Goal: Task Accomplishment & Management: Manage account settings

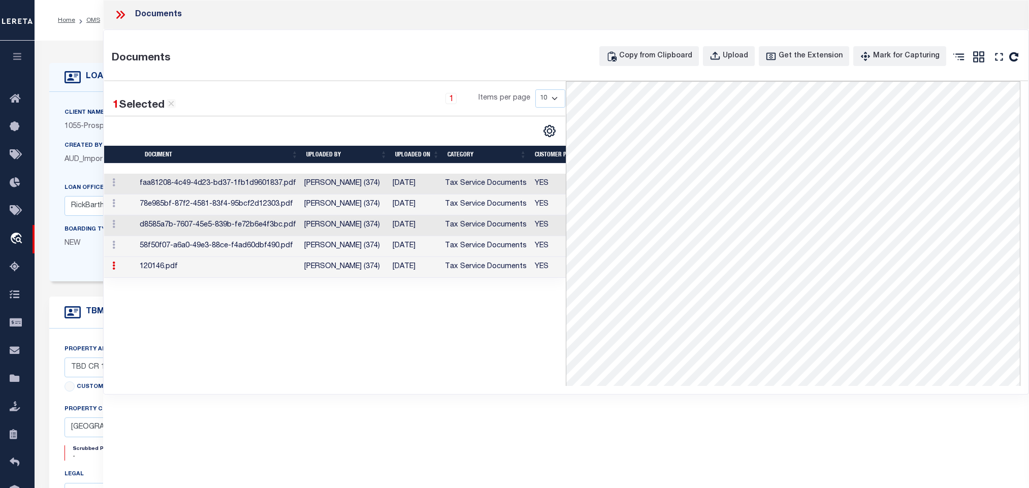
select select "200"
select select "10631"
select select "3947"
select select "NonEscrow"
click at [72, 52] on div "LOAN DETAILS Client Name 1055 - Prosperity Bank 1055 -" at bounding box center [532, 334] width 981 height 567
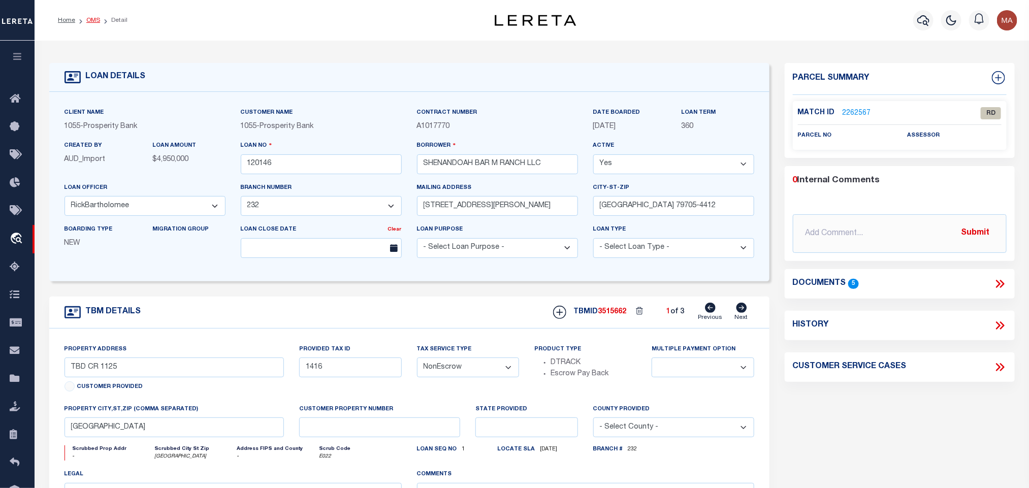
click at [94, 17] on link "OMS" at bounding box center [93, 20] width 14 height 6
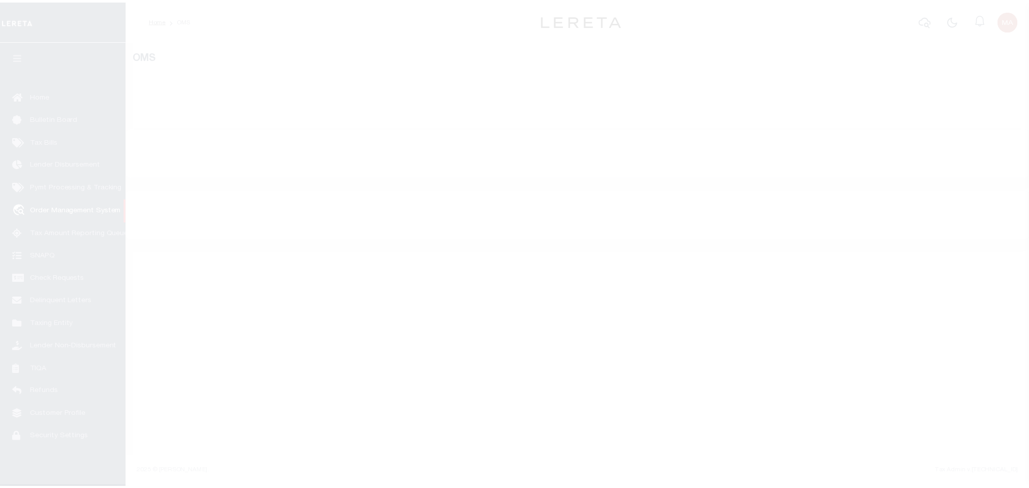
scroll to position [6, 0]
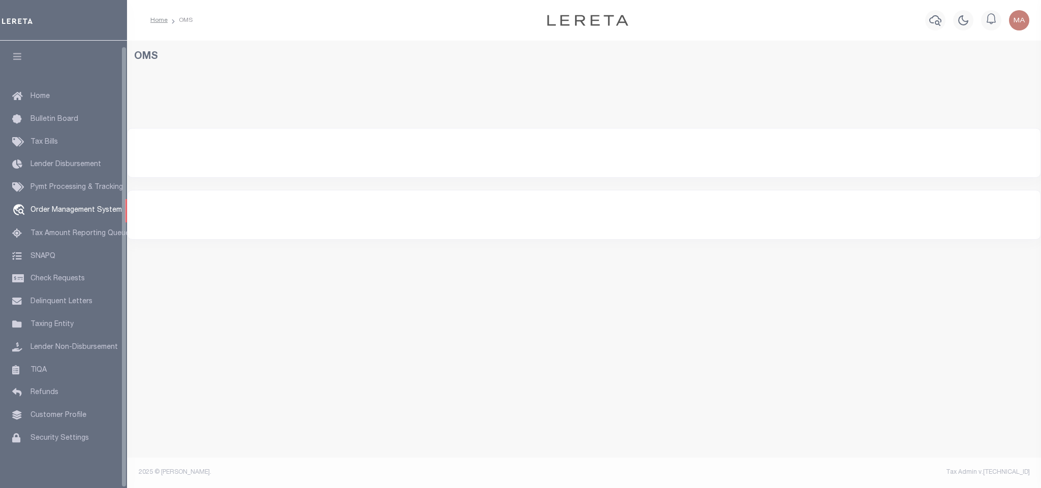
select select "200"
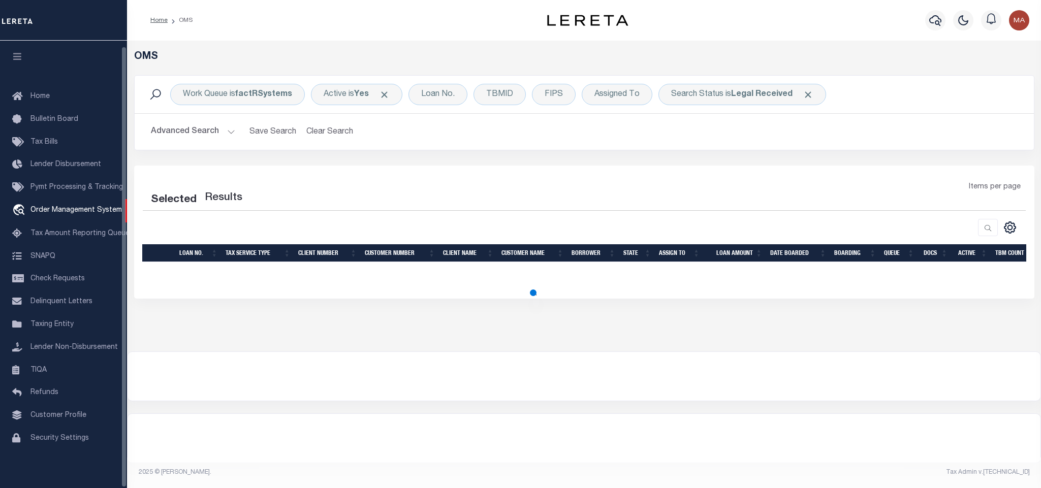
click at [20, 52] on icon "button" at bounding box center [18, 56] width 12 height 9
select select "200"
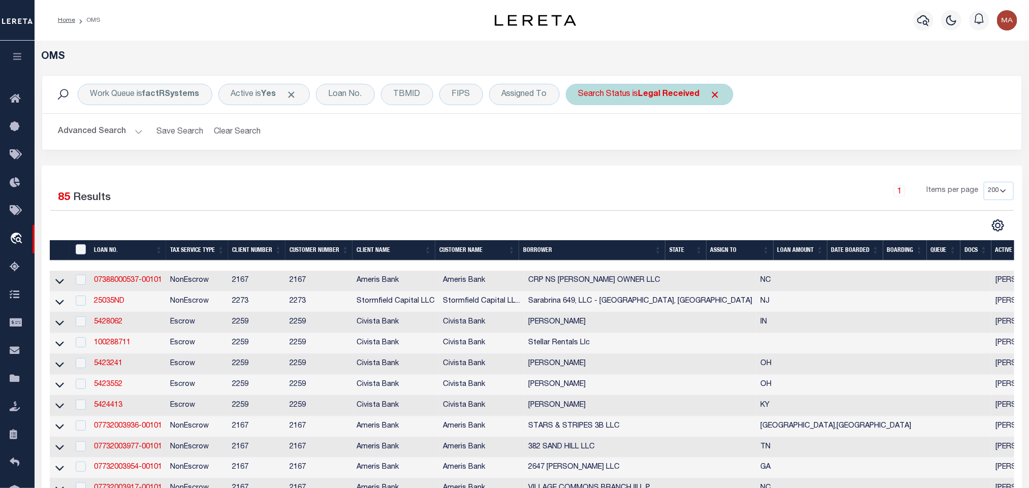
drag, startPoint x: 589, startPoint y: 169, endPoint x: 618, endPoint y: 98, distance: 76.8
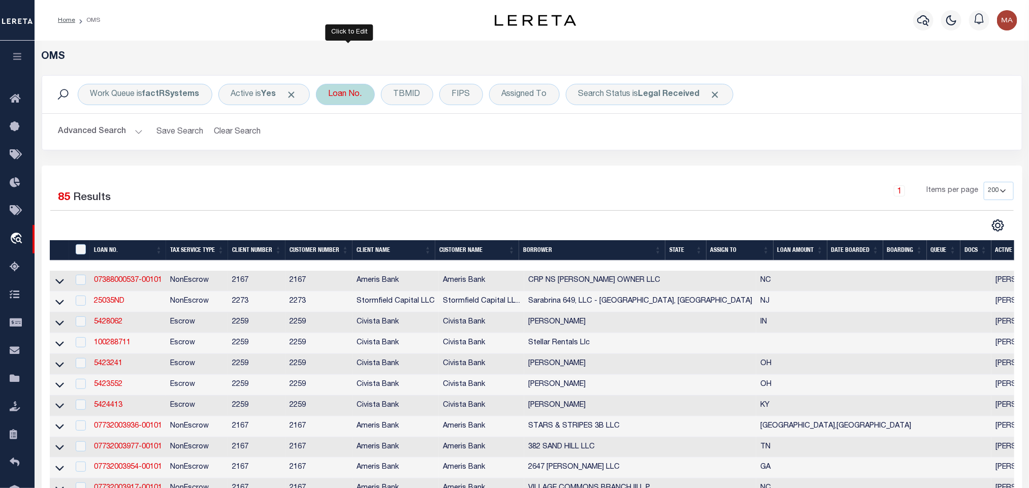
click at [341, 96] on div "Loan No." at bounding box center [345, 94] width 59 height 21
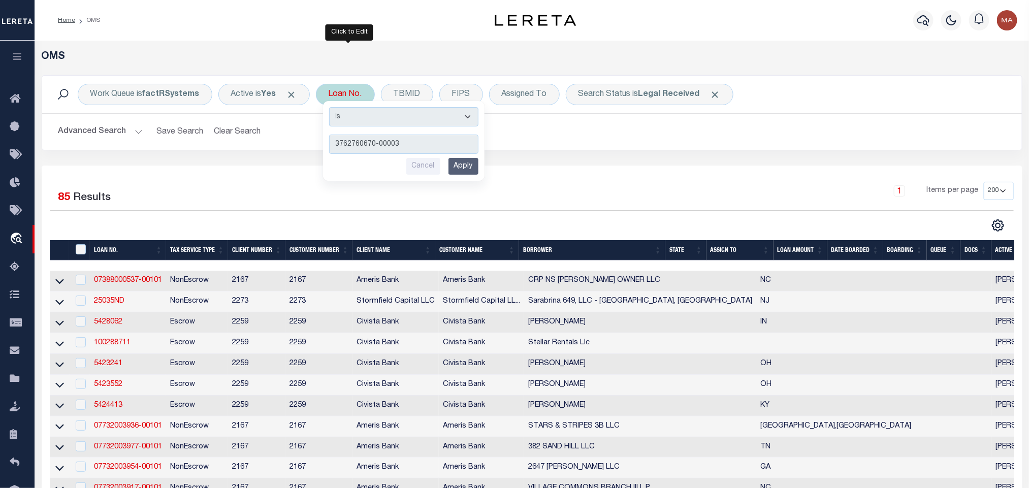
type input "3762760670-00003"
drag, startPoint x: 474, startPoint y: 168, endPoint x: 898, endPoint y: 90, distance: 430.7
click at [479, 168] on input "Apply" at bounding box center [464, 166] width 30 height 17
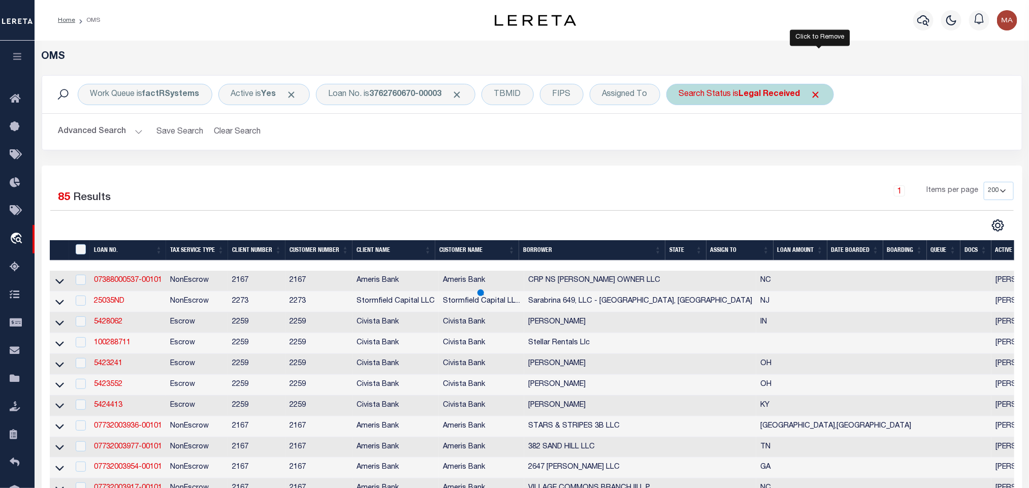
click at [817, 97] on span "Click to Remove" at bounding box center [816, 94] width 11 height 11
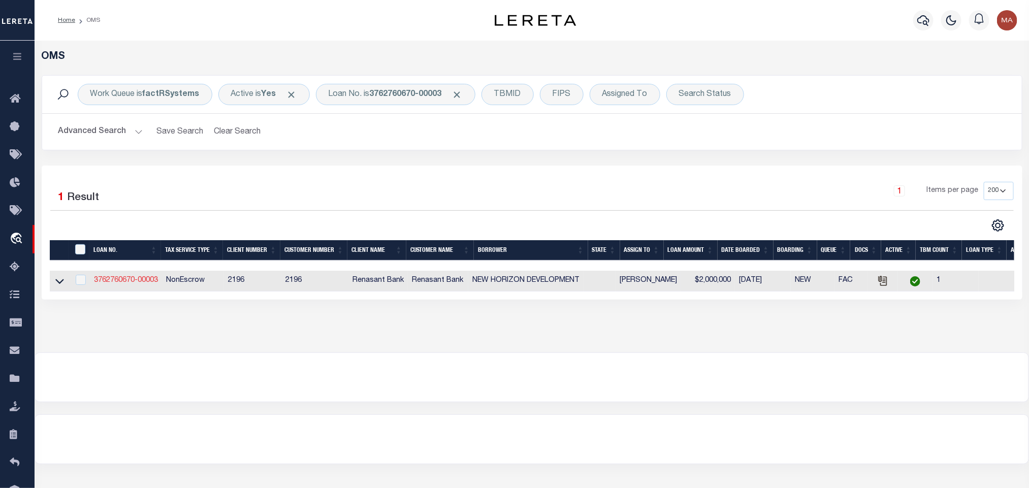
click at [141, 280] on link "3762760670-00003" at bounding box center [126, 280] width 64 height 7
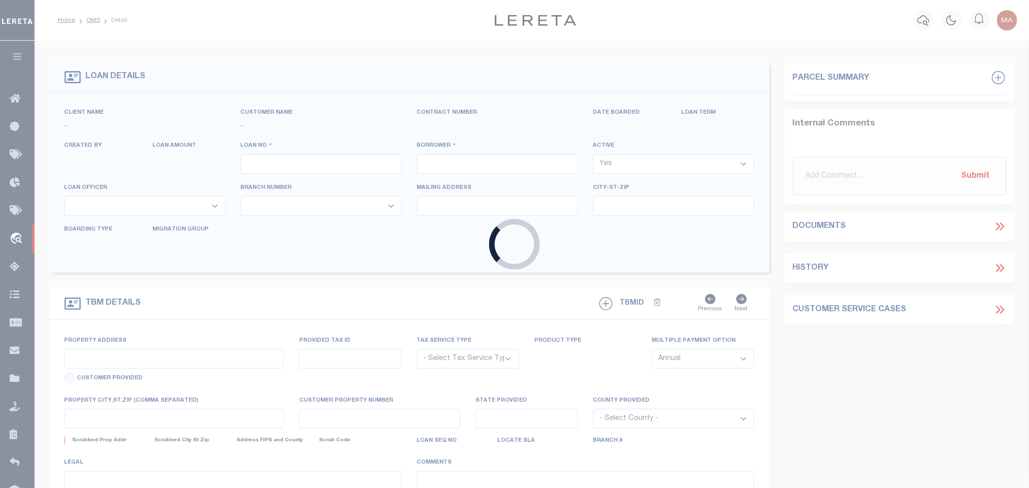
type input "3762760670-00003"
type input "NEW HORIZON DEVELOPMENT"
select select
select select "100"
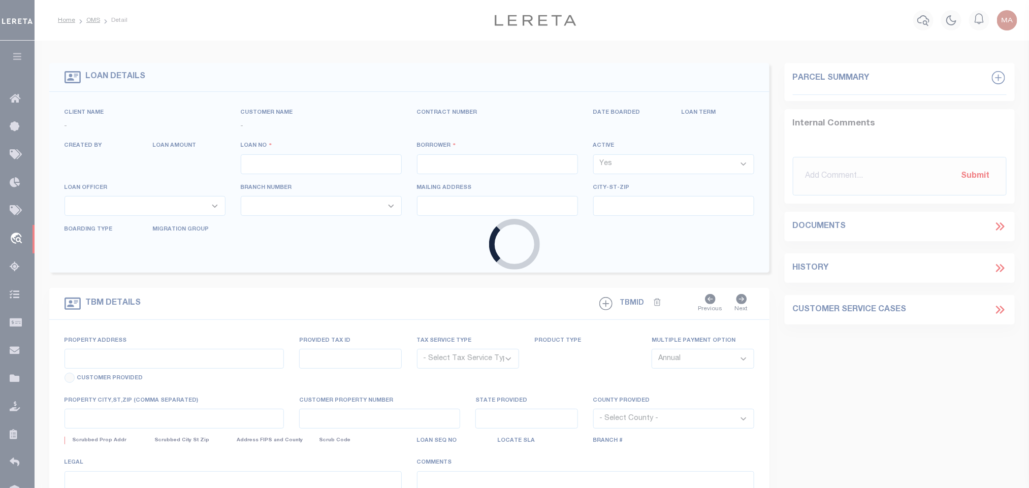
select select "NonEscrow"
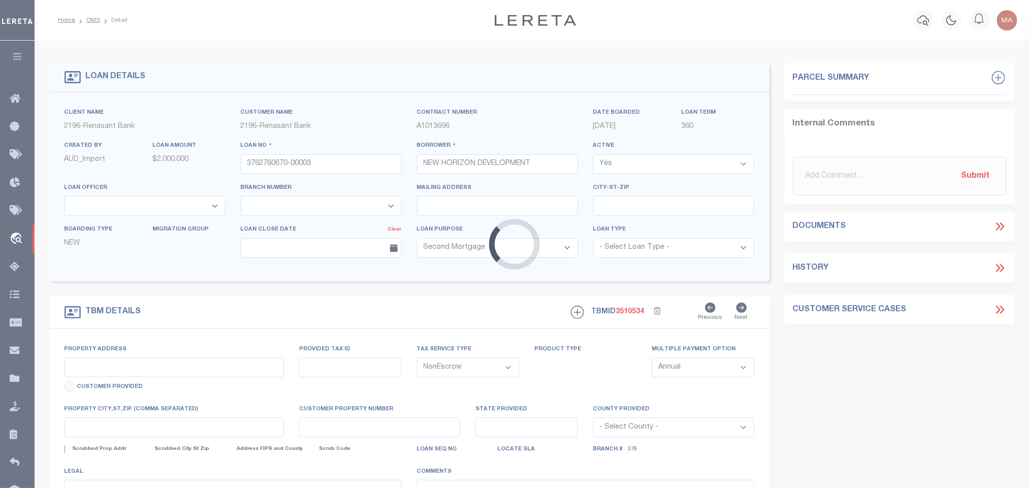
select select "164191"
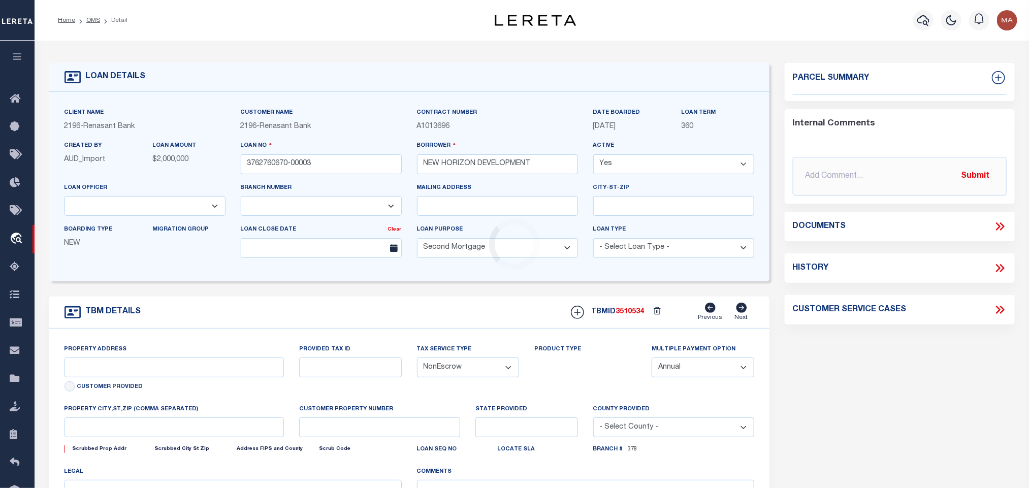
select select "16643"
type input "4854+- ACRES IN PH 2-C BUCKINGHAM PLANTA"
select select
type input "[PERSON_NAME] GA 31312"
type textarea "TAX ID Update last comment: WOP"
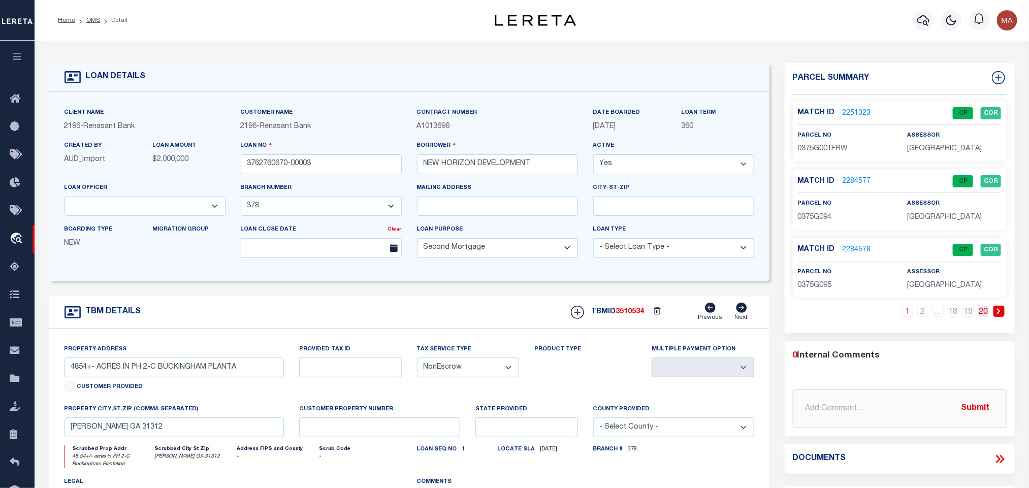
click at [981, 313] on link "20" at bounding box center [983, 311] width 11 height 11
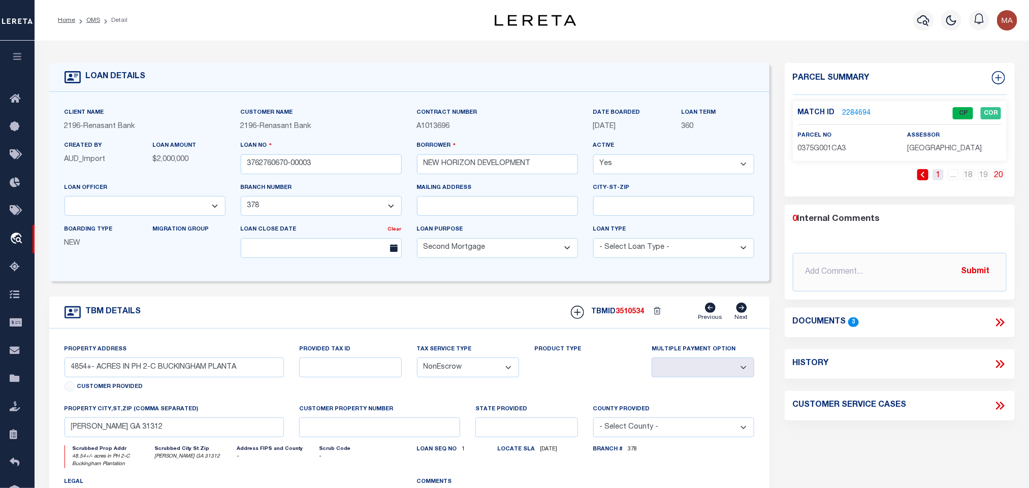
click at [936, 177] on link "1" at bounding box center [938, 174] width 11 height 11
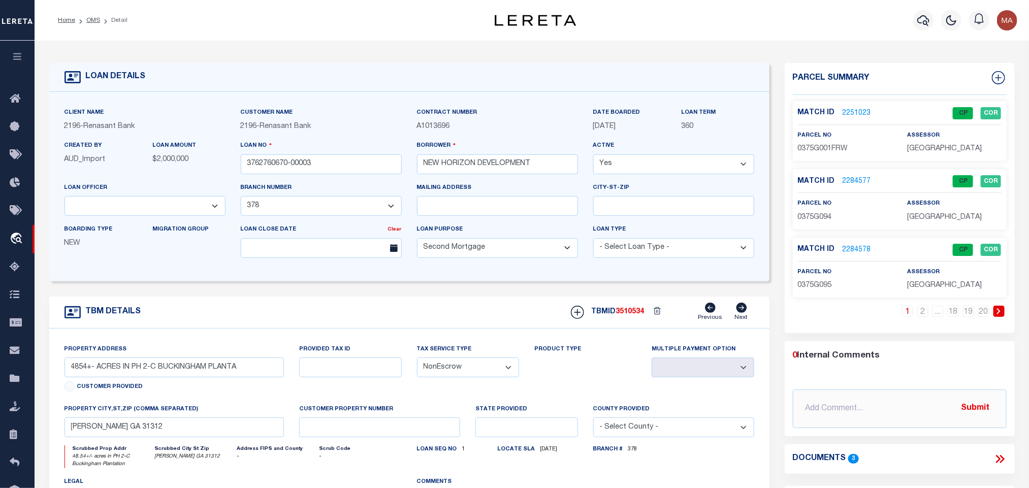
click at [820, 219] on span "0375G094" at bounding box center [815, 217] width 34 height 7
copy span "0375G094"
click at [317, 171] on input "3762760670-00003" at bounding box center [321, 164] width 161 height 20
click at [634, 311] on div "TBMID 3510534 Previous Next" at bounding box center [658, 312] width 191 height 19
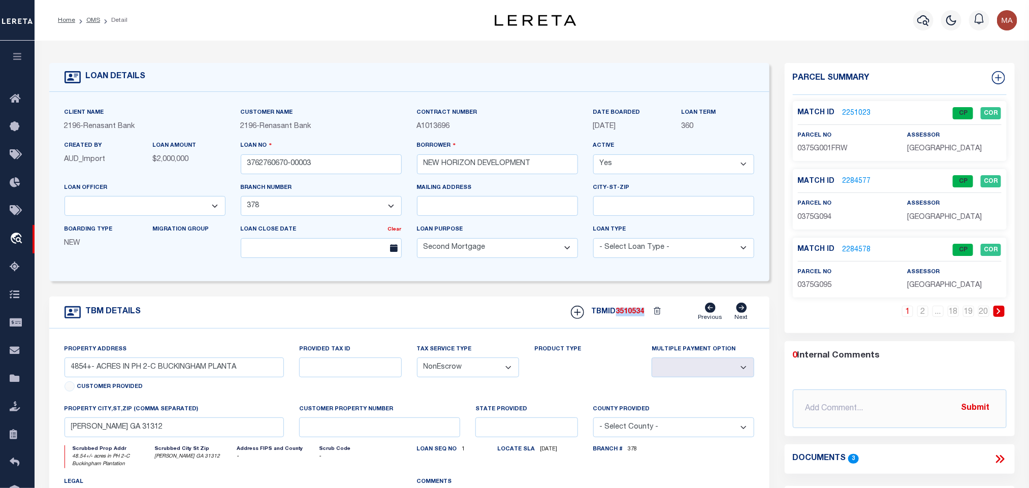
click at [634, 311] on div "TBMID 3510534 Previous Next" at bounding box center [658, 312] width 191 height 19
copy span "3510534"
click at [820, 221] on span "0375G094" at bounding box center [815, 217] width 34 height 7
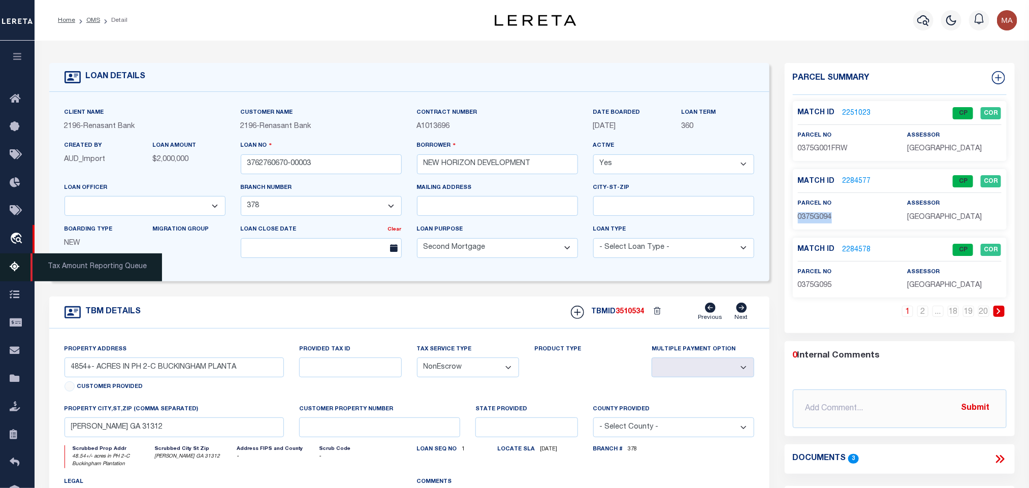
copy span "0375G094"
drag, startPoint x: 322, startPoint y: 167, endPoint x: 304, endPoint y: 171, distance: 18.4
click at [322, 167] on input "3762760670-00003" at bounding box center [321, 164] width 161 height 20
click at [627, 316] on h5 "TBMID 3510534" at bounding box center [618, 312] width 53 height 9
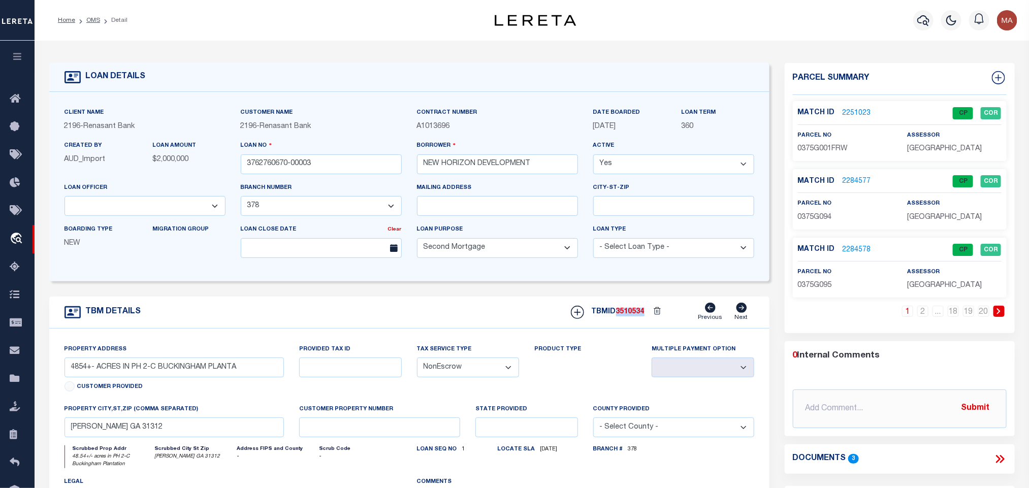
click at [627, 316] on h5 "TBMID 3510534" at bounding box center [618, 312] width 53 height 9
copy span "3510534"
click at [823, 288] on span "0375G095" at bounding box center [815, 285] width 34 height 7
copy span "0375G095"
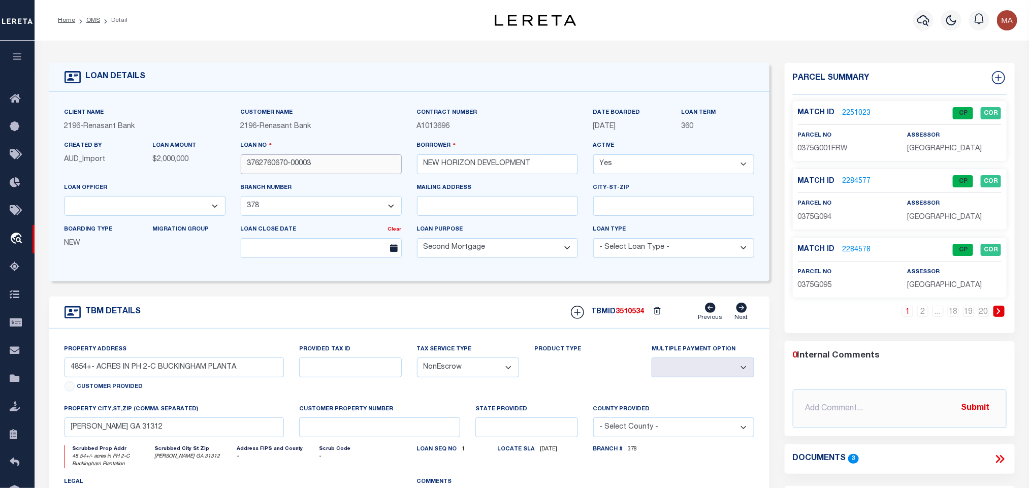
click at [325, 171] on input "3762760670-00003" at bounding box center [321, 164] width 161 height 20
click at [920, 314] on link "2" at bounding box center [922, 311] width 11 height 11
click at [622, 314] on span "3510534" at bounding box center [630, 311] width 28 height 7
copy span "3510534"
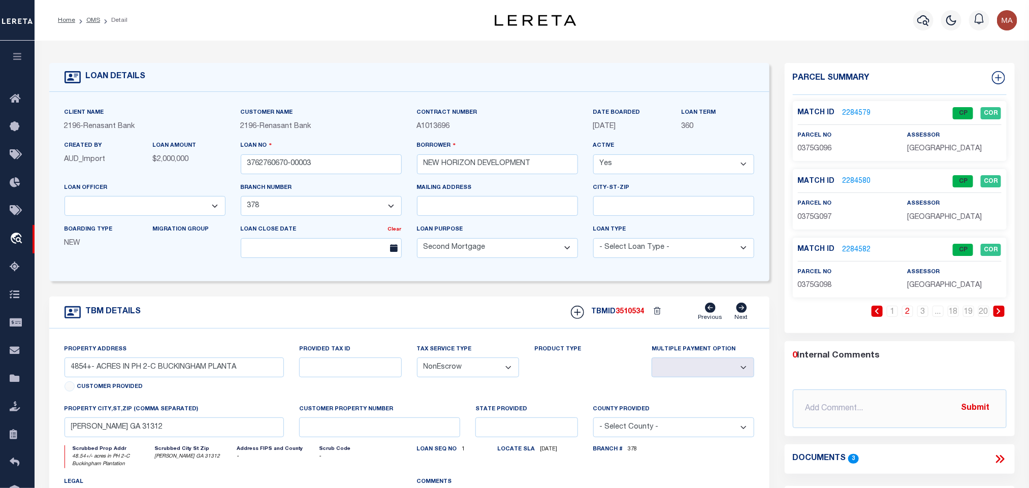
click at [807, 156] on div "Match ID 2284579 CP COR parcel no 0375G096 assessor" at bounding box center [900, 131] width 214 height 60
drag, startPoint x: 807, startPoint y: 156, endPoint x: 640, endPoint y: 241, distance: 187.0
click at [808, 155] on div "Match ID 2284579 CP COR parcel no 0375G096 assessor" at bounding box center [900, 131] width 214 height 60
copy span "0375G096"
click at [293, 172] on input "3762760670-00003" at bounding box center [321, 164] width 161 height 20
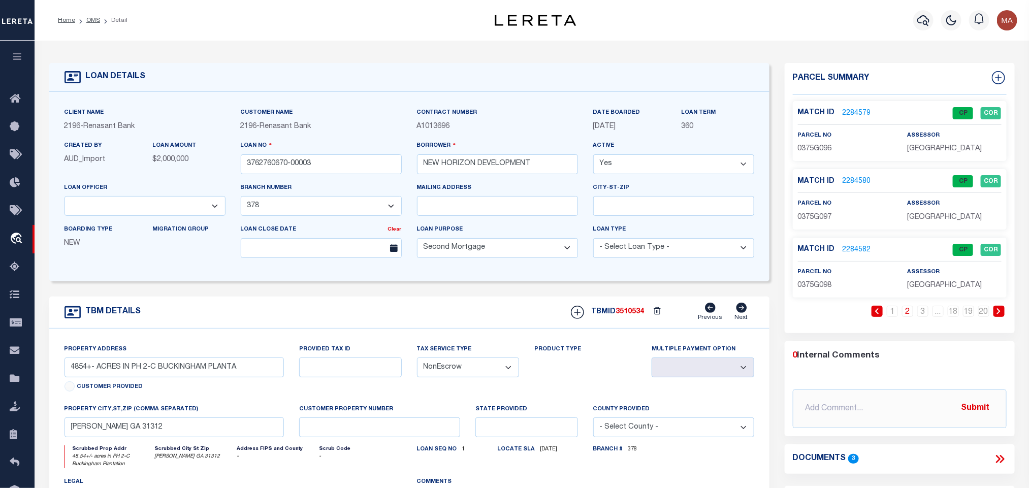
click at [632, 308] on div "TBMID 3510534 Previous Next" at bounding box center [658, 312] width 191 height 19
copy span "3510534"
click at [821, 216] on span "0375G097" at bounding box center [815, 217] width 34 height 7
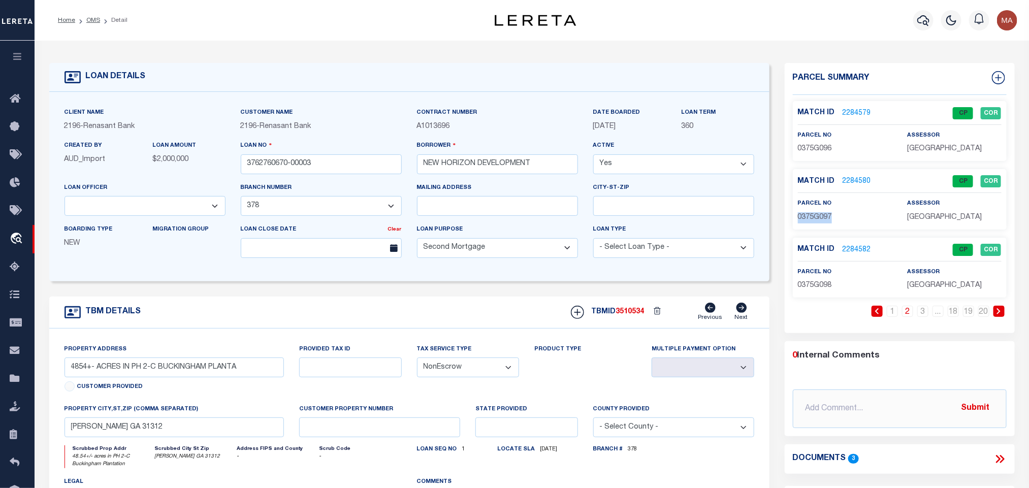
copy span "0375G097"
click at [328, 170] on input "3762760670-00003" at bounding box center [321, 164] width 161 height 20
click at [620, 315] on span "3510534" at bounding box center [630, 311] width 28 height 7
copy span "3510534"
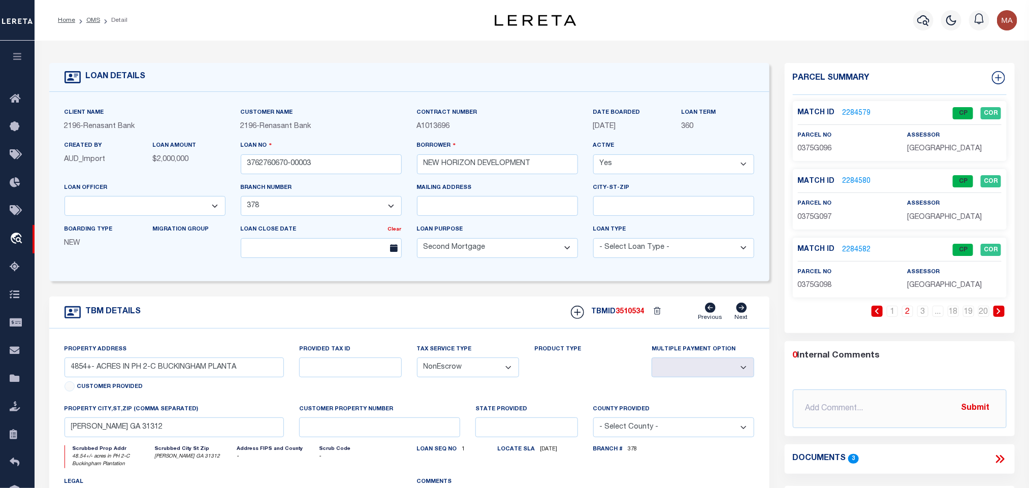
click at [818, 289] on span "0375G098" at bounding box center [815, 285] width 34 height 7
click at [296, 174] on input "3762760670-00003" at bounding box center [321, 164] width 161 height 20
click at [317, 166] on input "3762760670-00003" at bounding box center [321, 164] width 161 height 20
click at [919, 317] on link "3" at bounding box center [922, 311] width 11 height 11
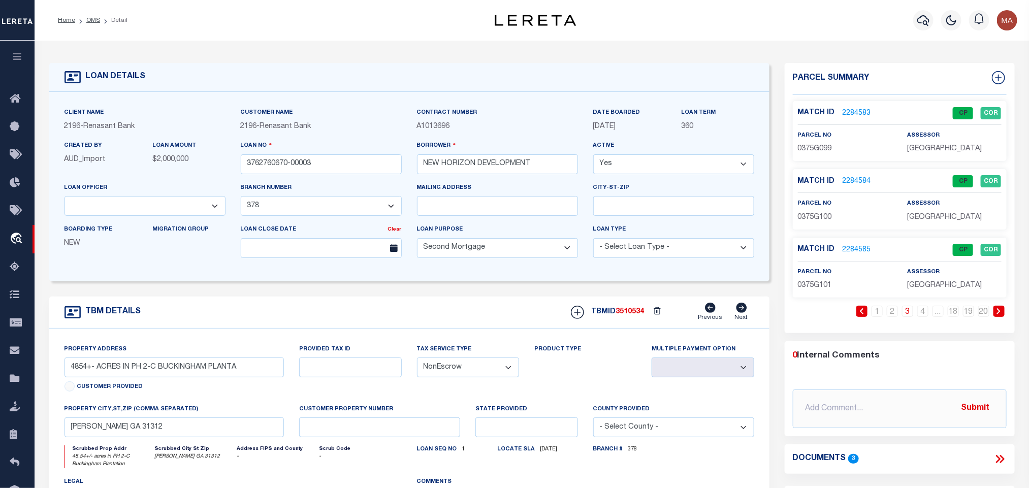
click at [634, 315] on span "3510534" at bounding box center [630, 311] width 28 height 7
click at [819, 145] on span "0375G099" at bounding box center [815, 148] width 34 height 7
click at [323, 177] on div "Loan No 3762760670-00003" at bounding box center [321, 161] width 176 height 42
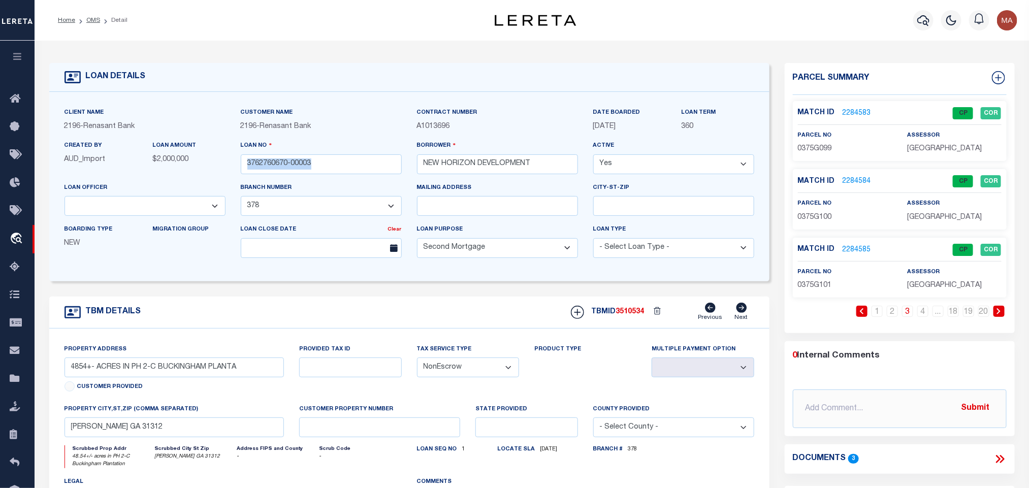
click at [323, 177] on div "Loan No 3762760670-00003" at bounding box center [321, 161] width 176 height 42
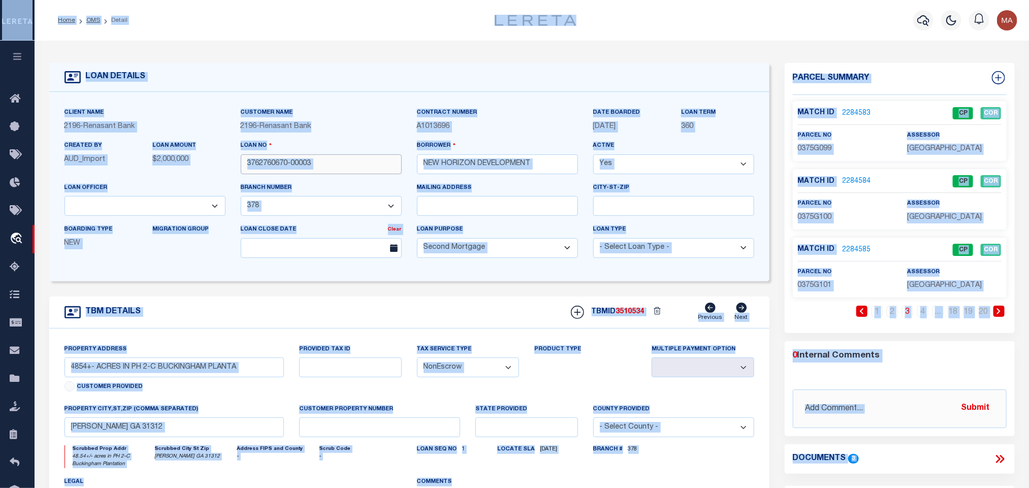
click at [337, 155] on input "3762760670-00003" at bounding box center [321, 164] width 161 height 20
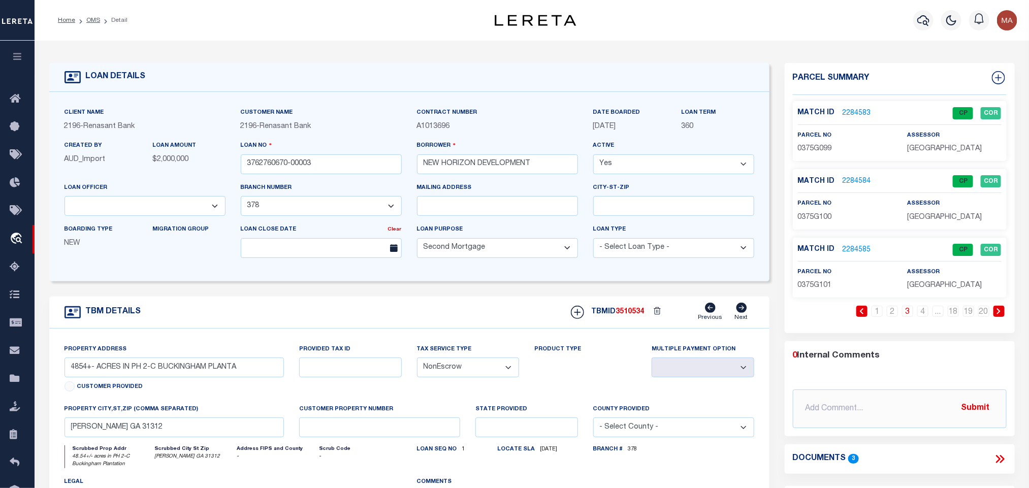
click at [634, 315] on span "3510534" at bounding box center [630, 311] width 28 height 7
click at [812, 218] on span "0375G100" at bounding box center [815, 217] width 34 height 7
click at [350, 158] on input "3762760670-00003" at bounding box center [321, 164] width 161 height 20
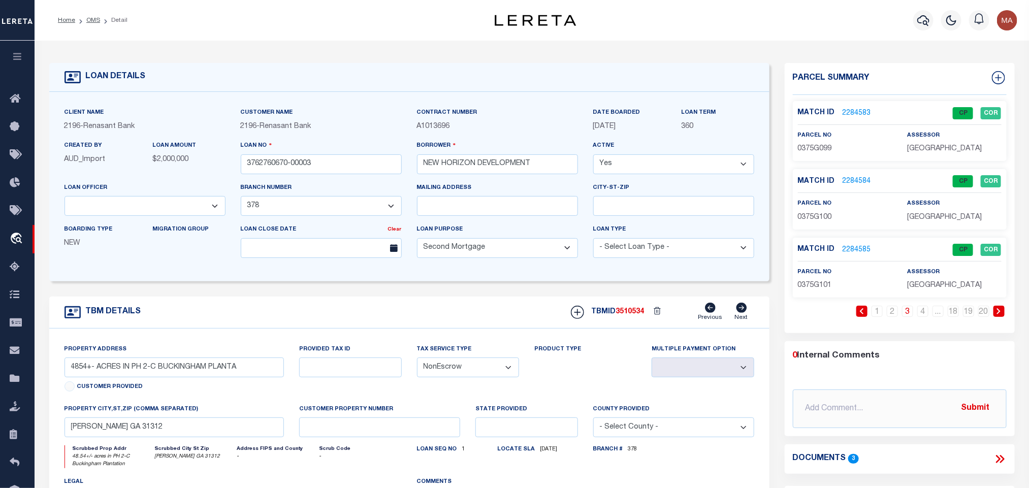
click at [639, 315] on span "3510534" at bounding box center [630, 311] width 28 height 7
click at [818, 282] on span "0375G101" at bounding box center [815, 285] width 34 height 7
click at [371, 169] on input "3762760670-00003" at bounding box center [321, 164] width 161 height 20
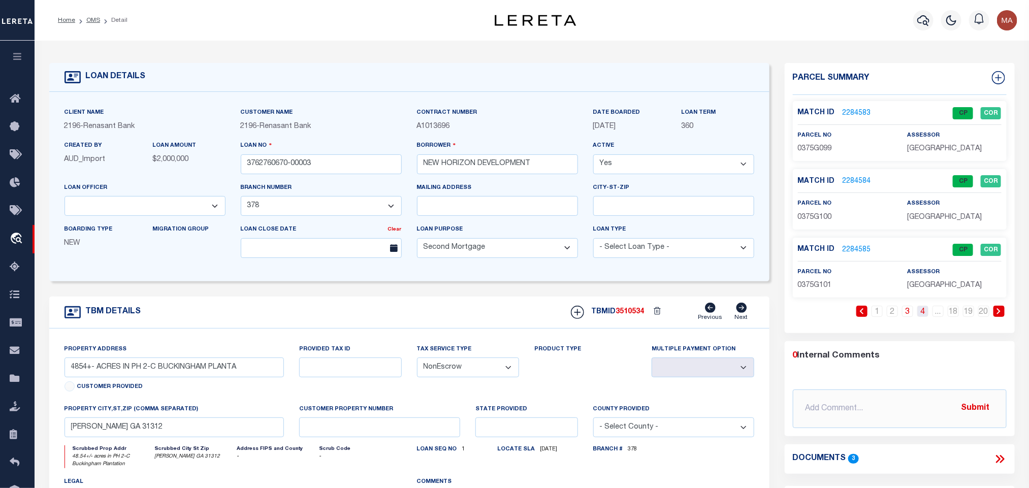
click at [922, 314] on link "4" at bounding box center [922, 311] width 11 height 11
click at [639, 315] on span "3510534" at bounding box center [630, 311] width 28 height 7
click at [802, 145] on span "0375G102" at bounding box center [815, 148] width 34 height 7
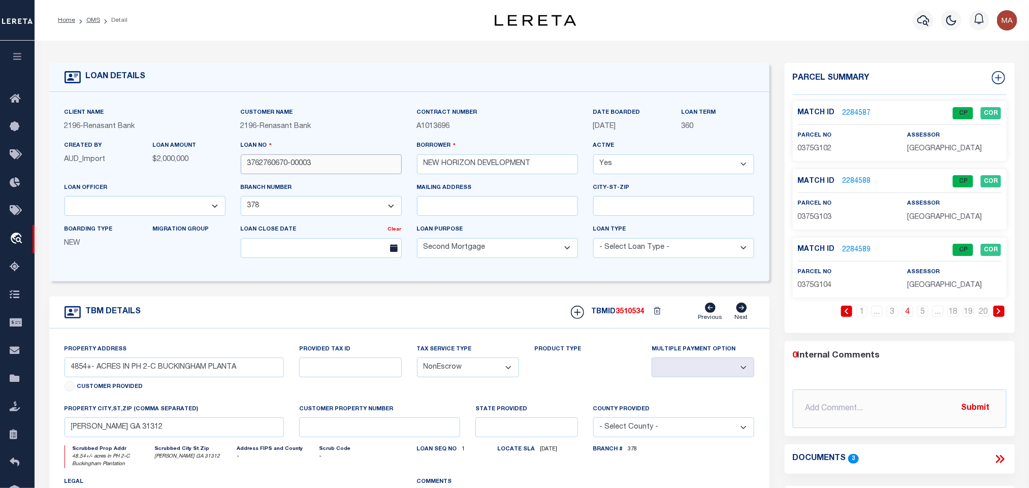
click at [349, 168] on input "3762760670-00003" at bounding box center [321, 164] width 161 height 20
click at [642, 309] on div "TBMID 3510534 Previous Next" at bounding box center [658, 312] width 191 height 19
click at [823, 289] on span "0375G104" at bounding box center [815, 285] width 34 height 7
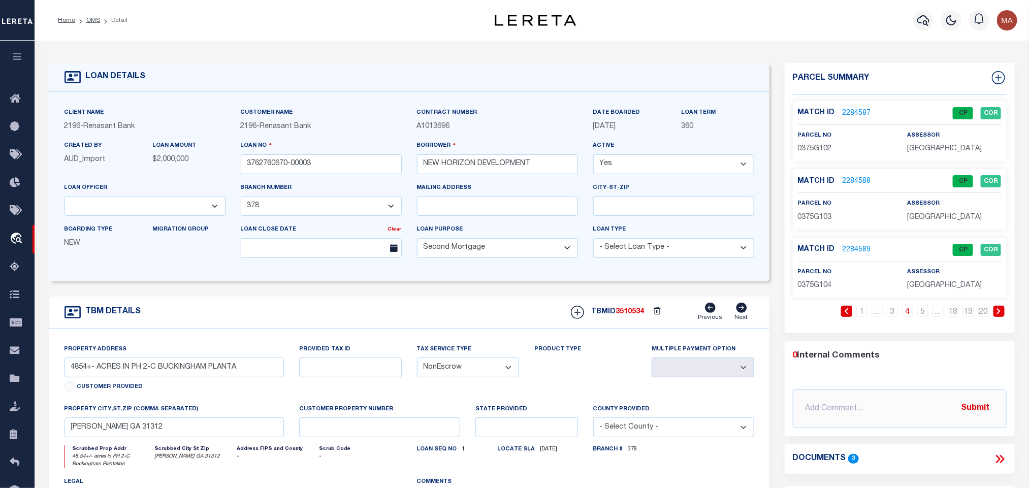
click at [817, 218] on span "0375G103" at bounding box center [815, 217] width 34 height 7
click at [359, 166] on input "3762760670-00003" at bounding box center [321, 164] width 161 height 20
paste input "0375G1"
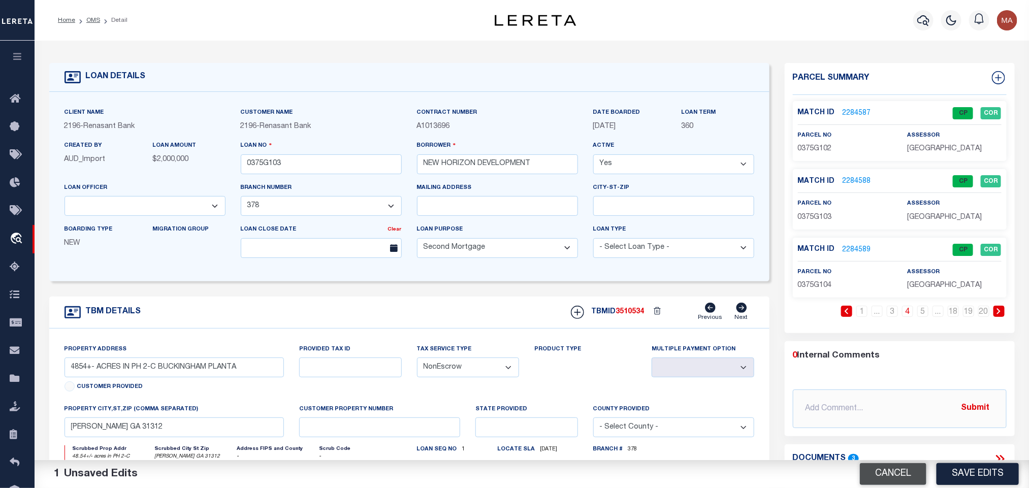
click at [893, 477] on button "Cancel" at bounding box center [893, 474] width 67 height 22
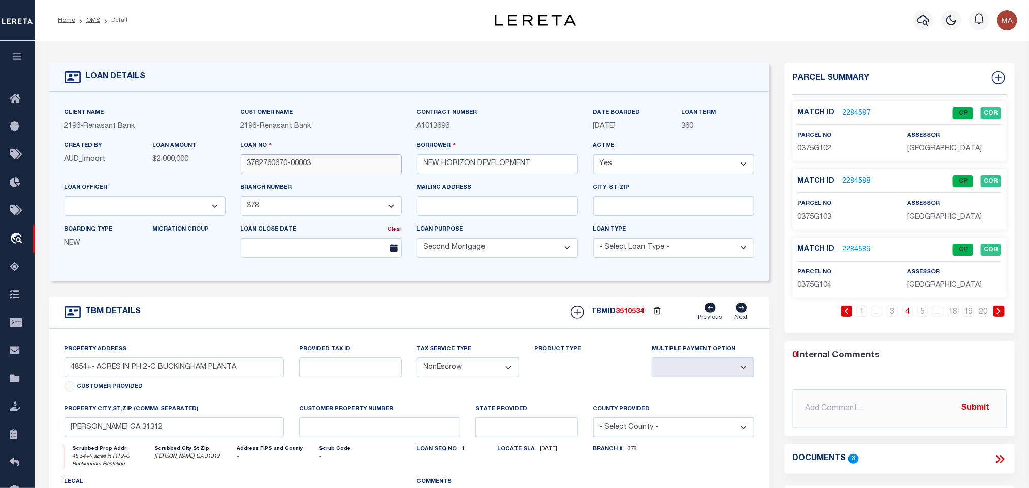
click at [324, 165] on input "3762760670-00003" at bounding box center [321, 164] width 161 height 20
click at [635, 322] on div "TBMID 3510534 Previous Next" at bounding box center [658, 312] width 191 height 19
click at [806, 220] on span "0375G103" at bounding box center [815, 217] width 34 height 7
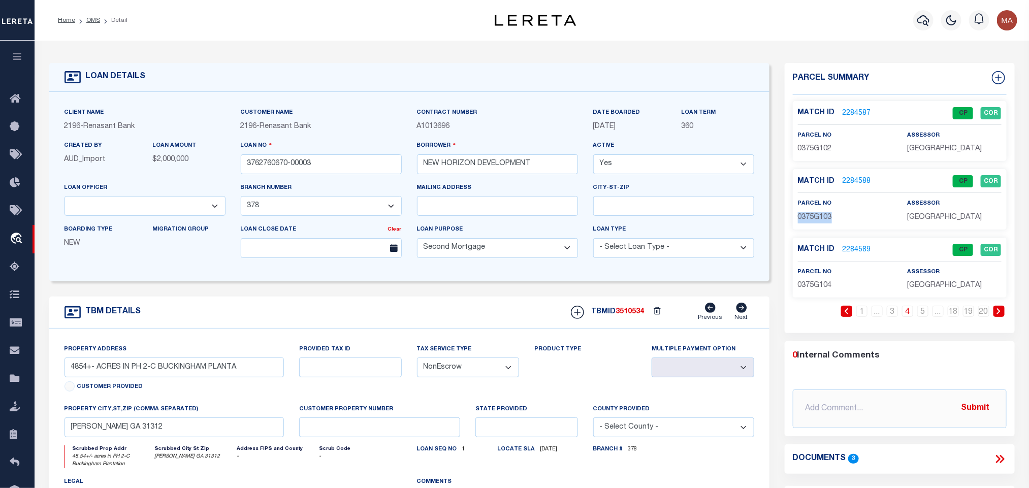
click at [820, 215] on span "0375G103" at bounding box center [815, 217] width 34 height 7
click at [823, 148] on span "0375G102" at bounding box center [815, 148] width 34 height 7
click at [347, 163] on input "3762760670-00003" at bounding box center [321, 164] width 161 height 20
click at [621, 314] on span "3510534" at bounding box center [630, 311] width 28 height 7
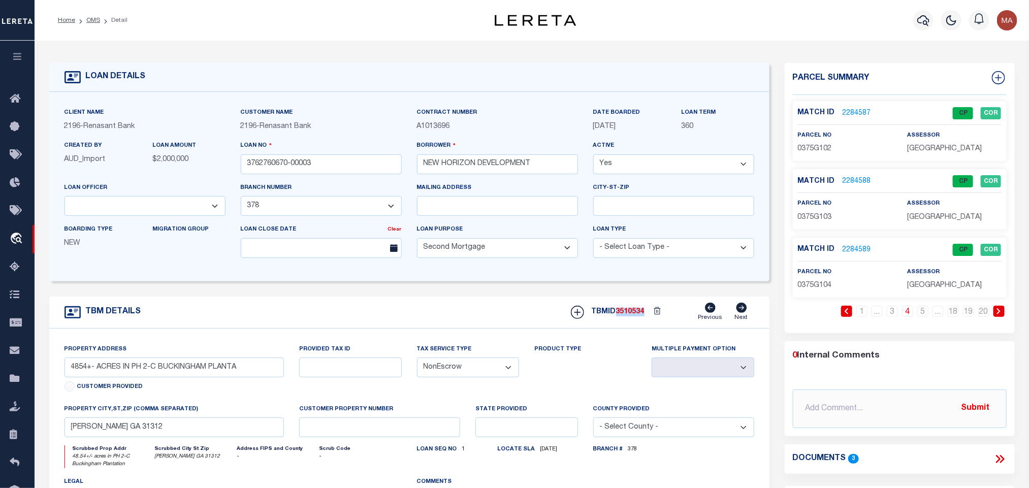
click at [621, 314] on span "3510534" at bounding box center [630, 311] width 28 height 7
click at [943, 220] on span "[GEOGRAPHIC_DATA]" at bounding box center [944, 217] width 75 height 7
click at [808, 215] on span "0375G103" at bounding box center [815, 217] width 34 height 7
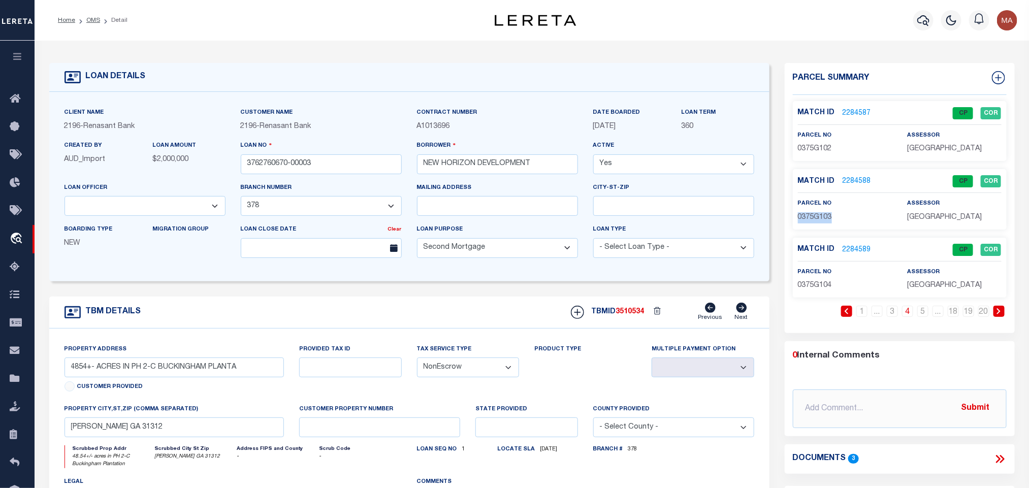
click at [808, 215] on span "0375G103" at bounding box center [815, 217] width 34 height 7
click at [961, 218] on span "[GEOGRAPHIC_DATA]" at bounding box center [944, 217] width 75 height 7
click at [316, 168] on input "3762760670-00003" at bounding box center [321, 164] width 161 height 20
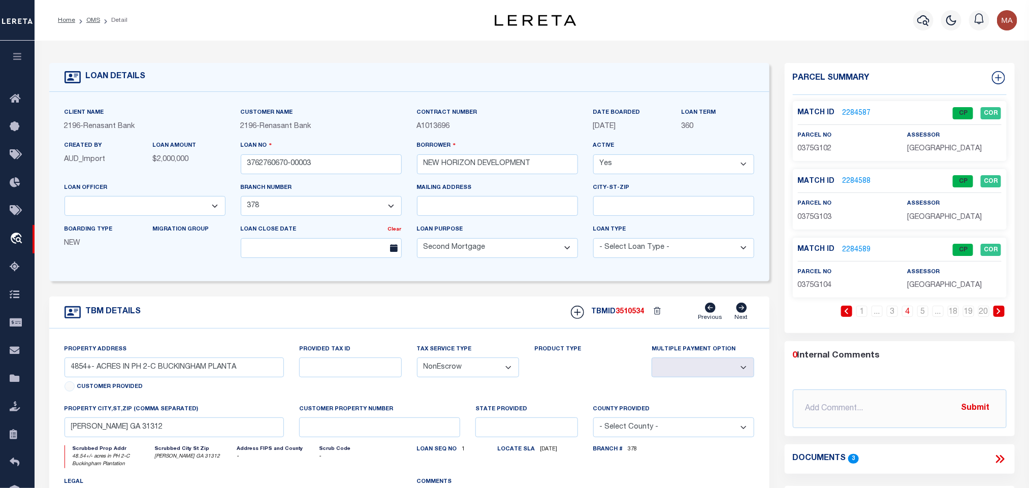
click at [629, 315] on span "3510534" at bounding box center [630, 311] width 28 height 7
click at [830, 288] on span "0375G104" at bounding box center [815, 285] width 34 height 7
click at [820, 288] on span "0375G104" at bounding box center [815, 285] width 34 height 7
click at [935, 289] on span "[GEOGRAPHIC_DATA]" at bounding box center [944, 285] width 75 height 7
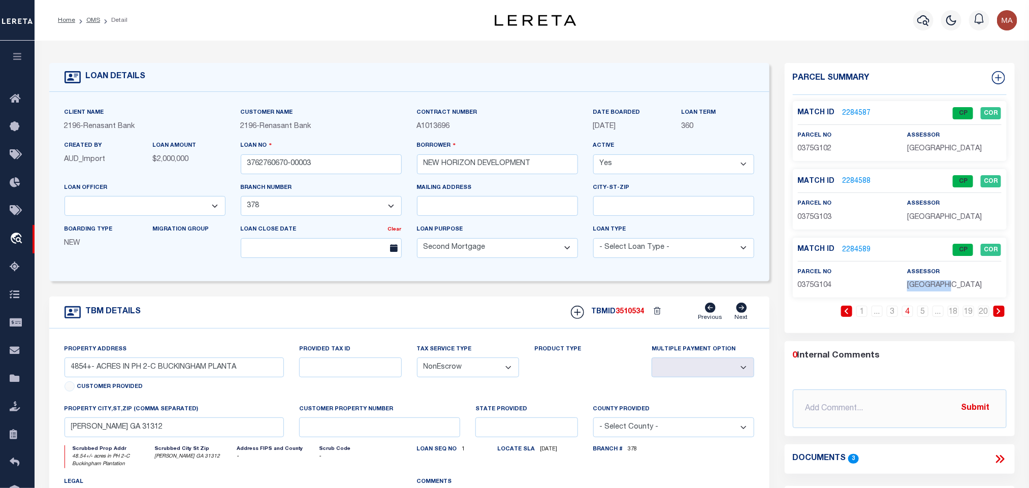
click at [935, 289] on span "[GEOGRAPHIC_DATA]" at bounding box center [944, 285] width 75 height 7
click at [816, 282] on p "0375G104" at bounding box center [845, 285] width 94 height 11
click at [316, 157] on input "3762760670-00003" at bounding box center [321, 164] width 161 height 20
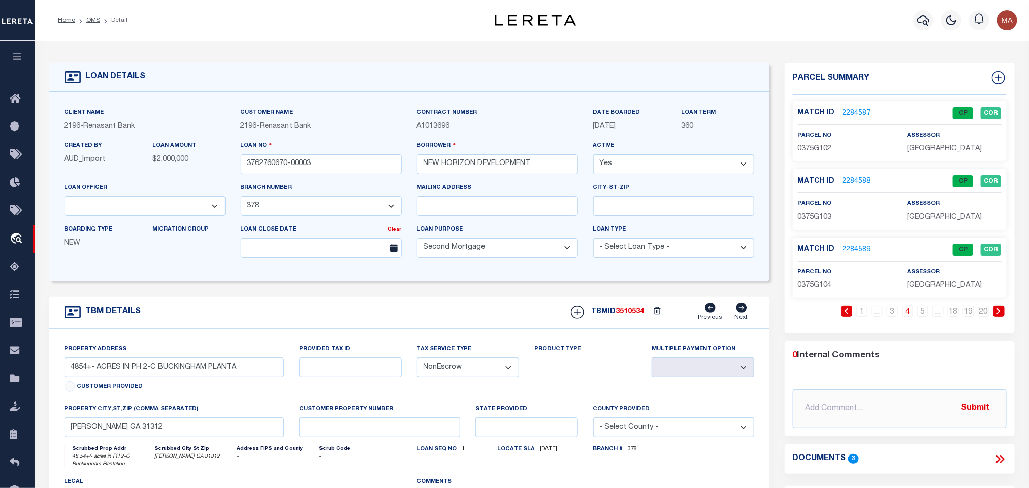
click at [629, 313] on span "3510534" at bounding box center [630, 311] width 28 height 7
click at [920, 317] on link "5" at bounding box center [922, 311] width 11 height 11
click at [951, 147] on span "[GEOGRAPHIC_DATA]" at bounding box center [944, 148] width 75 height 7
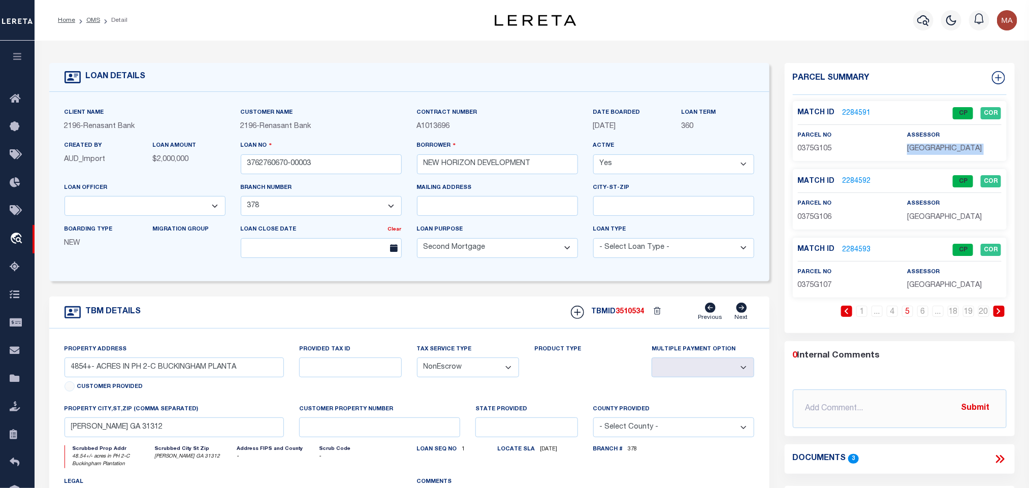
click at [951, 147] on span "[GEOGRAPHIC_DATA]" at bounding box center [944, 148] width 75 height 7
click at [816, 156] on div "Match ID 2284591 CP COR parcel no 0375G105 assessor" at bounding box center [900, 131] width 214 height 60
click at [282, 167] on input "3762760670-00003" at bounding box center [321, 164] width 161 height 20
click at [351, 165] on input "3762760670-00003" at bounding box center [321, 164] width 161 height 20
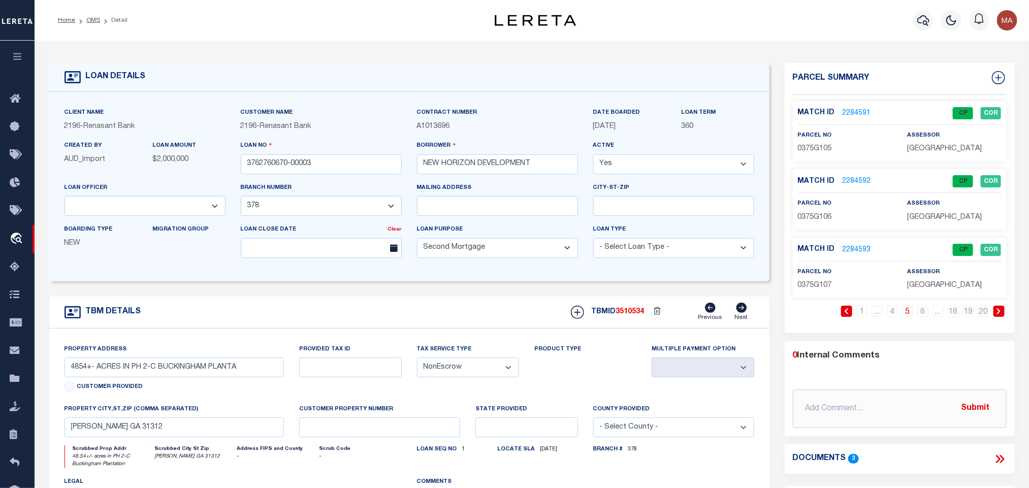
click at [636, 315] on span "3510534" at bounding box center [630, 311] width 28 height 7
click at [811, 214] on span "0375G106" at bounding box center [815, 217] width 34 height 7
click at [806, 219] on span "0375G106" at bounding box center [815, 217] width 34 height 7
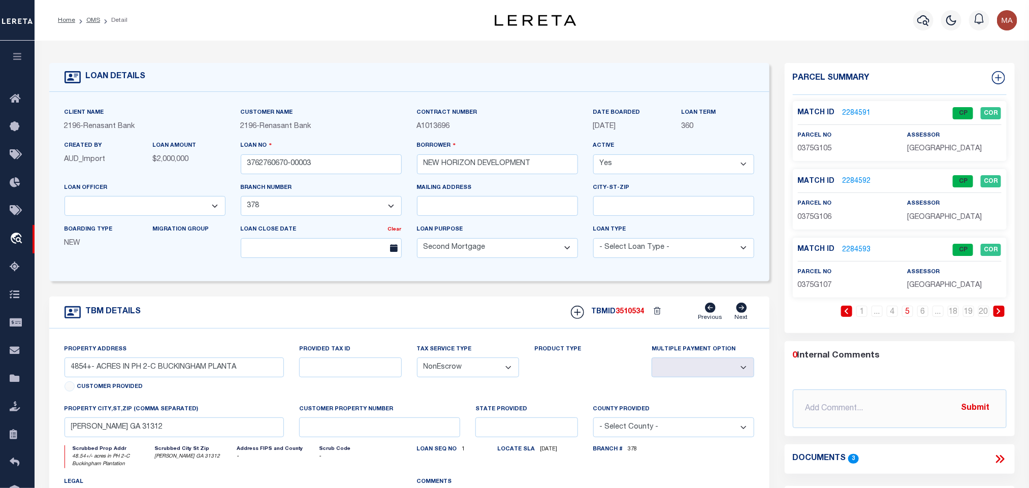
click at [316, 181] on div "Loan No 3762760670-00003" at bounding box center [321, 161] width 176 height 42
click at [328, 165] on input "3762760670-00003" at bounding box center [321, 164] width 161 height 20
click at [623, 315] on span "3510534" at bounding box center [630, 311] width 28 height 7
click at [826, 285] on span "0375G107" at bounding box center [815, 285] width 34 height 7
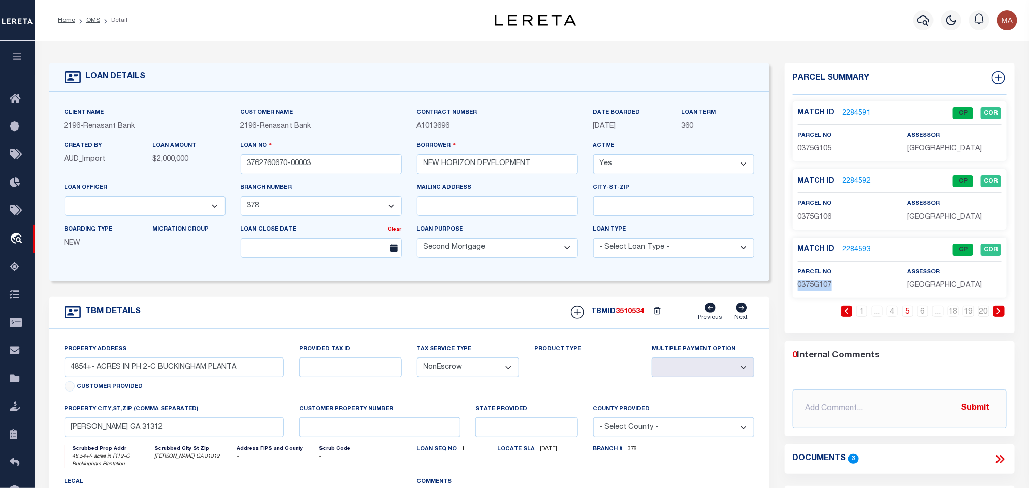
click at [826, 285] on span "0375G107" at bounding box center [815, 285] width 34 height 7
click at [316, 171] on input "3762760670-00003" at bounding box center [321, 164] width 161 height 20
click at [920, 313] on link "6" at bounding box center [922, 311] width 11 height 11
click at [637, 315] on span "3510534" at bounding box center [630, 311] width 28 height 7
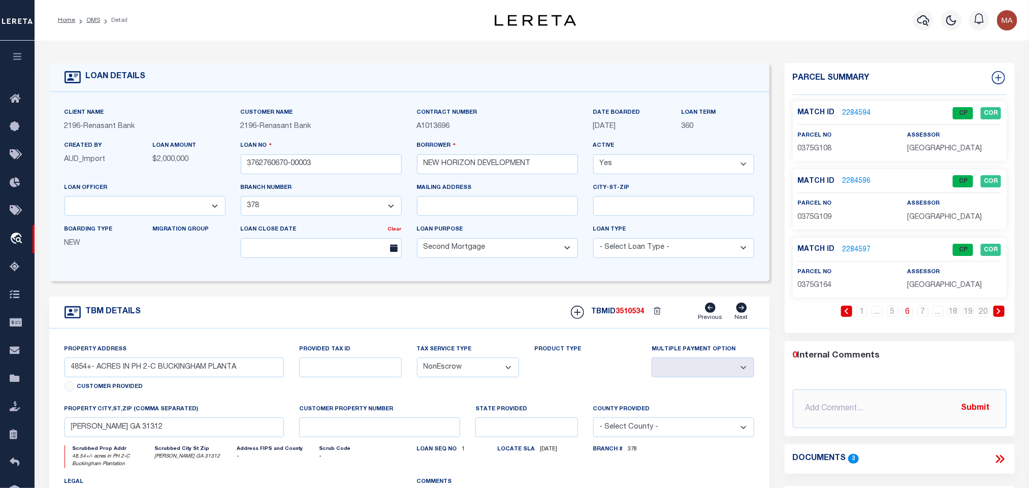
click at [824, 152] on span "0375G108" at bounding box center [815, 148] width 34 height 7
click at [303, 162] on input "3762760670-00003" at bounding box center [321, 164] width 161 height 20
click at [622, 315] on span "3510534" at bounding box center [630, 311] width 28 height 7
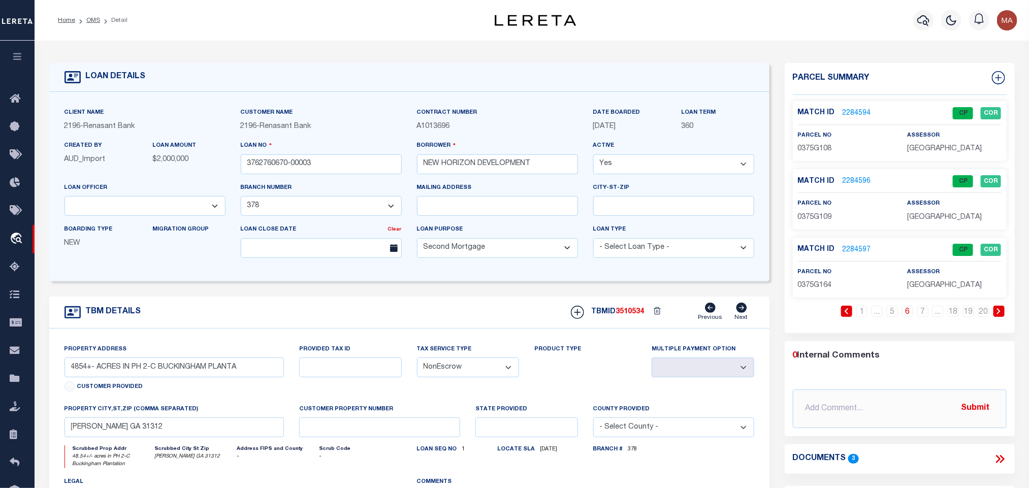
click at [817, 209] on div "parcel no 0375G109" at bounding box center [845, 210] width 94 height 25
click at [817, 217] on span "0375G109" at bounding box center [815, 217] width 34 height 7
click at [814, 218] on span "0375G109" at bounding box center [815, 217] width 34 height 7
drag, startPoint x: 335, startPoint y: 164, endPoint x: 305, endPoint y: 178, distance: 33.4
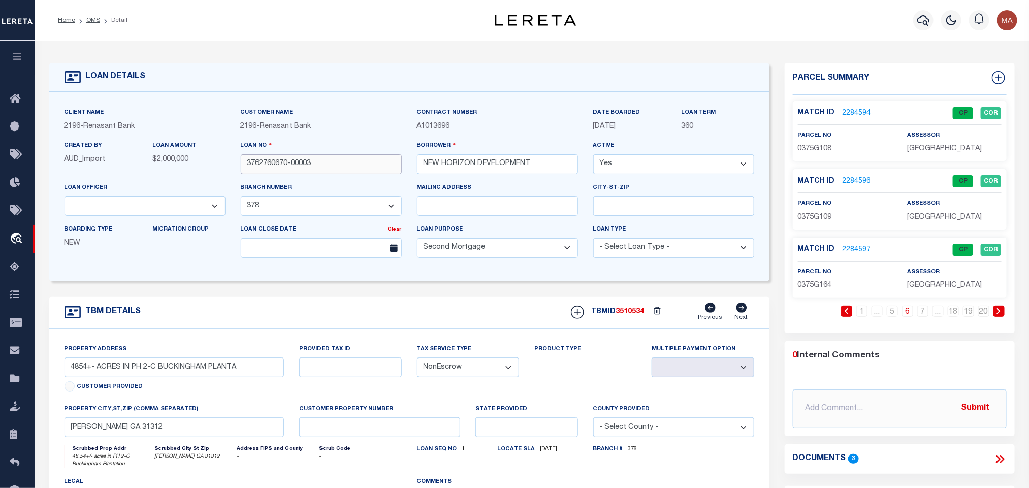
click at [335, 164] on input "3762760670-00003" at bounding box center [321, 164] width 161 height 20
click at [631, 311] on div "TBMID 3510534 Previous Next" at bounding box center [658, 312] width 191 height 19
click at [811, 287] on span "0375G164" at bounding box center [815, 285] width 34 height 7
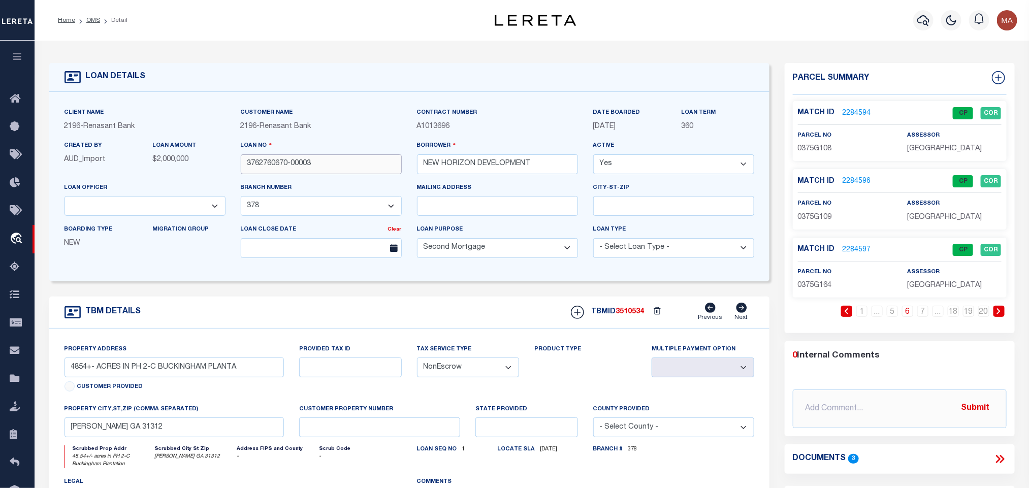
click at [334, 169] on input "3762760670-00003" at bounding box center [321, 164] width 161 height 20
click at [922, 316] on link "7" at bounding box center [922, 311] width 11 height 11
click at [628, 315] on span "3510534" at bounding box center [630, 311] width 28 height 7
click at [929, 152] on span "[GEOGRAPHIC_DATA]" at bounding box center [944, 148] width 75 height 7
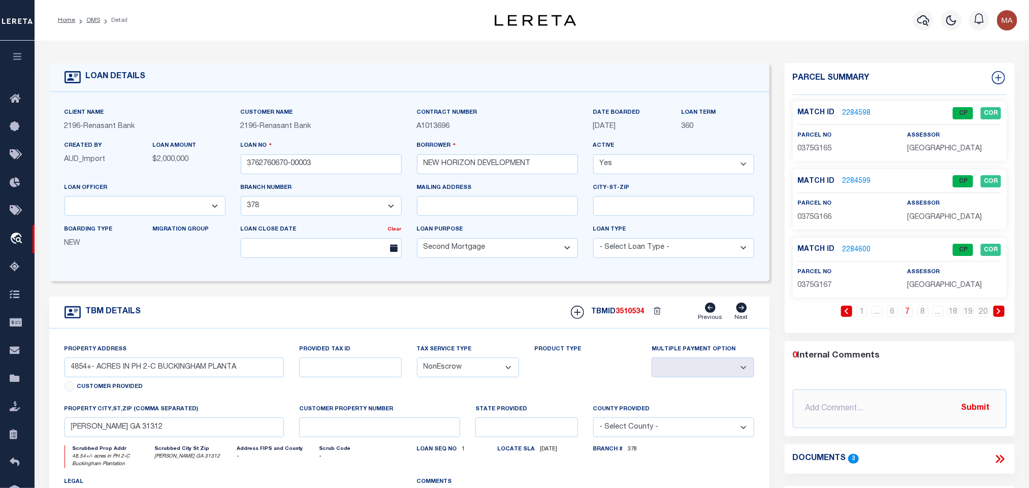
click at [818, 144] on p "0375G165" at bounding box center [845, 149] width 94 height 11
click at [822, 147] on span "0375G165" at bounding box center [815, 148] width 34 height 7
click at [348, 168] on input "3762760670-00003" at bounding box center [321, 164] width 161 height 20
click at [631, 315] on span "3510534" at bounding box center [630, 311] width 28 height 7
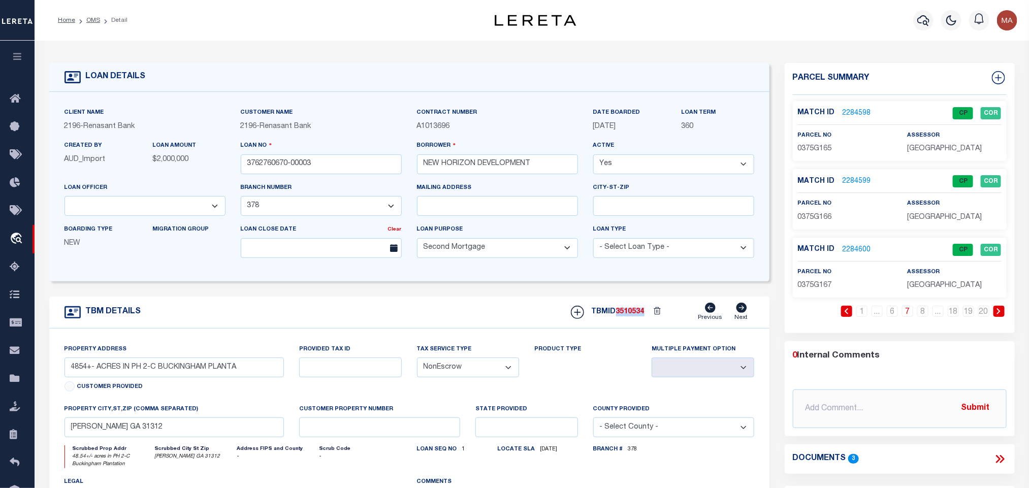
click at [631, 315] on span "3510534" at bounding box center [630, 311] width 28 height 7
click at [822, 212] on p "0375G166" at bounding box center [845, 217] width 94 height 11
click at [333, 168] on input "3762760670-00003" at bounding box center [321, 164] width 161 height 20
click at [641, 316] on h5 "TBMID 3510534" at bounding box center [618, 312] width 53 height 9
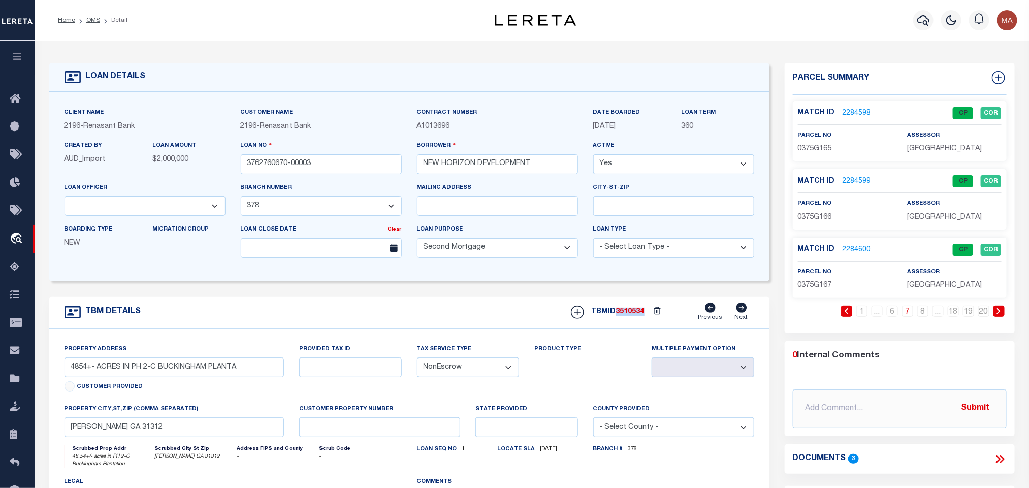
click at [641, 316] on h5 "TBMID 3510534" at bounding box center [618, 312] width 53 height 9
click at [805, 282] on span "0375G167" at bounding box center [815, 285] width 34 height 7
click at [276, 158] on input "3762760670-00003" at bounding box center [321, 164] width 161 height 20
click at [923, 308] on link "8" at bounding box center [922, 311] width 11 height 11
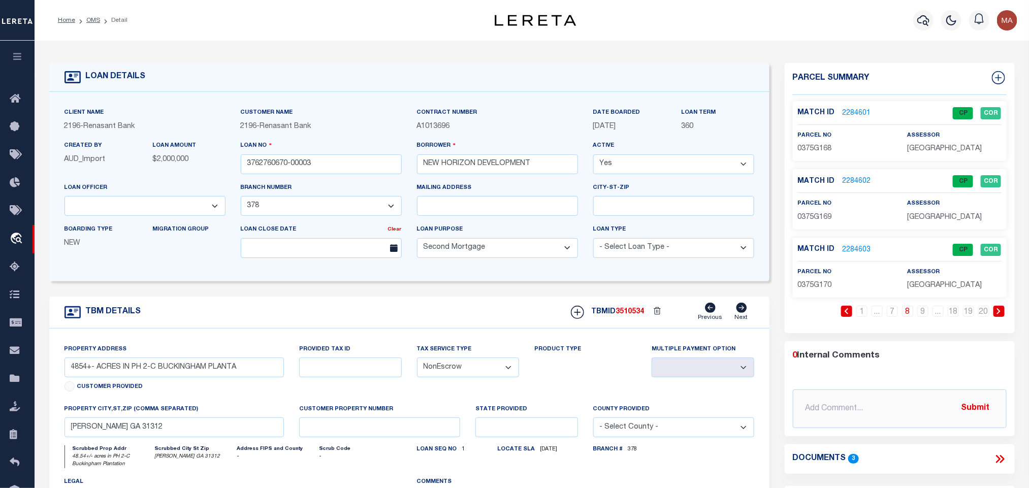
click at [629, 314] on span "3510534" at bounding box center [630, 311] width 28 height 7
click at [825, 149] on span "0375G168" at bounding box center [815, 148] width 34 height 7
click at [349, 164] on input "3762760670-00003" at bounding box center [321, 164] width 161 height 20
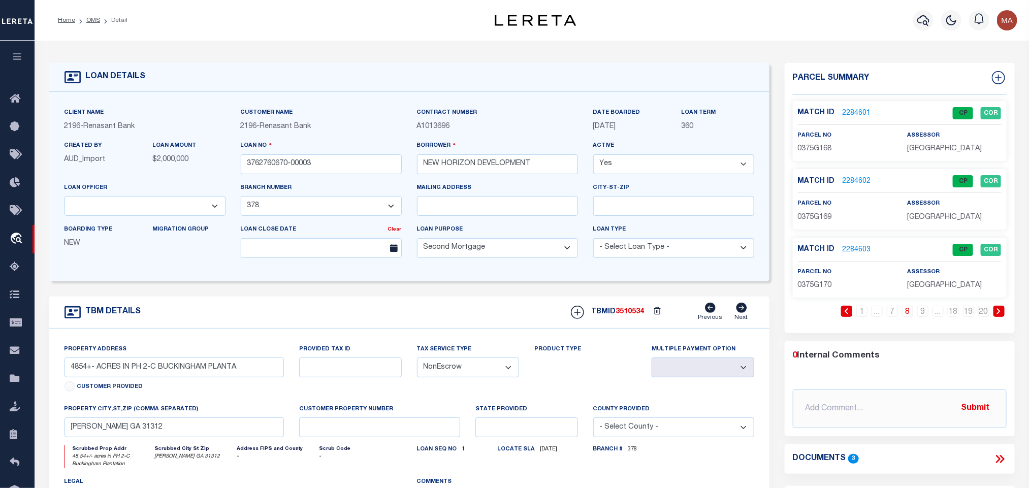
click at [638, 315] on span "3510534" at bounding box center [630, 311] width 28 height 7
click at [805, 214] on span "0375G169" at bounding box center [815, 217] width 34 height 7
click at [378, 157] on input "3762760670-00003" at bounding box center [321, 164] width 161 height 20
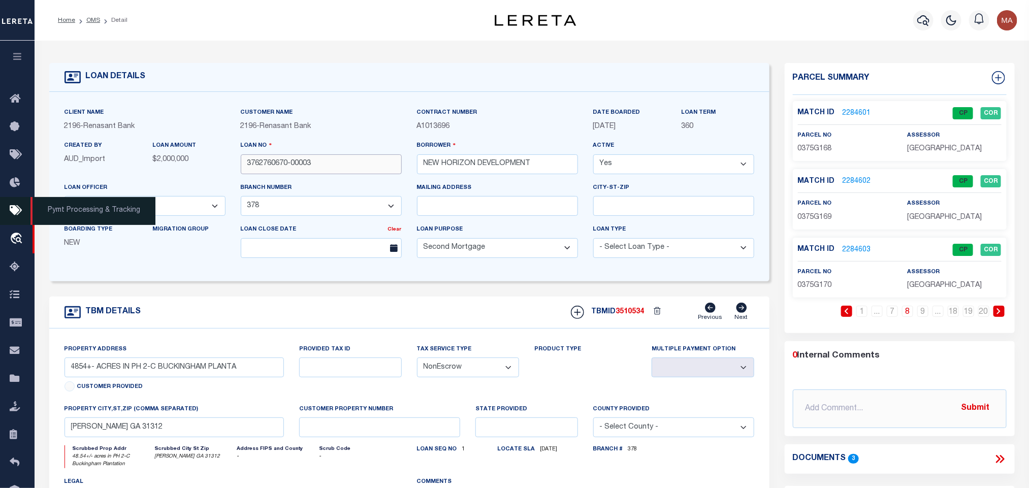
paste input "0375G169"
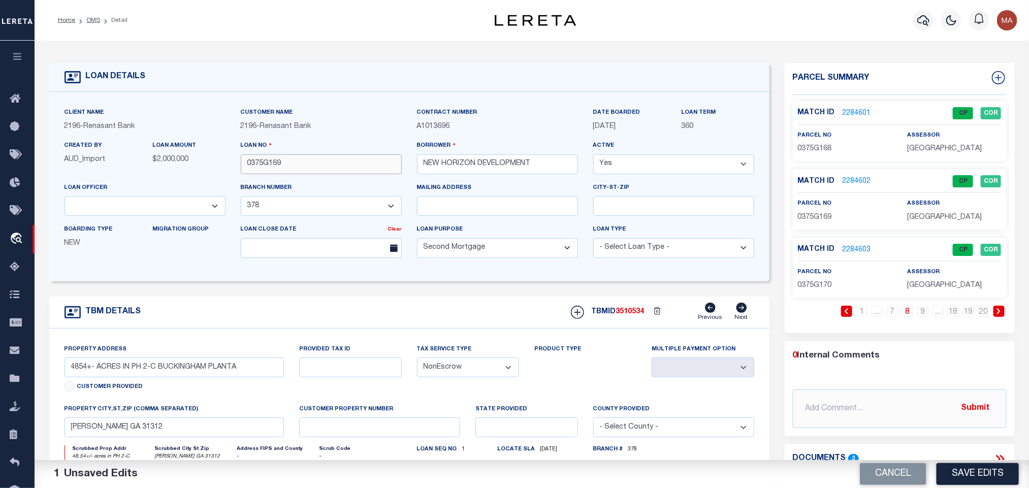
click at [302, 156] on input "0375G169" at bounding box center [321, 164] width 161 height 20
type input "3762760670-00003"
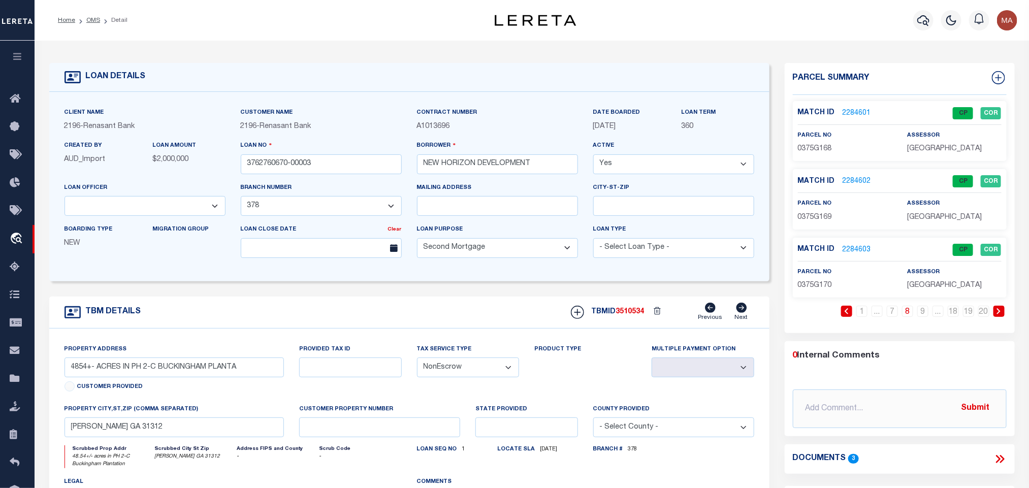
click at [632, 315] on span "3510534" at bounding box center [630, 311] width 28 height 7
click at [831, 286] on span "0375G170" at bounding box center [815, 285] width 34 height 7
click at [825, 286] on span "0375G170" at bounding box center [815, 285] width 34 height 7
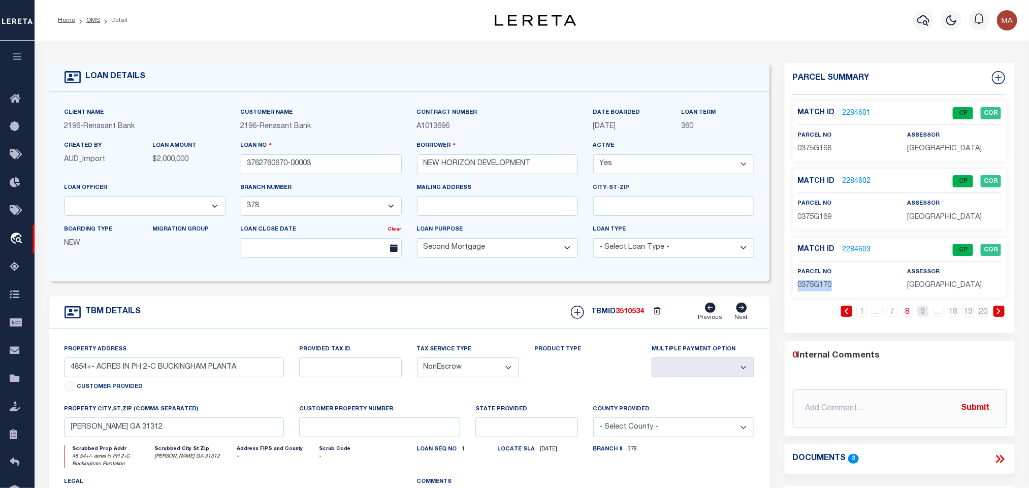
drag, startPoint x: 922, startPoint y: 315, endPoint x: 809, endPoint y: 334, distance: 114.7
click at [922, 315] on link "9" at bounding box center [922, 311] width 11 height 11
click at [313, 173] on input "3762760670-00003" at bounding box center [321, 164] width 161 height 20
click at [843, 110] on link "2284604" at bounding box center [857, 113] width 28 height 11
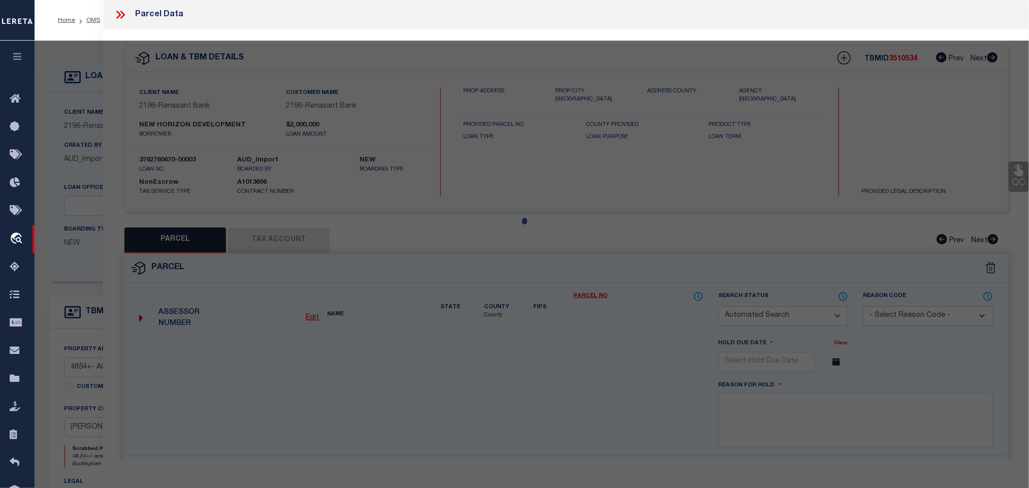
checkbox input "false"
select select "CP"
type input "NEW HORIZON DEVELOPMENT COMPANY LLC"
select select "AGW"
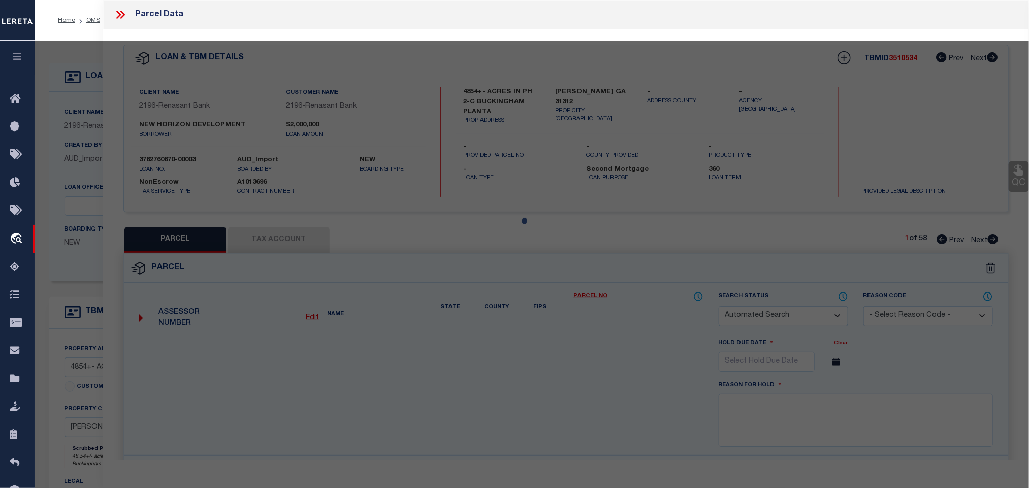
select select "LEG"
type input "118 LITTLE BEN CT"
type input "[PERSON_NAME] GA 31312"
type textarea ". 3034 AC LOT 171 (OUT 375-51) PLT 30/155"
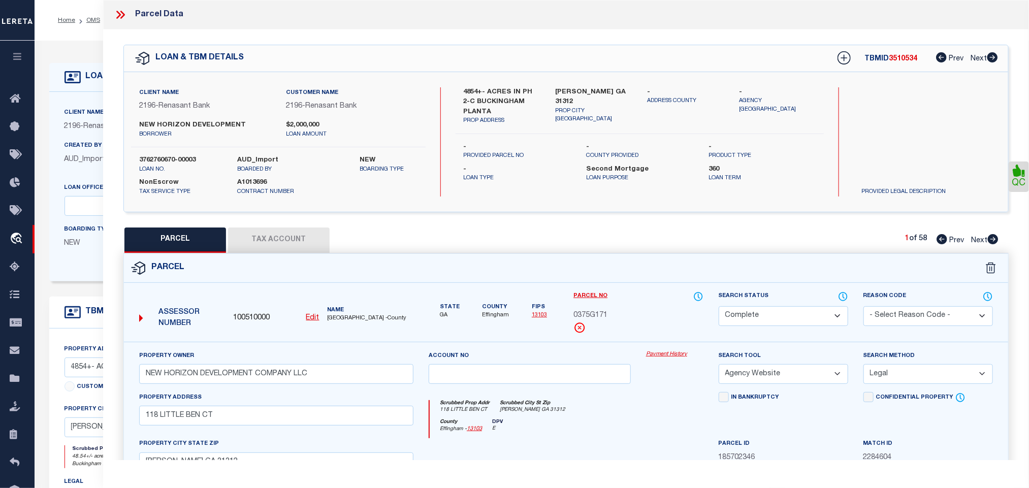
click at [82, 89] on div "LOAN DETAILS" at bounding box center [409, 77] width 720 height 29
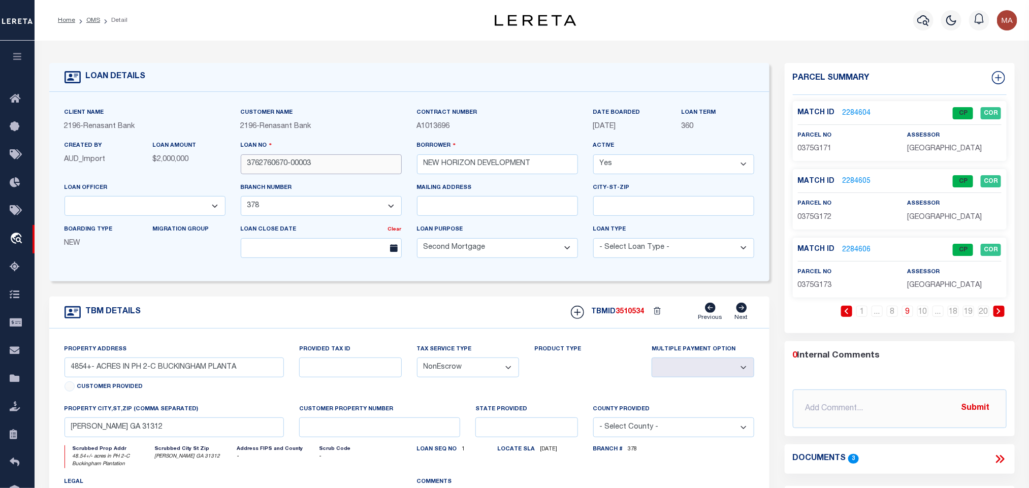
click at [326, 156] on input "3762760670-00003" at bounding box center [321, 164] width 161 height 20
click at [634, 312] on span "3510534" at bounding box center [630, 311] width 28 height 7
click at [811, 146] on span "0375G171" at bounding box center [815, 148] width 34 height 7
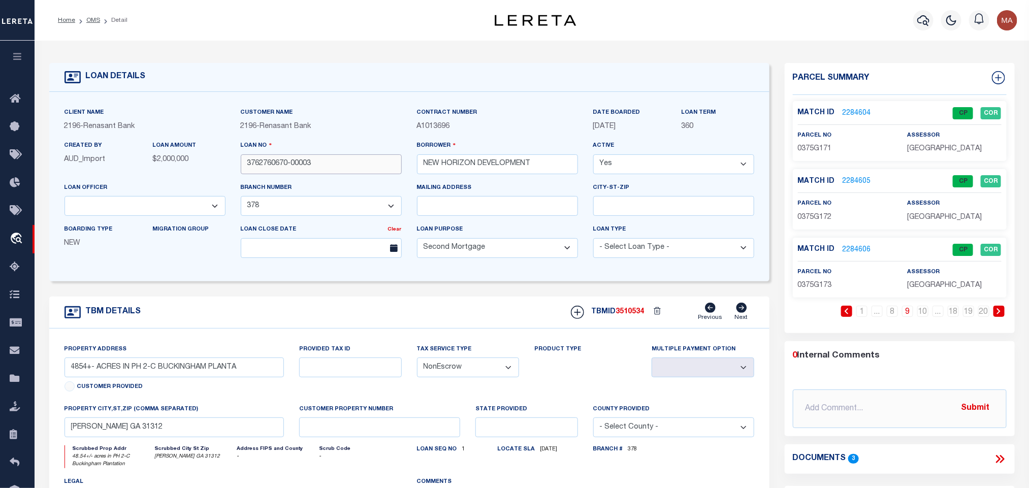
click at [340, 162] on input "3762760670-00003" at bounding box center [321, 164] width 161 height 20
click at [621, 314] on span "3510534" at bounding box center [630, 311] width 28 height 7
click at [807, 220] on span "0375G172" at bounding box center [815, 217] width 34 height 7
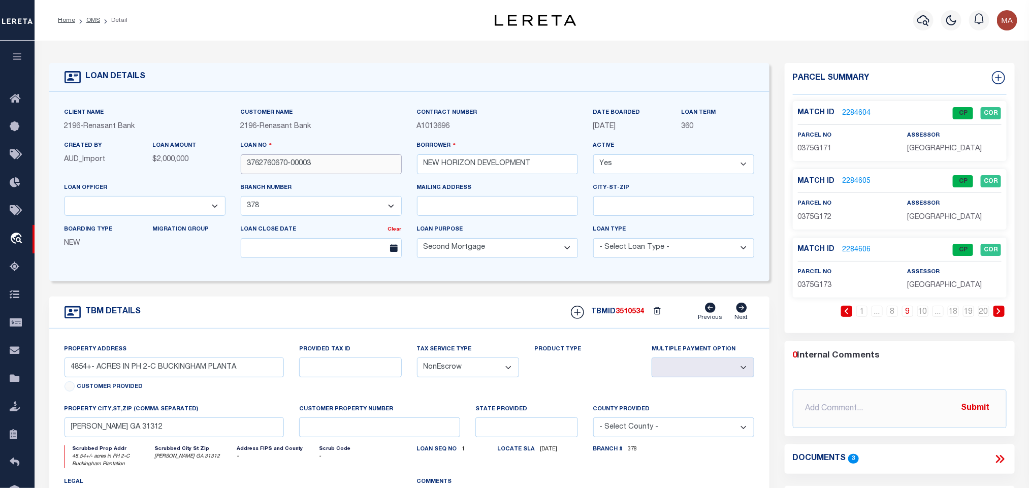
click at [333, 173] on input "3762760670-00003" at bounding box center [321, 164] width 161 height 20
click at [633, 314] on span "3510534" at bounding box center [630, 311] width 28 height 7
click at [814, 292] on p "0375G173" at bounding box center [845, 285] width 94 height 11
click at [799, 289] on span "0375G173" at bounding box center [815, 285] width 34 height 7
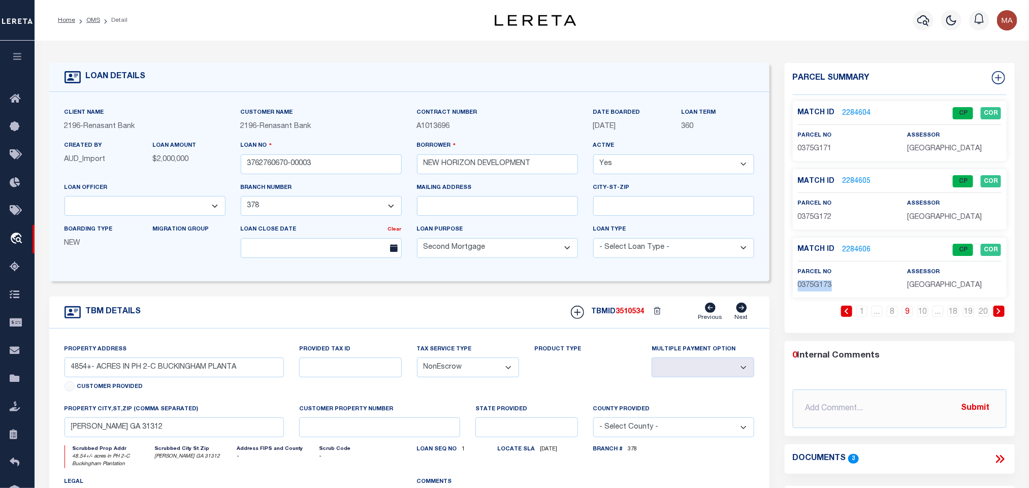
click at [799, 289] on span "0375G173" at bounding box center [815, 285] width 34 height 7
click at [360, 171] on input "3762760670-00003" at bounding box center [321, 164] width 161 height 20
click at [922, 317] on link "10" at bounding box center [922, 311] width 11 height 11
click at [625, 315] on span "3510534" at bounding box center [630, 311] width 28 height 7
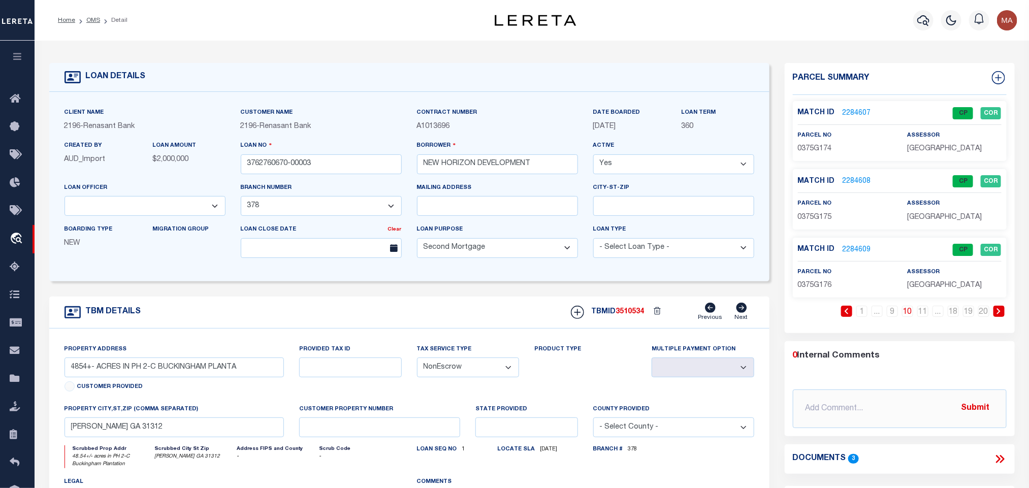
click at [823, 145] on span "0375G174" at bounding box center [815, 148] width 34 height 7
click at [325, 168] on input "3762760670-00003" at bounding box center [321, 164] width 161 height 20
click at [625, 314] on span "3510534" at bounding box center [630, 311] width 28 height 7
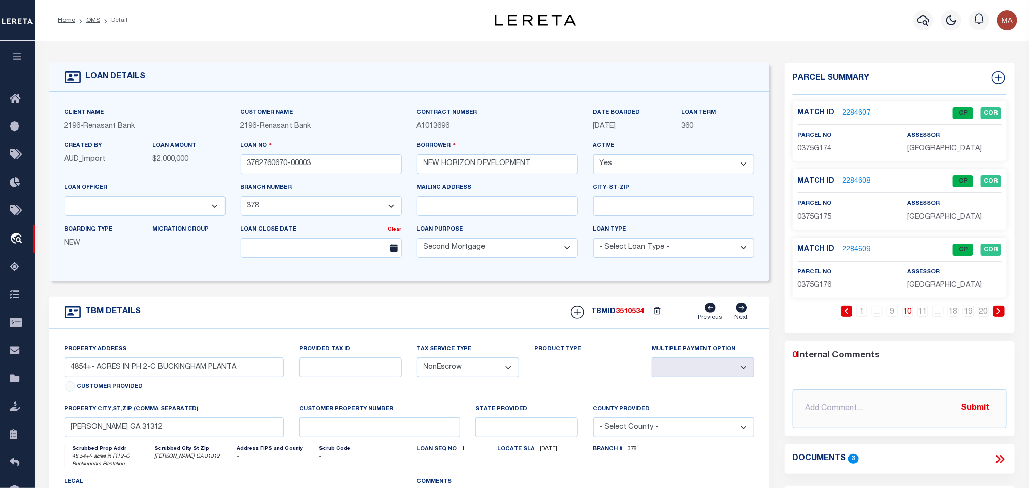
click at [816, 221] on span "0375G175" at bounding box center [815, 217] width 34 height 7
click at [296, 164] on input "3762760670-00003" at bounding box center [321, 164] width 161 height 20
click at [629, 311] on div "TBMID 3510534 Previous Next" at bounding box center [658, 312] width 191 height 19
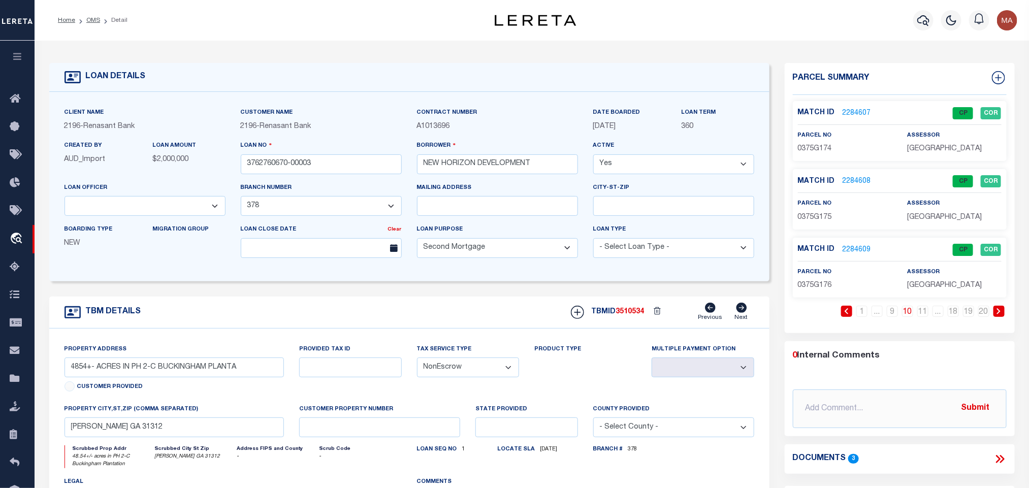
click at [825, 289] on span "0375G176" at bounding box center [815, 285] width 34 height 7
click at [346, 168] on input "3762760670-00003" at bounding box center [321, 164] width 161 height 20
click at [922, 314] on link "11" at bounding box center [922, 311] width 11 height 11
click at [635, 314] on span "3510534" at bounding box center [630, 311] width 28 height 7
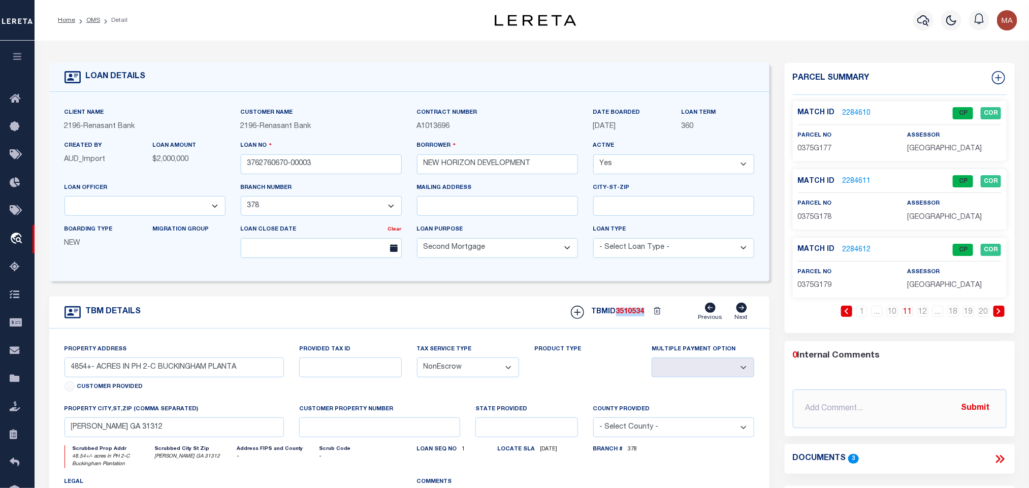
click at [635, 314] on span "3510534" at bounding box center [630, 311] width 28 height 7
click at [814, 147] on span "0375G177" at bounding box center [815, 148] width 34 height 7
click at [384, 162] on input "3762760670-00003" at bounding box center [321, 164] width 161 height 20
click at [634, 315] on span "3510534" at bounding box center [630, 311] width 28 height 7
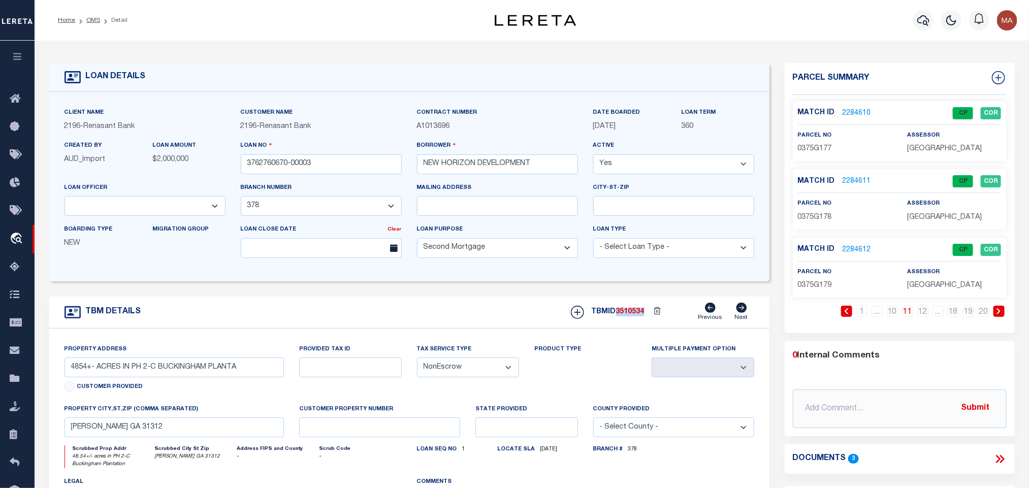
click at [634, 315] on span "3510534" at bounding box center [630, 311] width 28 height 7
drag, startPoint x: 809, startPoint y: 227, endPoint x: 807, endPoint y: 219, distance: 8.0
click at [808, 227] on div "Match ID 2284611 CP COR parcel no 0375G178 assessor" at bounding box center [900, 199] width 214 height 60
click at [807, 219] on span "0375G178" at bounding box center [815, 217] width 34 height 7
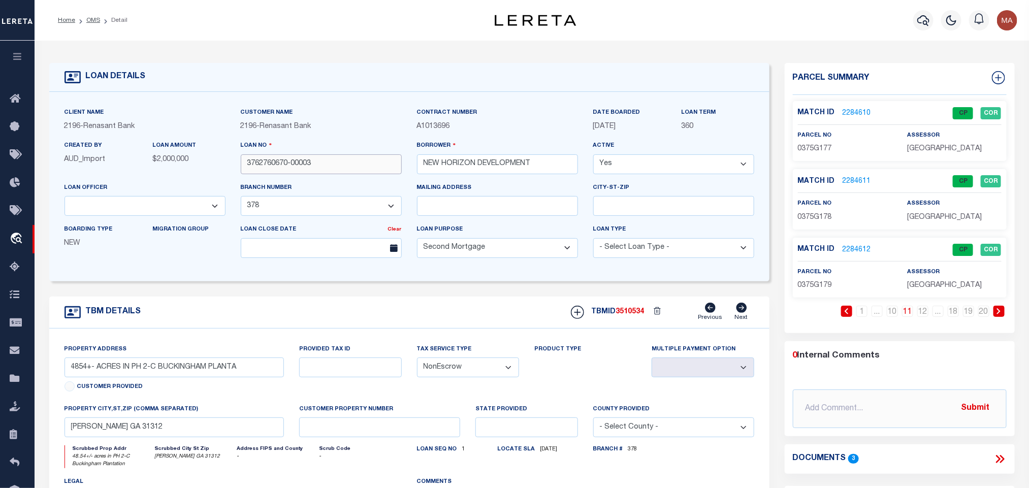
click at [276, 157] on input "3762760670-00003" at bounding box center [321, 164] width 161 height 20
click at [623, 314] on span "3510534" at bounding box center [630, 311] width 28 height 7
click at [816, 294] on div "Match ID 2284612 CP COR parcel no 0375G179 assessor" at bounding box center [900, 268] width 214 height 60
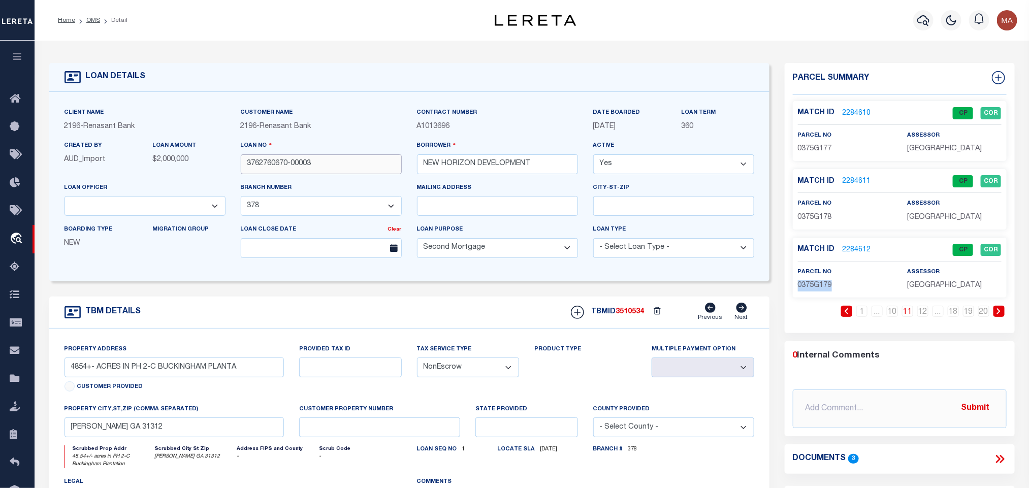
click at [363, 171] on input "3762760670-00003" at bounding box center [321, 164] width 161 height 20
click at [926, 314] on link "12" at bounding box center [922, 311] width 11 height 11
click at [629, 313] on span "3510534" at bounding box center [630, 311] width 28 height 7
click at [283, 154] on div "Loan No 3762760670-00003" at bounding box center [321, 157] width 161 height 34
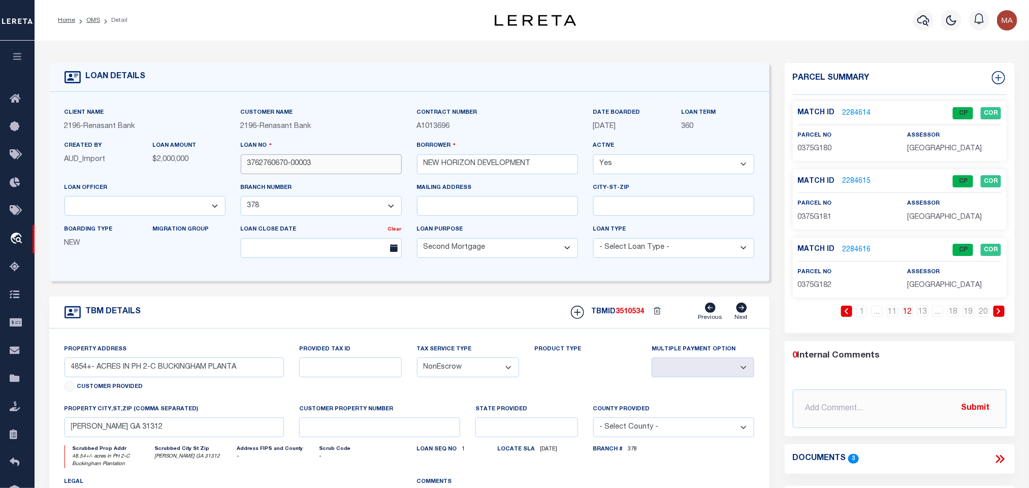
click at [273, 161] on input "3762760670-00003" at bounding box center [321, 164] width 161 height 20
click at [825, 148] on span "0375G180" at bounding box center [815, 148] width 34 height 7
click at [339, 161] on input "3762760670-00003" at bounding box center [321, 164] width 161 height 20
click at [621, 315] on span "3510534" at bounding box center [630, 311] width 28 height 7
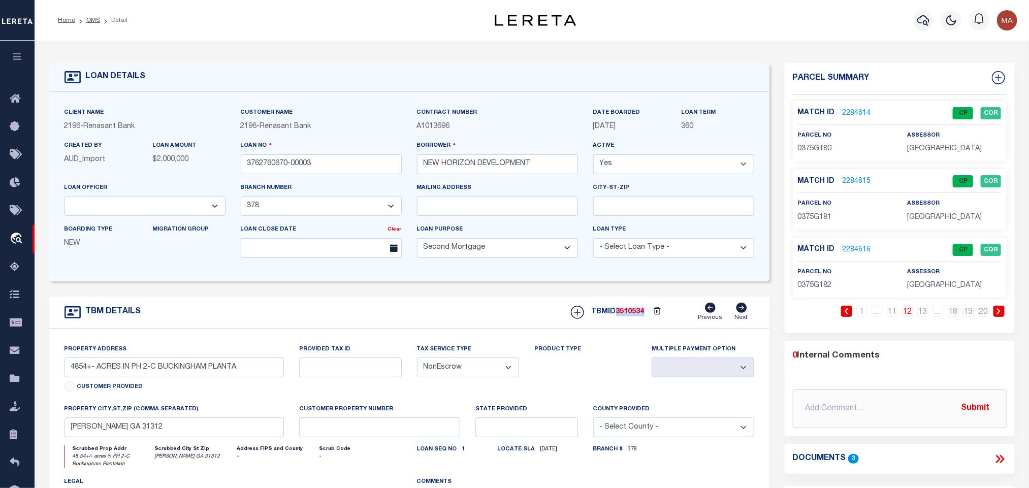
click at [621, 315] on span "3510534" at bounding box center [630, 311] width 28 height 7
click at [813, 216] on span "0375G181" at bounding box center [815, 217] width 34 height 7
click at [326, 177] on div "Loan No 3762760670-00003" at bounding box center [321, 161] width 176 height 42
click at [327, 173] on input "3762760670-00003" at bounding box center [321, 164] width 161 height 20
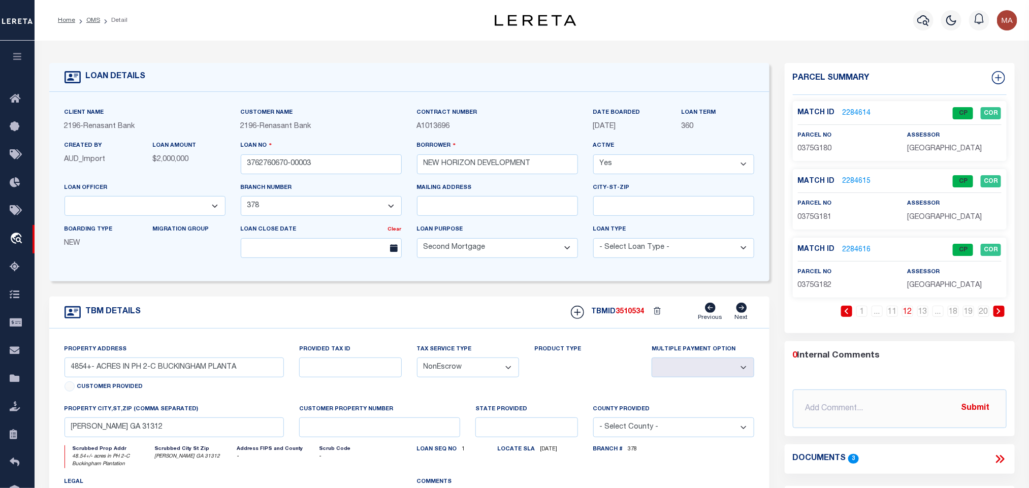
click at [631, 315] on span "3510534" at bounding box center [630, 311] width 28 height 7
click at [822, 287] on span "0375G182" at bounding box center [815, 285] width 34 height 7
click at [918, 314] on link "13" at bounding box center [922, 311] width 11 height 11
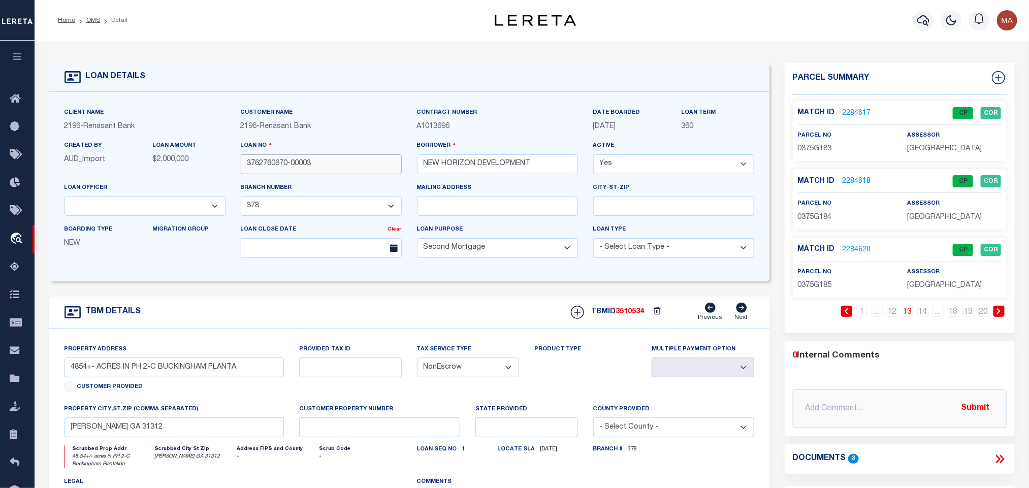
click at [335, 157] on input "3762760670-00003" at bounding box center [321, 164] width 161 height 20
click at [625, 315] on span "3510534" at bounding box center [630, 311] width 28 height 7
click at [817, 145] on span "0375G183" at bounding box center [815, 148] width 34 height 7
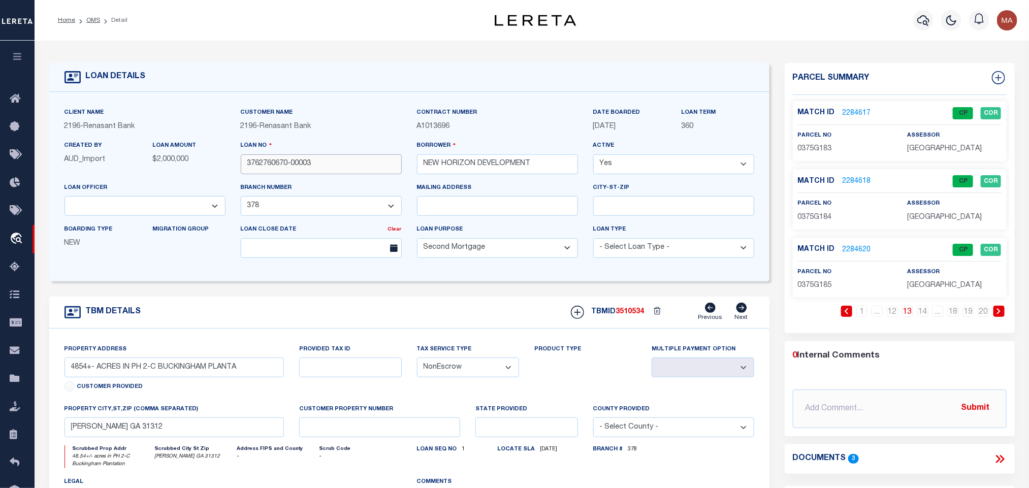
click at [363, 165] on input "3762760670-00003" at bounding box center [321, 164] width 161 height 20
click at [628, 315] on span "3510534" at bounding box center [630, 311] width 28 height 7
click at [813, 216] on span "0375G184" at bounding box center [815, 217] width 34 height 7
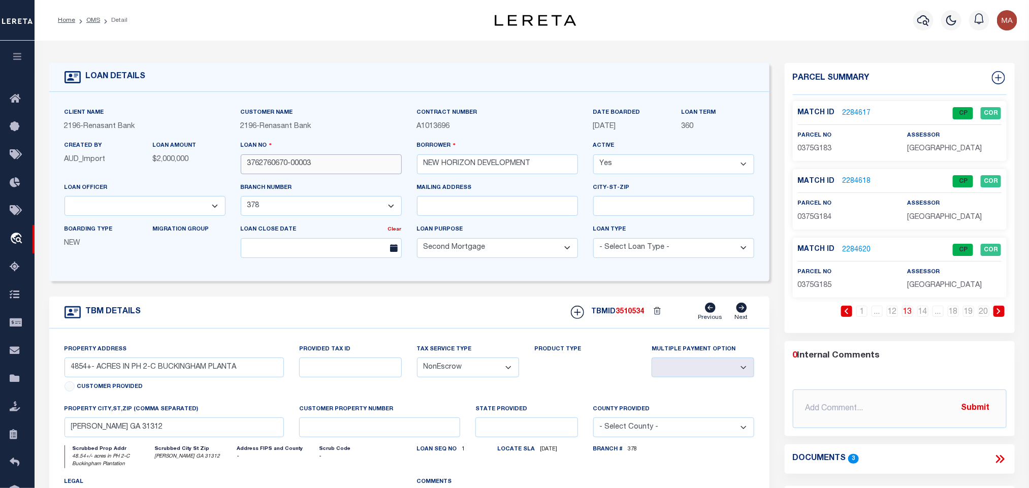
click at [327, 168] on input "3762760670-00003" at bounding box center [321, 164] width 161 height 20
click at [628, 314] on span "3510534" at bounding box center [630, 311] width 28 height 7
drag, startPoint x: 808, startPoint y: 280, endPoint x: 808, endPoint y: 289, distance: 8.1
click at [808, 280] on div "parcel no 0375G185" at bounding box center [845, 279] width 94 height 25
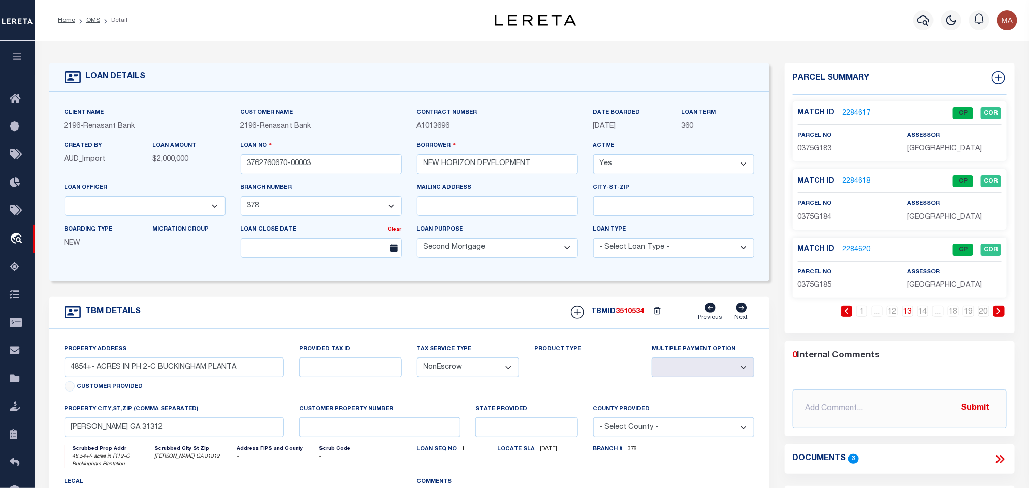
click at [808, 289] on span "0375G185" at bounding box center [815, 285] width 34 height 7
drag, startPoint x: 922, startPoint y: 315, endPoint x: 867, endPoint y: 321, distance: 55.1
click at [922, 315] on link "14" at bounding box center [922, 311] width 11 height 11
click at [342, 165] on input "3762760670-00003" at bounding box center [321, 164] width 161 height 20
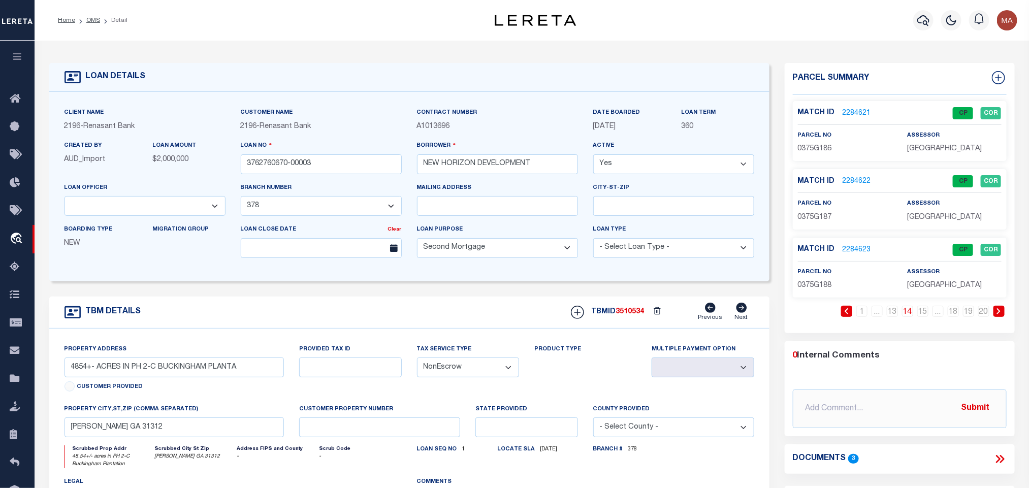
click at [632, 315] on span "3510534" at bounding box center [630, 311] width 28 height 7
click at [827, 145] on span "0375G186" at bounding box center [815, 148] width 34 height 7
click at [345, 169] on input "3762760670-00003" at bounding box center [321, 164] width 161 height 20
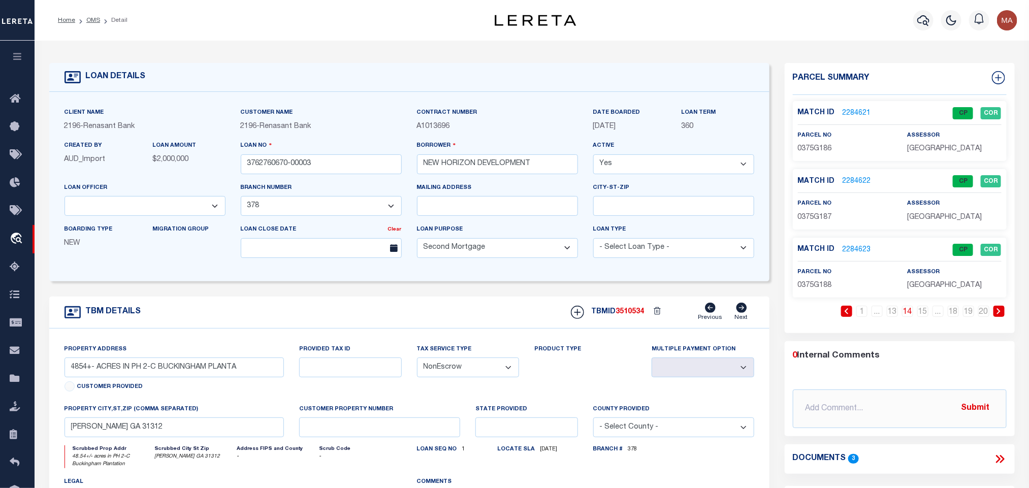
click at [630, 313] on span "3510534" at bounding box center [630, 311] width 28 height 7
click at [821, 151] on span "0375G186" at bounding box center [815, 148] width 34 height 7
click at [330, 165] on input "3762760670-00003" at bounding box center [321, 164] width 161 height 20
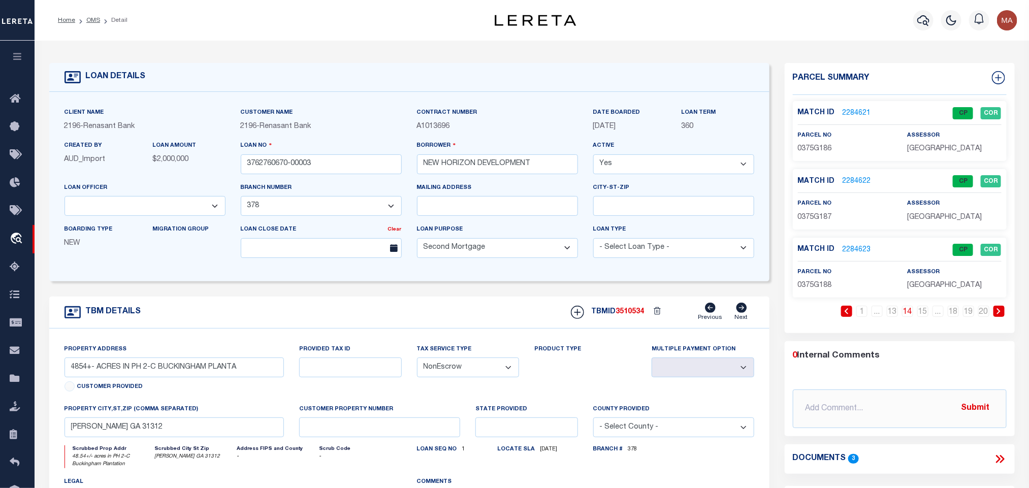
click at [630, 311] on div "TBMID 3510534 Previous Next" at bounding box center [658, 312] width 191 height 19
click at [818, 288] on span "0375G188" at bounding box center [815, 285] width 34 height 7
click at [339, 165] on input "3762760670-00003" at bounding box center [321, 164] width 161 height 20
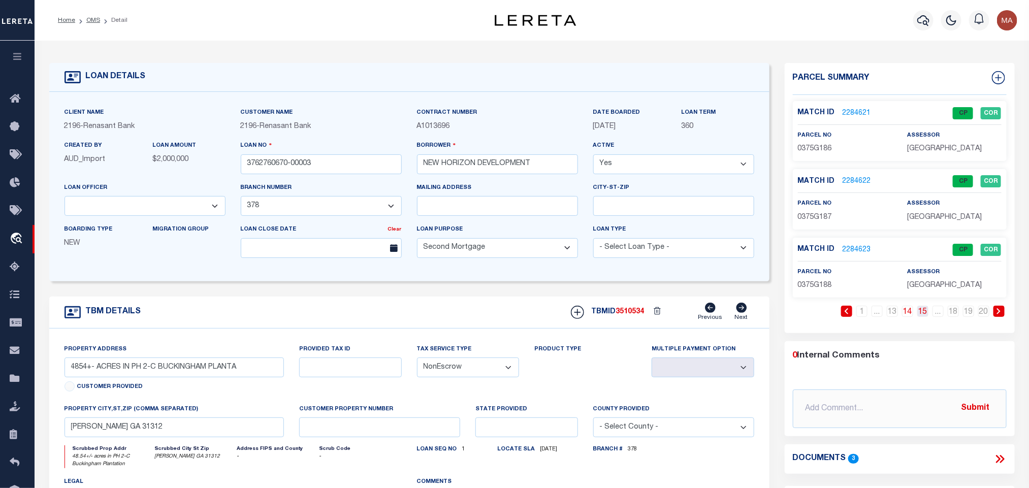
click at [925, 311] on link "15" at bounding box center [922, 311] width 11 height 11
click at [635, 314] on span "3510534" at bounding box center [630, 311] width 28 height 7
click at [815, 153] on p "0375G189" at bounding box center [845, 149] width 94 height 11
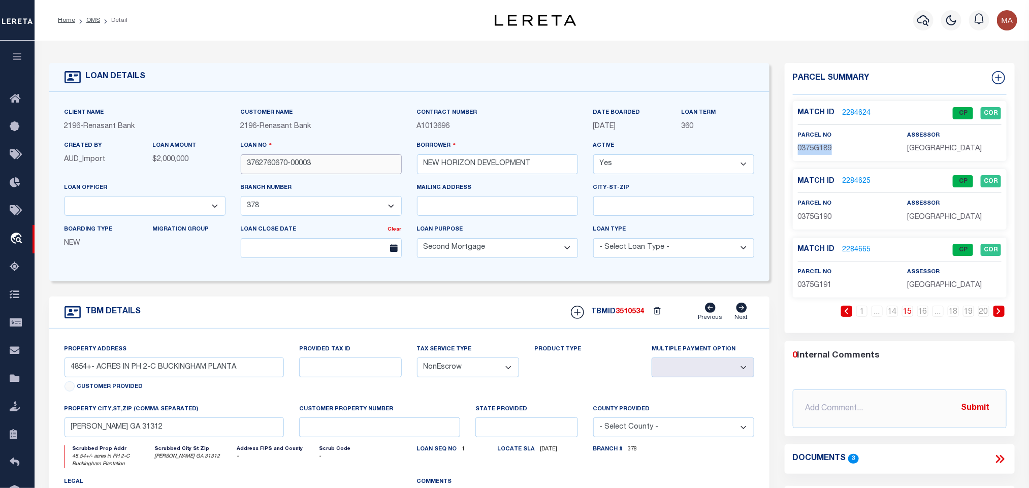
click at [291, 174] on input "3762760670-00003" at bounding box center [321, 164] width 161 height 20
drag, startPoint x: 647, startPoint y: 315, endPoint x: 641, endPoint y: 314, distance: 6.2
click at [647, 315] on div at bounding box center [658, 312] width 27 height 15
click at [638, 314] on span "3510534" at bounding box center [630, 311] width 28 height 7
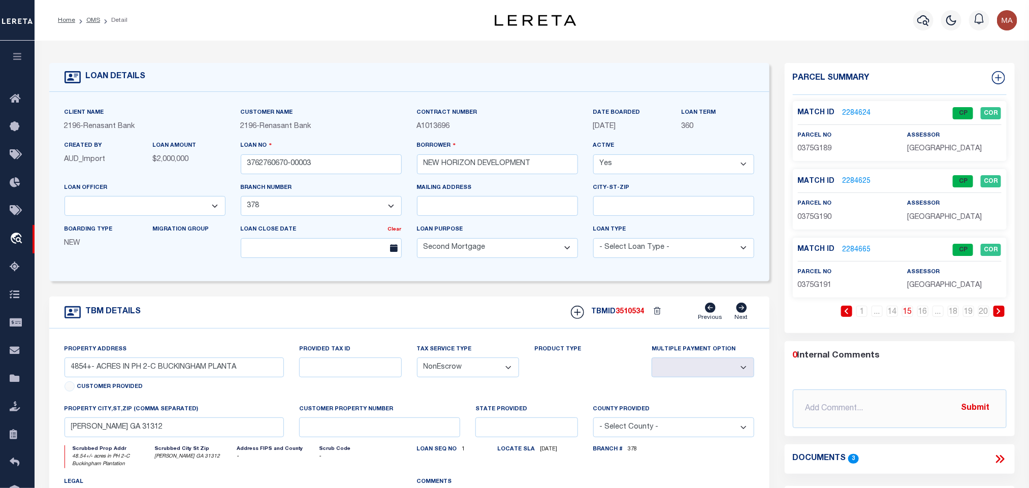
click at [808, 221] on span "0375G190" at bounding box center [815, 217] width 34 height 7
click at [310, 171] on input "3762760670-00003" at bounding box center [321, 164] width 161 height 20
click at [634, 315] on span "3510534" at bounding box center [630, 311] width 28 height 7
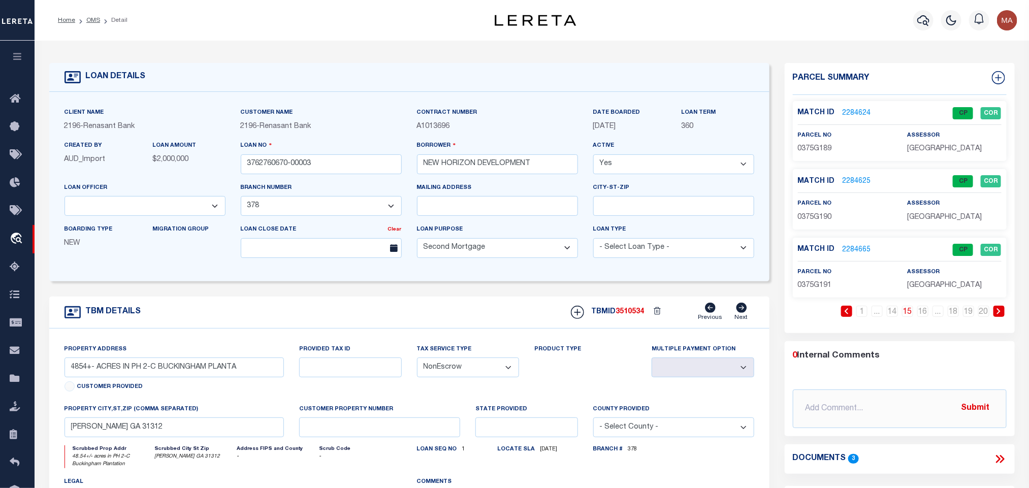
click at [802, 283] on span "0375G191" at bounding box center [815, 285] width 34 height 7
click at [925, 311] on link "16" at bounding box center [922, 311] width 11 height 11
click at [984, 314] on link "20" at bounding box center [983, 311] width 11 height 11
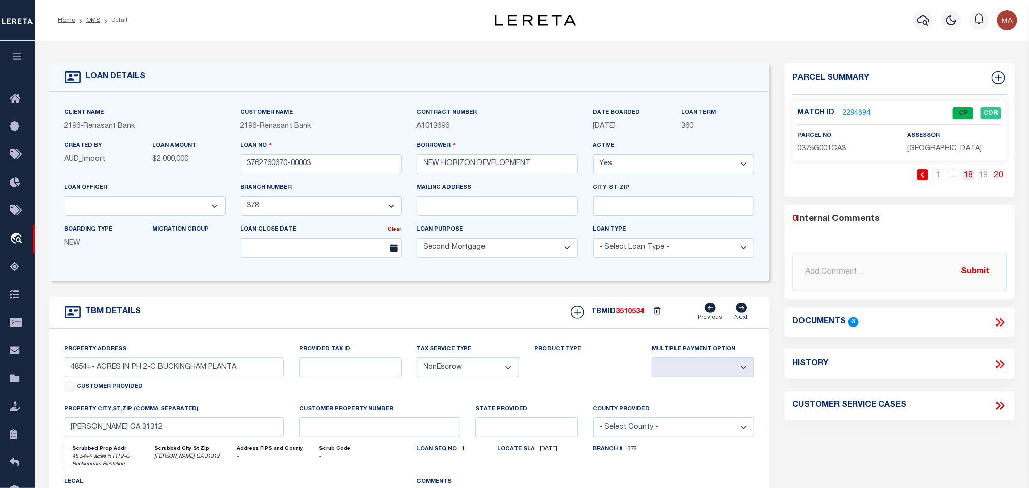
click at [970, 176] on link "18" at bounding box center [968, 174] width 11 height 11
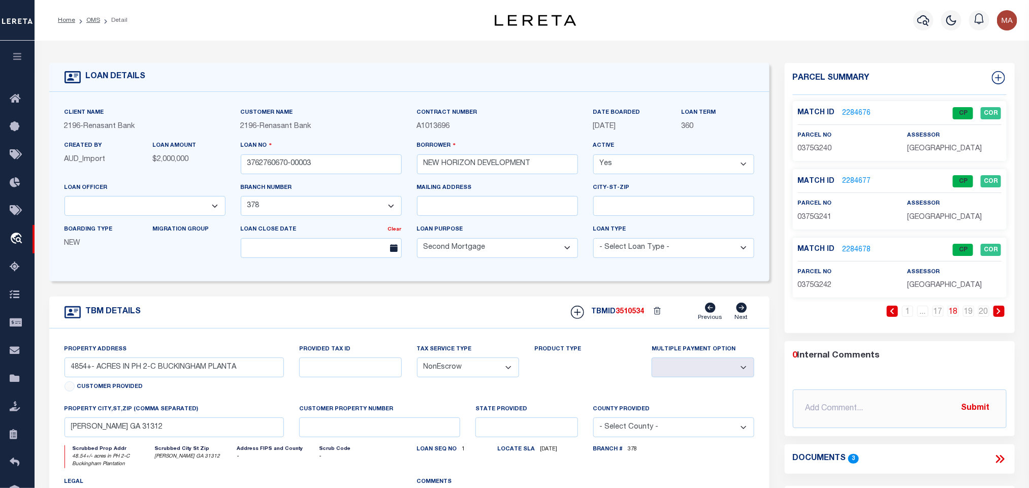
click at [937, 320] on div "1 ... 17 18 19 20" at bounding box center [900, 319] width 214 height 27
click at [939, 316] on link "17" at bounding box center [938, 311] width 11 height 11
click at [928, 313] on link "16" at bounding box center [922, 311] width 11 height 11
click at [360, 166] on input "3762760670-00003" at bounding box center [321, 164] width 161 height 20
click at [640, 315] on span "3510534" at bounding box center [630, 311] width 28 height 7
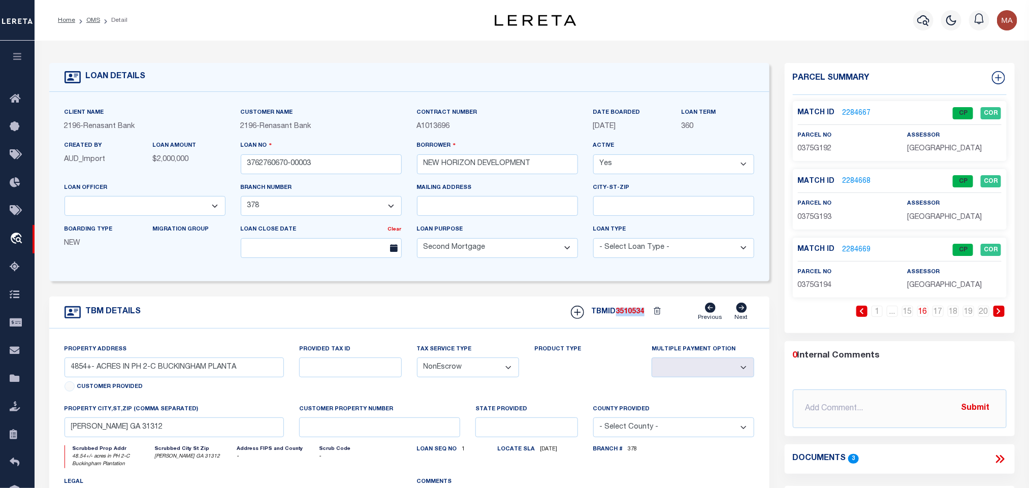
click at [640, 315] on span "3510534" at bounding box center [630, 311] width 28 height 7
click at [809, 153] on p "0375G192" at bounding box center [845, 149] width 94 height 11
click at [346, 168] on input "3762760670-00003" at bounding box center [321, 164] width 161 height 20
click at [626, 315] on span "3510534" at bounding box center [630, 311] width 28 height 7
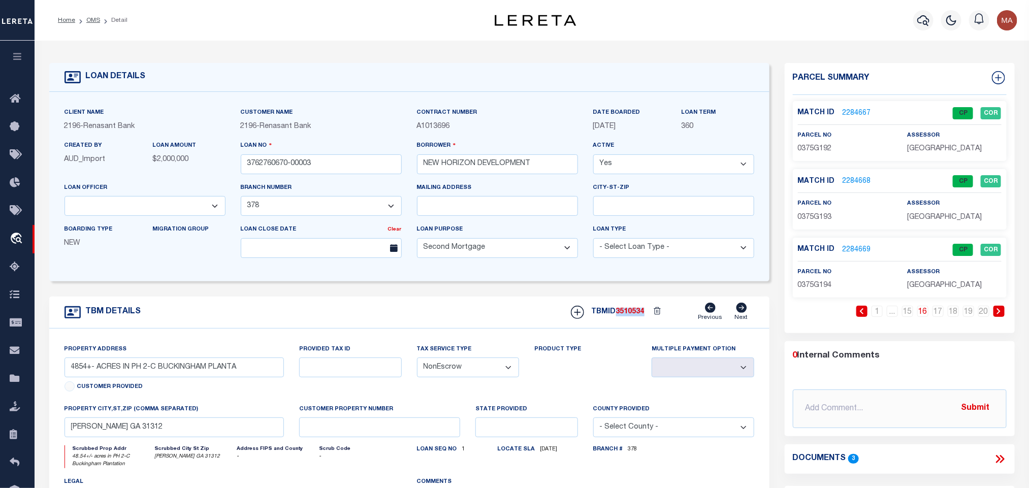
click at [626, 315] on span "3510534" at bounding box center [630, 311] width 28 height 7
click at [820, 216] on span "0375G193" at bounding box center [815, 217] width 34 height 7
click at [332, 172] on input "3762760670-00003" at bounding box center [321, 164] width 161 height 20
click at [641, 308] on div "TBMID 3510534 Previous Next" at bounding box center [658, 312] width 191 height 19
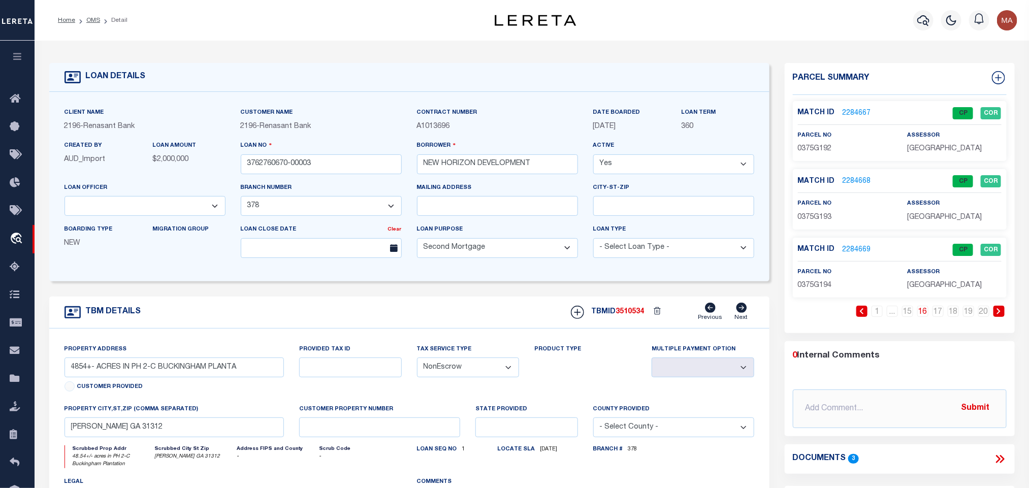
click at [641, 308] on div "TBMID 3510534 Previous Next" at bounding box center [658, 312] width 191 height 19
click at [639, 315] on span "3510534" at bounding box center [630, 311] width 28 height 7
click at [814, 281] on div "parcel no 0375G194" at bounding box center [845, 279] width 94 height 25
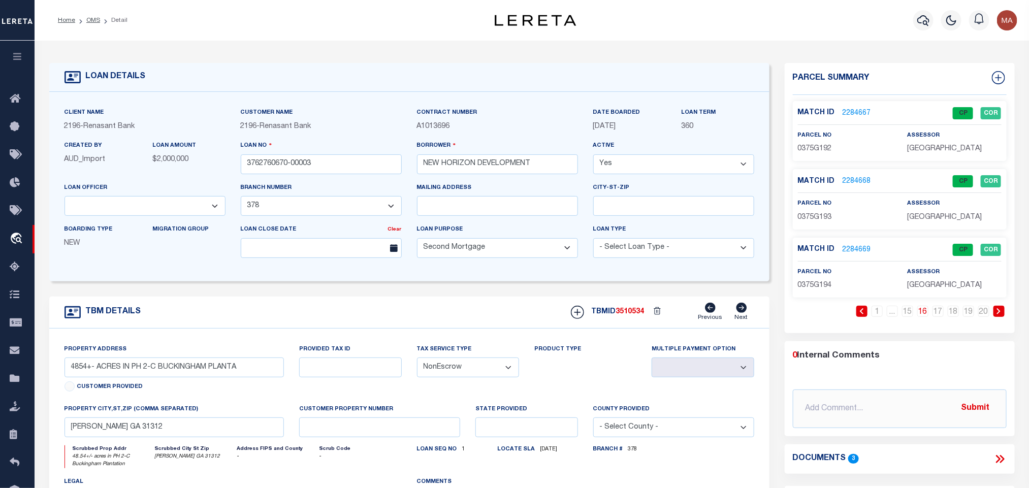
click at [814, 287] on span "0375G194" at bounding box center [815, 285] width 34 height 7
click at [331, 166] on input "3762760670-00003" at bounding box center [321, 164] width 161 height 20
click at [636, 309] on div "TBMID 3510534 Previous Next" at bounding box center [658, 312] width 191 height 19
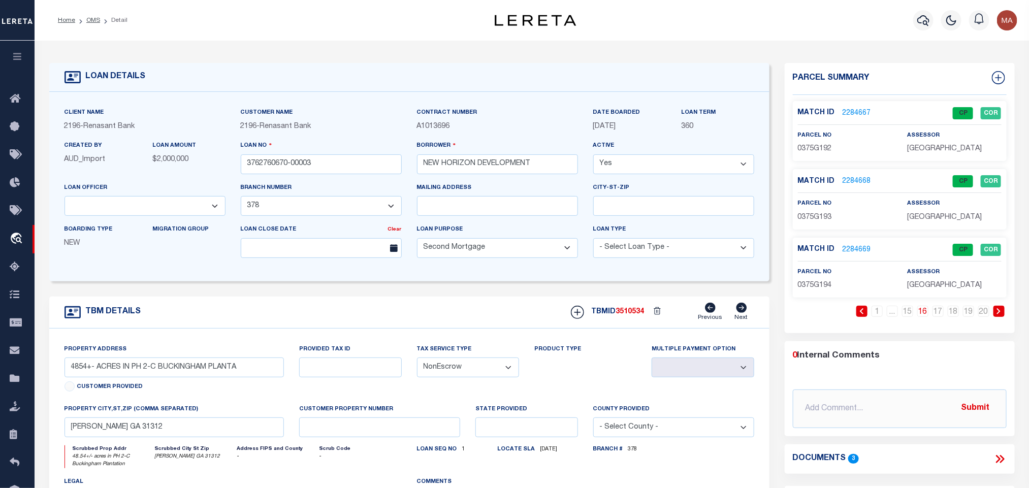
click at [806, 285] on span "0375G194" at bounding box center [815, 285] width 34 height 7
click at [939, 316] on link "17" at bounding box center [938, 311] width 11 height 11
click at [823, 152] on span "0375G237" at bounding box center [815, 148] width 34 height 7
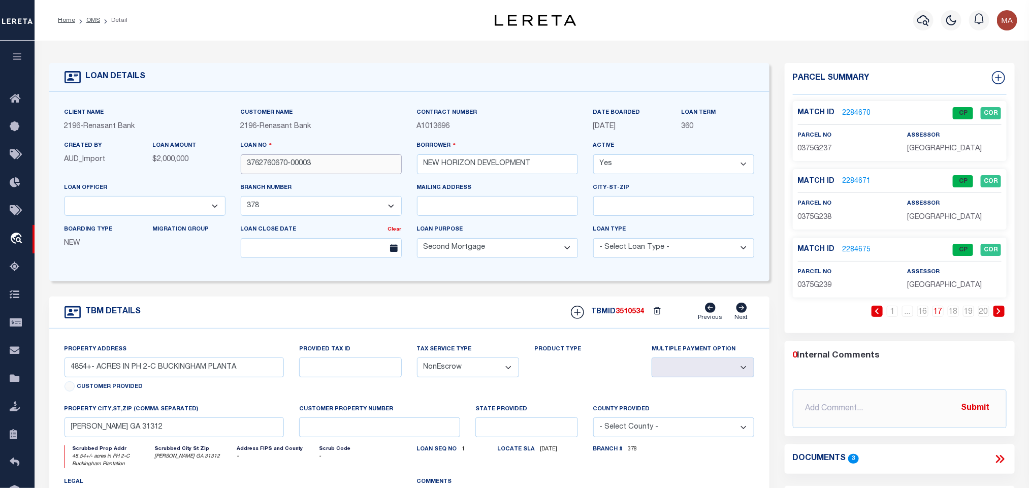
click at [340, 166] on input "3762760670-00003" at bounding box center [321, 164] width 161 height 20
click at [630, 314] on span "3510534" at bounding box center [630, 311] width 28 height 7
click at [825, 220] on span "0375G238" at bounding box center [815, 217] width 34 height 7
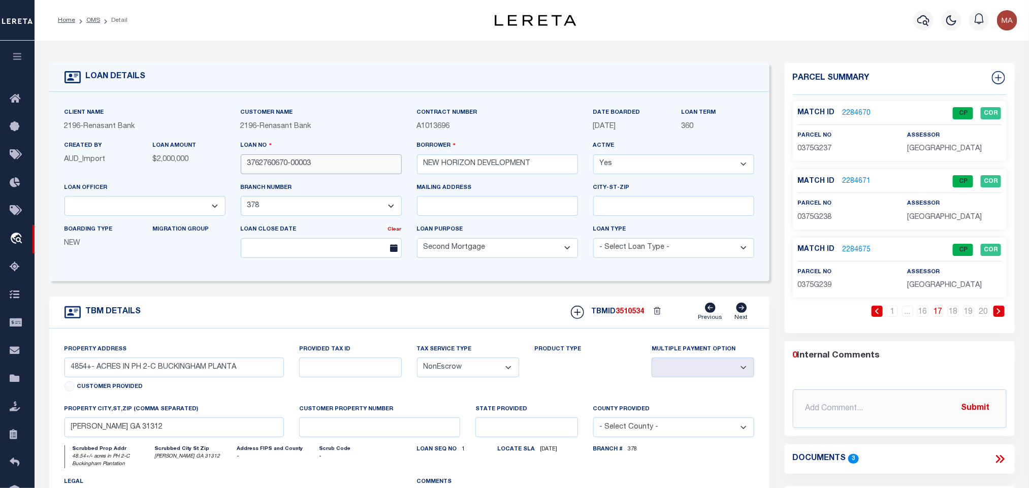
click at [322, 169] on input "3762760670-00003" at bounding box center [321, 164] width 161 height 20
click at [641, 315] on span "3510534" at bounding box center [630, 311] width 28 height 7
click at [816, 289] on span "0375G239" at bounding box center [815, 285] width 34 height 7
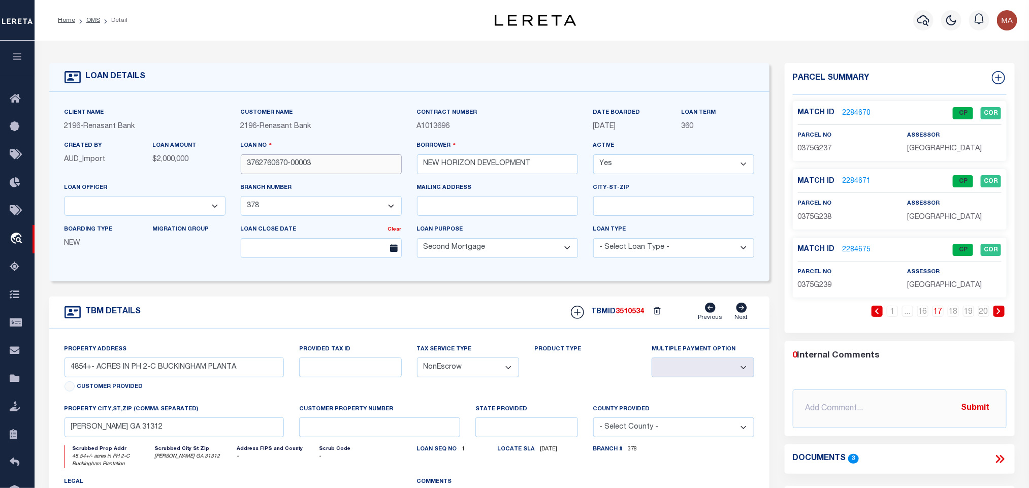
click at [303, 165] on input "3762760670-00003" at bounding box center [321, 164] width 161 height 20
click at [953, 311] on link "18" at bounding box center [953, 311] width 11 height 11
click at [627, 312] on span "3510534" at bounding box center [630, 311] width 28 height 7
click at [818, 145] on span "0375G240" at bounding box center [815, 148] width 34 height 7
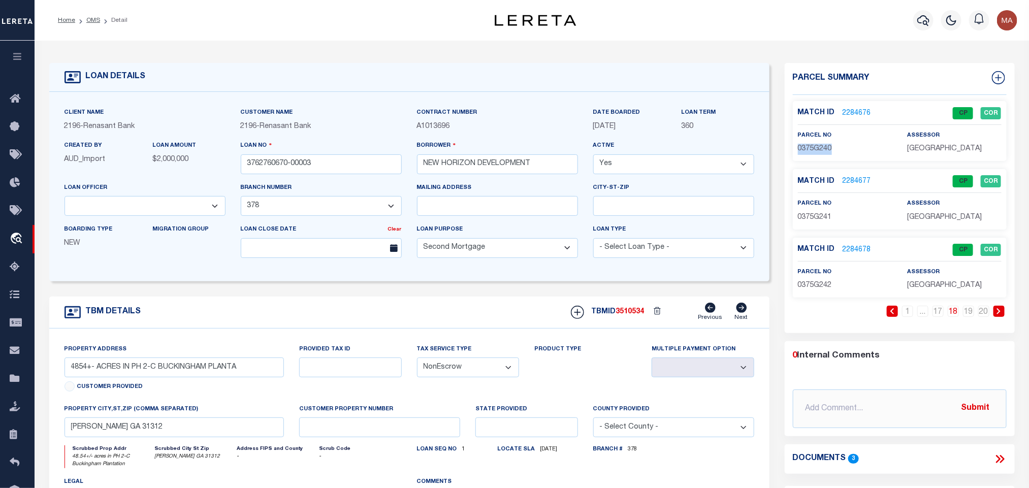
click at [818, 145] on span "0375G240" at bounding box center [815, 148] width 34 height 7
click at [329, 158] on input "3762760670-00003" at bounding box center [321, 164] width 161 height 20
click at [629, 315] on span "3510534" at bounding box center [630, 311] width 28 height 7
click at [818, 218] on span "0375G241" at bounding box center [815, 217] width 34 height 7
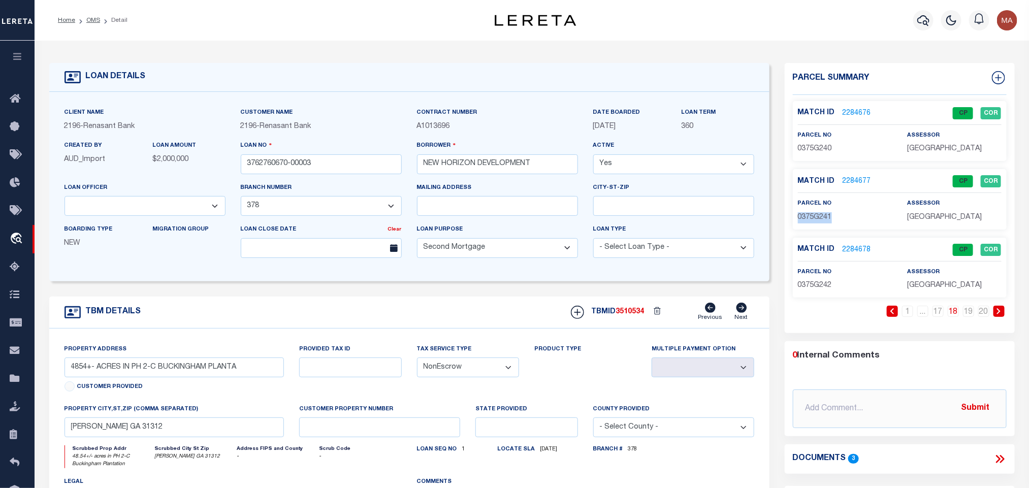
click at [818, 218] on span "0375G241" at bounding box center [815, 217] width 34 height 7
click at [354, 160] on input "3762760670-00003" at bounding box center [321, 164] width 161 height 20
click at [627, 310] on div "TBMID 3510534 Previous Next" at bounding box center [658, 312] width 191 height 19
click at [818, 286] on span "0375G242" at bounding box center [815, 285] width 34 height 7
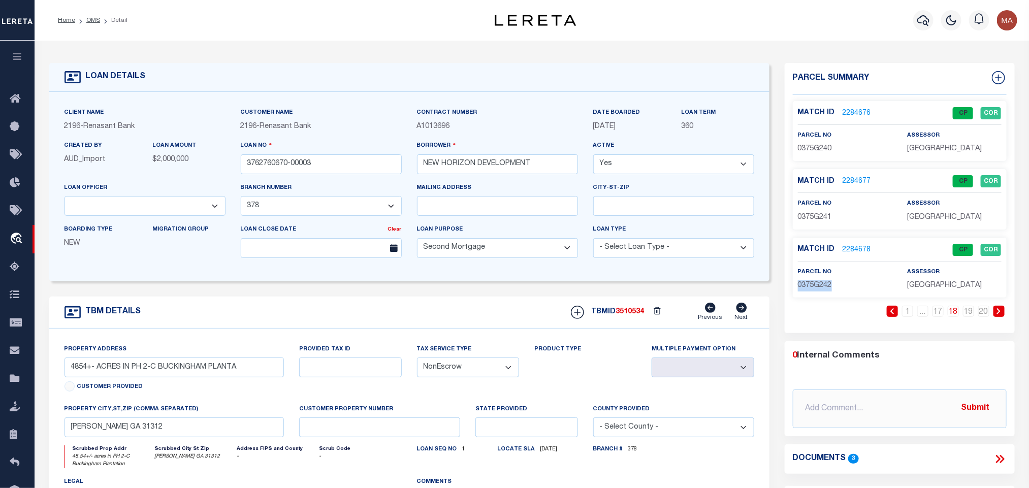
click at [818, 286] on span "0375G242" at bounding box center [815, 285] width 34 height 7
drag, startPoint x: 970, startPoint y: 313, endPoint x: 679, endPoint y: 289, distance: 292.1
click at [970, 313] on link "19" at bounding box center [968, 311] width 11 height 11
click at [346, 168] on input "3762760670-00003" at bounding box center [321, 164] width 161 height 20
click at [637, 315] on span "3510534" at bounding box center [630, 311] width 28 height 7
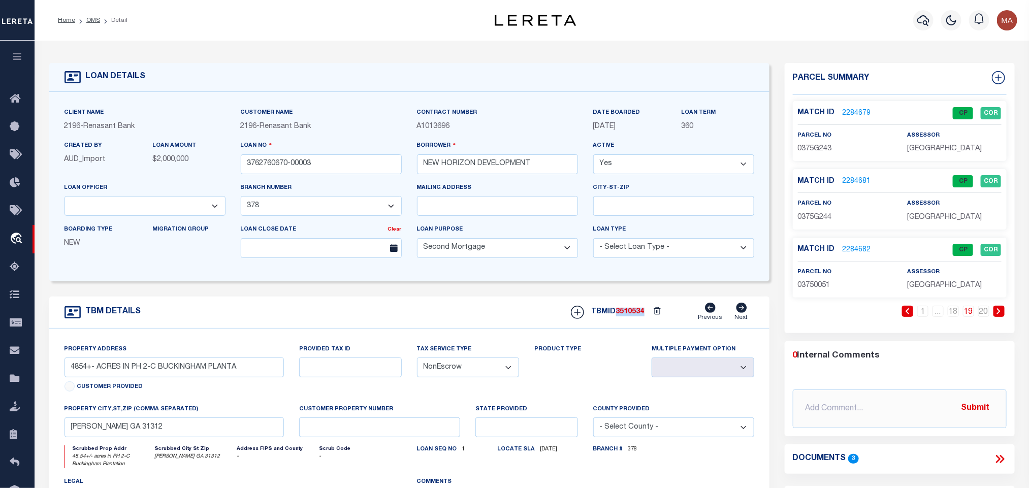
click at [637, 315] on span "3510534" at bounding box center [630, 311] width 28 height 7
click at [803, 156] on div "Match ID 2284679 CP COR parcel no 0375G243 assessor" at bounding box center [900, 131] width 214 height 60
click at [320, 167] on input "3762760670-00003" at bounding box center [321, 164] width 161 height 20
click at [638, 322] on div "TBMID 3510534 Previous Next" at bounding box center [658, 312] width 191 height 19
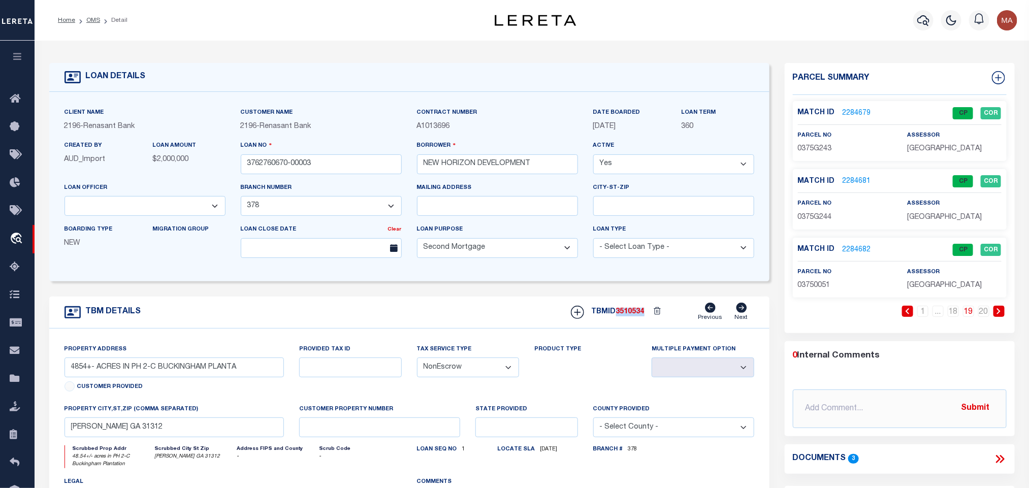
click at [638, 322] on div "TBMID 3510534 Previous Next" at bounding box center [658, 312] width 191 height 19
click at [808, 212] on p "0375G244" at bounding box center [845, 217] width 94 height 11
click at [314, 168] on input "3762760670-00003" at bounding box center [321, 164] width 161 height 20
click at [632, 315] on span "3510534" at bounding box center [630, 311] width 28 height 7
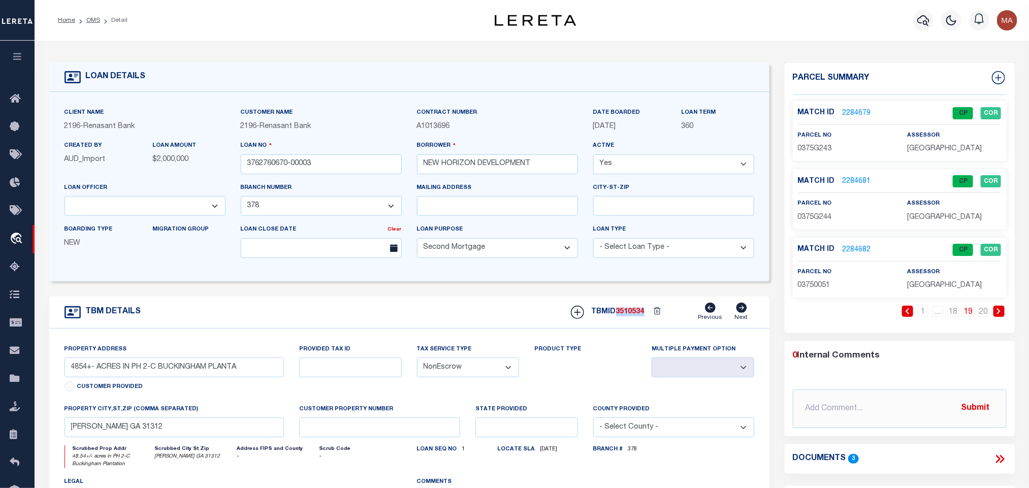
click at [632, 315] on span "3510534" at bounding box center [630, 311] width 28 height 7
click at [815, 287] on span "03750051" at bounding box center [814, 285] width 33 height 7
click at [322, 157] on input "3762760670-00003" at bounding box center [321, 164] width 161 height 20
click at [983, 315] on link "20" at bounding box center [983, 311] width 11 height 11
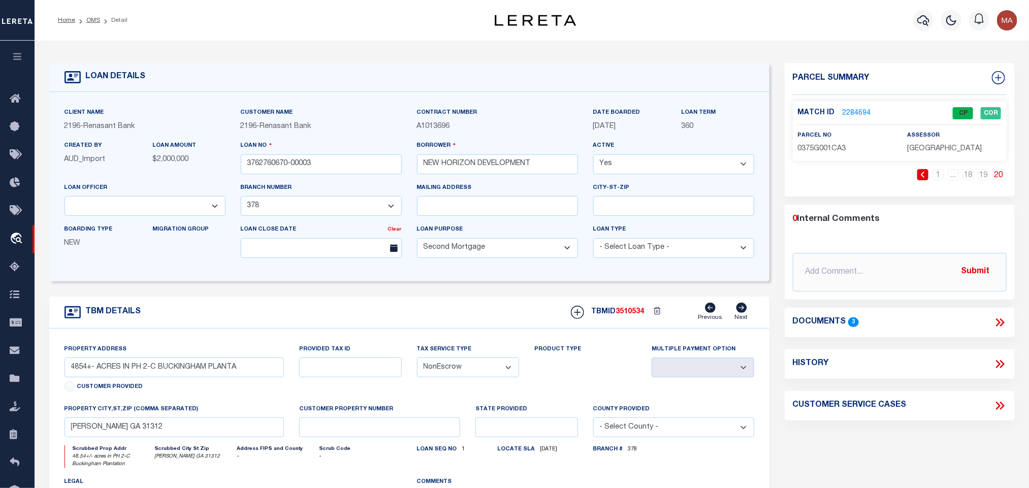
click at [635, 313] on span "3510534" at bounding box center [630, 311] width 28 height 7
click at [837, 152] on span "0375G001CA3" at bounding box center [822, 148] width 48 height 7
click at [92, 22] on link "OMS" at bounding box center [93, 20] width 14 height 6
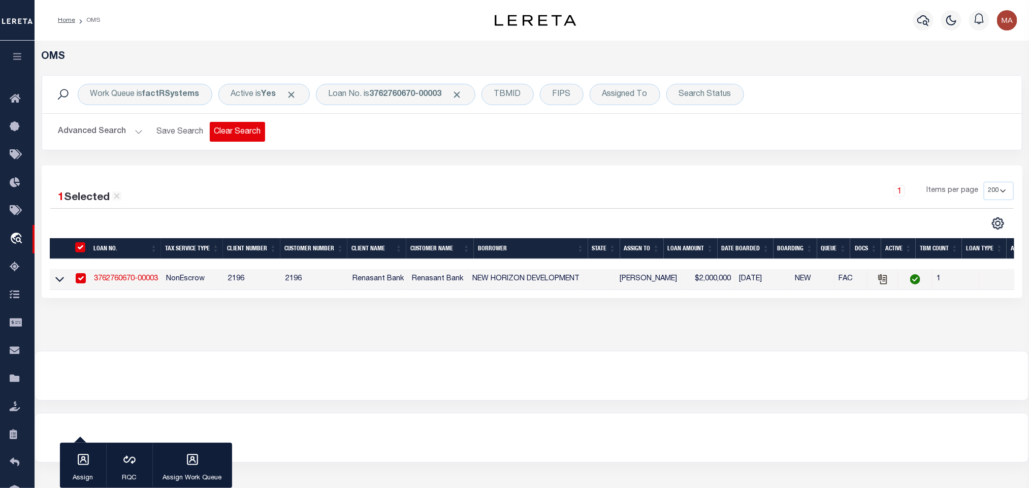
click at [232, 130] on button "Clear Search" at bounding box center [237, 132] width 55 height 20
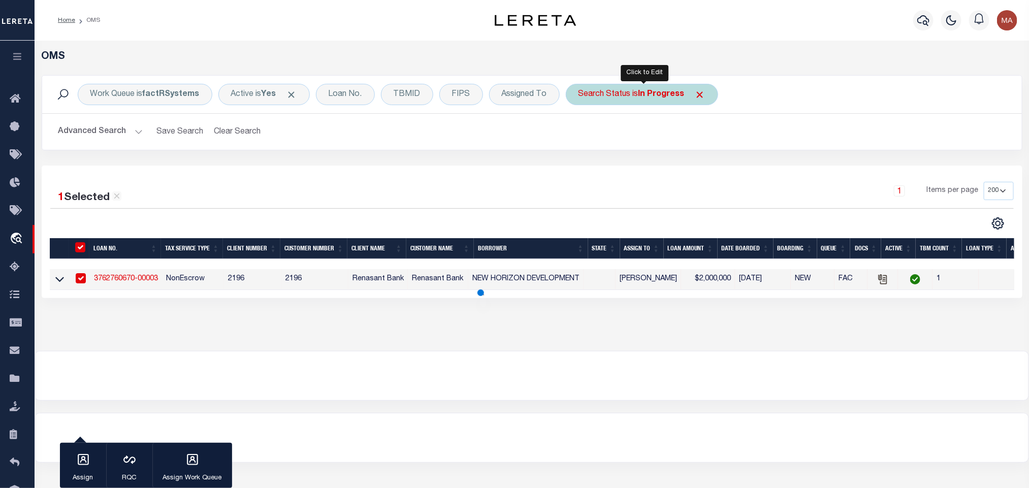
click at [651, 93] on b "In Progress" at bounding box center [662, 94] width 46 height 8
select select "IP"
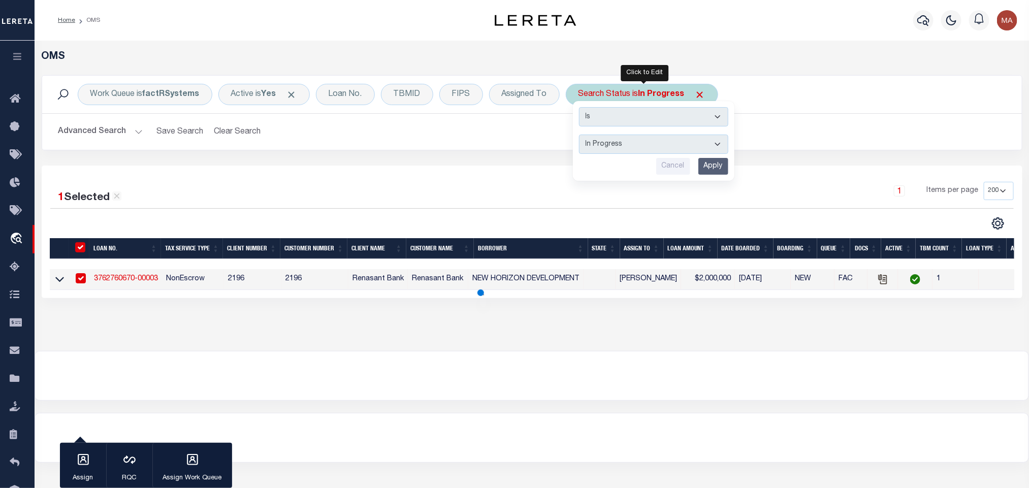
click at [633, 148] on select "Automated Search Bad Parcel Complete Duplicate Parcel High Dollar Reporting In …" at bounding box center [653, 144] width 149 height 19
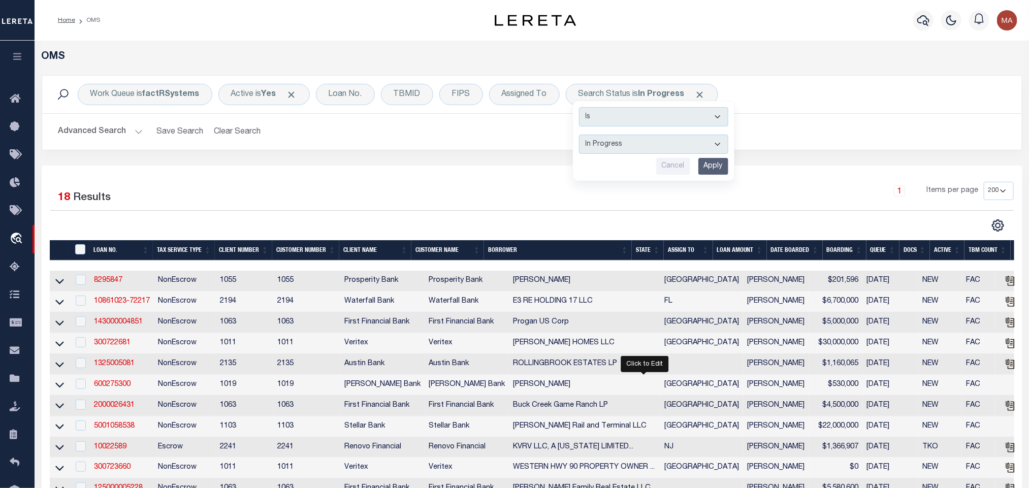
click at [458, 171] on div "1 Selected 18 Results 1 Items per page 10 25 50 100 200" at bounding box center [532, 409] width 981 height 487
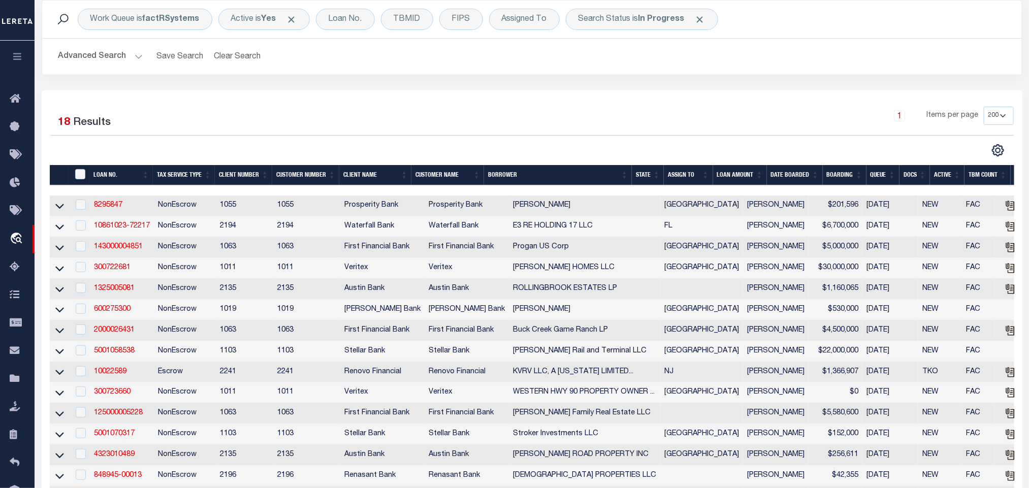
scroll to position [42, 0]
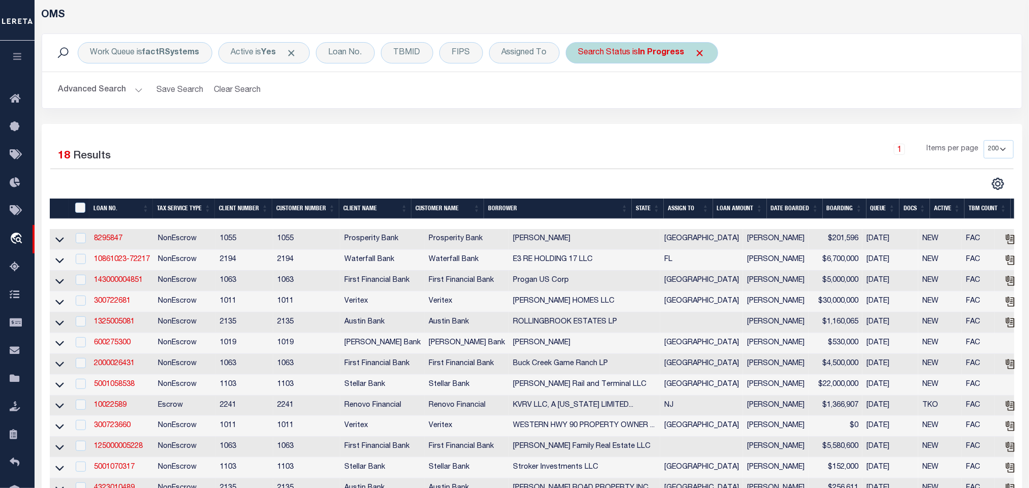
click at [591, 63] on div "Search Status is In Progress Is Contains Automated Search Bad Parcel Complete D…" at bounding box center [642, 52] width 152 height 21
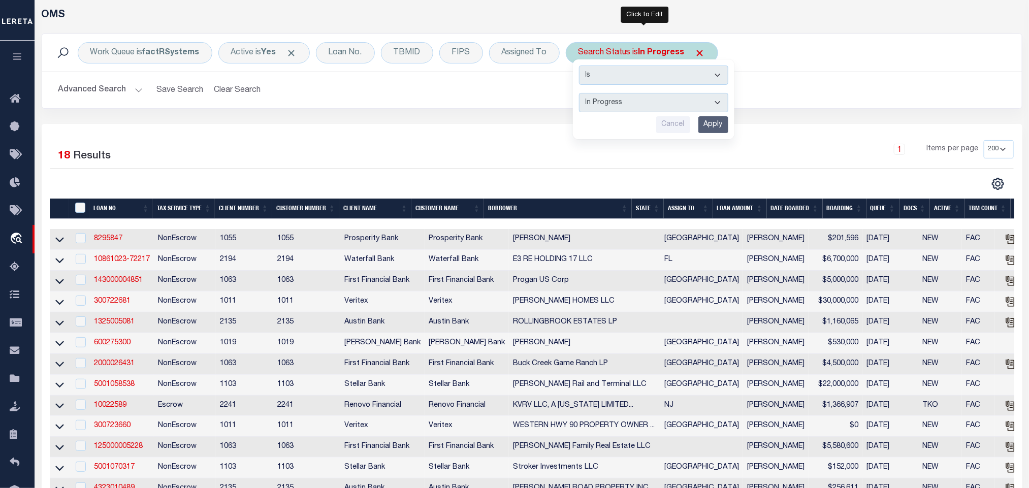
click at [614, 101] on select "Automated Search Bad Parcel Complete Duplicate Parcel High Dollar Reporting In …" at bounding box center [653, 102] width 149 height 19
select select "RD"
click at [582, 93] on select "Automated Search Bad Parcel Complete Duplicate Parcel High Dollar Reporting In …" at bounding box center [653, 102] width 149 height 19
click at [724, 123] on input "Apply" at bounding box center [713, 124] width 30 height 17
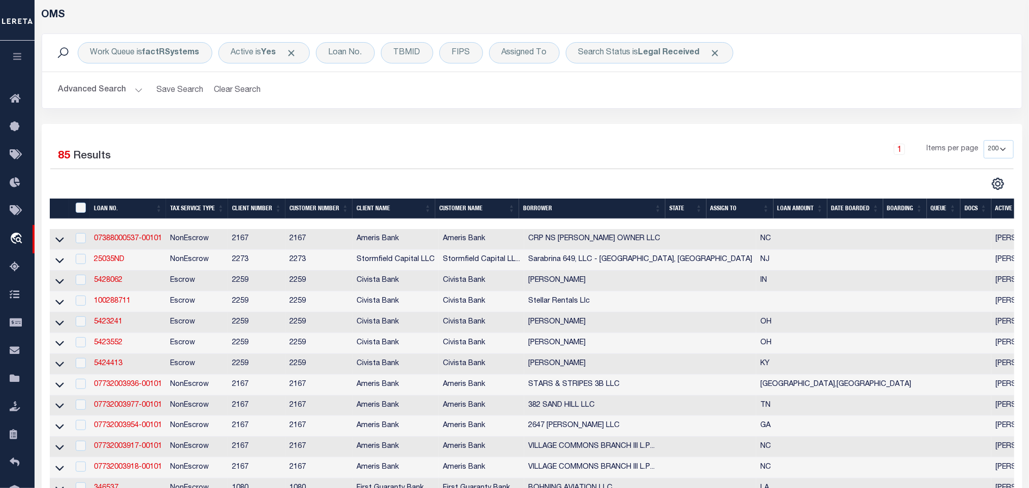
click at [105, 95] on button "Advanced Search" at bounding box center [100, 90] width 84 height 20
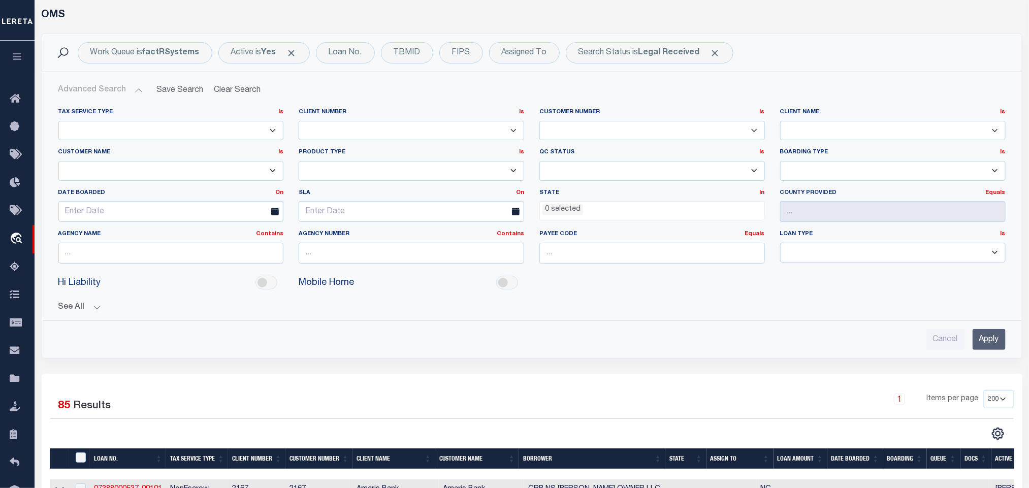
click at [576, 214] on li "0 selected" at bounding box center [563, 209] width 41 height 11
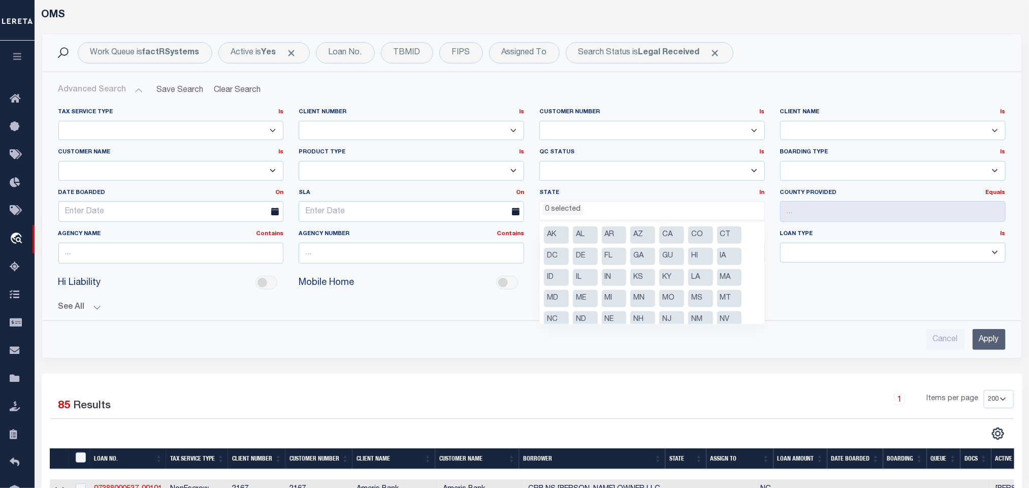
scroll to position [73, 0]
click at [669, 247] on li "NJ" at bounding box center [671, 247] width 25 height 17
select select "NJ"
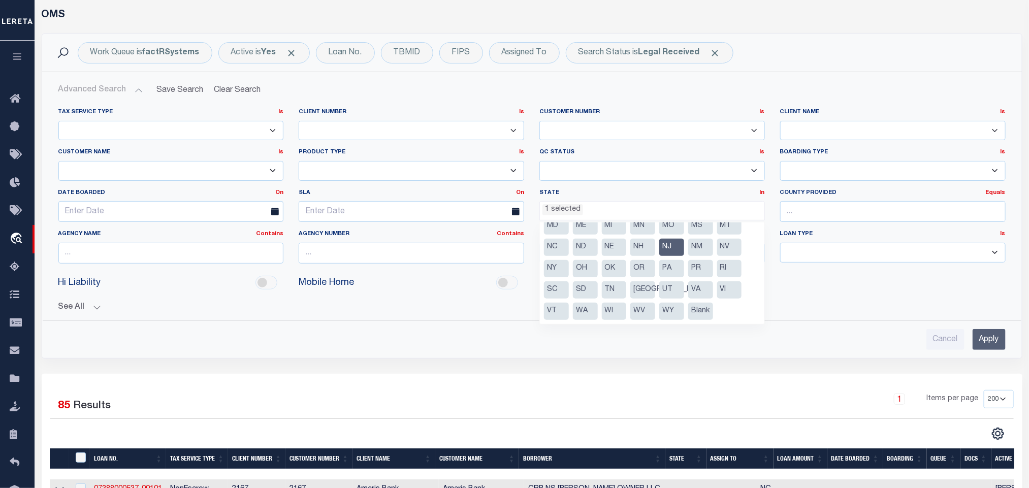
click at [977, 340] on input "Apply" at bounding box center [989, 339] width 33 height 21
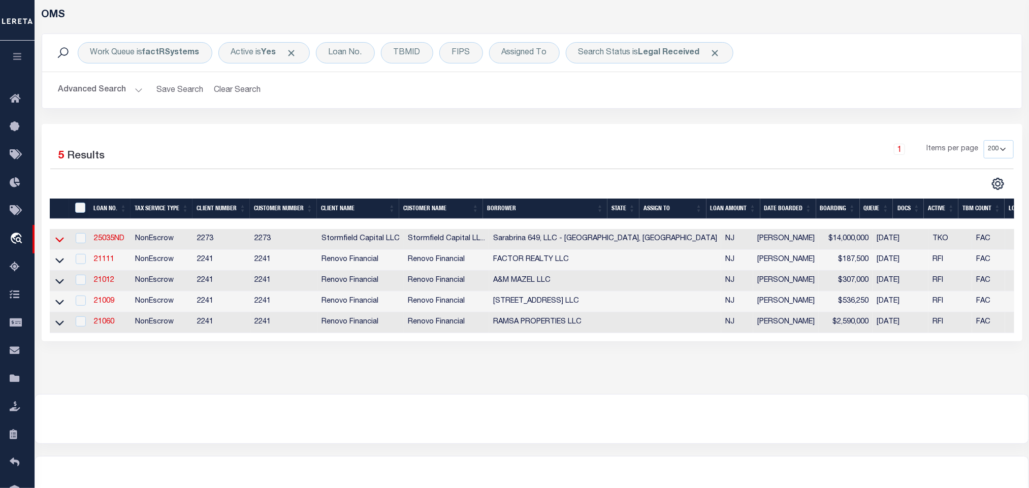
click at [61, 239] on icon at bounding box center [59, 239] width 9 height 11
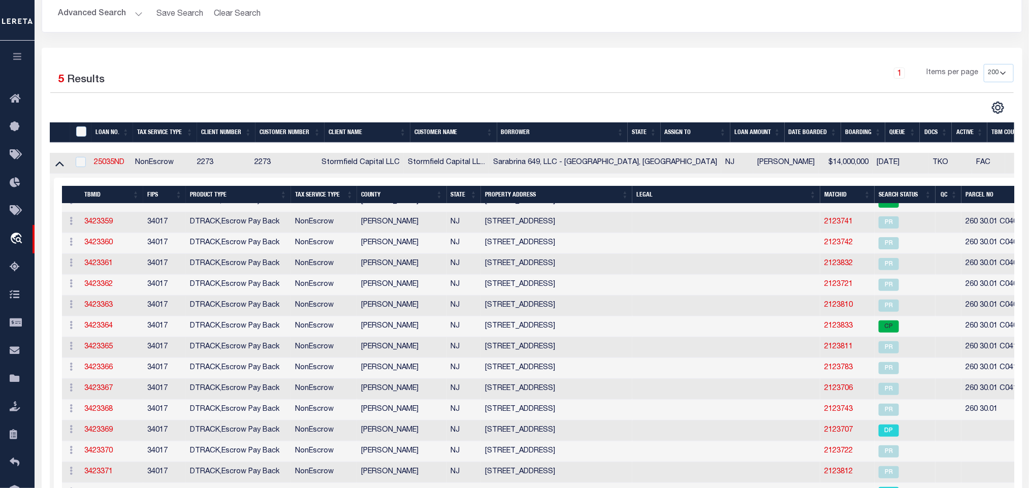
scroll to position [305, 0]
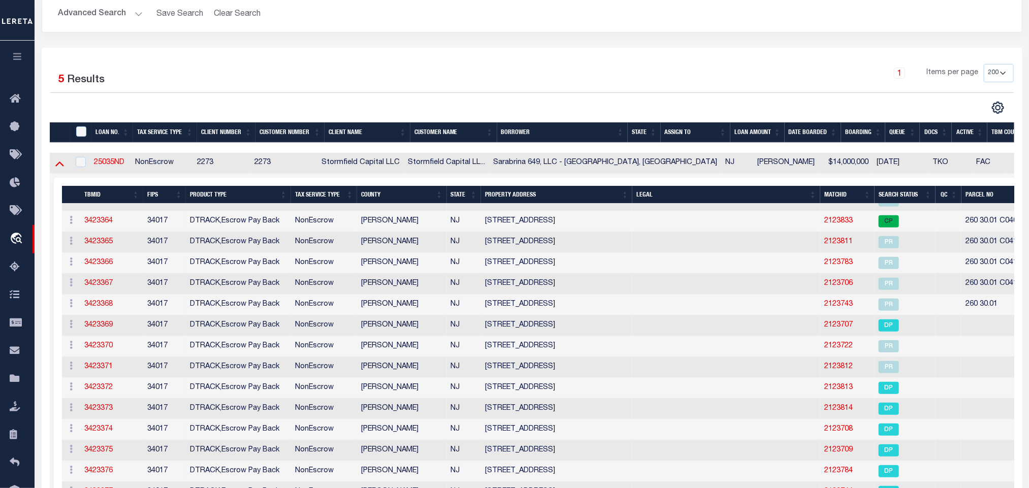
click at [59, 165] on icon at bounding box center [59, 164] width 9 height 5
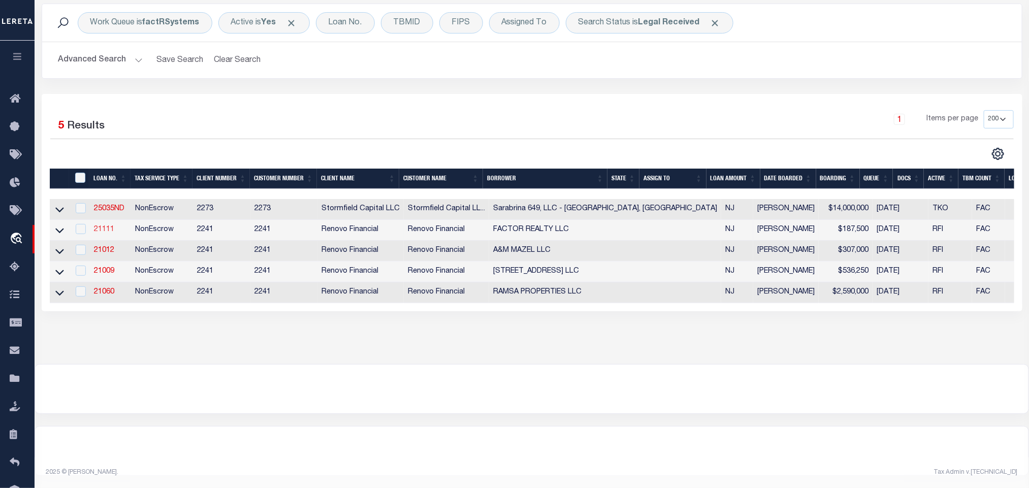
click at [105, 226] on link "21111" at bounding box center [104, 229] width 20 height 7
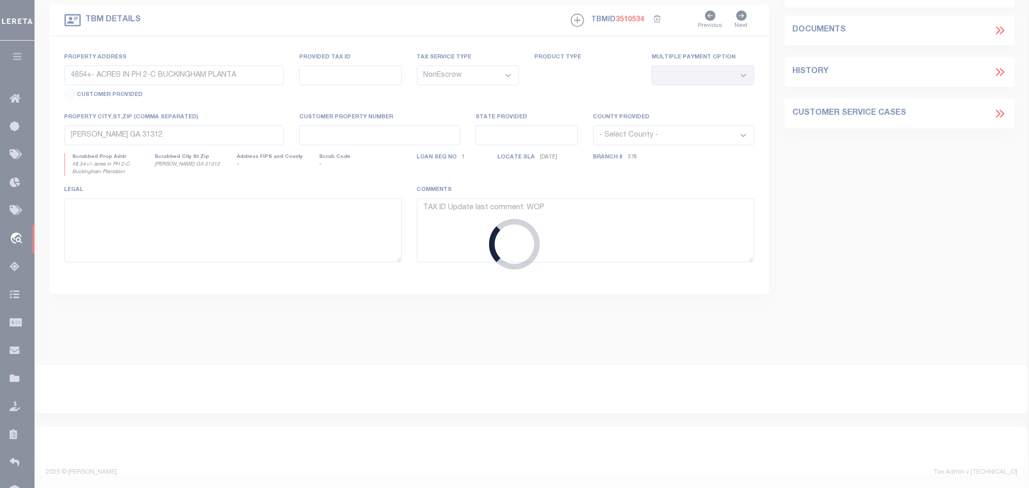
type input "21111"
type input "FACTOR REALTY LLC"
select select
type input "[STREET_ADDRESS][PERSON_NAME]"
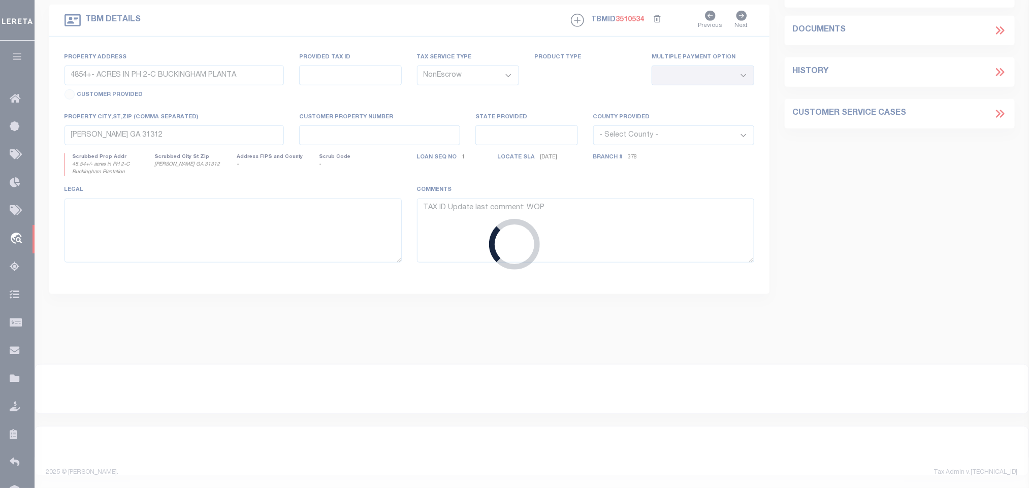
type input "[GEOGRAPHIC_DATA][PERSON_NAME]"
select select "400"
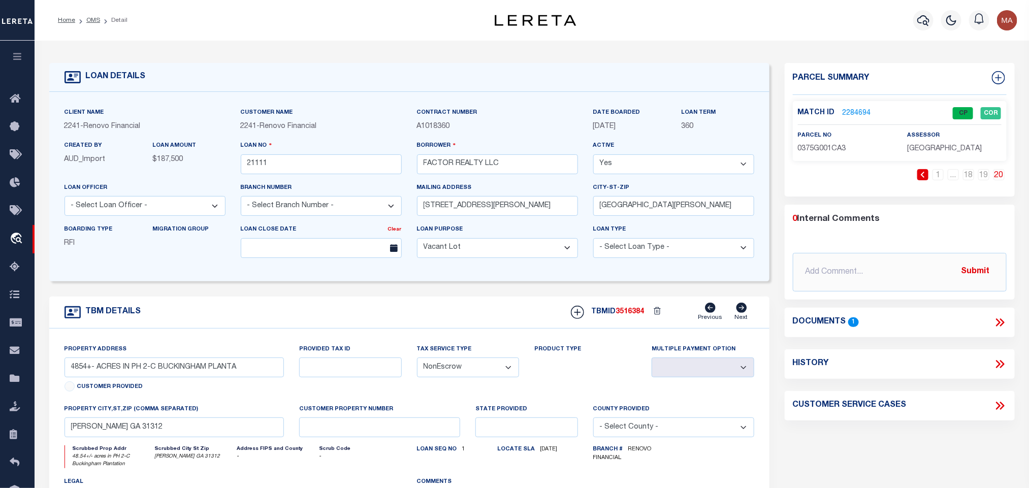
select select "164194"
type input "[STREET_ADDRESS]"
select select
type input "[GEOGRAPHIC_DATA]"
type input "a0kUS00000C5LZZ"
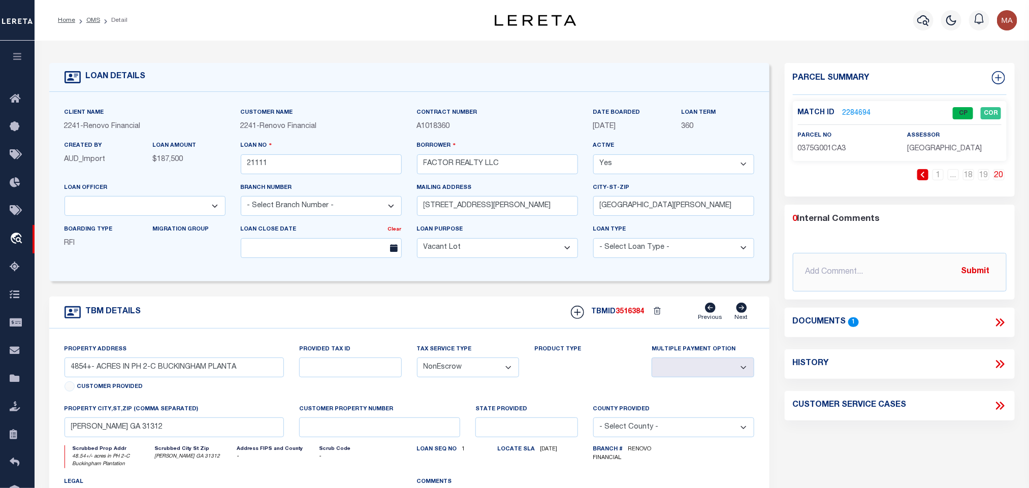
type input "NJ"
select select
type textarea "LEGAL REQUIRED"
select select "25066"
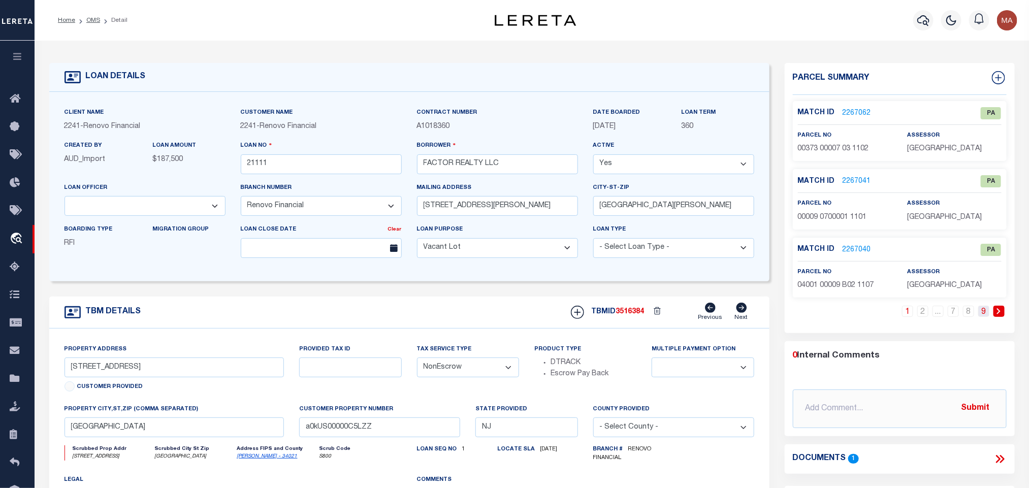
click at [986, 311] on link "9" at bounding box center [983, 311] width 11 height 11
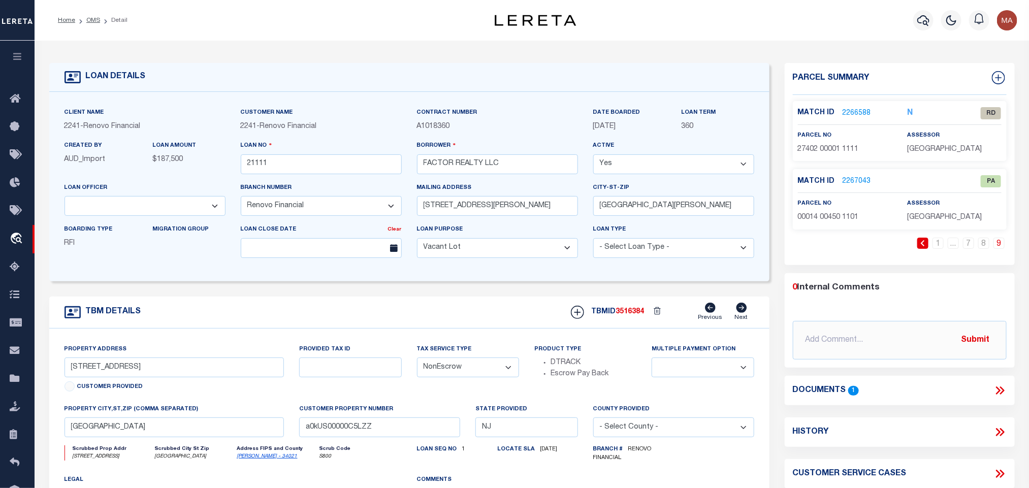
click at [862, 108] on link "2266588" at bounding box center [857, 113] width 28 height 11
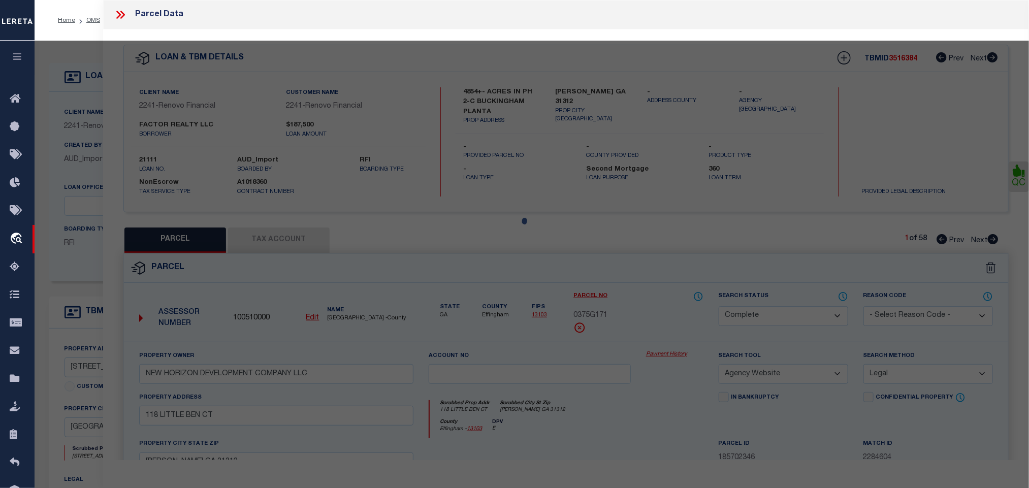
select select "AS"
select select
checkbox input "false"
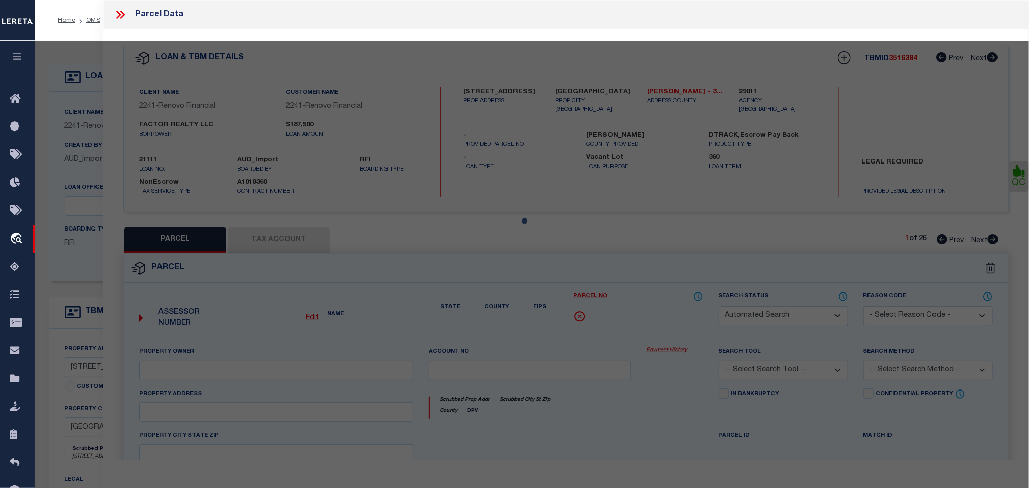
select select "RD"
type input "NOT AVAILABLE FROM COUNTY"
select select "ATL"
select select "ADD"
type input "[STREET_ADDRESS]"
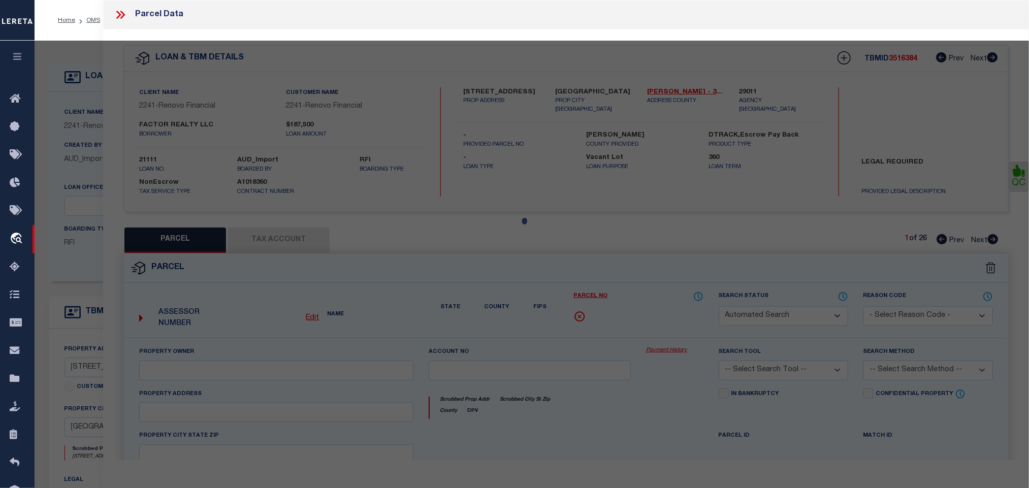
type input "[GEOGRAPHIC_DATA]"
type textarea "LOT:1 BLK:27402 DIST:11 CITY/[GEOGRAPHIC_DATA]/TWP:[GEOGRAPHIC_DATA]"
type textarea "Document uploaded that satisfies a legal requirement, changing from [GEOGRAPHIC…"
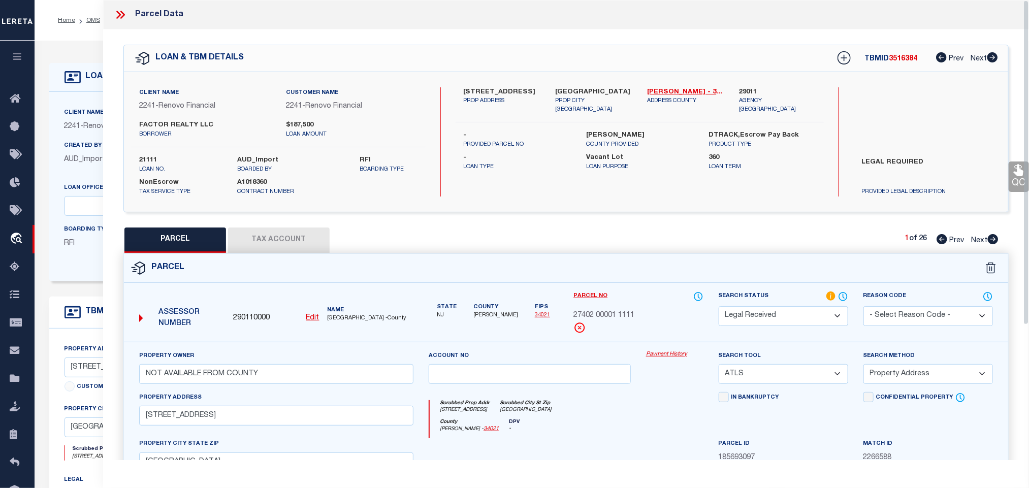
click at [78, 97] on div "Client Name 2241 - Renovo Financial Customer Name 2241 - Renovo Financial" at bounding box center [409, 186] width 720 height 189
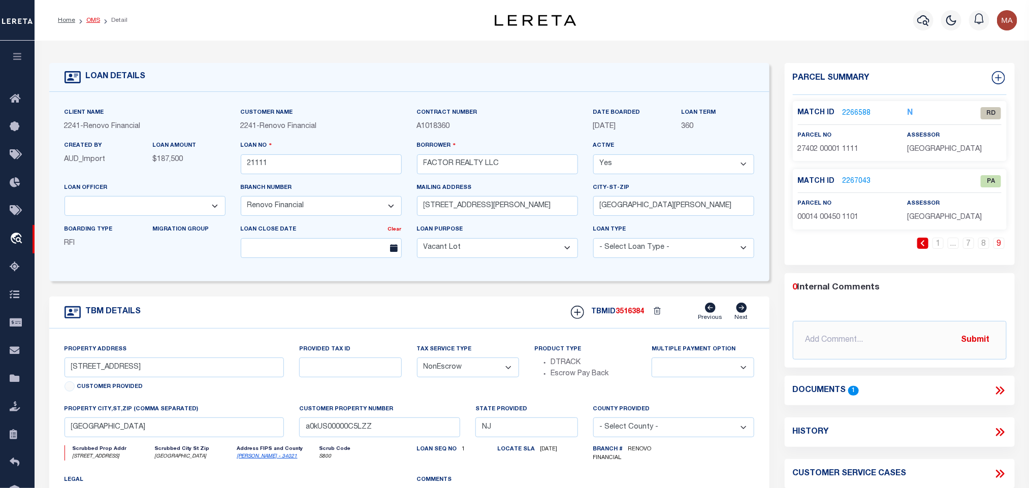
click at [90, 18] on link "OMS" at bounding box center [93, 20] width 14 height 6
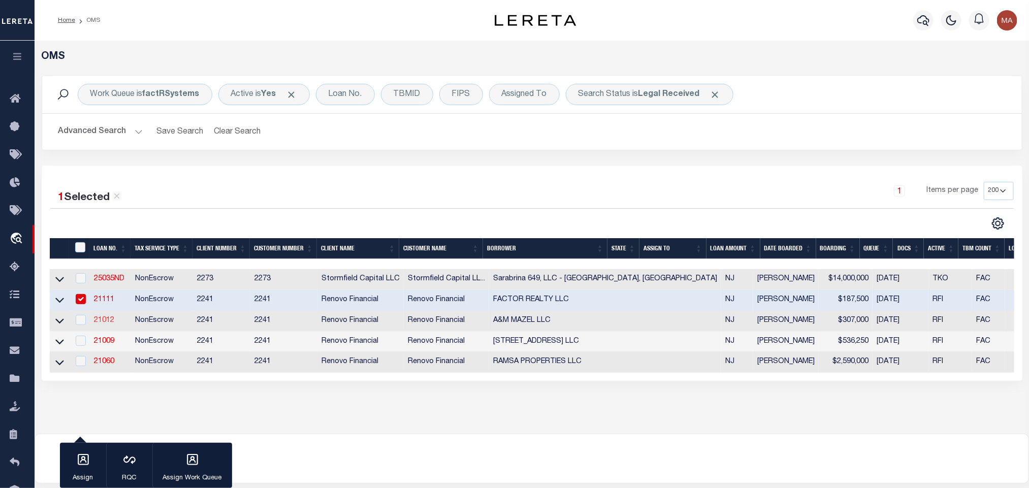
click at [104, 323] on link "21012" at bounding box center [104, 320] width 20 height 7
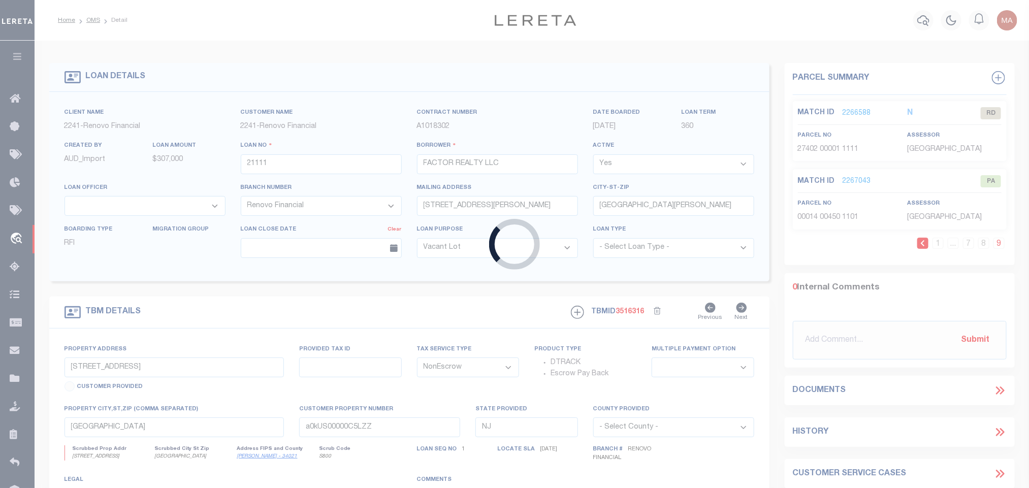
type input "21012"
type input "A&M MAZEL LLC"
type input "[STREET_ADDRESS]"
type input "[GEOGRAPHIC_DATA]"
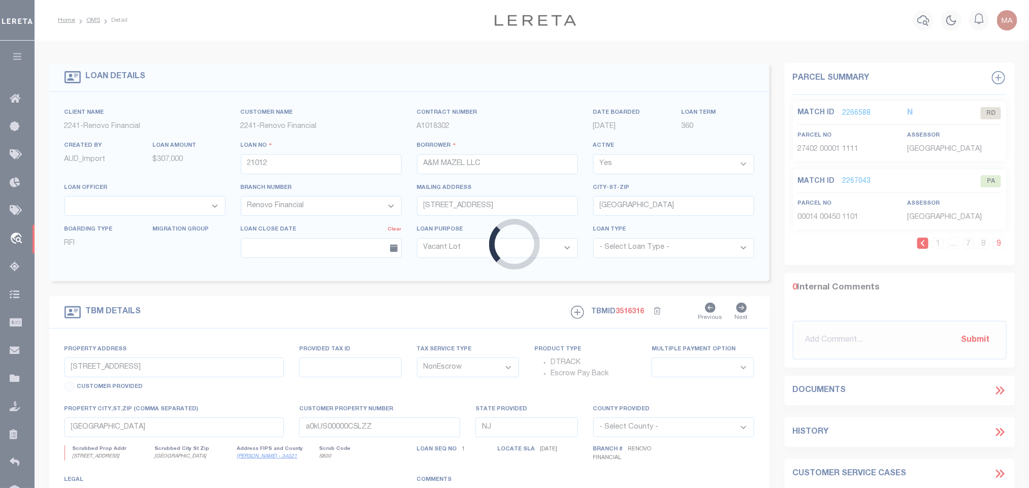
type input "[STREET_ADDRESS][PERSON_NAME]"
select select
type input "[GEOGRAPHIC_DATA]"
type input "a0kUS00000D9Ndp"
select select
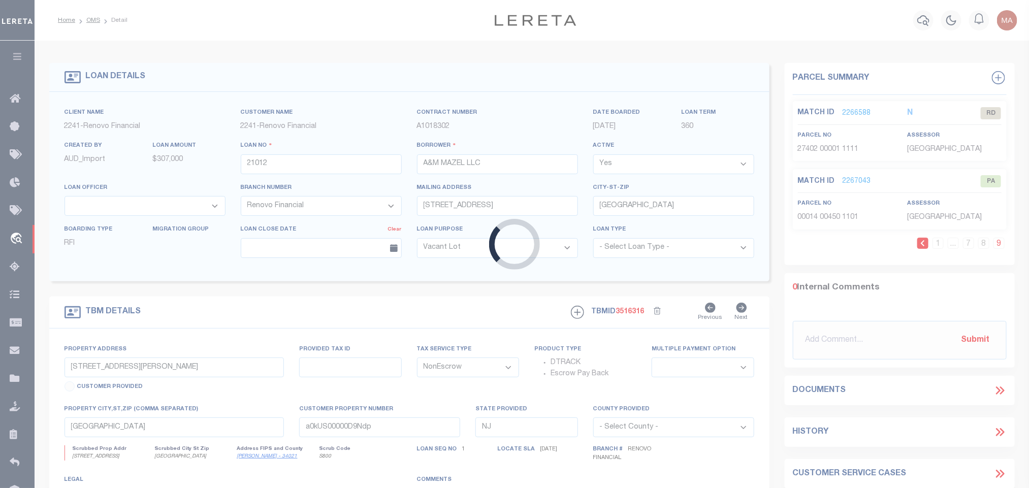
select select "25066"
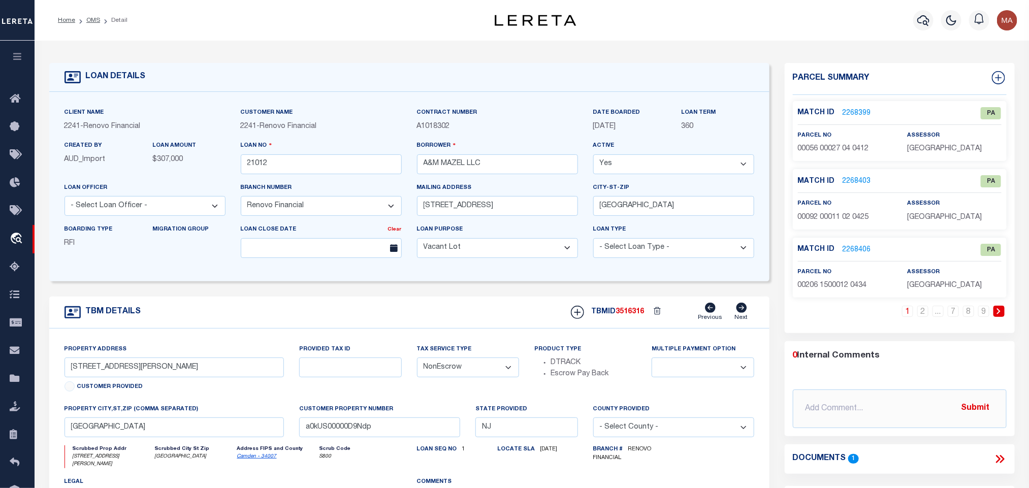
click at [862, 111] on link "2268399" at bounding box center [857, 113] width 28 height 11
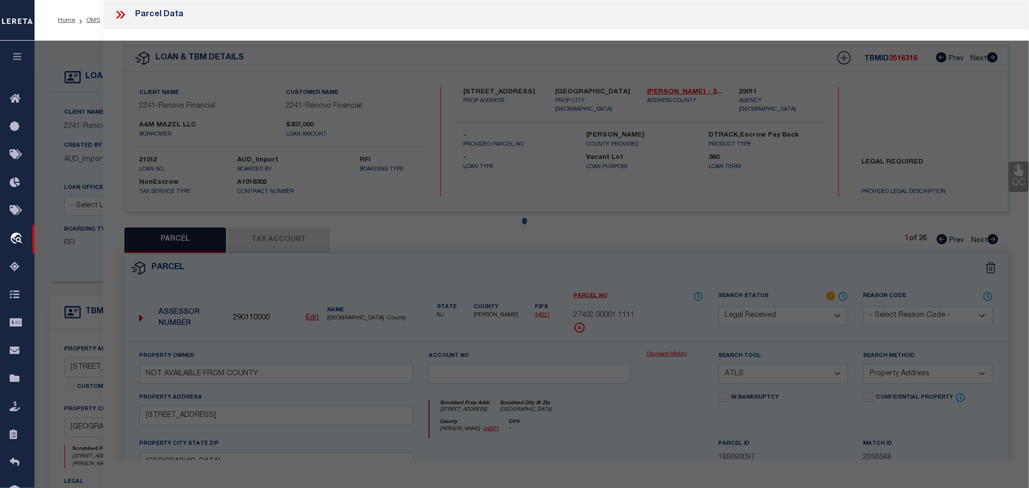
select select "AS"
select select
checkbox input "false"
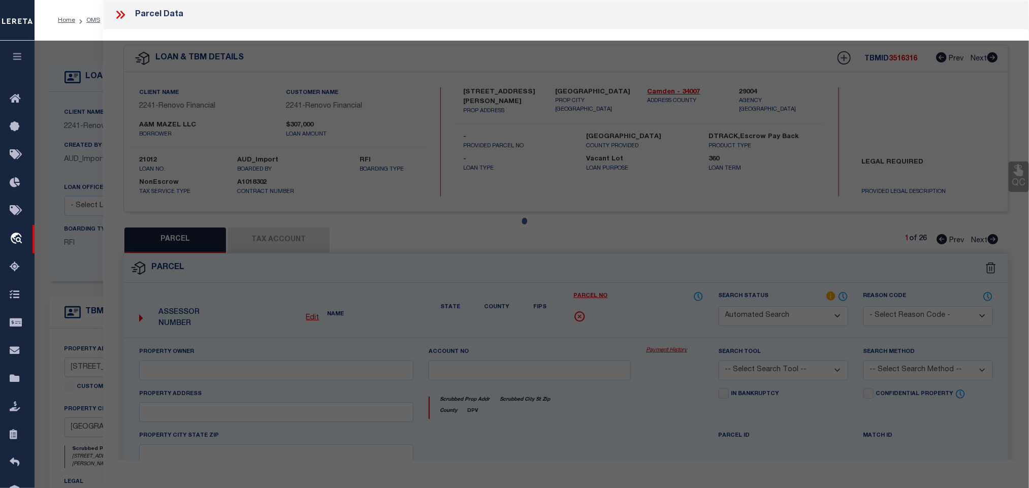
select select "PA"
select select "099"
type input "NOT AVAILABLE FROM COUNTY"
select select "ATL"
select select "ADD"
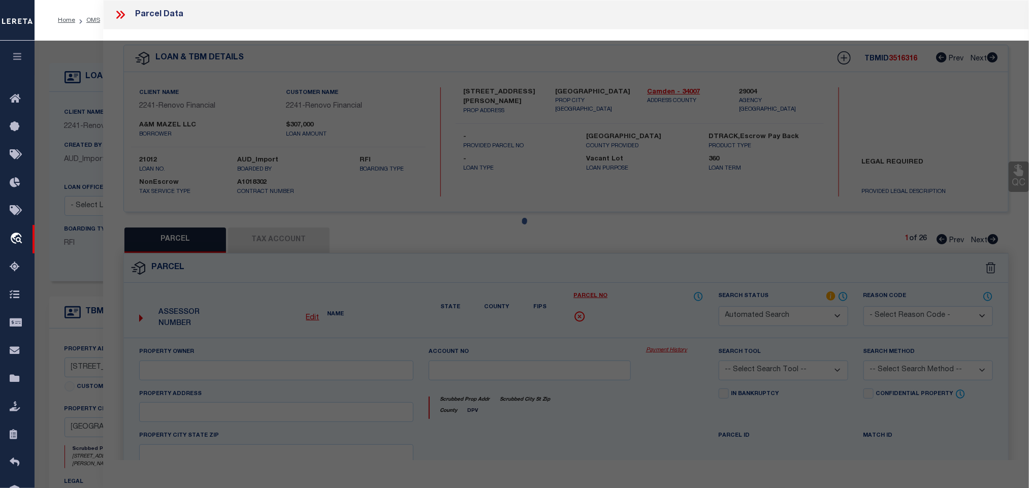
type input "[STREET_ADDRESS]"
type input "COLLINGSWOOD, [GEOGRAPHIC_DATA] 08108"
type textarea "LOT:27.04 BLK:56 DIST:12 CITY/MUNI/TWP:COLLINGSWOOD BORO MAP REF:TAX MAP 6"
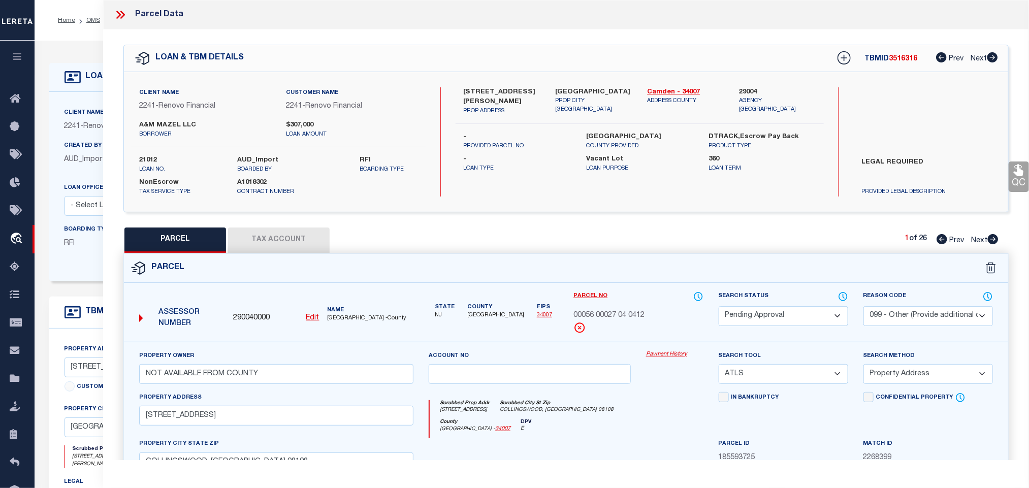
click at [80, 74] on icon at bounding box center [73, 77] width 16 height 12
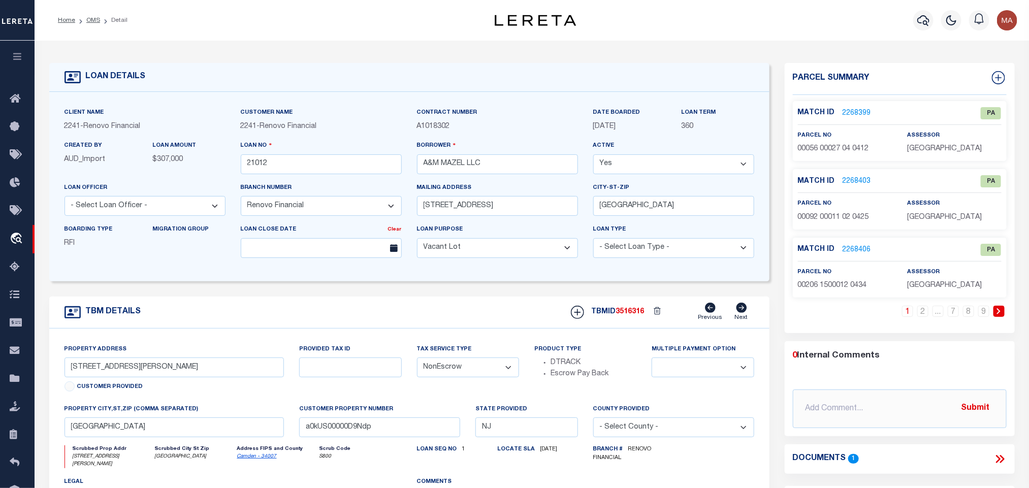
click at [88, 14] on ol "Home OMS Detail" at bounding box center [93, 20] width 86 height 21
click at [92, 20] on link "OMS" at bounding box center [93, 20] width 14 height 6
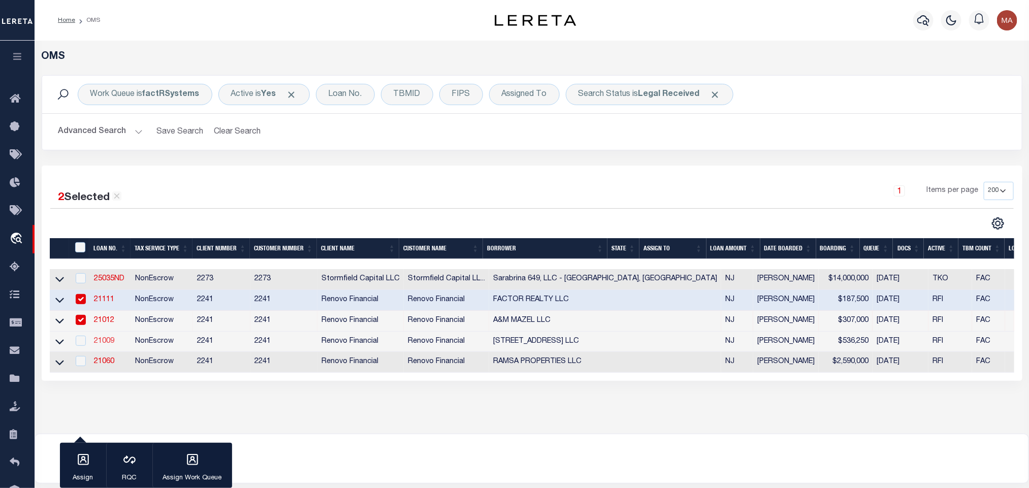
click at [107, 341] on link "21009" at bounding box center [104, 341] width 20 height 7
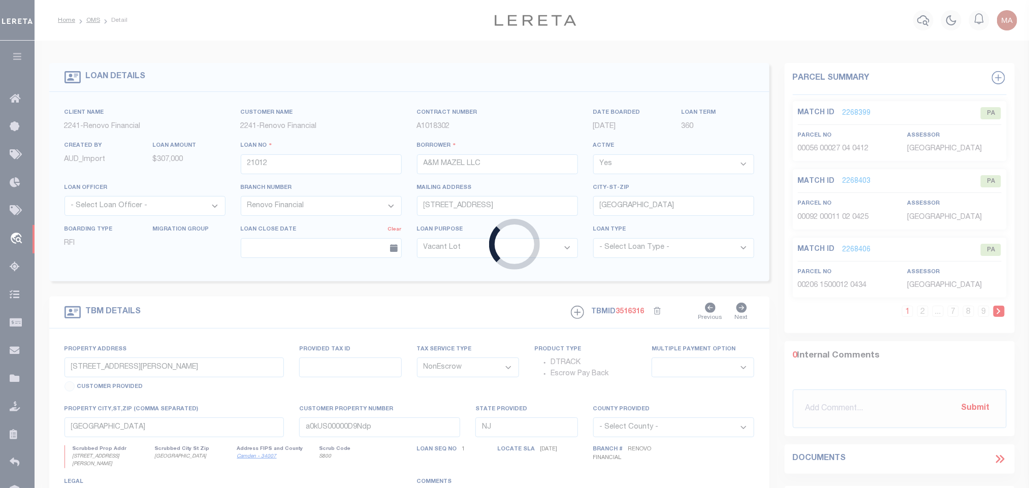
type input "21009"
type input "[STREET_ADDRESS] LLC"
type input "[STREET_ADDRESS]"
type input "[GEOGRAPHIC_DATA]"
type input "[STREET_ADDRESS]"
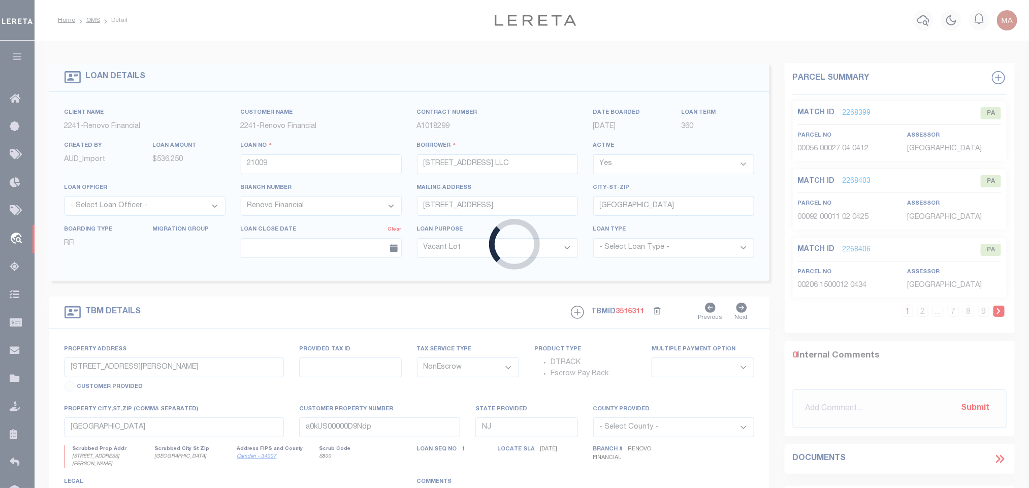
select select
type input "[GEOGRAPHIC_DATA]"
type input "a0kUS00000DKMma"
select select
select select "25066"
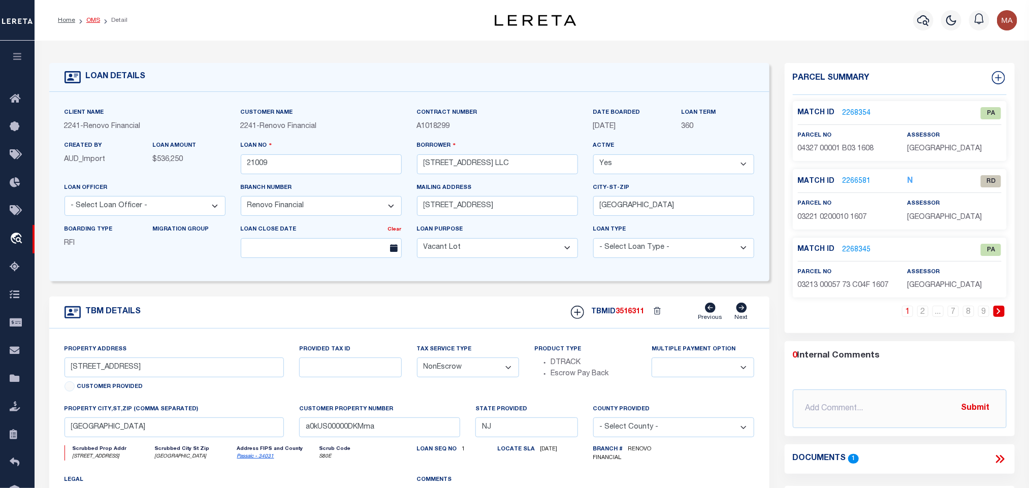
click at [96, 17] on link "OMS" at bounding box center [93, 20] width 14 height 6
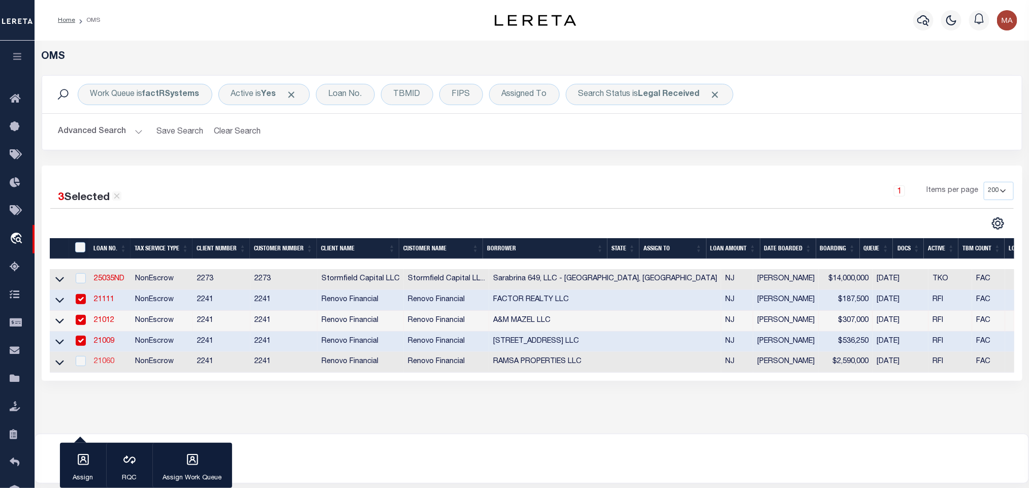
click at [105, 364] on link "21060" at bounding box center [104, 361] width 20 height 7
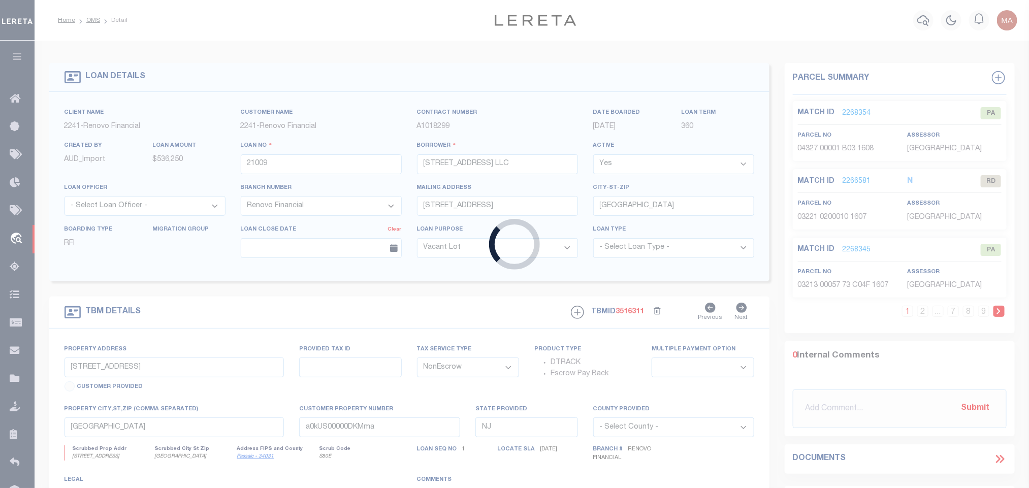
type input "21060"
type input "RAMSA PROPERTIES LLC"
type input "[STREET_ADDRESS][PERSON_NAME]"
type input "Secaucus NJ 07094"
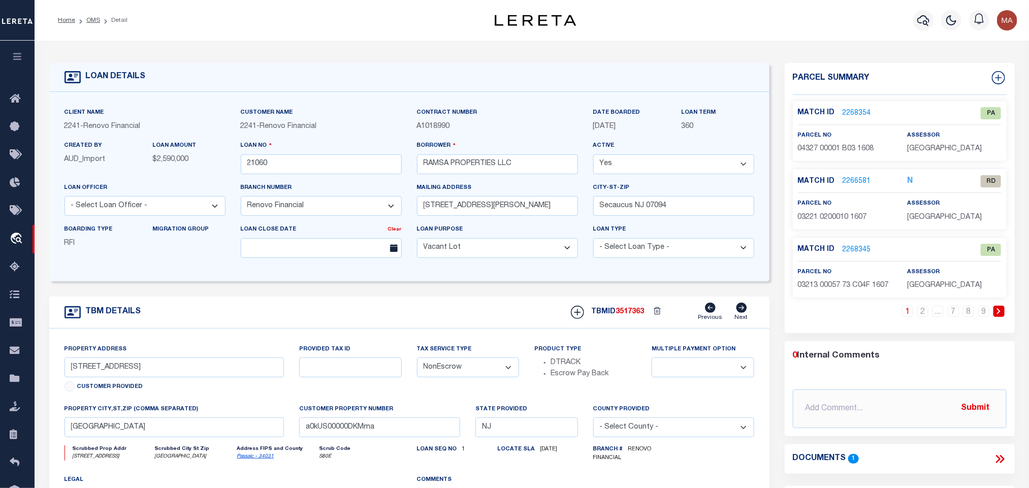
select select "25066"
type input "[STREET_ADDRESS][PERSON_NAME]"
select select
type input "[GEOGRAPHIC_DATA]"
type input "a0kUS00000B00hd"
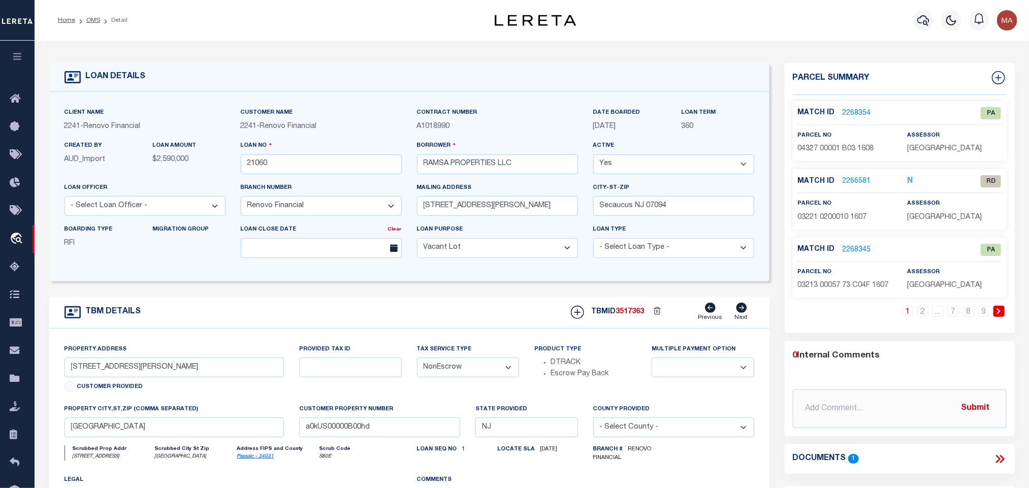
select select
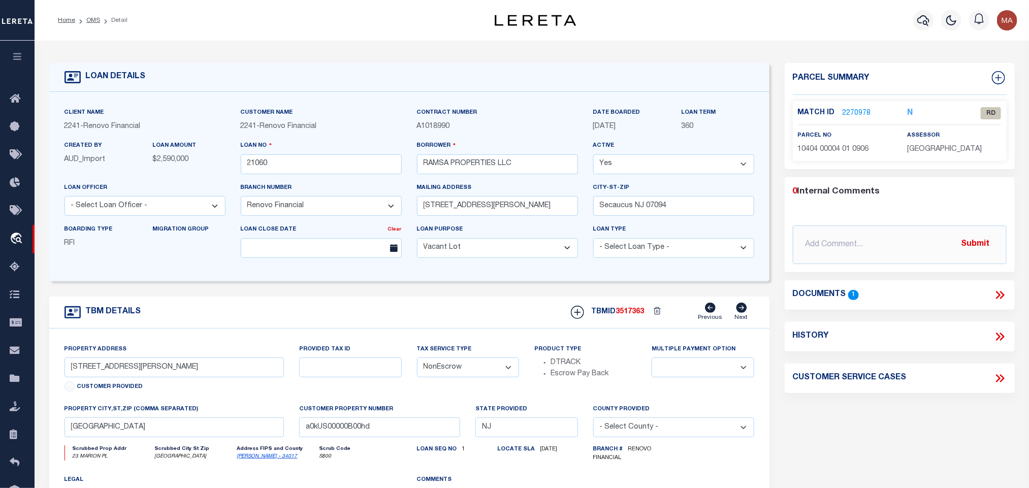
click at [849, 113] on link "2270978" at bounding box center [857, 113] width 28 height 11
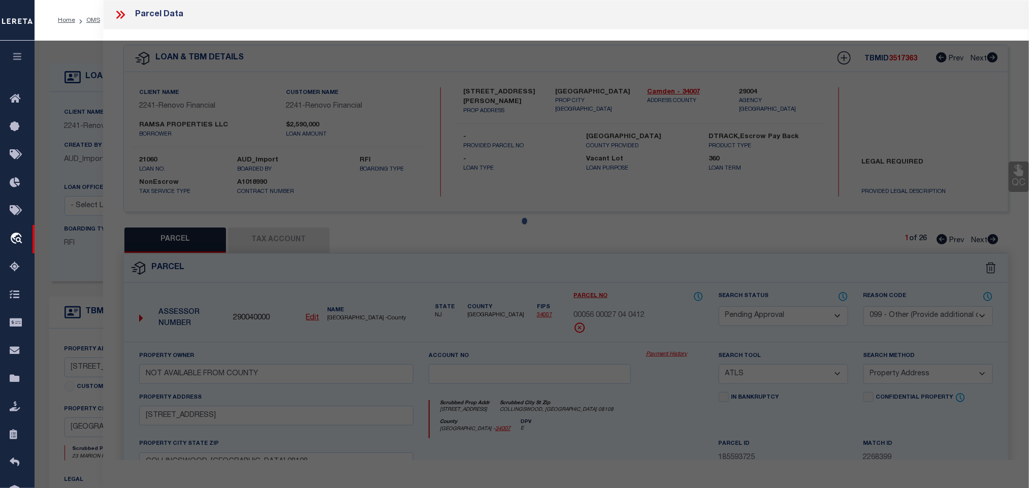
select select "AS"
select select
checkbox input "false"
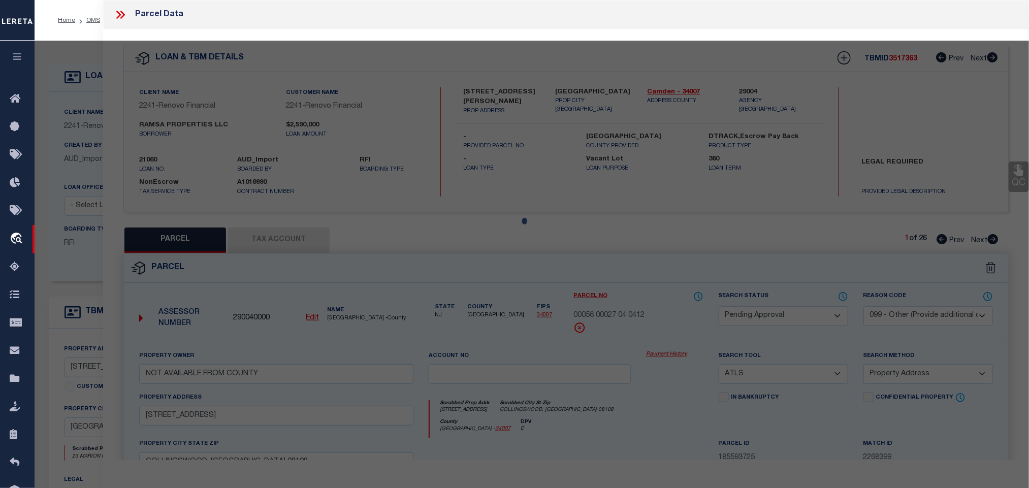
checkbox input "false"
select select "RD"
type input "MEDNA BUILDERS LLC"
select select "ATL"
select select "ADD"
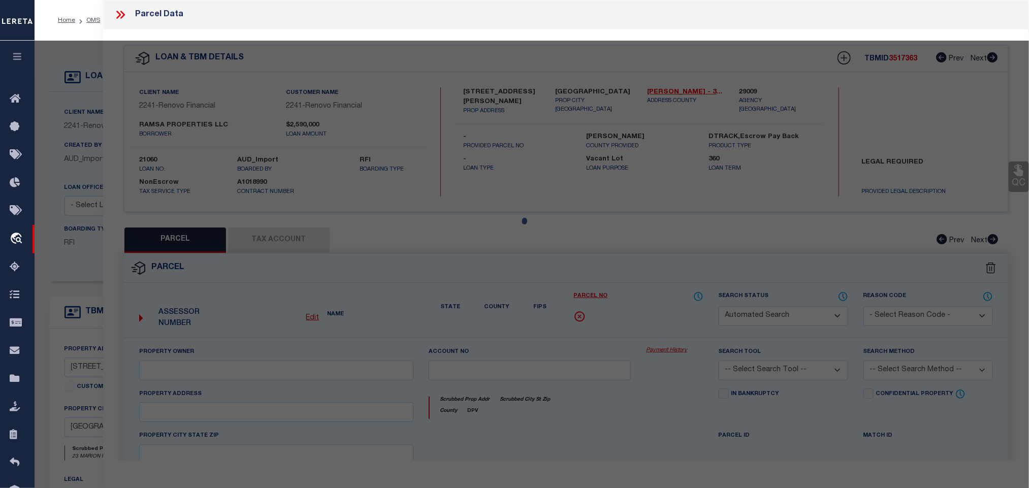
type input "23 MARION PL"
type input "[GEOGRAPHIC_DATA]"
type textarea "LOT:4.01 BLK:10404 DIST:06 CITY/[GEOGRAPHIC_DATA]/[GEOGRAPHIC_DATA]:[GEOGRAPHIC…"
type textarea "Document uploaded that satisfies a legal requirement, changing from [GEOGRAPHIC…"
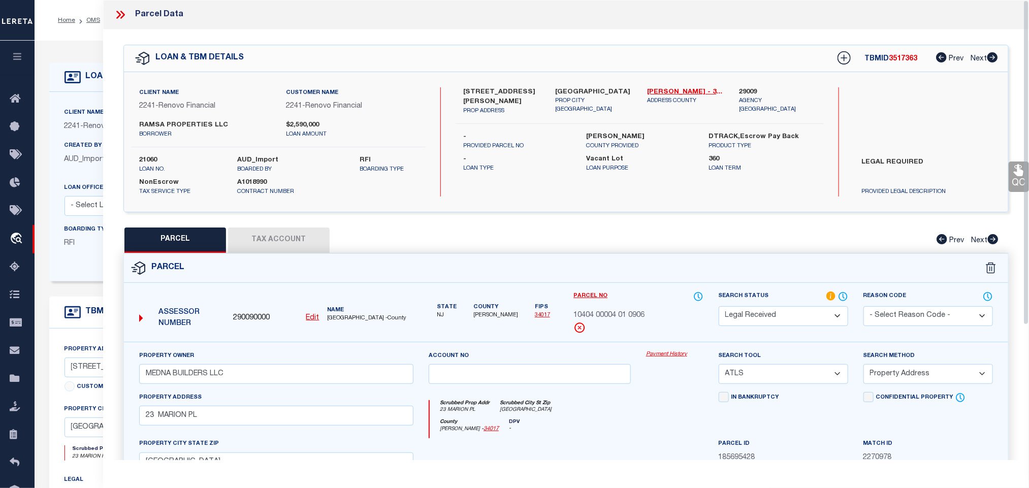
click at [86, 121] on div "Client Name 2241 - Renovo Financial" at bounding box center [145, 119] width 161 height 25
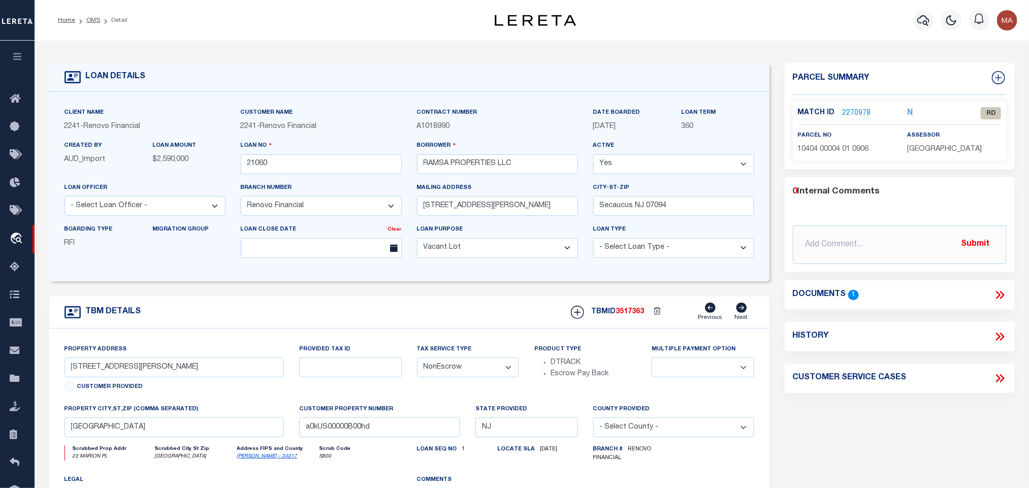
click at [1001, 291] on icon at bounding box center [1000, 295] width 13 height 13
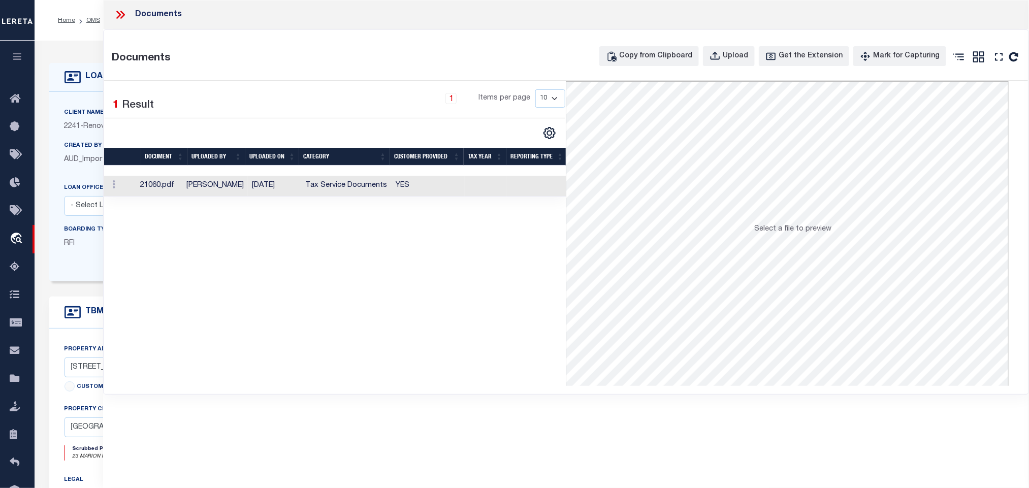
click at [528, 189] on td at bounding box center [537, 186] width 60 height 21
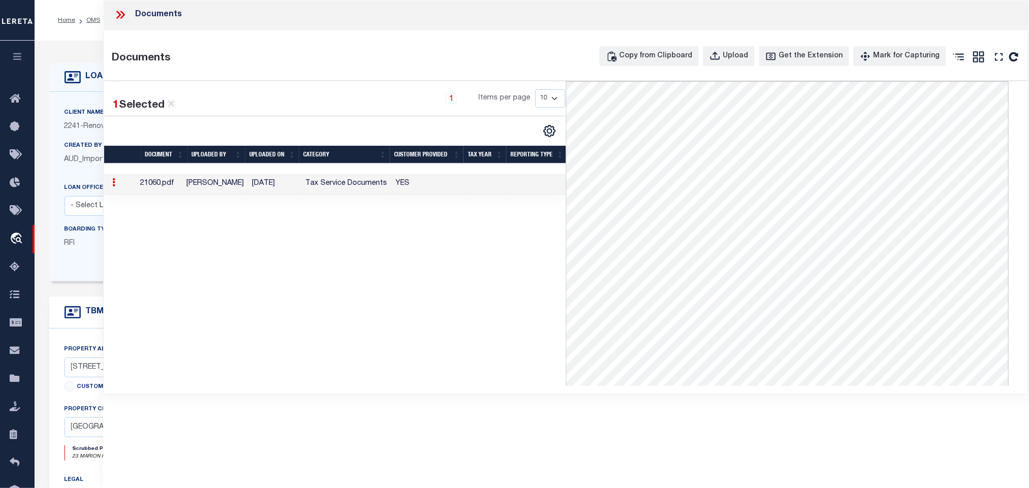
click at [122, 14] on icon at bounding box center [122, 15] width 5 height 8
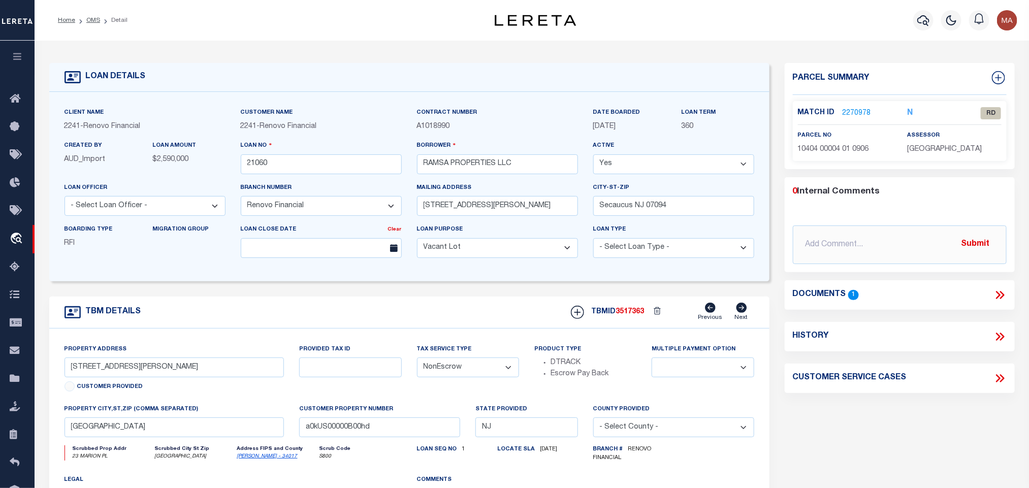
click at [253, 459] on link "[PERSON_NAME] - 34017" at bounding box center [267, 456] width 60 height 5
click at [860, 110] on link "2270978" at bounding box center [857, 113] width 28 height 11
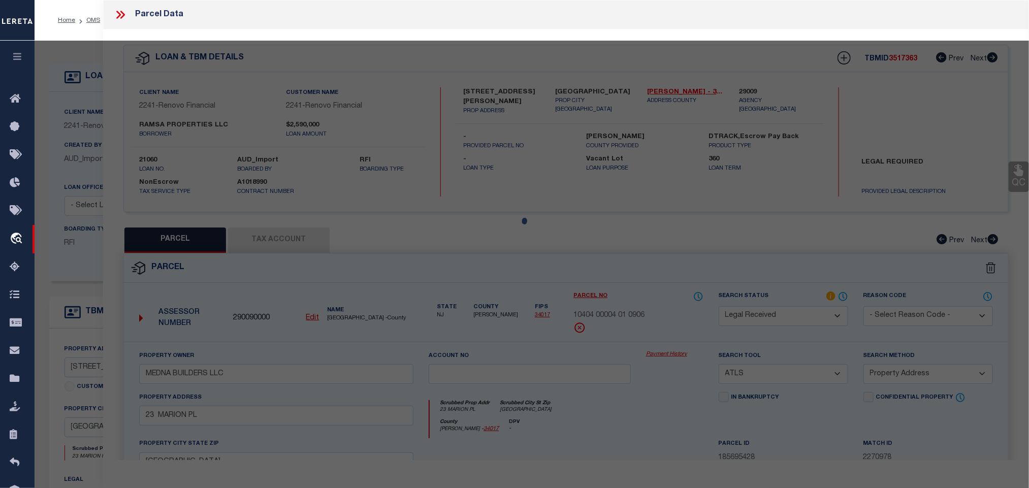
select select "AS"
select select
checkbox input "false"
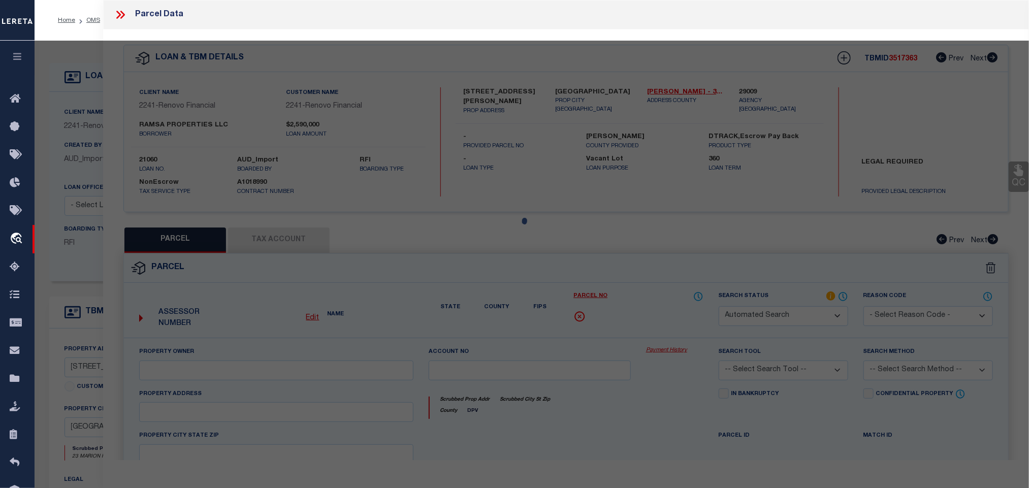
select select "RD"
type input "MEDNA BUILDERS LLC"
select select "ATL"
select select "ADD"
type input "23 MARION PL"
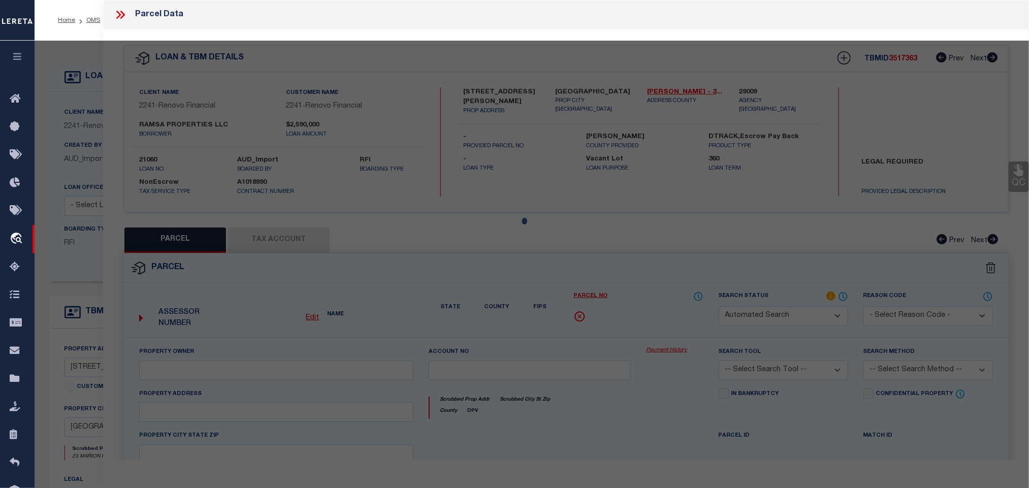
type input "[GEOGRAPHIC_DATA]"
type textarea "LOT:4.01 BLK:10404 DIST:06 CITY/[GEOGRAPHIC_DATA]/[GEOGRAPHIC_DATA]:[GEOGRAPHIC…"
type textarea "Document uploaded that satisfies a legal requirement, changing from [GEOGRAPHIC…"
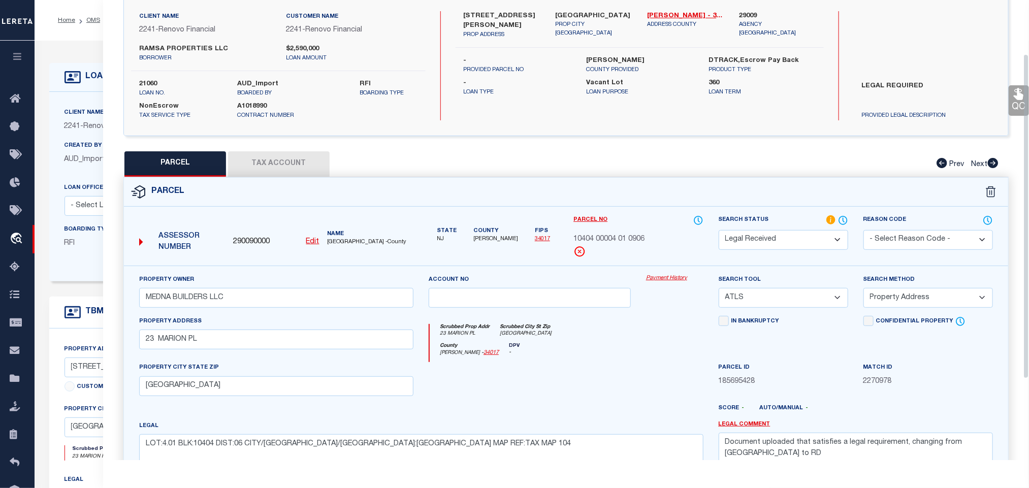
scroll to position [152, 0]
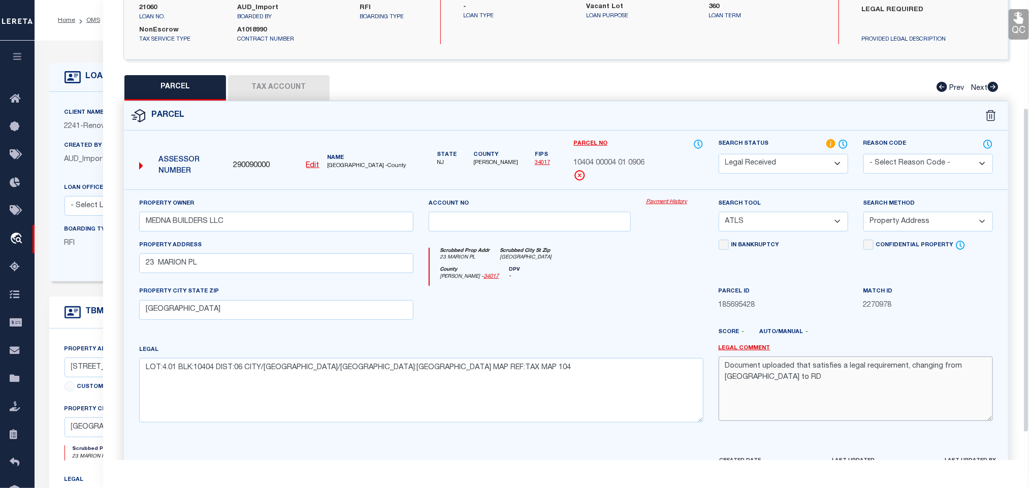
click at [787, 389] on textarea "Document uploaded that satisfies a legal requirement, changing from [GEOGRAPHIC…" at bounding box center [856, 389] width 274 height 64
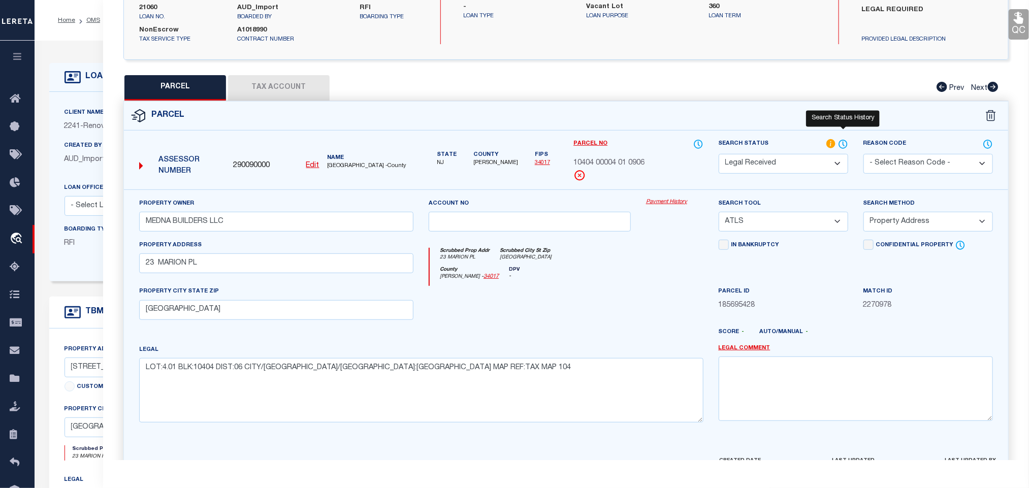
click at [840, 143] on icon at bounding box center [843, 144] width 10 height 11
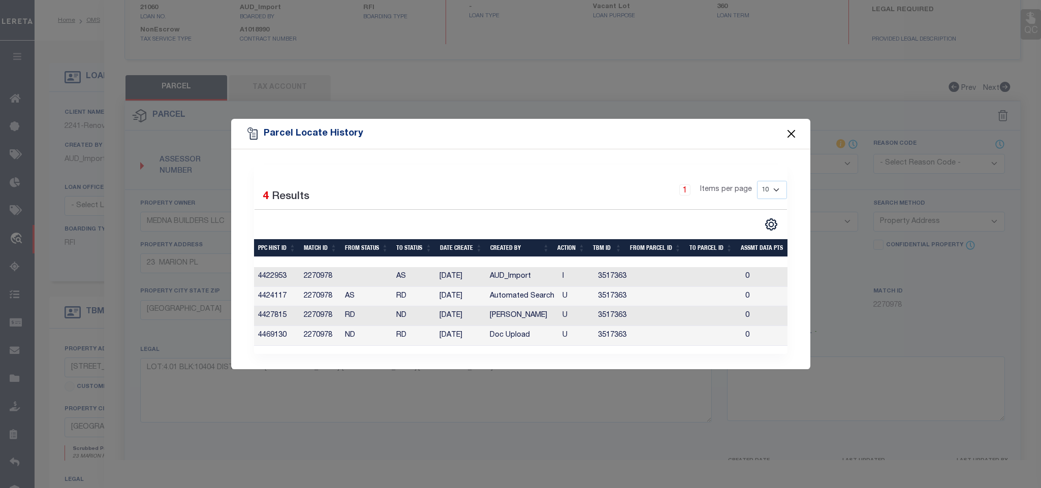
click at [785, 133] on button "Close" at bounding box center [790, 134] width 13 height 13
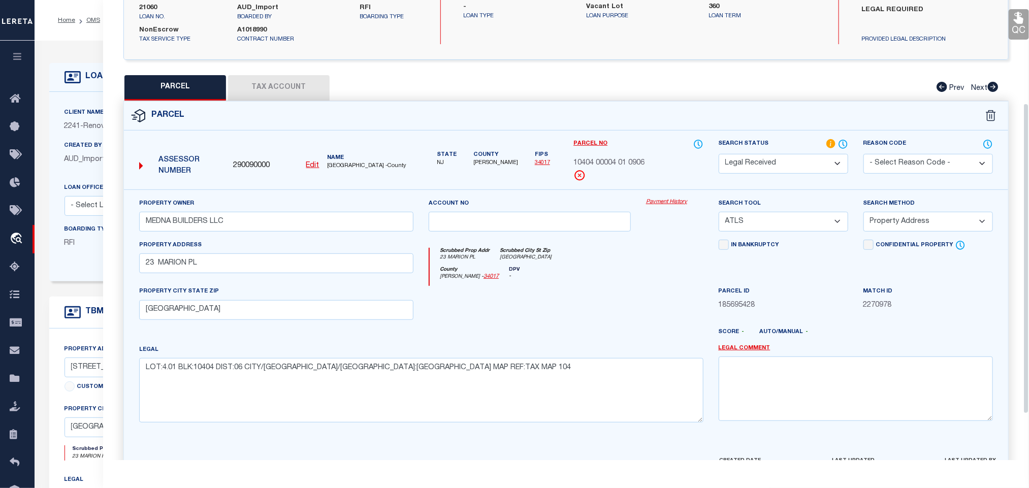
click at [824, 323] on div "Parcel ID 185695428" at bounding box center [783, 307] width 145 height 42
click at [805, 214] on div "Search Tool -- Select Search Tool -- 3rd Party Website Agency File Agency Websi…" at bounding box center [784, 215] width 130 height 34
drag, startPoint x: 791, startPoint y: 221, endPoint x: 789, endPoint y: 234, distance: 12.8
click at [791, 221] on select "-- Select Search Tool -- 3rd Party Website Agency File Agency Website ATLS CNV-…" at bounding box center [784, 222] width 130 height 20
select select "AGW"
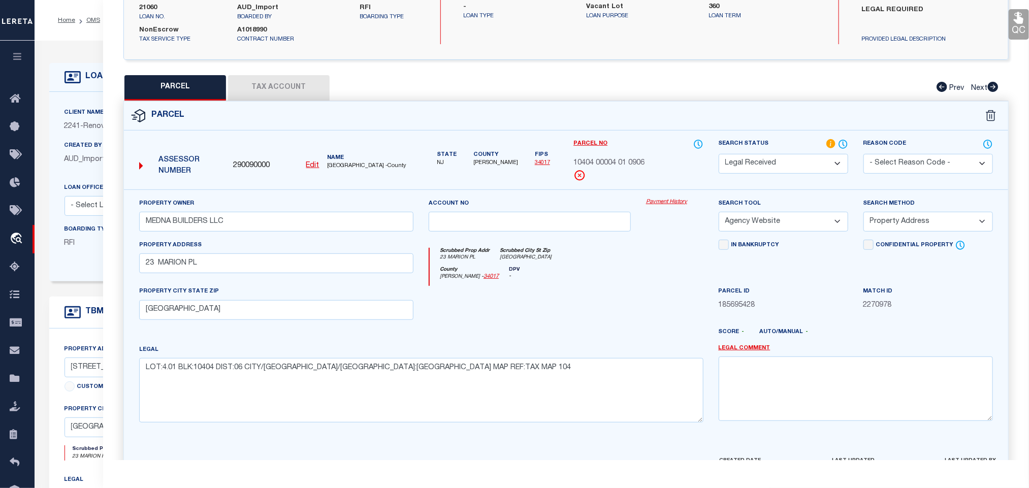
click at [719, 215] on select "-- Select Search Tool -- 3rd Party Website Agency File Agency Website ATLS CNV-…" at bounding box center [784, 222] width 130 height 20
drag, startPoint x: 894, startPoint y: 224, endPoint x: 895, endPoint y: 230, distance: 6.2
click at [895, 230] on select "-- Select Search Method -- Property Address Legal Liability Info Provided" at bounding box center [929, 222] width 130 height 20
click at [864, 215] on select "-- Select Search Method -- Property Address Legal Liability Info Provided" at bounding box center [929, 222] width 130 height 20
drag, startPoint x: 894, startPoint y: 218, endPoint x: 898, endPoint y: 235, distance: 16.8
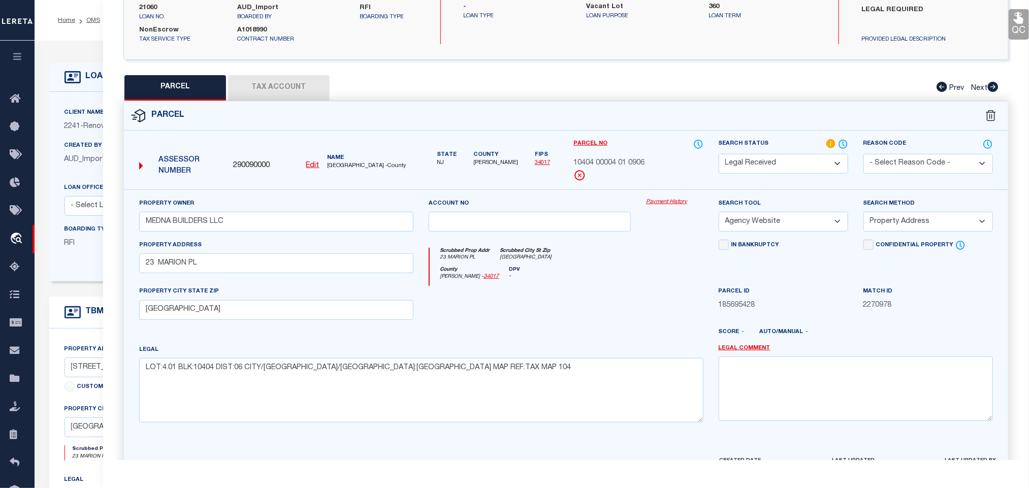
click at [894, 218] on select "-- Select Search Method -- Property Address Legal Liability Info Provided" at bounding box center [929, 222] width 130 height 20
select select "LEG"
click at [864, 215] on select "-- Select Search Method -- Property Address Legal Liability Info Provided" at bounding box center [929, 222] width 130 height 20
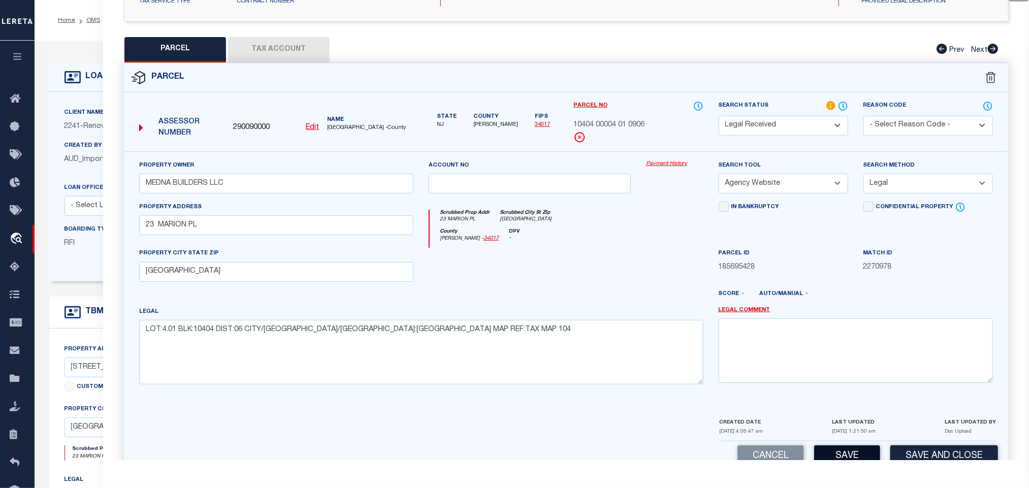
scroll to position [221, 0]
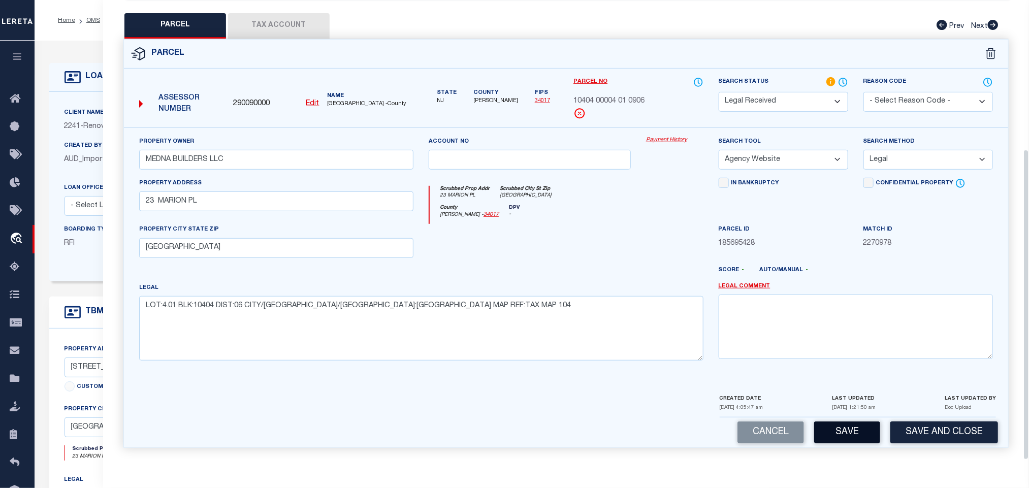
click at [852, 435] on button "Save" at bounding box center [847, 433] width 66 height 22
click at [291, 18] on button "Tax Account" at bounding box center [279, 25] width 102 height 25
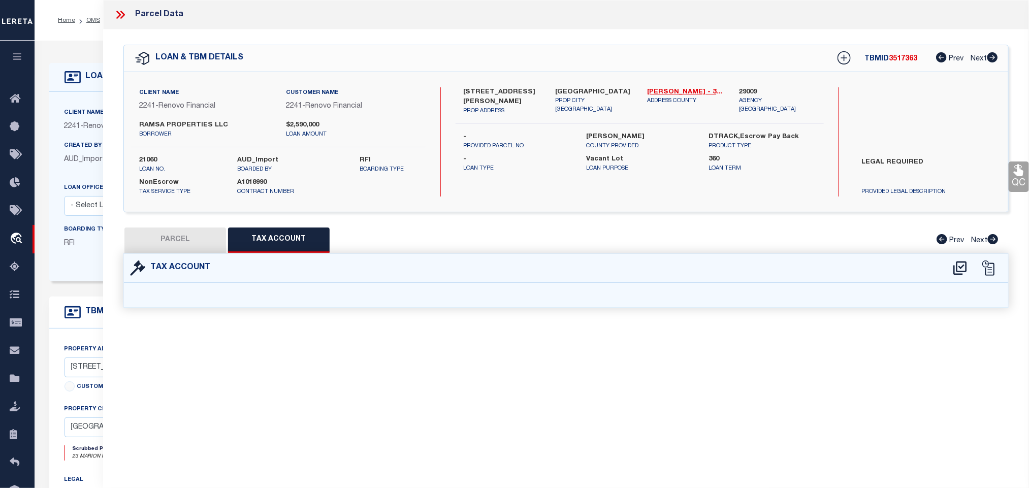
select select "100"
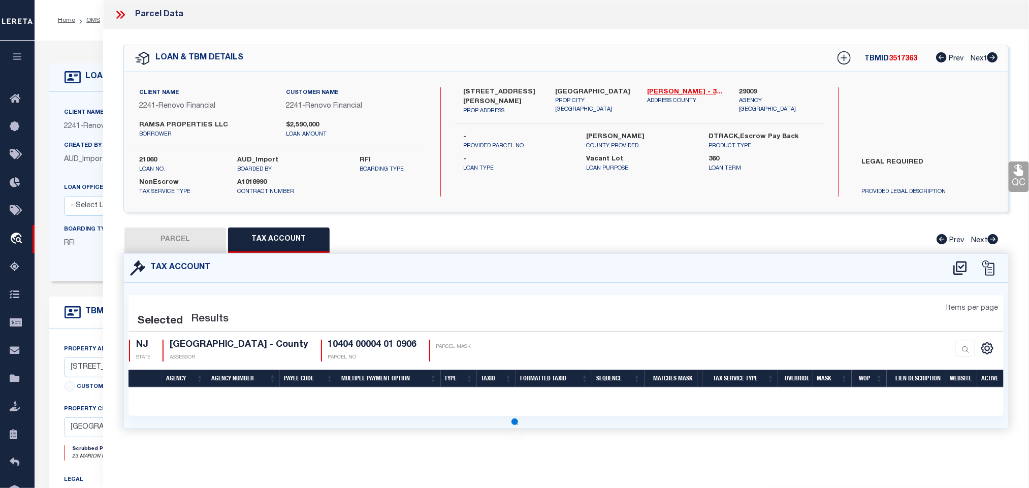
select select "100"
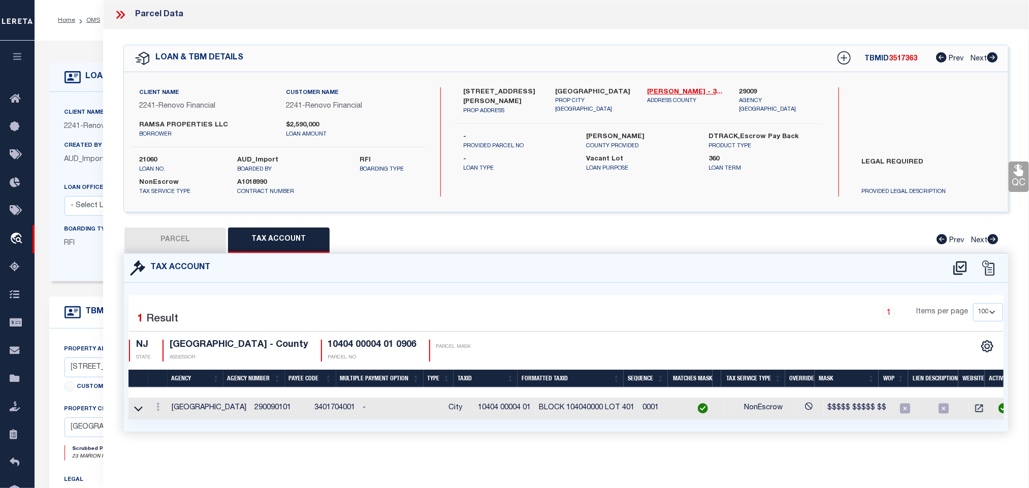
click at [201, 242] on button "PARCEL" at bounding box center [175, 240] width 102 height 25
select select "AS"
select select
checkbox input "false"
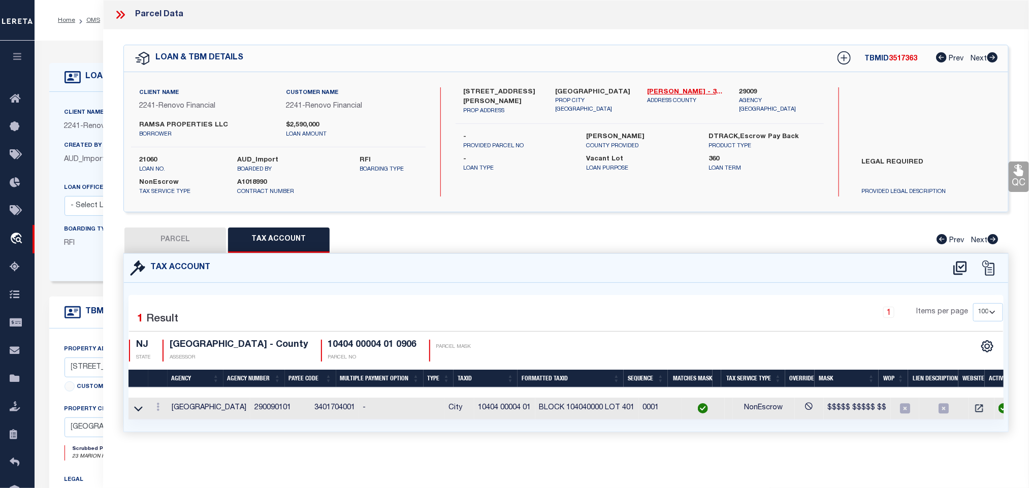
checkbox input "false"
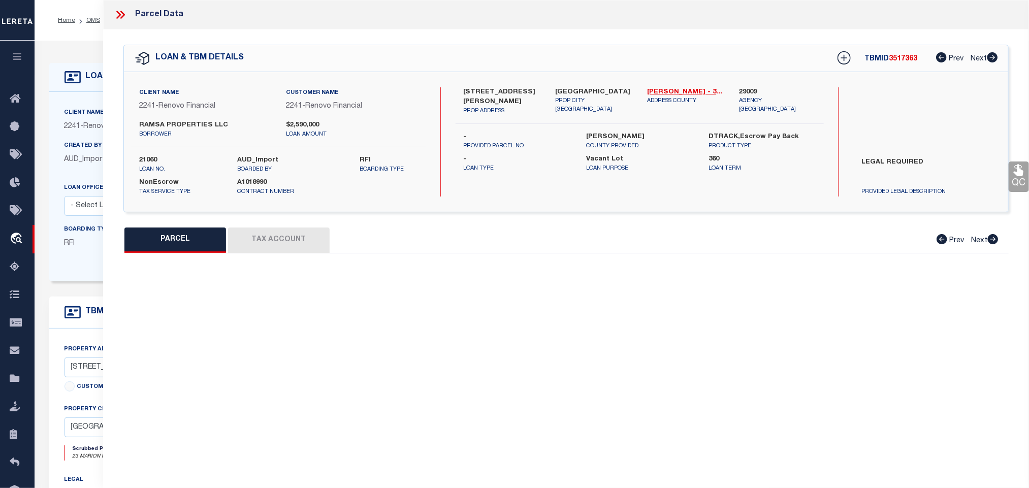
select select "RD"
type input "MEDNA BUILDERS LLC"
select select "AGW"
select select "LEG"
type input "23 MARION PL"
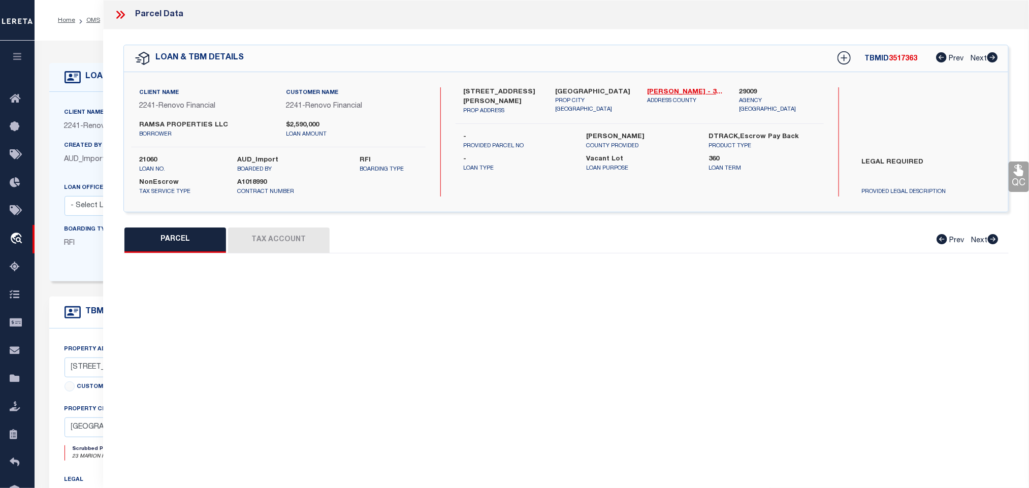
type input "[GEOGRAPHIC_DATA]"
type textarea "LOT:4.01 BLK:10404 DIST:06 CITY/[GEOGRAPHIC_DATA]/[GEOGRAPHIC_DATA]:[GEOGRAPHIC…"
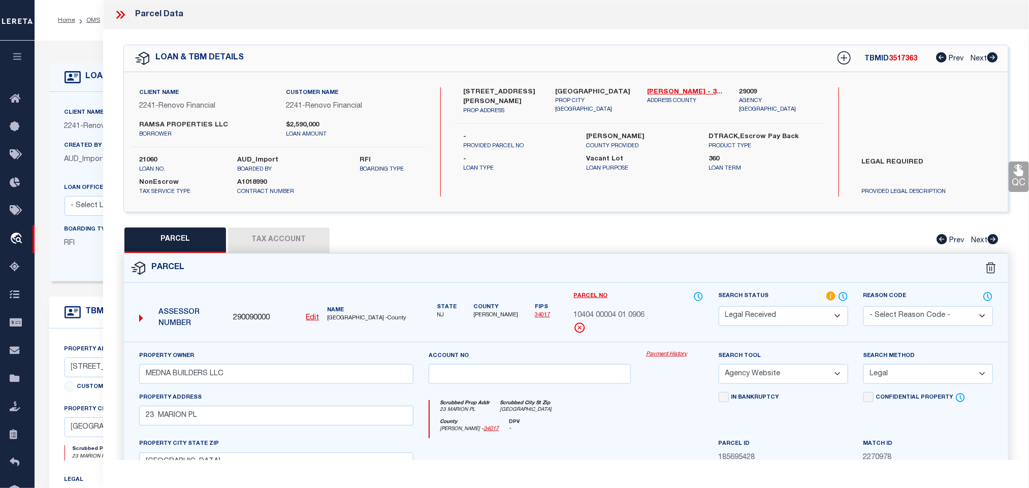
click at [735, 311] on select "Automated Search Bad Parcel Complete Duplicate Parcel High Dollar Reporting In …" at bounding box center [784, 316] width 130 height 20
click at [719, 307] on select "Automated Search Bad Parcel Complete Duplicate Parcel High Dollar Reporting In …" at bounding box center [784, 316] width 130 height 20
drag, startPoint x: 770, startPoint y: 322, endPoint x: 765, endPoint y: 308, distance: 14.5
click at [765, 308] on select "Automated Search Bad Parcel Complete Duplicate Parcel High Dollar Reporting In …" at bounding box center [784, 316] width 130 height 20
select select "PC"
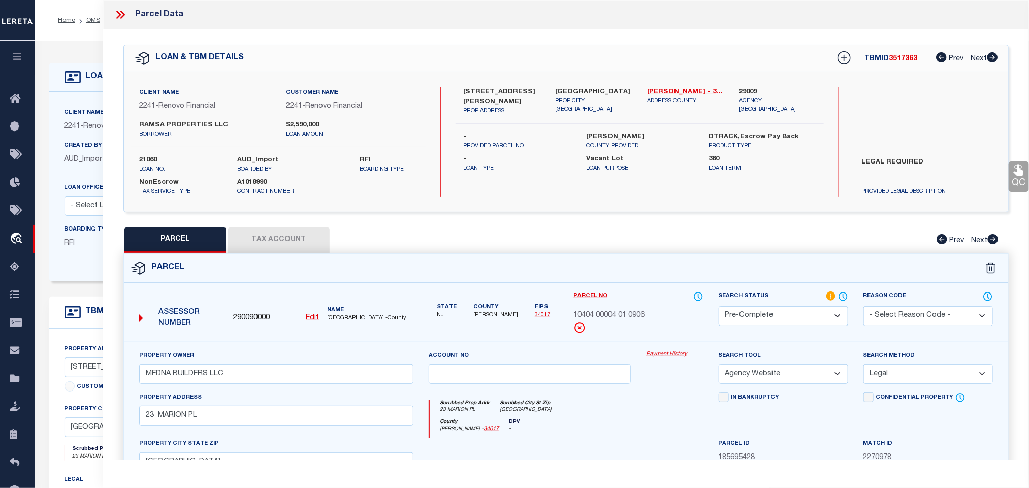
click at [719, 307] on select "Automated Search Bad Parcel Complete Duplicate Parcel High Dollar Reporting In …" at bounding box center [784, 316] width 130 height 20
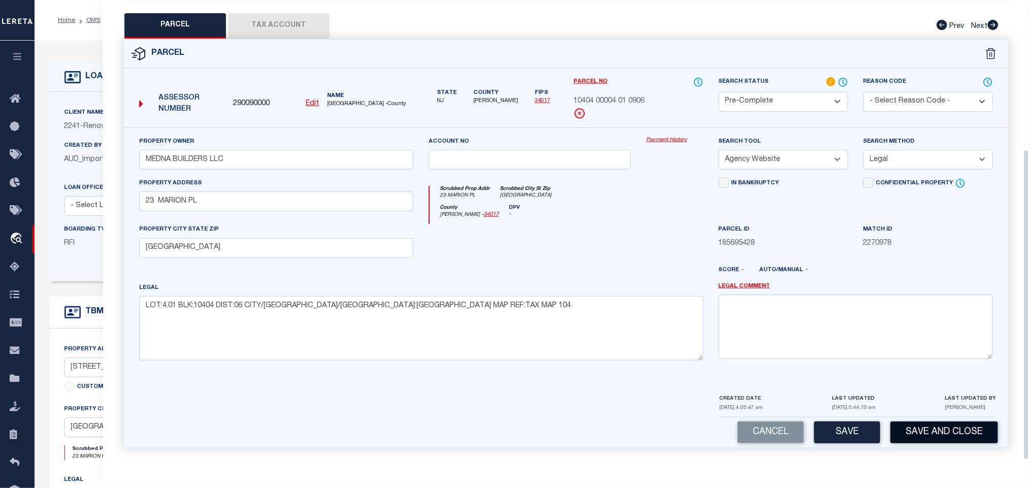
click at [920, 426] on button "Save and Close" at bounding box center [944, 433] width 108 height 22
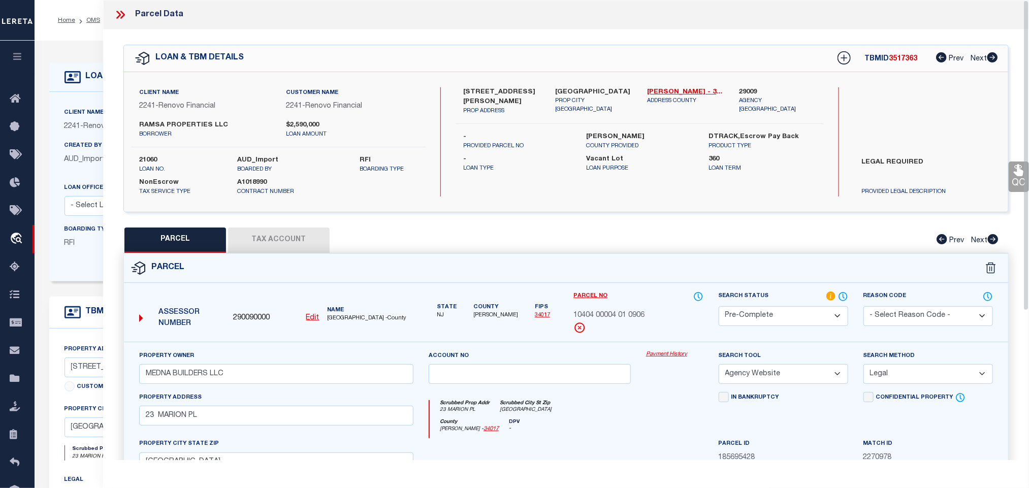
click at [157, 162] on label "21060" at bounding box center [180, 160] width 83 height 10
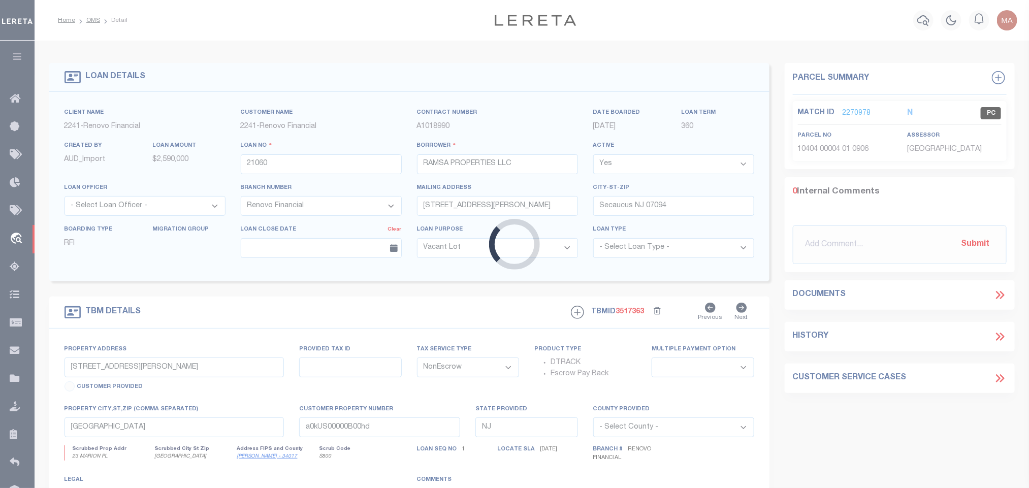
select select
select select "25066"
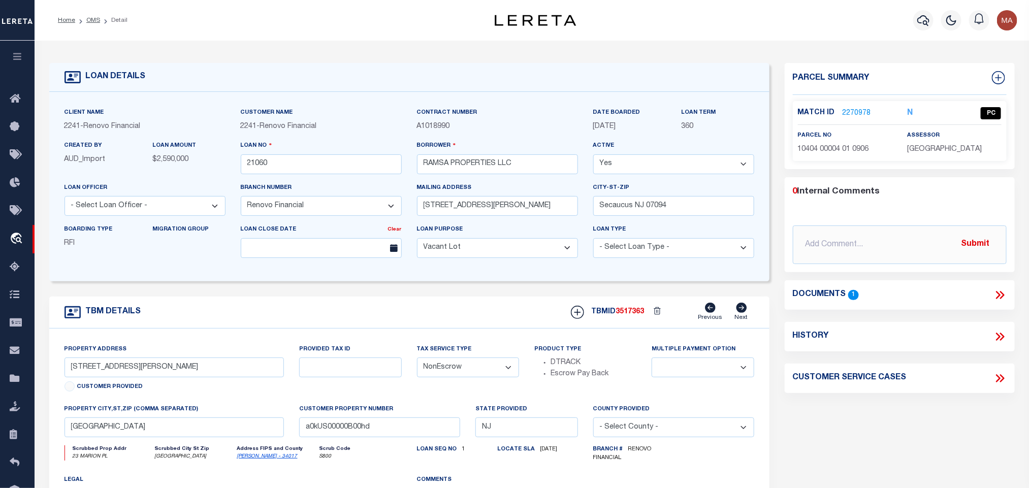
click at [632, 314] on span "3517363" at bounding box center [630, 311] width 28 height 7
click at [322, 168] on input "21060" at bounding box center [321, 164] width 161 height 20
click at [642, 315] on span "3517363" at bounding box center [630, 311] width 28 height 7
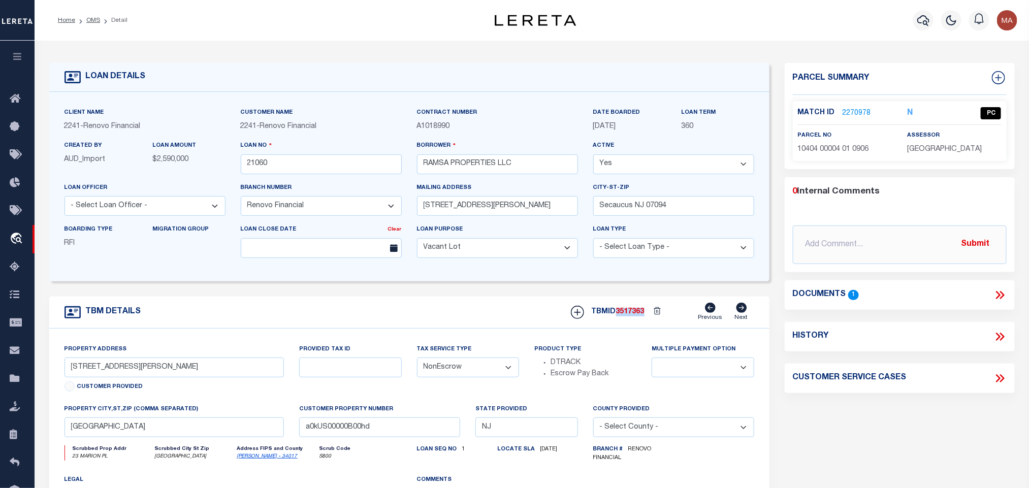
click at [642, 315] on span "3517363" at bounding box center [630, 311] width 28 height 7
click at [936, 146] on span "[GEOGRAPHIC_DATA]" at bounding box center [944, 149] width 75 height 7
click at [935, 151] on span "[GEOGRAPHIC_DATA]" at bounding box center [944, 149] width 75 height 7
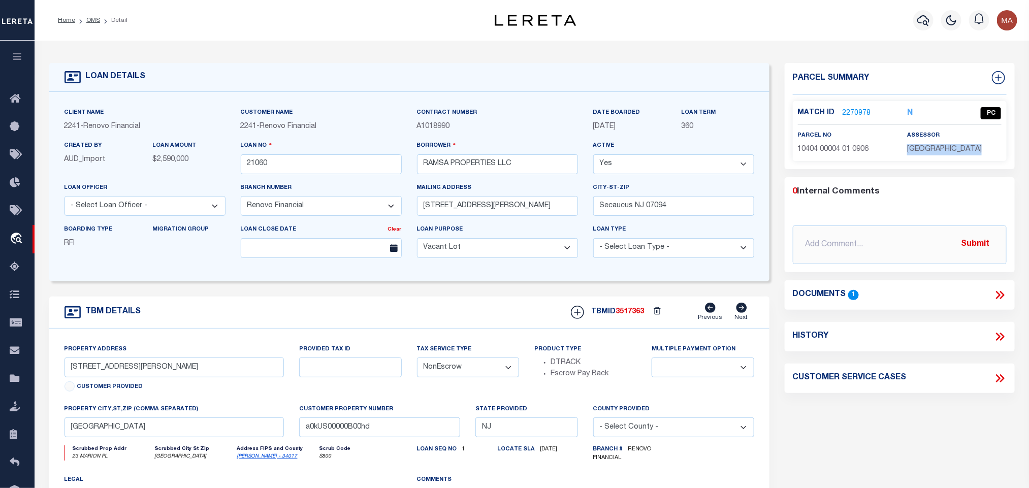
click at [935, 151] on span "[GEOGRAPHIC_DATA]" at bounding box center [944, 149] width 75 height 7
click at [847, 153] on span "10404 00004 01 0906" at bounding box center [833, 149] width 71 height 7
drag, startPoint x: 96, startPoint y: 23, endPoint x: 253, endPoint y: 5, distance: 158.0
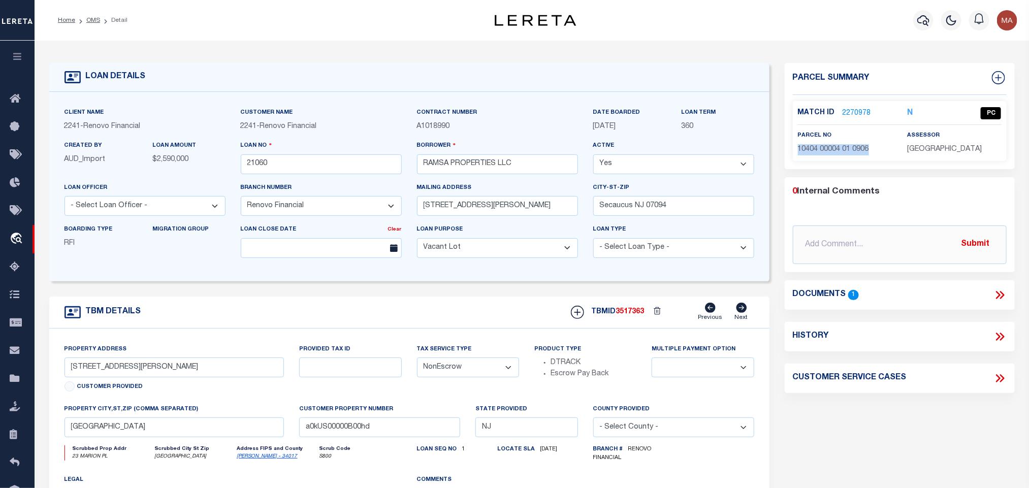
click at [96, 23] on link "OMS" at bounding box center [93, 20] width 14 height 6
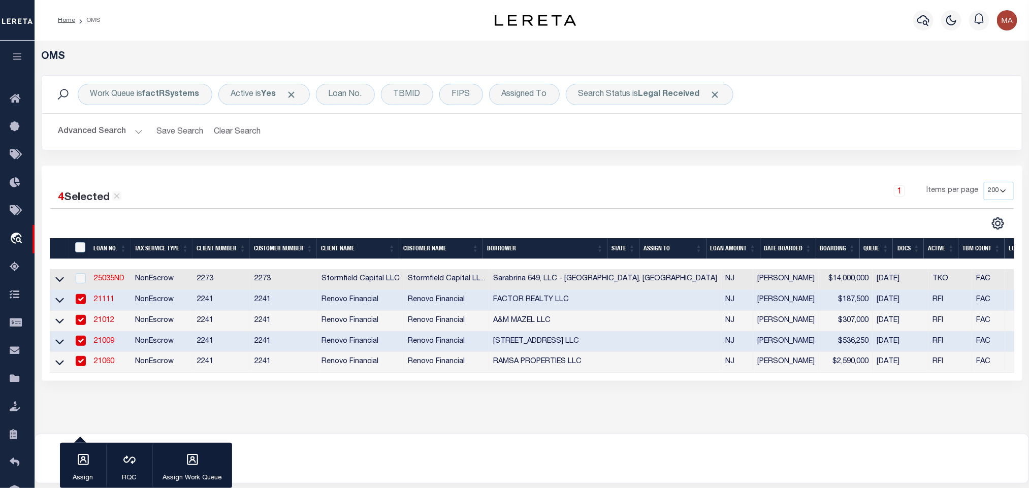
click at [122, 322] on td "21012" at bounding box center [110, 321] width 41 height 21
checkbox input "false"
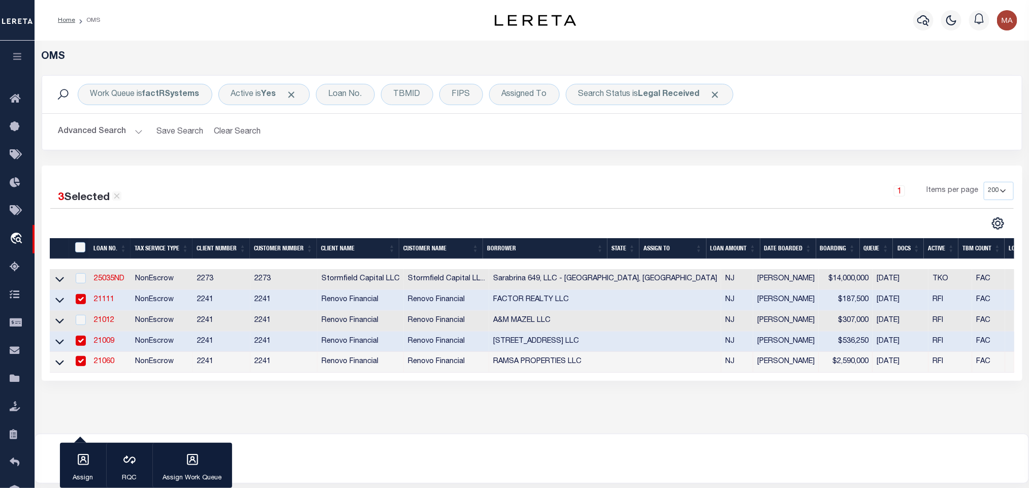
click at [121, 299] on td "21111" at bounding box center [110, 300] width 41 height 21
checkbox input "false"
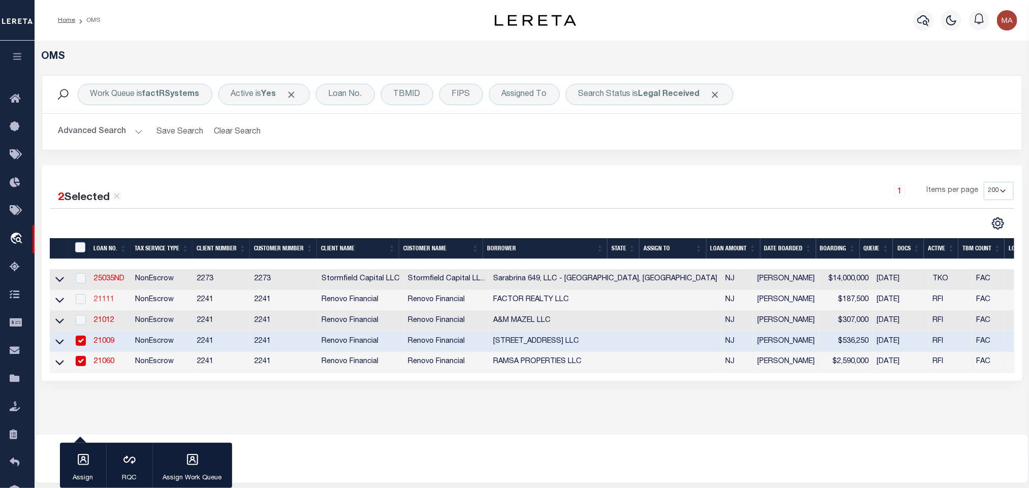
click at [104, 302] on link "21111" at bounding box center [104, 299] width 20 height 7
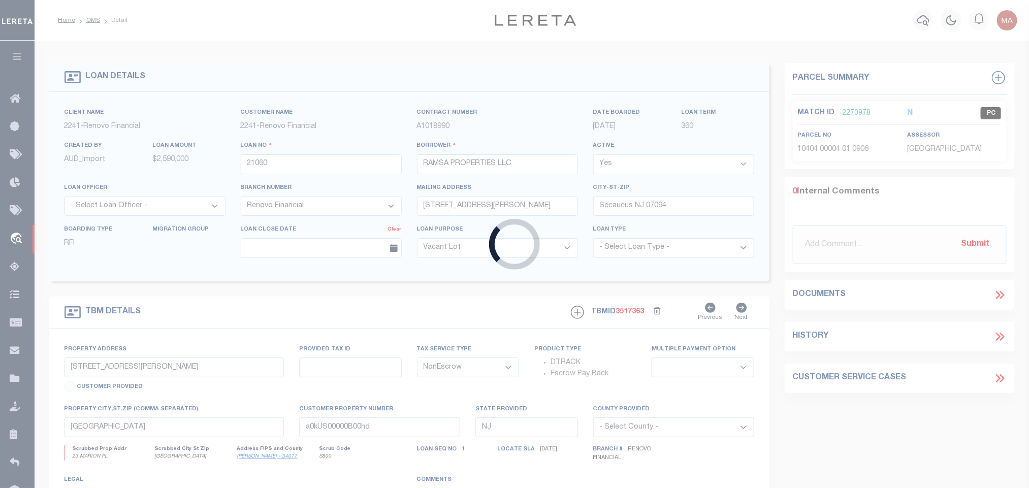
type input "21111"
type input "FACTOR REALTY LLC"
type input "[STREET_ADDRESS][PERSON_NAME]"
type input "[GEOGRAPHIC_DATA][PERSON_NAME]"
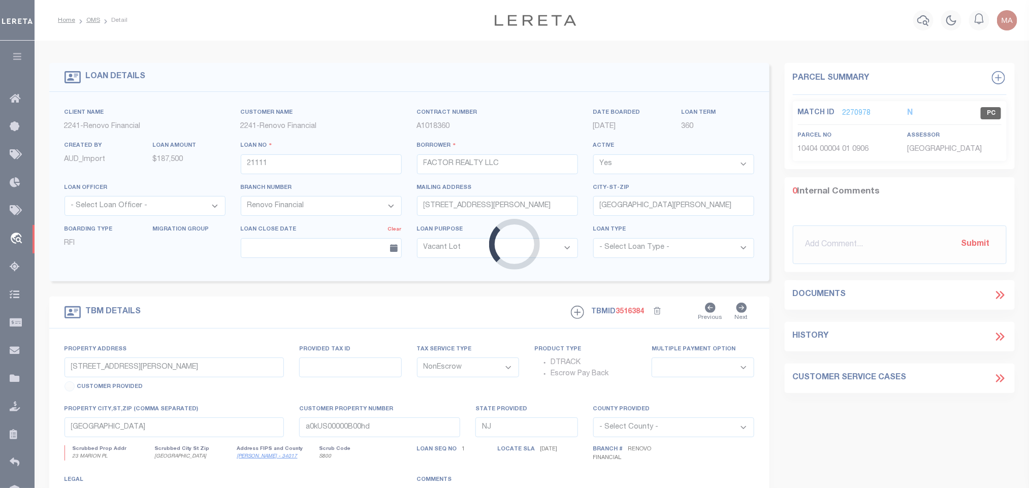
type input "[STREET_ADDRESS]"
select select
type input "[GEOGRAPHIC_DATA]"
type input "a0kUS00000C5LZZ"
select select
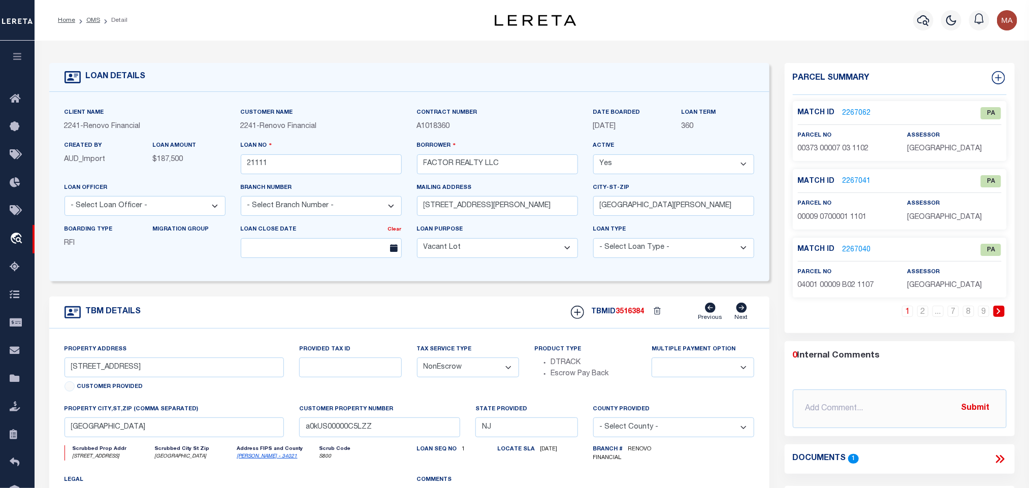
select select "25066"
click at [997, 462] on icon at bounding box center [1000, 459] width 13 height 13
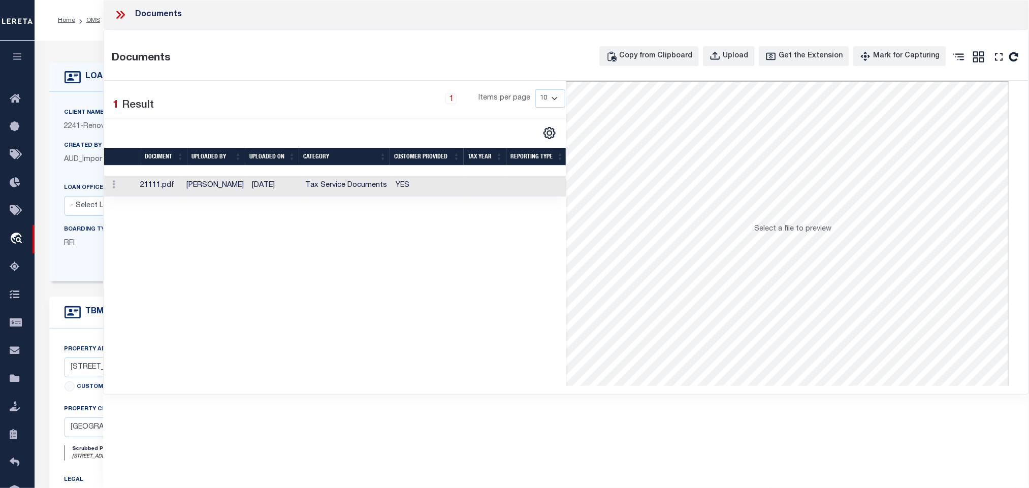
click at [398, 193] on td "YES" at bounding box center [428, 186] width 73 height 21
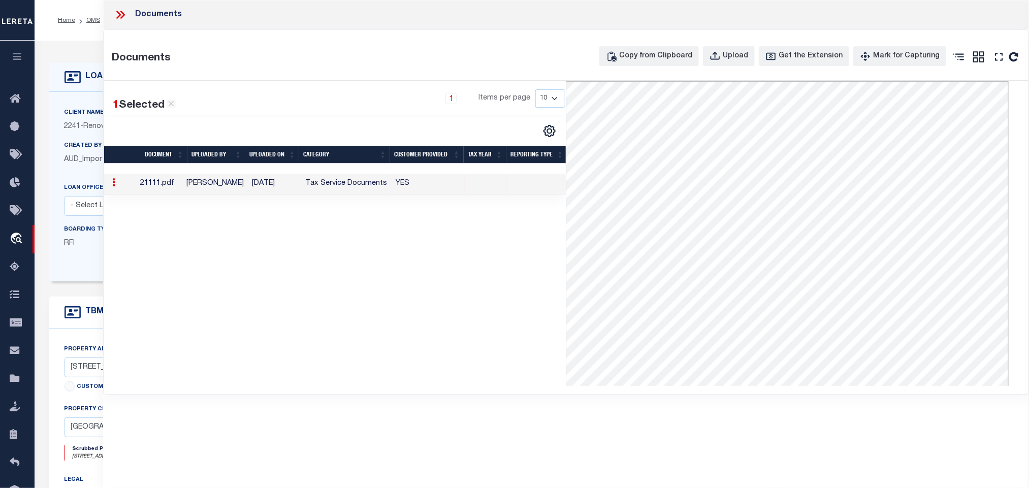
click at [124, 16] on icon at bounding box center [122, 15] width 5 height 8
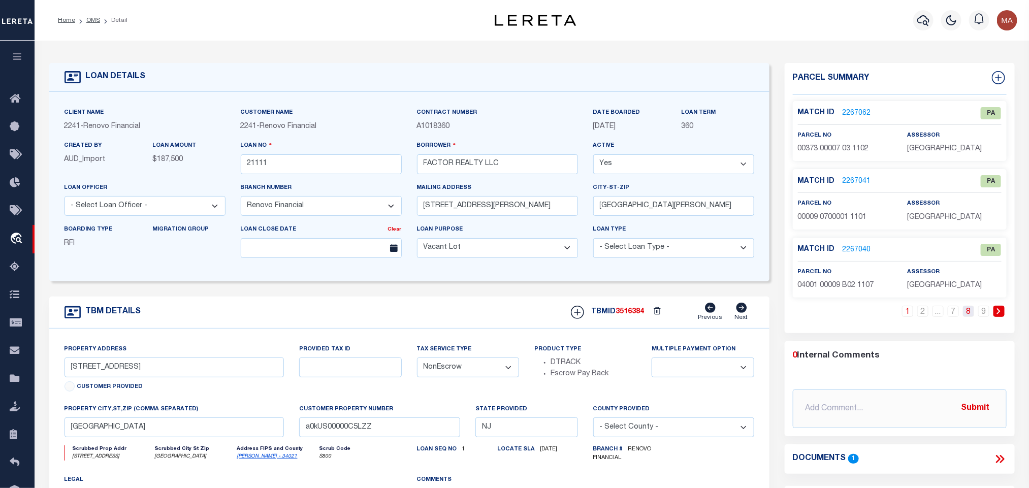
click at [972, 316] on link "8" at bounding box center [968, 311] width 11 height 11
click at [986, 311] on link "9" at bounding box center [983, 311] width 11 height 11
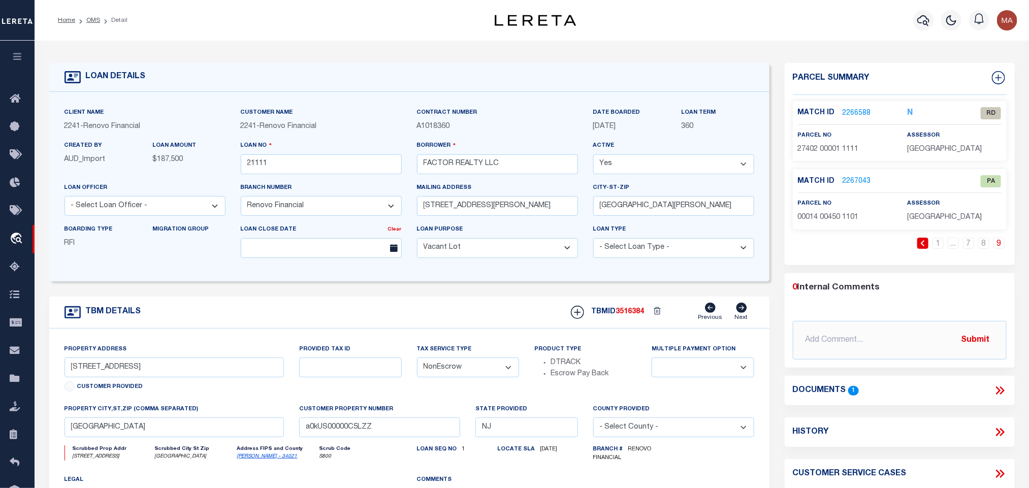
click at [861, 110] on link "2266588" at bounding box center [857, 113] width 28 height 11
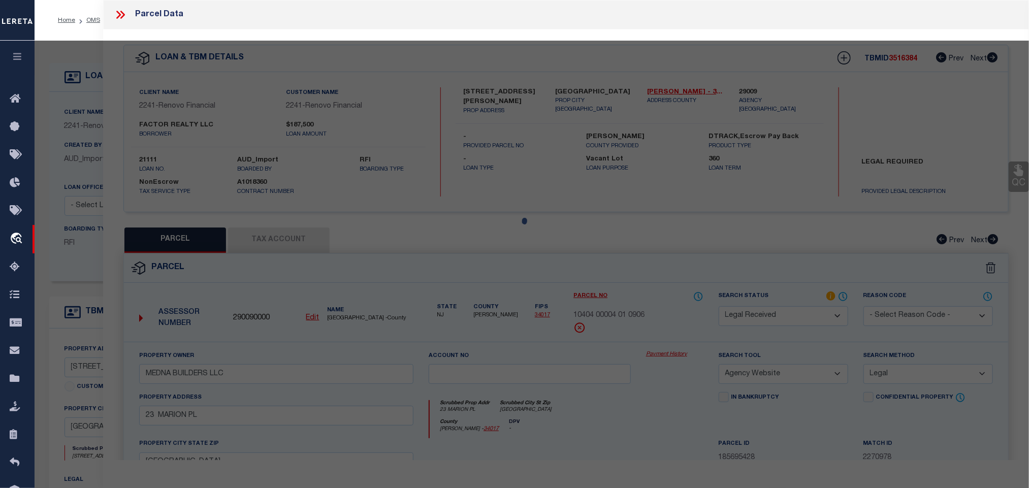
select select "AS"
select select
checkbox input "false"
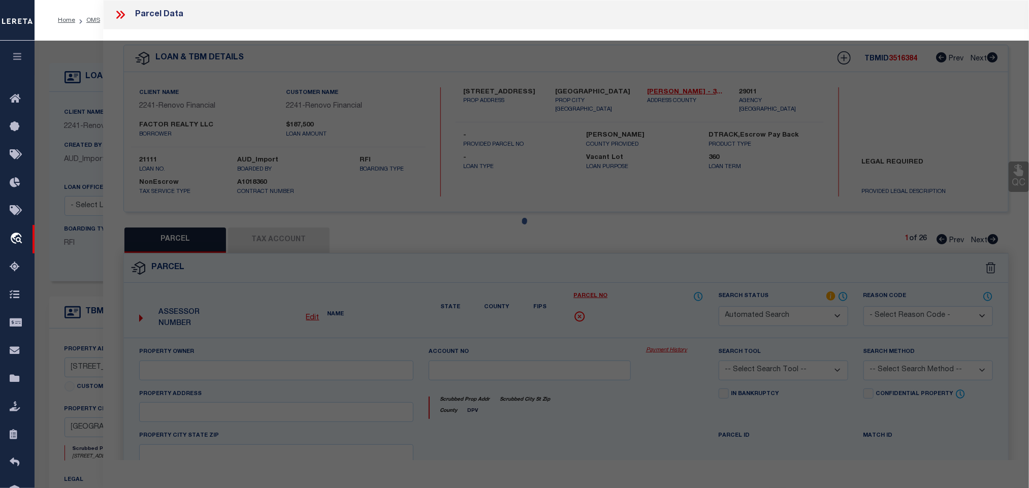
select select "RD"
type input "NOT AVAILABLE FROM COUNTY"
select select "ATL"
select select "ADD"
type input "[STREET_ADDRESS]"
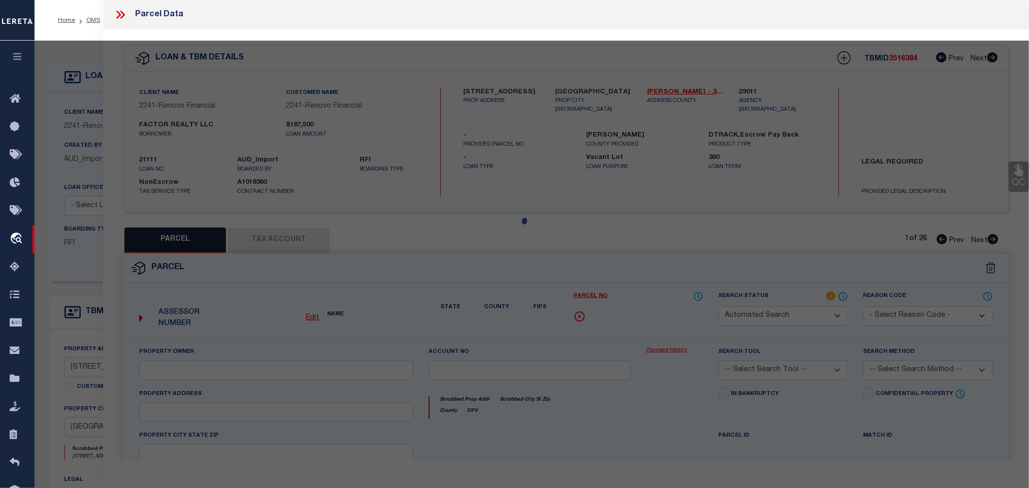
type input "[GEOGRAPHIC_DATA]"
type textarea "LOT:1 BLK:27402 DIST:11 CITY/[GEOGRAPHIC_DATA]/TWP:[GEOGRAPHIC_DATA]"
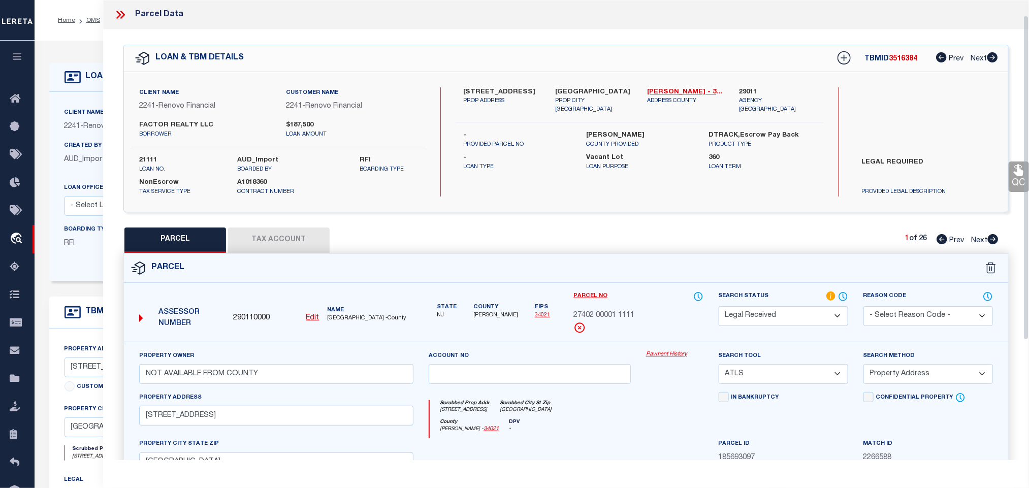
scroll to position [152, 0]
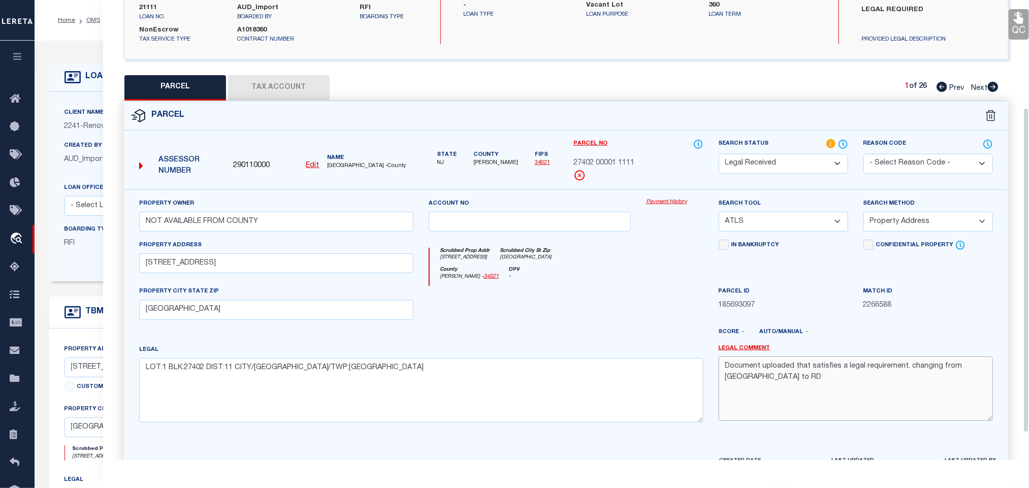
click at [831, 395] on textarea "Document uploaded that satisfies a legal requirement, changing from [GEOGRAPHIC…" at bounding box center [856, 389] width 274 height 64
drag, startPoint x: 831, startPoint y: 395, endPoint x: 834, endPoint y: 389, distance: 6.8
click at [831, 395] on textarea "Document uploaded that satisfies a legal requirement, changing from [GEOGRAPHIC…" at bounding box center [856, 389] width 274 height 64
click at [834, 389] on textarea "Document uploaded that satisfies a legal requirement, changing from [GEOGRAPHIC…" at bounding box center [856, 389] width 274 height 64
type textarea "Document uploaded that satisfies a legal requirement, changing from [GEOGRAPHIC…"
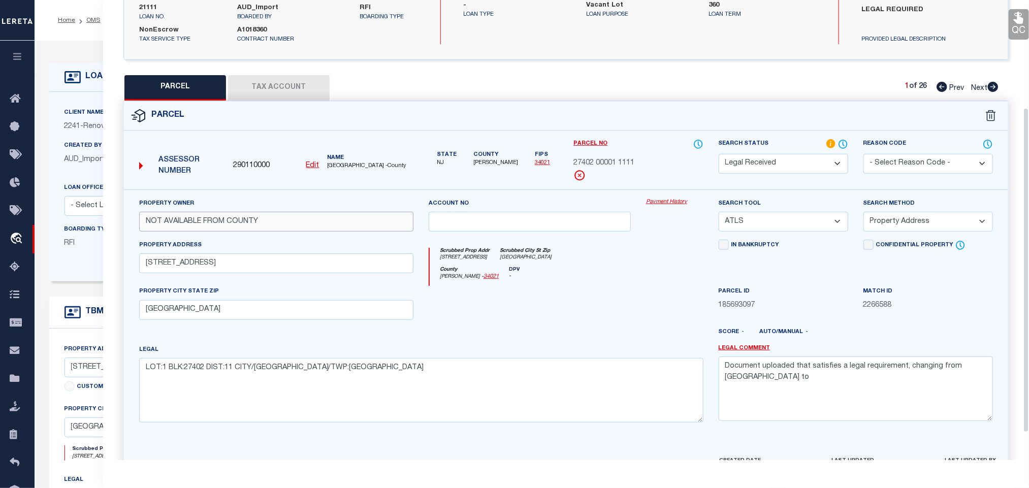
click at [305, 218] on input "NOT AVAILABLE FROM COUNTY" at bounding box center [276, 222] width 274 height 20
click at [779, 373] on textarea "Document uploaded that satisfies a legal requirement, changing from [GEOGRAPHIC…" at bounding box center [856, 389] width 274 height 64
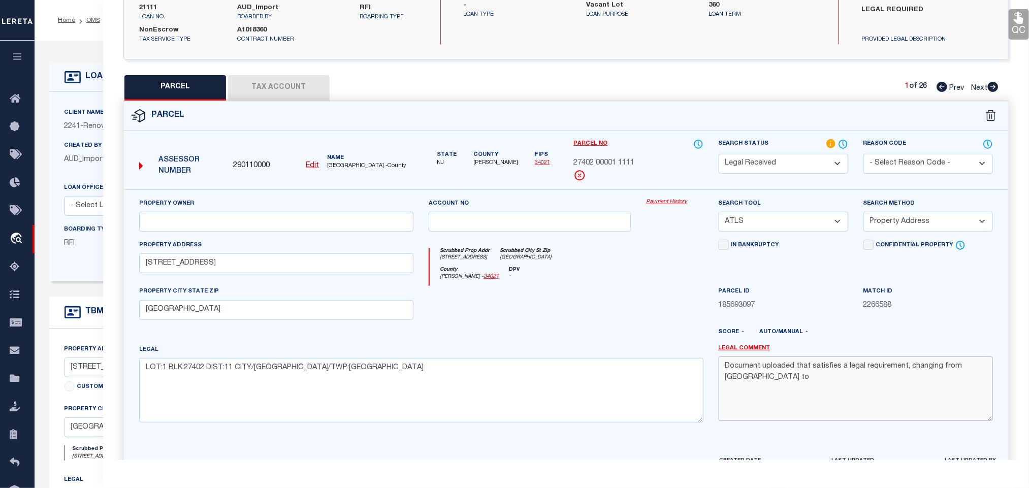
click at [779, 373] on textarea "Document uploaded that satisfies a legal requirement, changing from [GEOGRAPHIC…" at bounding box center [856, 389] width 274 height 64
click at [814, 232] on select "-- Select Search Tool -- 3rd Party Website Agency File Agency Website ATLS CNV-…" at bounding box center [784, 222] width 130 height 20
click at [719, 215] on select "-- Select Search Tool -- 3rd Party Website Agency File Agency Website ATLS CNV-…" at bounding box center [784, 222] width 130 height 20
click at [892, 228] on select "-- Select Search Method -- Property Address Legal Liability Info Provided" at bounding box center [929, 222] width 130 height 20
click at [864, 215] on select "-- Select Search Method -- Property Address Legal Liability Info Provided" at bounding box center [929, 222] width 130 height 20
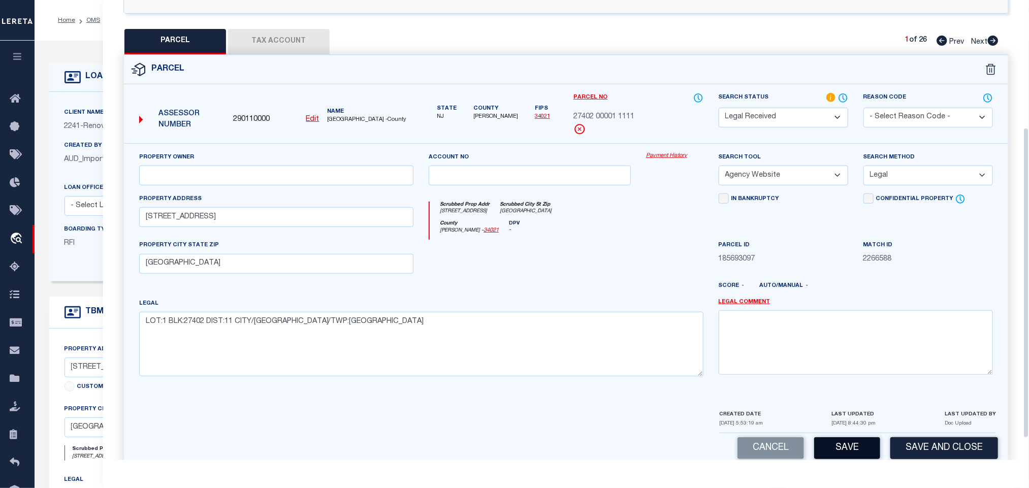
scroll to position [221, 0]
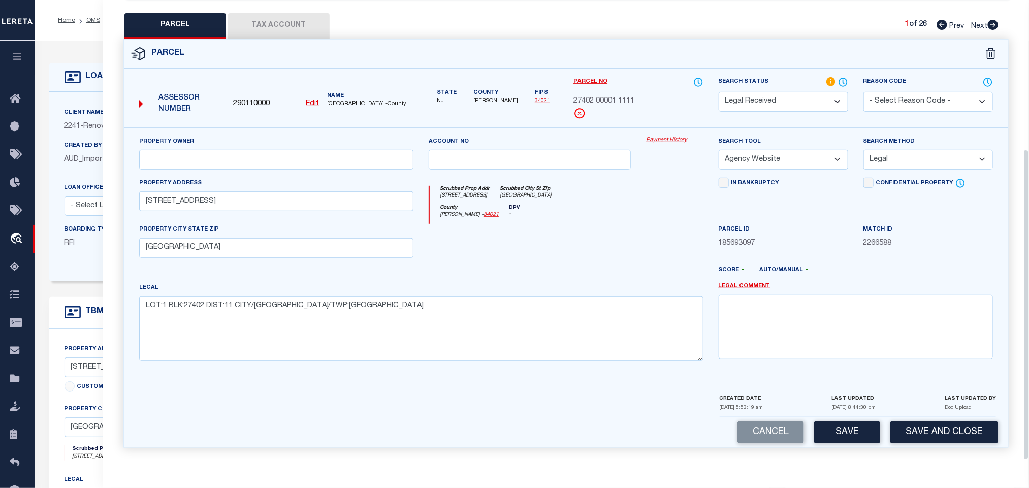
click at [839, 415] on div "LAST UPDATED [DATE] 8:44:30 pm" at bounding box center [854, 405] width 44 height 24
click at [842, 439] on button "Save" at bounding box center [847, 433] width 66 height 22
click at [276, 21] on button "Tax Account" at bounding box center [279, 25] width 102 height 25
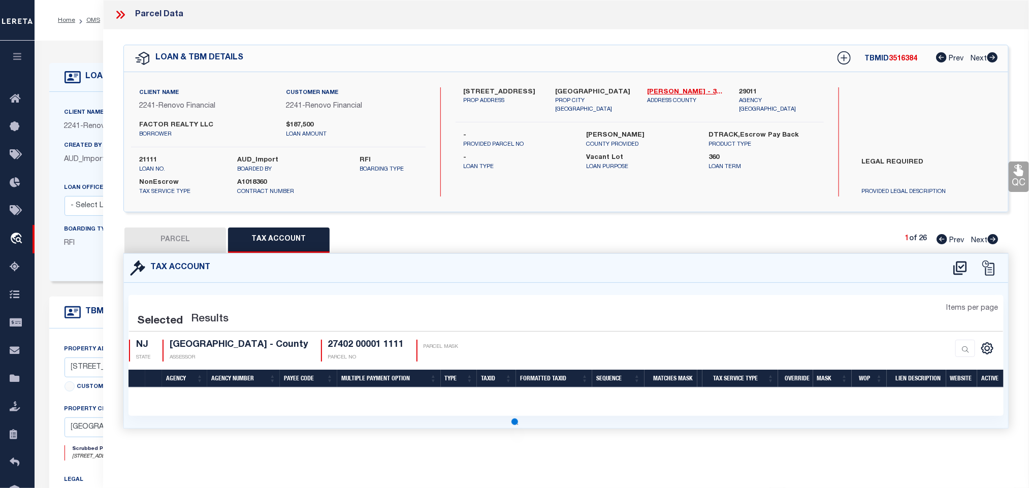
scroll to position [0, 0]
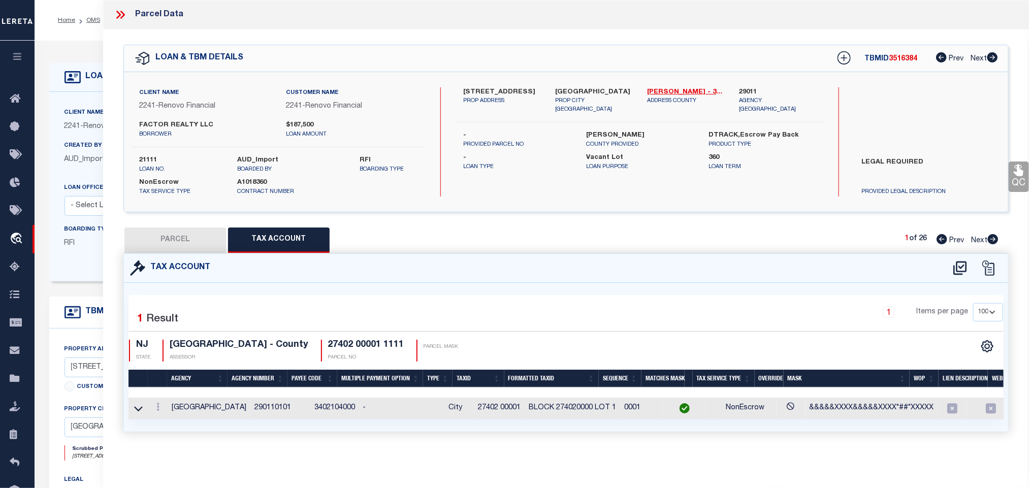
click at [194, 246] on button "PARCEL" at bounding box center [175, 240] width 102 height 25
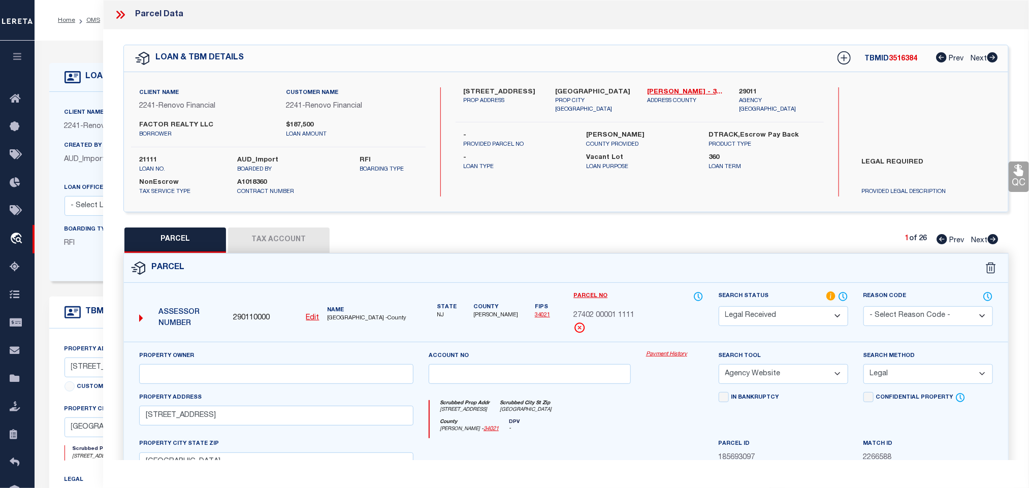
click at [791, 311] on select "Automated Search Bad Parcel Complete Duplicate Parcel High Dollar Reporting In …" at bounding box center [784, 316] width 130 height 20
click at [719, 307] on select "Automated Search Bad Parcel Complete Duplicate Parcel High Dollar Reporting In …" at bounding box center [784, 316] width 130 height 20
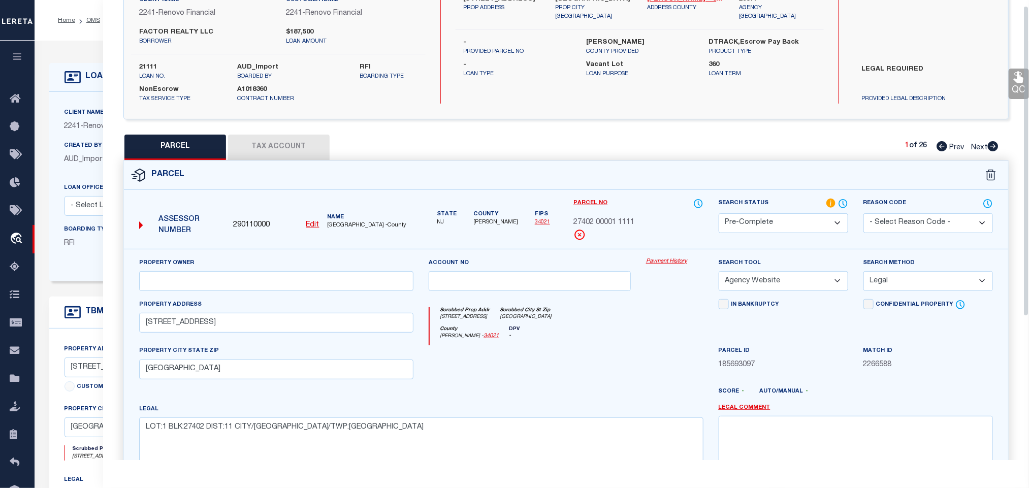
scroll to position [221, 0]
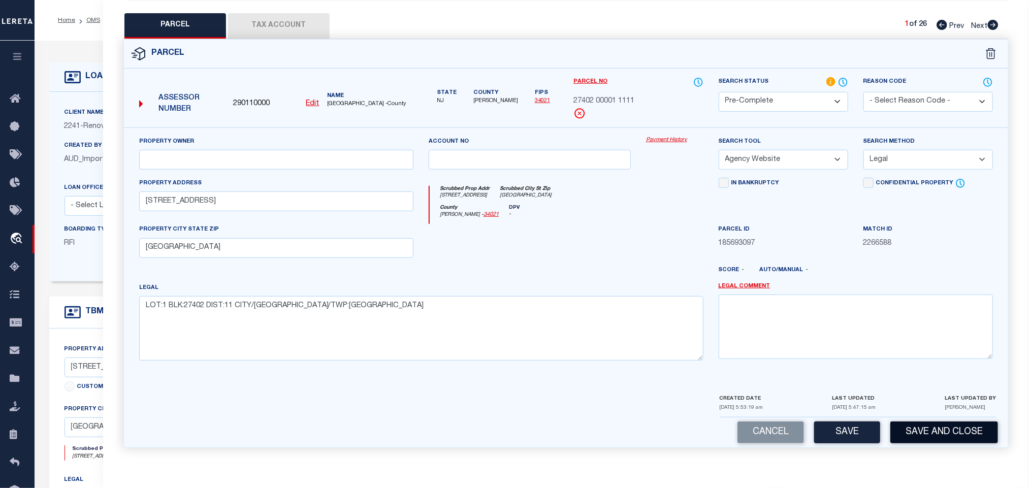
click at [942, 424] on button "Save and Close" at bounding box center [944, 433] width 108 height 22
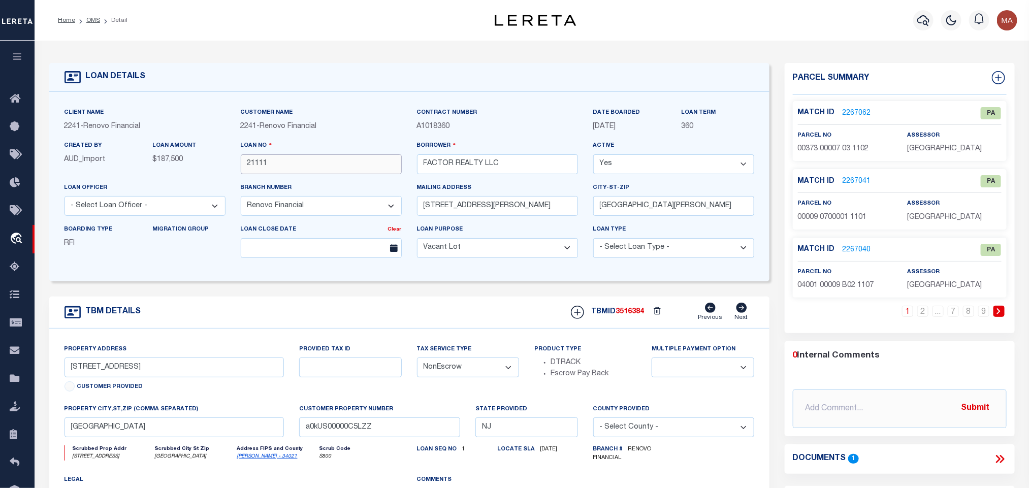
click at [288, 167] on input "21111" at bounding box center [321, 164] width 161 height 20
click at [625, 315] on span "3516384" at bounding box center [630, 311] width 28 height 7
click at [971, 314] on link "8" at bounding box center [968, 311] width 11 height 11
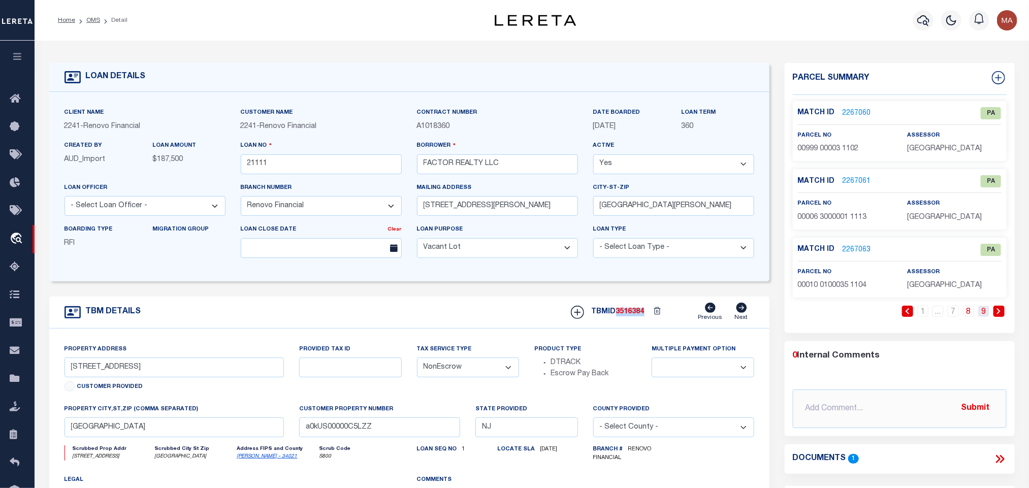
click at [980, 310] on link "9" at bounding box center [983, 311] width 11 height 11
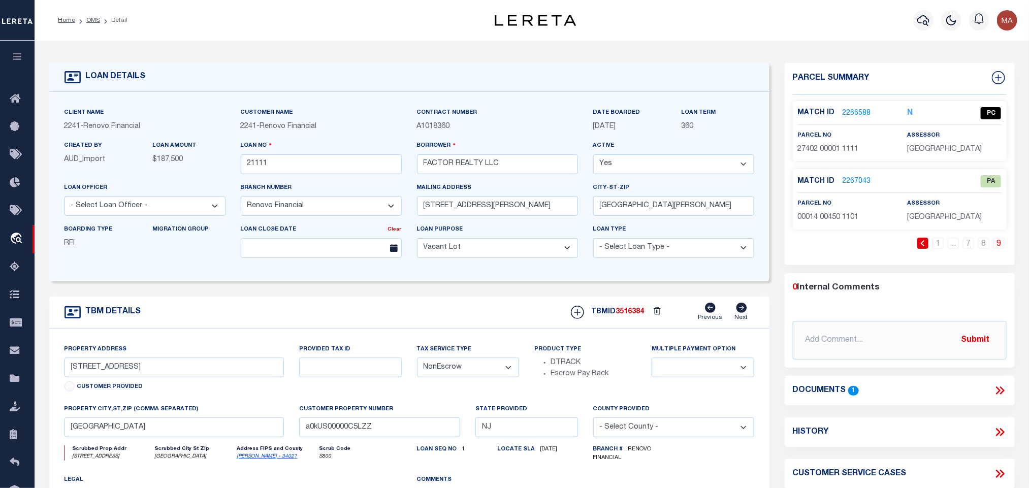
click at [948, 154] on p "[GEOGRAPHIC_DATA]" at bounding box center [954, 149] width 94 height 11
click at [834, 147] on span "27402 00001 1111" at bounding box center [828, 149] width 61 height 7
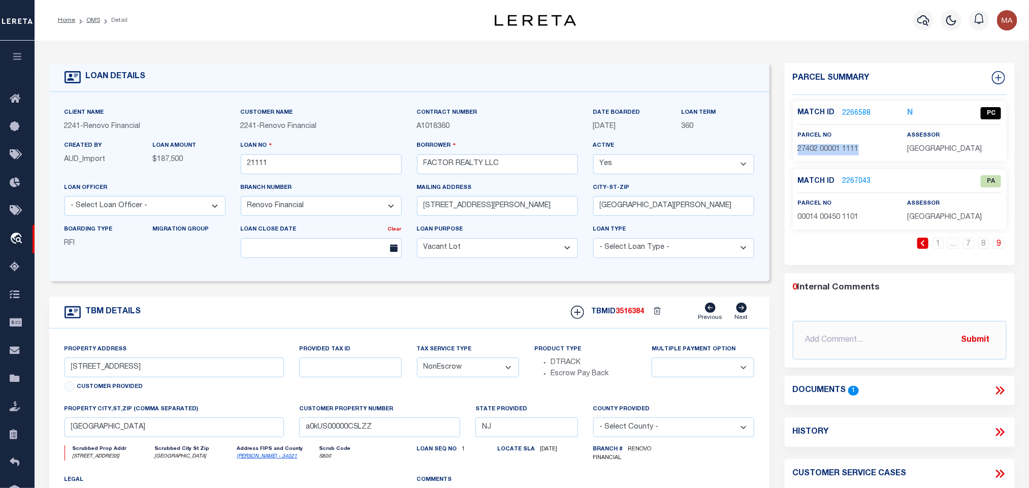
click at [834, 147] on span "27402 00001 1111" at bounding box center [828, 149] width 61 height 7
click at [336, 165] on input "21111" at bounding box center [321, 164] width 161 height 20
click at [89, 20] on link "OMS" at bounding box center [93, 20] width 14 height 6
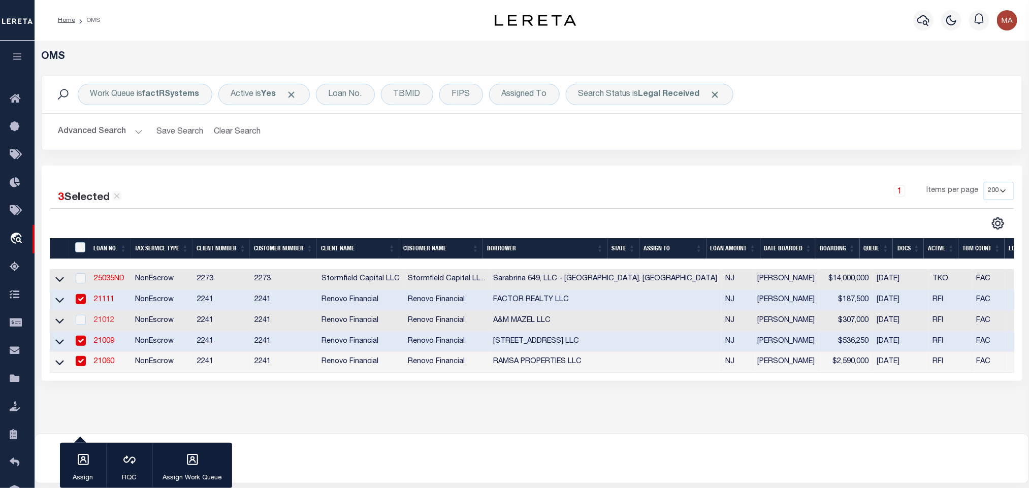
click at [105, 322] on link "21012" at bounding box center [104, 320] width 20 height 7
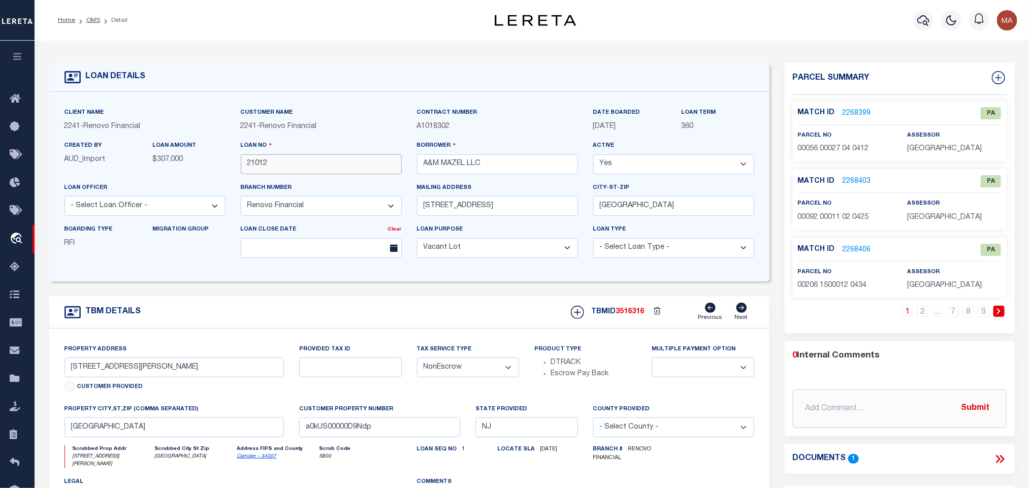
click at [281, 164] on input "21012" at bounding box center [321, 164] width 161 height 20
click at [91, 19] on link "OMS" at bounding box center [93, 20] width 14 height 6
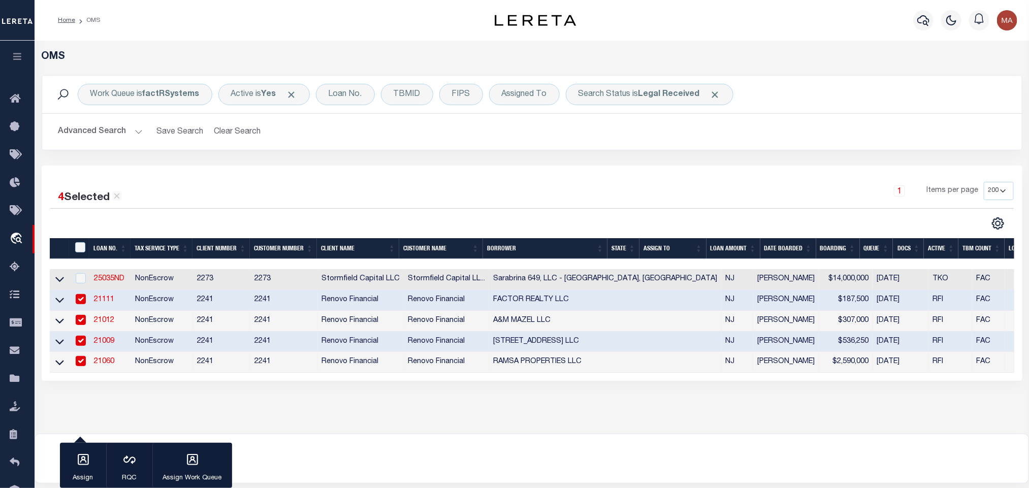
click at [122, 366] on td "21060" at bounding box center [110, 362] width 41 height 21
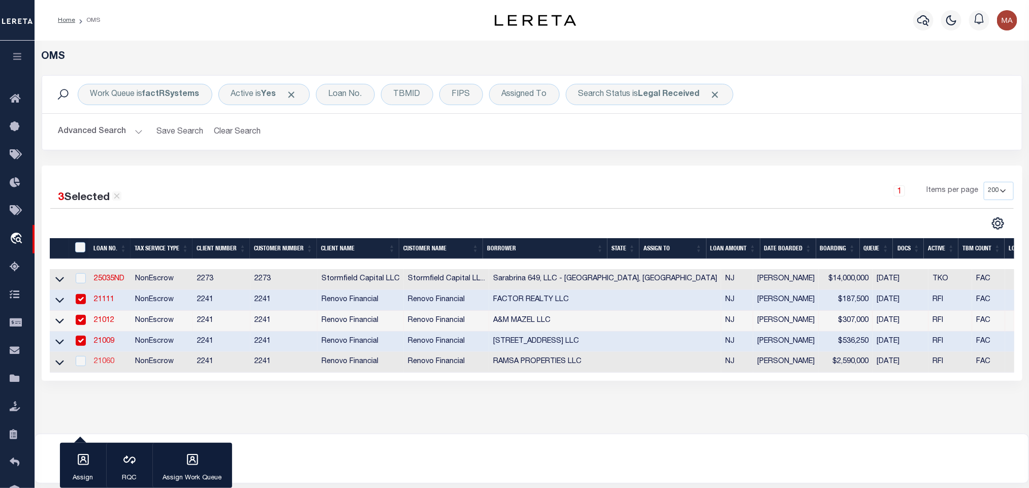
click at [105, 365] on link "21060" at bounding box center [104, 361] width 20 height 7
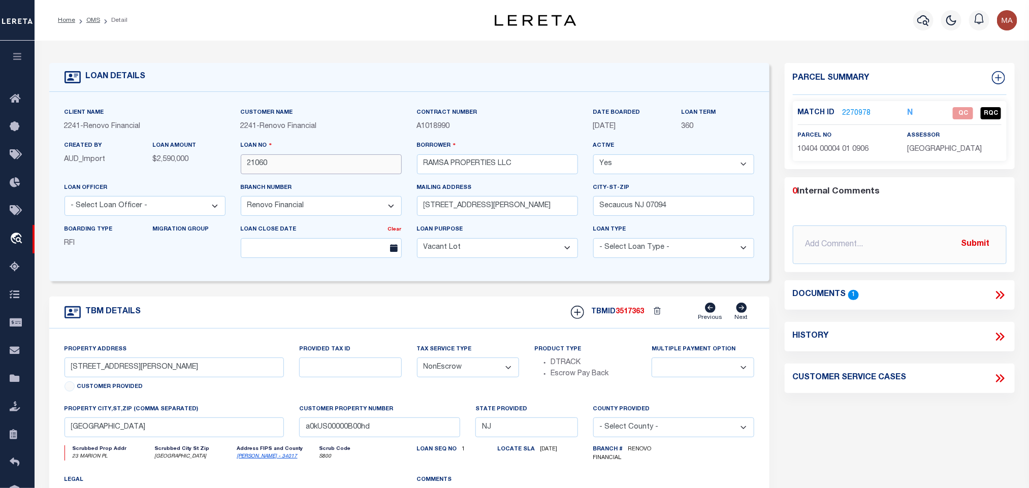
click at [302, 165] on input "21060" at bounding box center [321, 164] width 161 height 20
click at [94, 20] on link "OMS" at bounding box center [93, 20] width 14 height 6
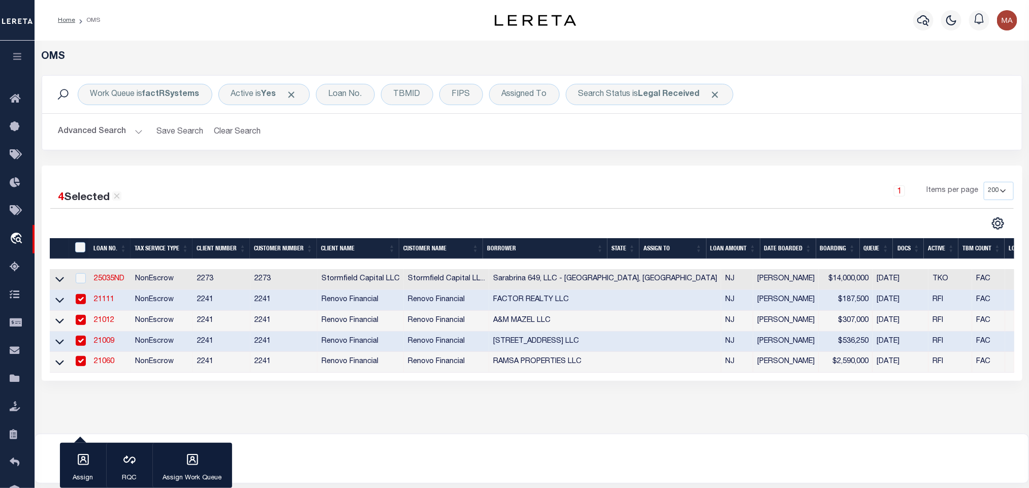
click at [127, 338] on td "21009" at bounding box center [110, 342] width 41 height 21
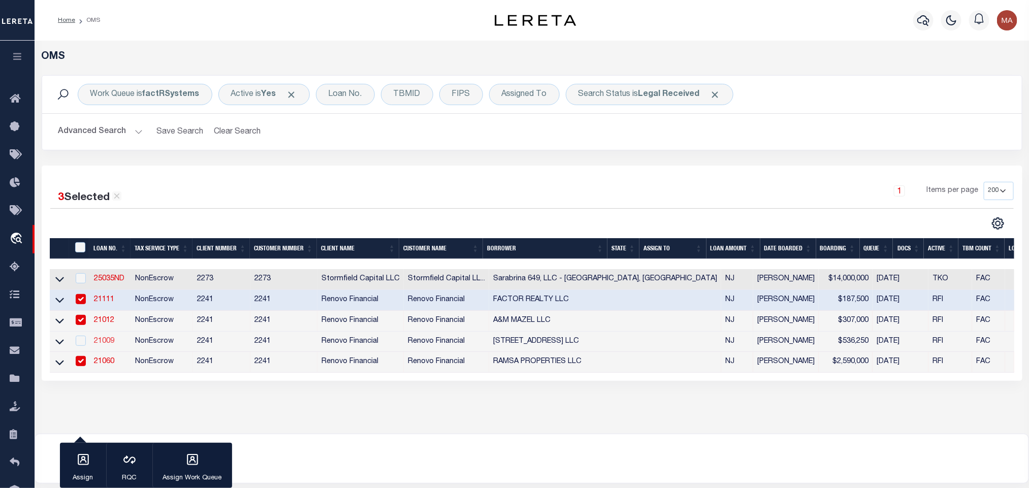
click at [113, 343] on link "21009" at bounding box center [104, 341] width 20 height 7
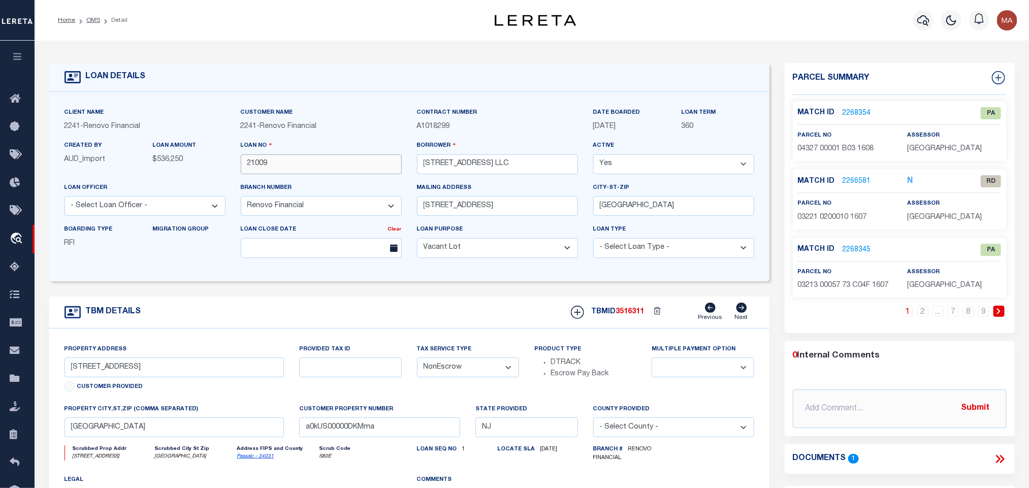
click at [271, 158] on input "21009" at bounding box center [321, 164] width 161 height 20
click at [853, 112] on link "2268354" at bounding box center [857, 113] width 28 height 11
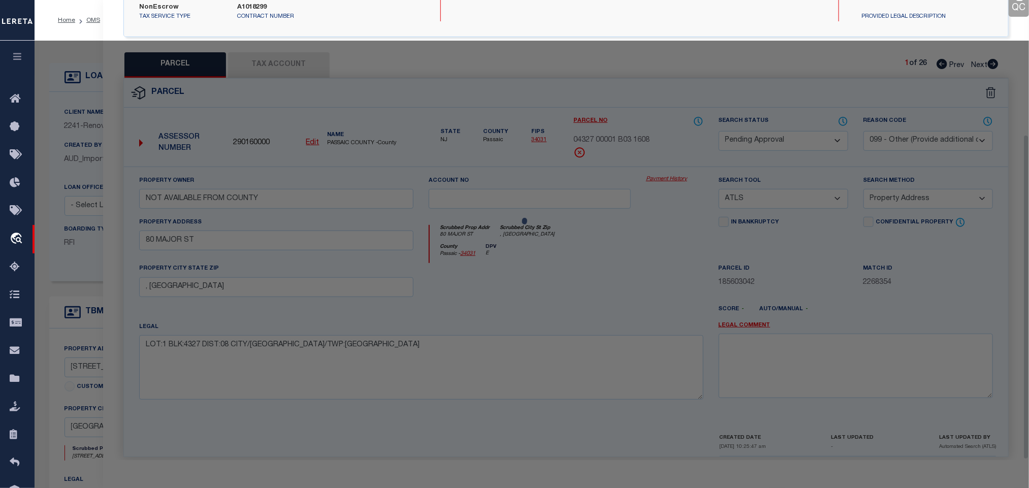
scroll to position [190, 0]
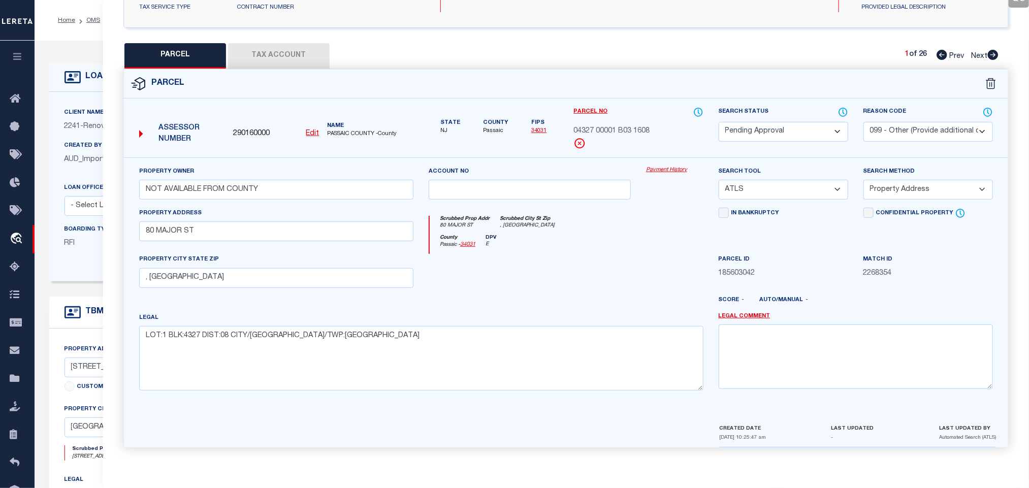
click at [95, 84] on div "LOAN DETAILS" at bounding box center [105, 77] width 81 height 16
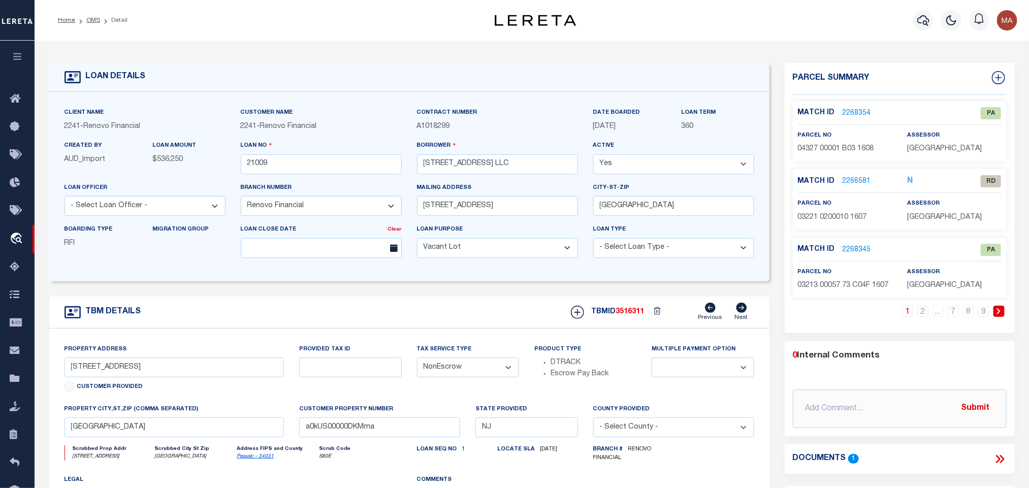
drag, startPoint x: 1000, startPoint y: 459, endPoint x: 986, endPoint y: 453, distance: 15.2
click at [1000, 459] on icon at bounding box center [1000, 459] width 13 height 13
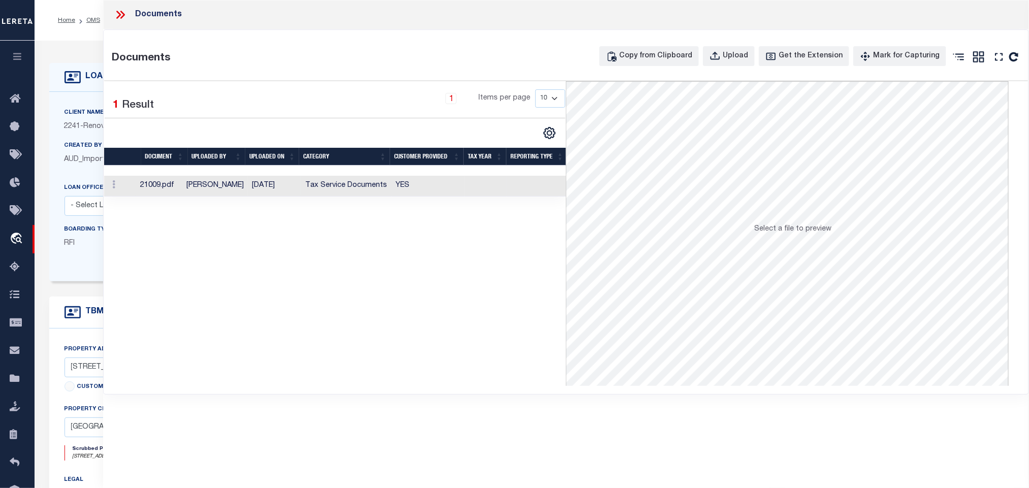
click at [471, 186] on td at bounding box center [486, 186] width 42 height 21
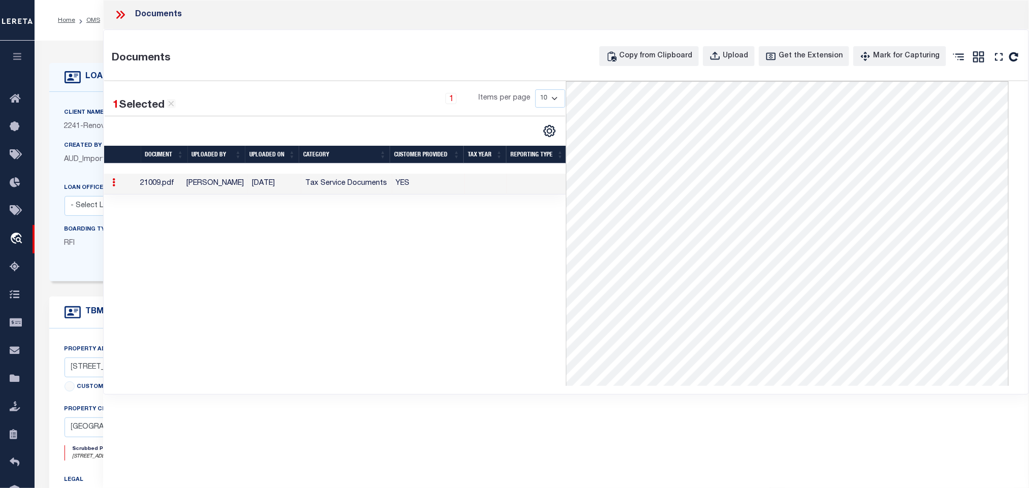
click at [76, 98] on div "Client Name 2241 - Renovo Financial Customer Name 2241 - Renovo Financial" at bounding box center [409, 186] width 720 height 189
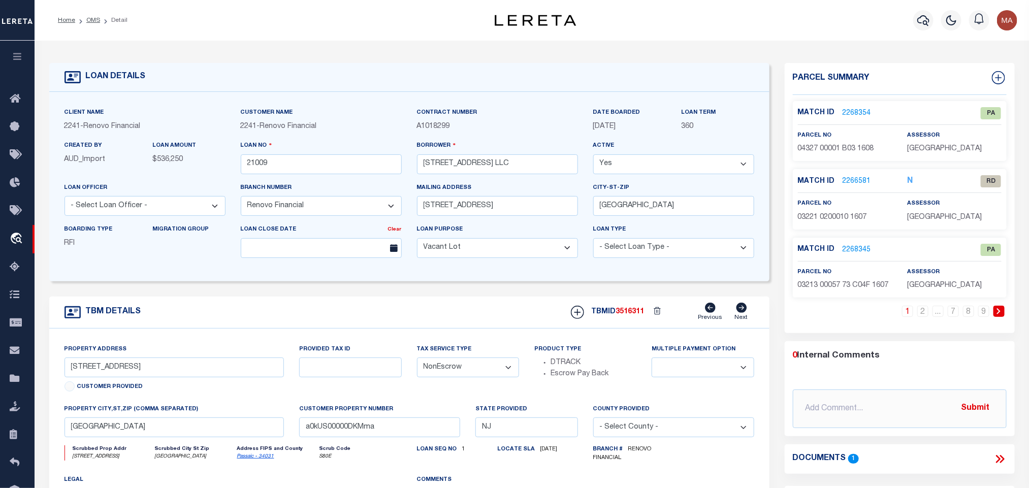
click at [861, 180] on link "2266581" at bounding box center [857, 181] width 28 height 11
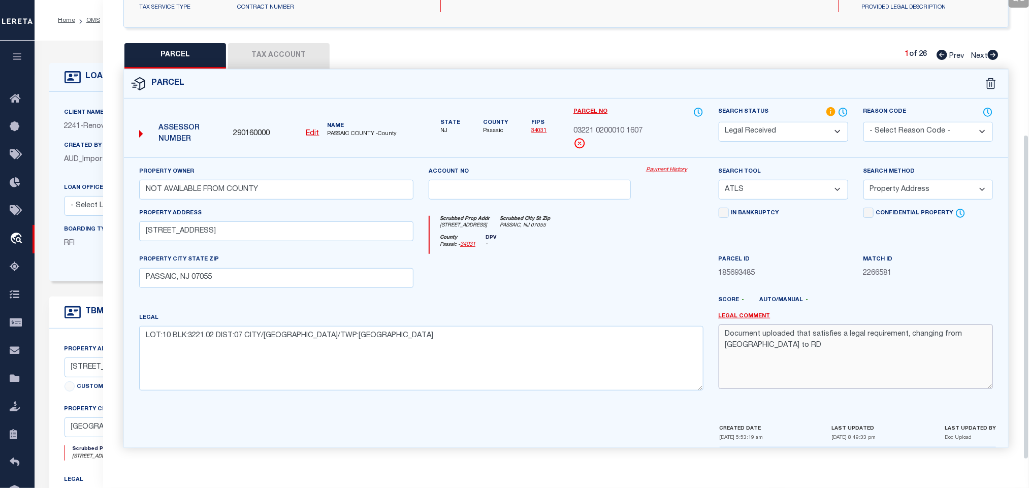
click at [865, 372] on textarea "Document uploaded that satisfies a legal requirement, changing from [GEOGRAPHIC…" at bounding box center [856, 357] width 274 height 64
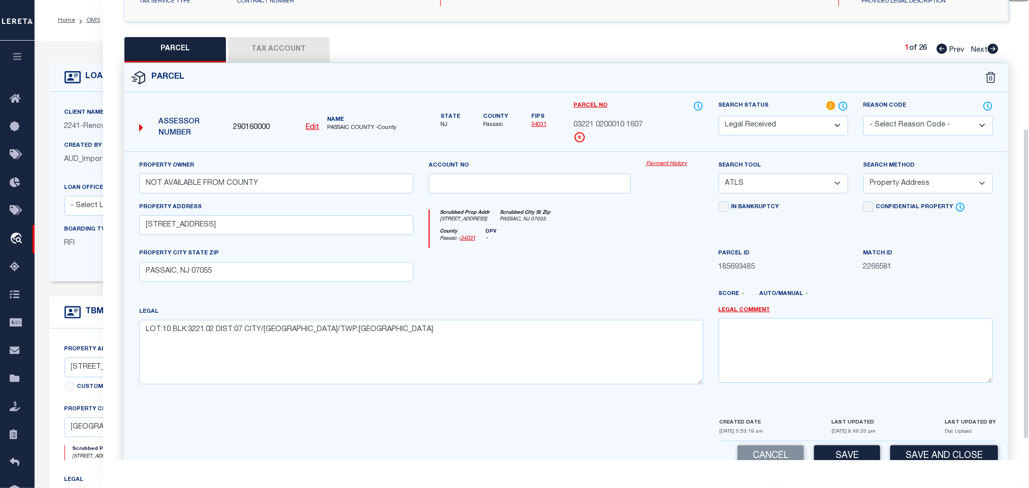
click at [318, 200] on div "Property Owner NOT AVAILABLE FROM COUNTY" at bounding box center [277, 181] width 290 height 42
click at [318, 191] on input "NOT AVAILABLE FROM COUNTY" at bounding box center [276, 184] width 274 height 20
paste input "[GEOGRAPHIC_DATA][STREET_ADDRESS]"
click at [779, 177] on select "-- Select Search Tool -- 3rd Party Website Agency File Agency Website ATLS CNV-…" at bounding box center [784, 184] width 130 height 20
click at [719, 177] on select "-- Select Search Tool -- 3rd Party Website Agency File Agency Website ATLS CNV-…" at bounding box center [784, 184] width 130 height 20
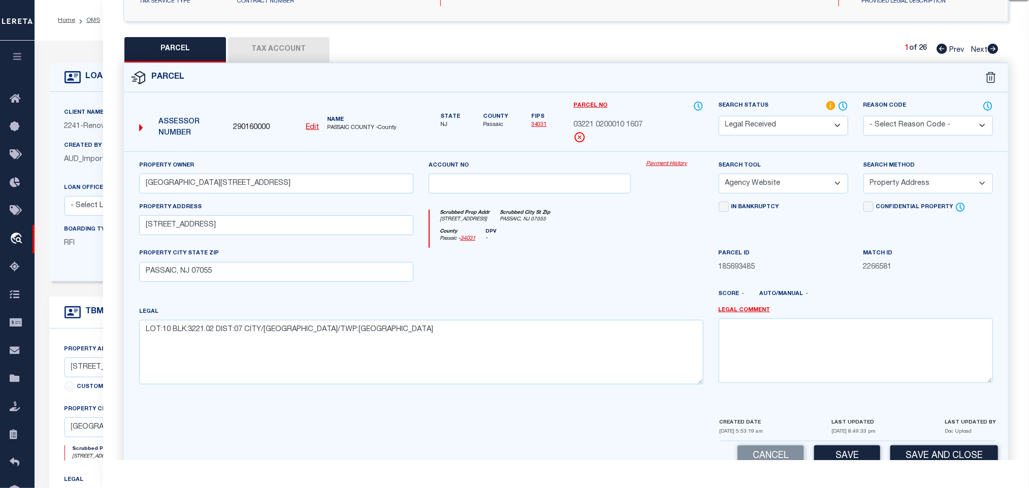
drag, startPoint x: 891, startPoint y: 183, endPoint x: 895, endPoint y: 197, distance: 13.6
click at [891, 183] on select "-- Select Search Method -- Property Address Legal Liability Info Provided" at bounding box center [929, 184] width 130 height 20
click at [864, 177] on select "-- Select Search Method -- Property Address Legal Liability Info Provided" at bounding box center [929, 184] width 130 height 20
click at [844, 465] on div "Parcel Data QC QC QC - Select Status -" at bounding box center [566, 244] width 926 height 488
click at [849, 453] on button "Save" at bounding box center [847, 456] width 66 height 22
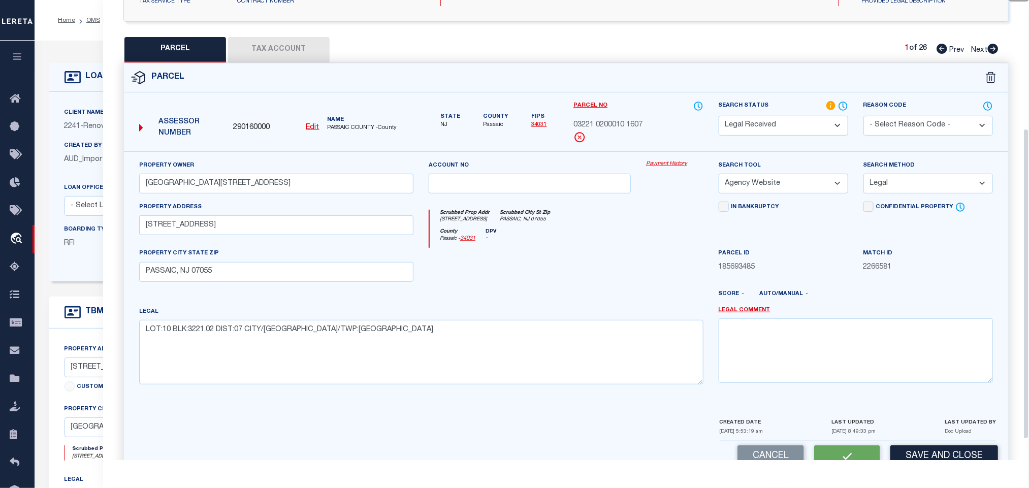
click at [314, 53] on button "Tax Account" at bounding box center [279, 49] width 102 height 25
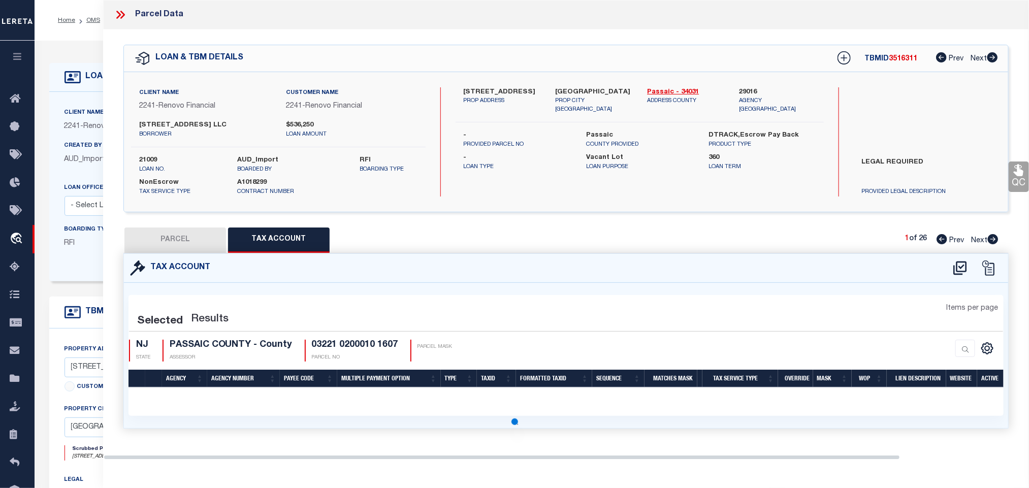
scroll to position [0, 0]
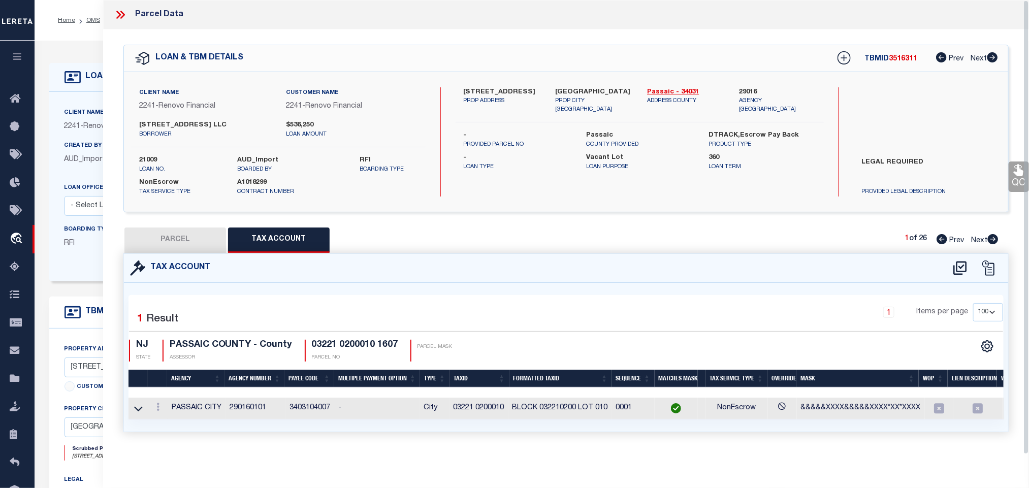
click at [180, 238] on button "PARCEL" at bounding box center [175, 240] width 102 height 25
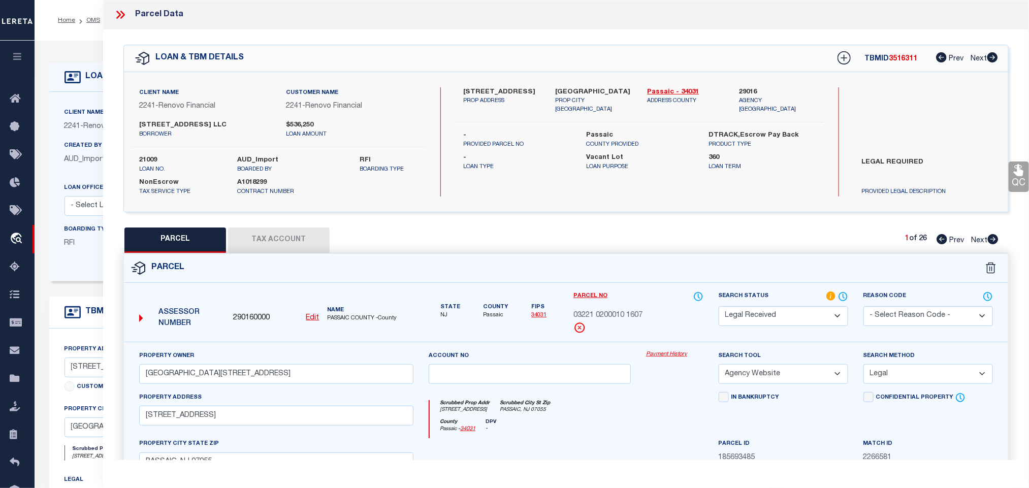
drag, startPoint x: 788, startPoint y: 320, endPoint x: 782, endPoint y: 308, distance: 13.0
click at [788, 320] on select "Automated Search Bad Parcel Complete Duplicate Parcel High Dollar Reporting In …" at bounding box center [784, 316] width 130 height 20
click at [719, 307] on select "Automated Search Bad Parcel Complete Duplicate Parcel High Dollar Reporting In …" at bounding box center [784, 316] width 130 height 20
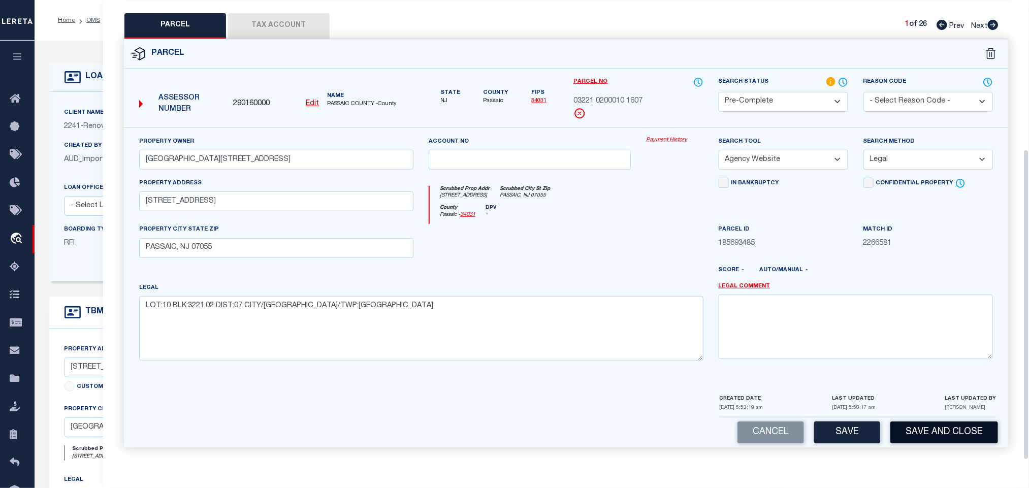
click at [945, 427] on button "Save and Close" at bounding box center [944, 433] width 108 height 22
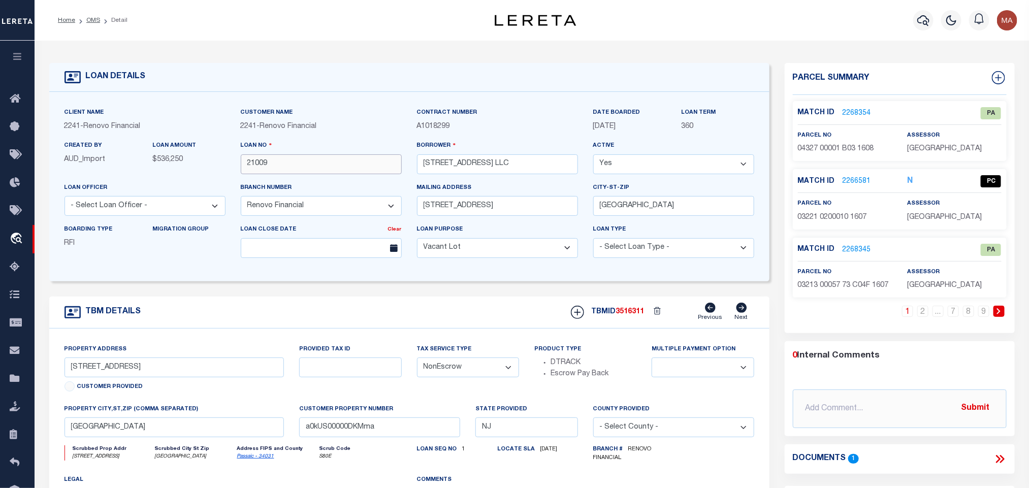
click at [254, 157] on input "21009" at bounding box center [321, 164] width 161 height 20
click at [628, 315] on span "3516311" at bounding box center [630, 311] width 28 height 7
click at [934, 218] on span "[GEOGRAPHIC_DATA]" at bounding box center [944, 217] width 75 height 7
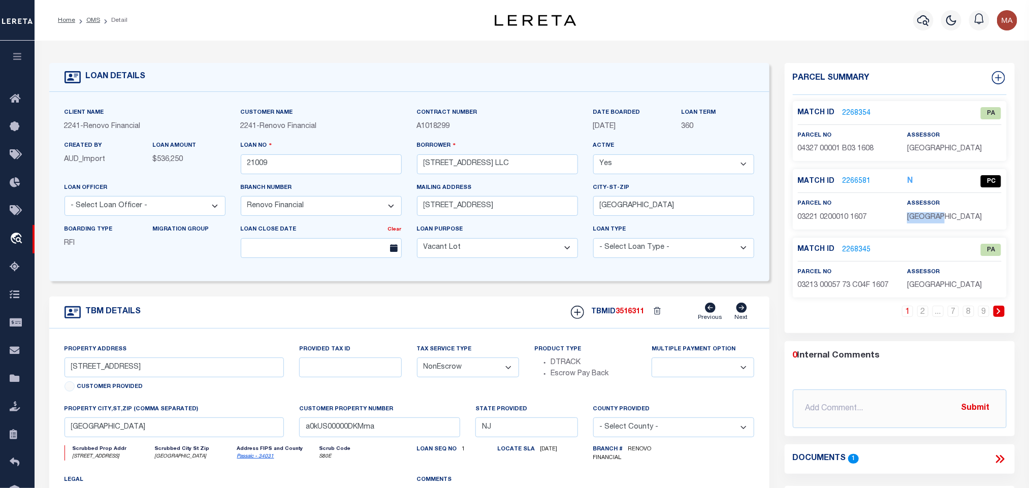
click at [934, 218] on span "[GEOGRAPHIC_DATA]" at bounding box center [944, 217] width 75 height 7
click at [844, 218] on span "03221 0200010 1607" at bounding box center [832, 217] width 69 height 7
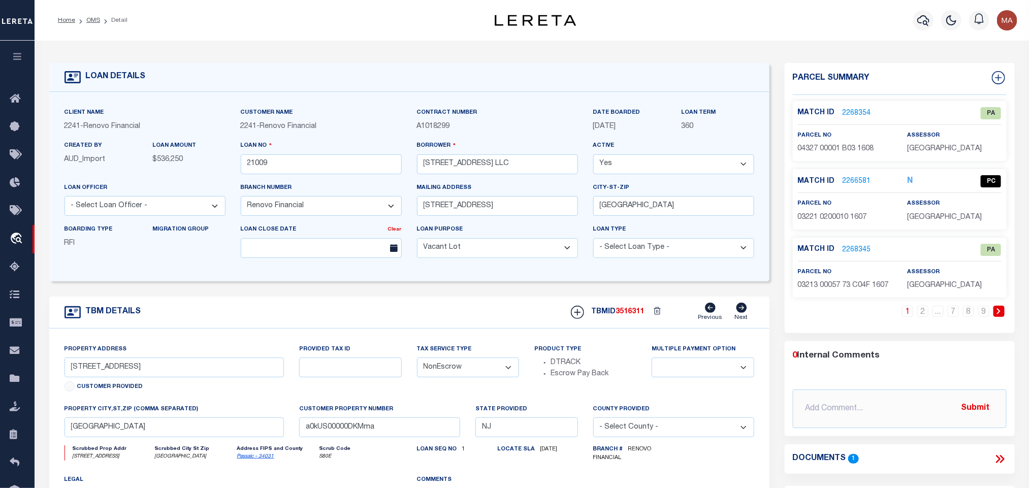
click at [100, 22] on li "Detail" at bounding box center [113, 20] width 27 height 9
click at [93, 19] on link "OMS" at bounding box center [93, 20] width 14 height 6
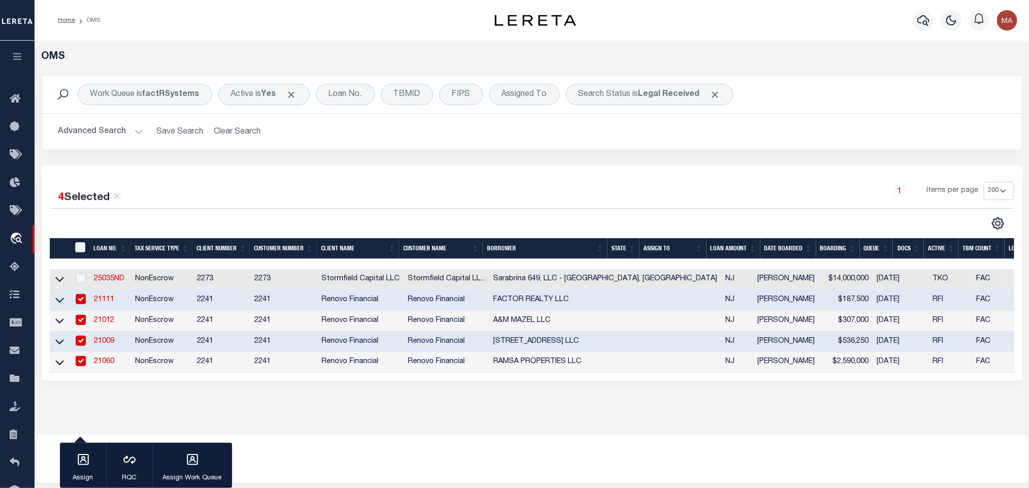
click at [125, 326] on td "21012" at bounding box center [110, 321] width 41 height 21
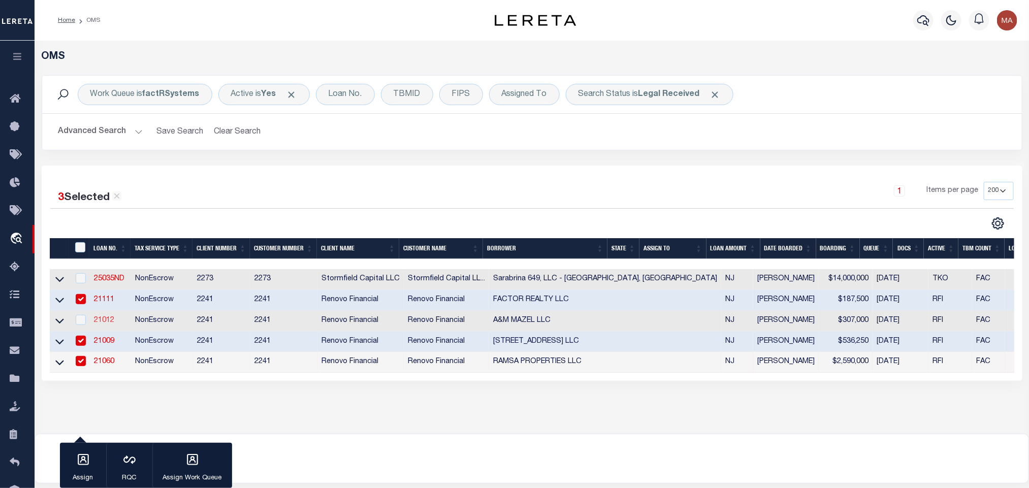
click at [109, 322] on link "21012" at bounding box center [104, 320] width 20 height 7
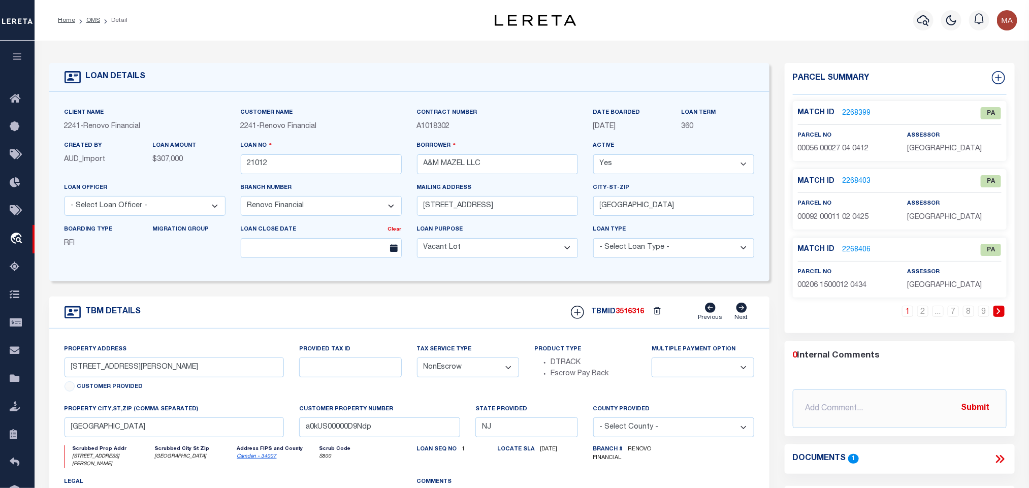
click at [994, 310] on link at bounding box center [999, 311] width 11 height 11
click at [926, 311] on link "3" at bounding box center [922, 311] width 11 height 11
click at [983, 311] on link "9" at bounding box center [983, 311] width 11 height 11
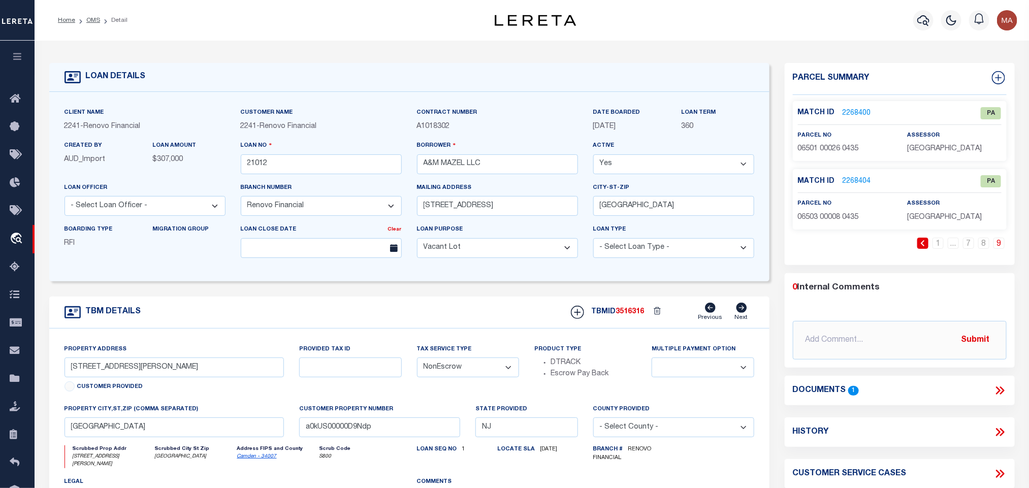
click at [922, 245] on icon at bounding box center [922, 243] width 5 height 6
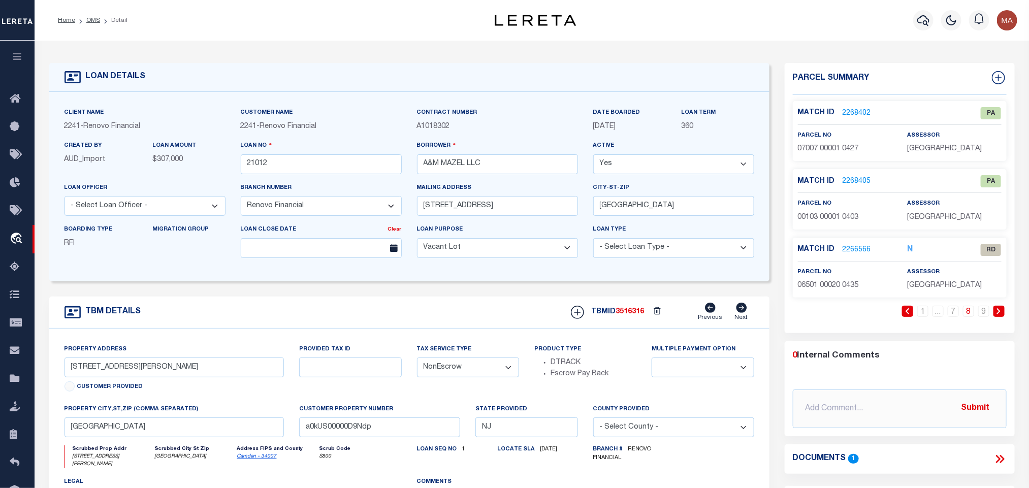
scroll to position [76, 0]
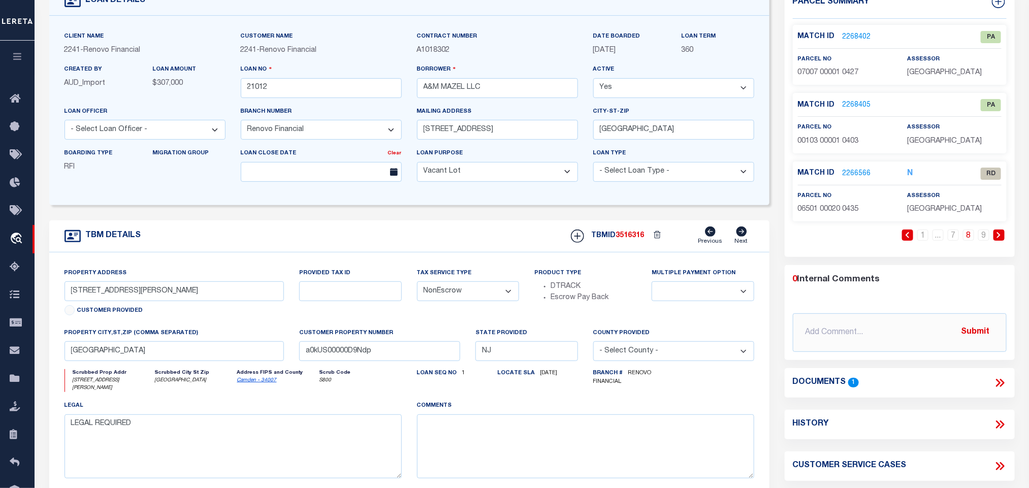
click at [998, 384] on icon at bounding box center [998, 383] width 5 height 8
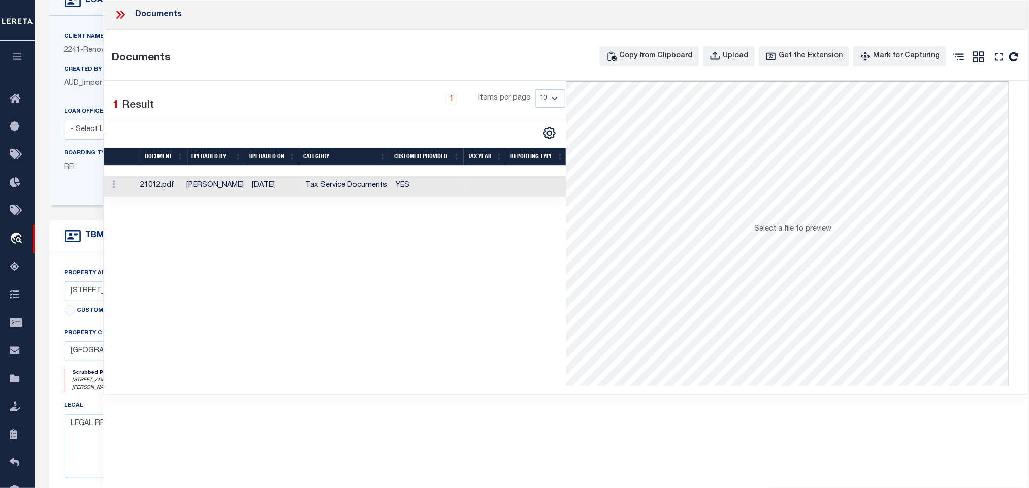
click at [395, 193] on td "YES" at bounding box center [428, 186] width 73 height 21
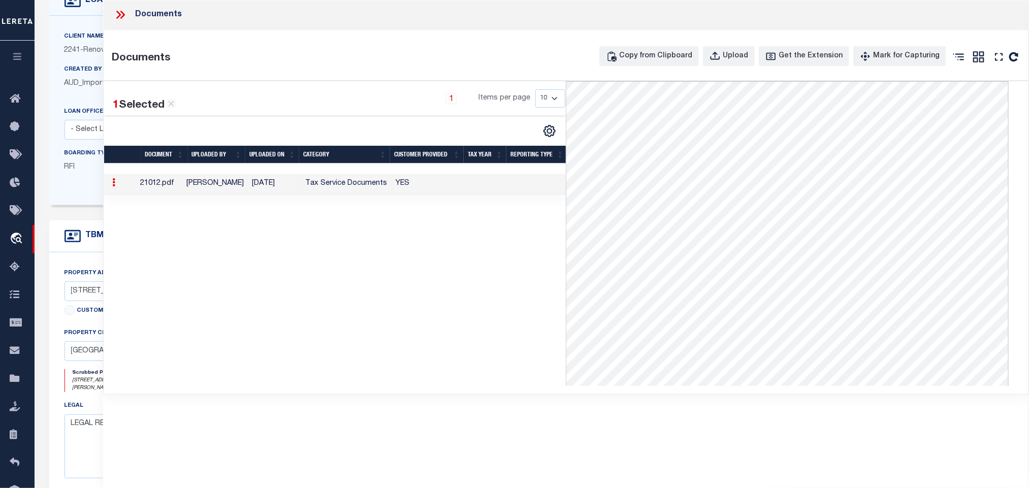
click at [121, 15] on icon at bounding box center [120, 14] width 13 height 13
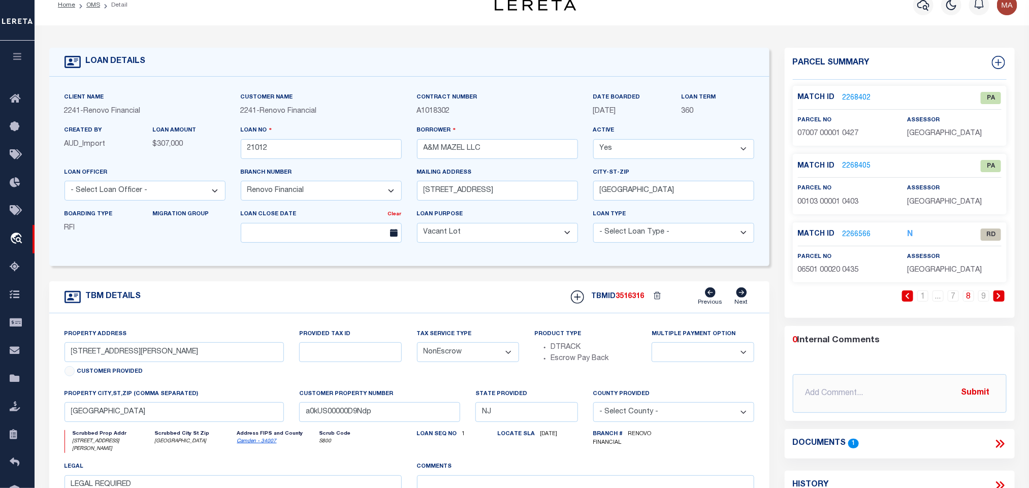
scroll to position [0, 0]
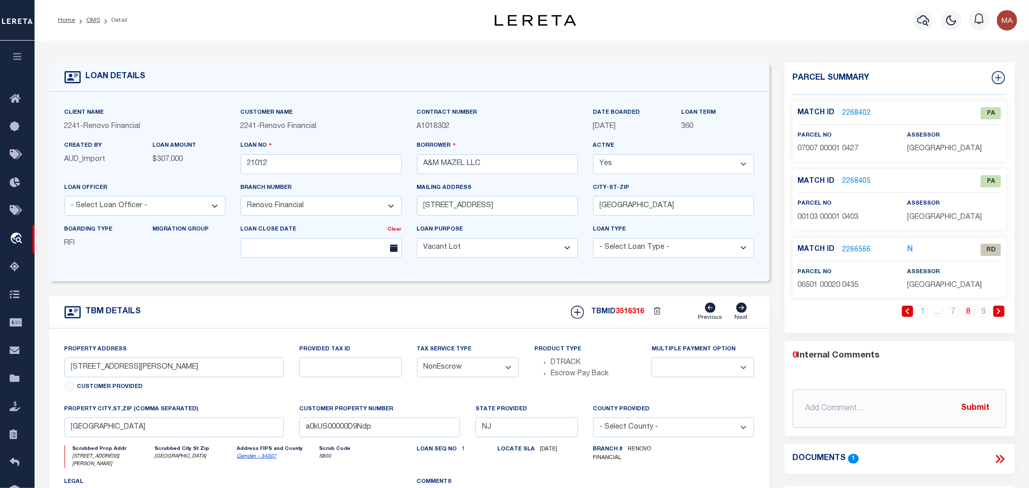
click at [855, 250] on link "2266566" at bounding box center [857, 250] width 28 height 11
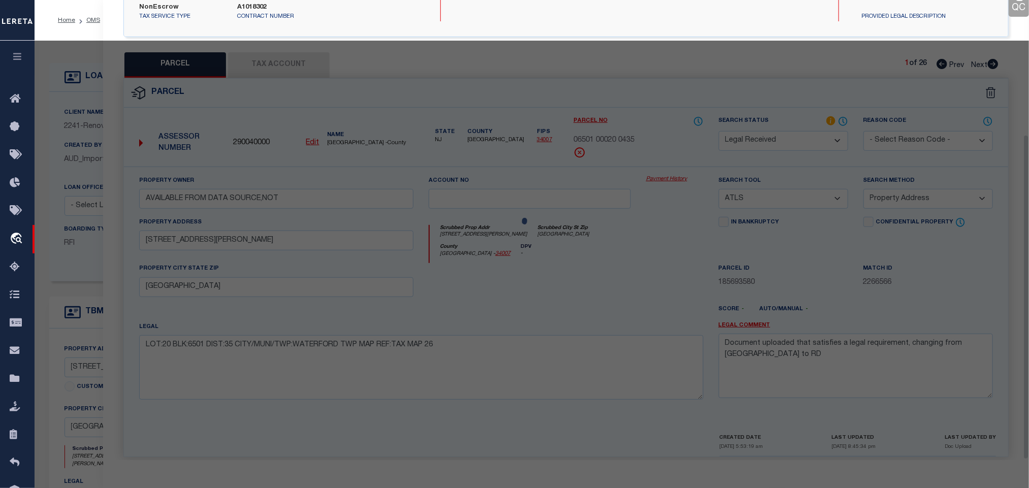
scroll to position [190, 0]
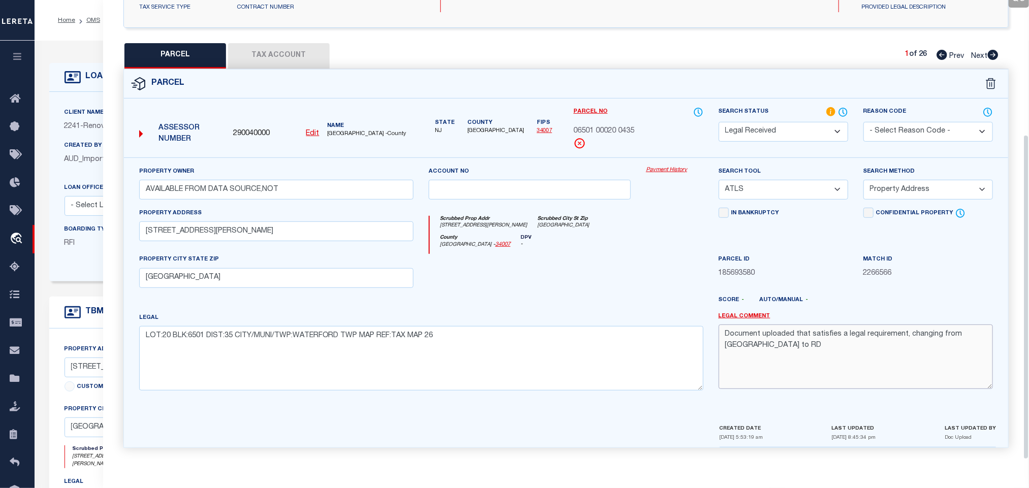
click at [763, 337] on textarea "Document uploaded that satisfies a legal requirement, changing from [GEOGRAPHIC…" at bounding box center [856, 357] width 274 height 64
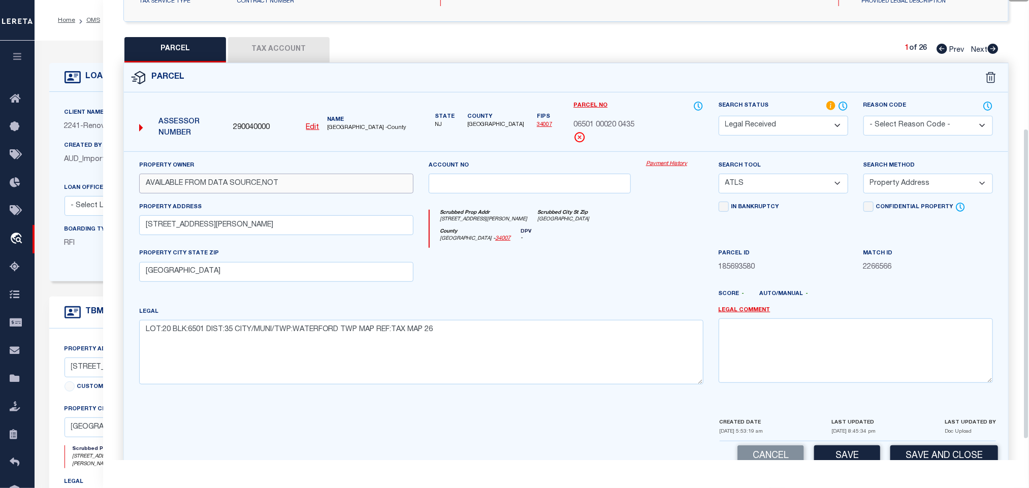
click at [334, 193] on input "AVAILABLE FROM DATA SOURCE,NOT" at bounding box center [276, 184] width 274 height 20
paste input "[PERSON_NAME]"
click at [794, 192] on select "-- Select Search Tool -- 3rd Party Website Agency File Agency Website ATLS CNV-…" at bounding box center [784, 184] width 130 height 20
click at [719, 177] on select "-- Select Search Tool -- 3rd Party Website Agency File Agency Website ATLS CNV-…" at bounding box center [784, 184] width 130 height 20
click at [907, 186] on select "-- Select Search Method -- Property Address Legal Liability Info Provided" at bounding box center [929, 184] width 130 height 20
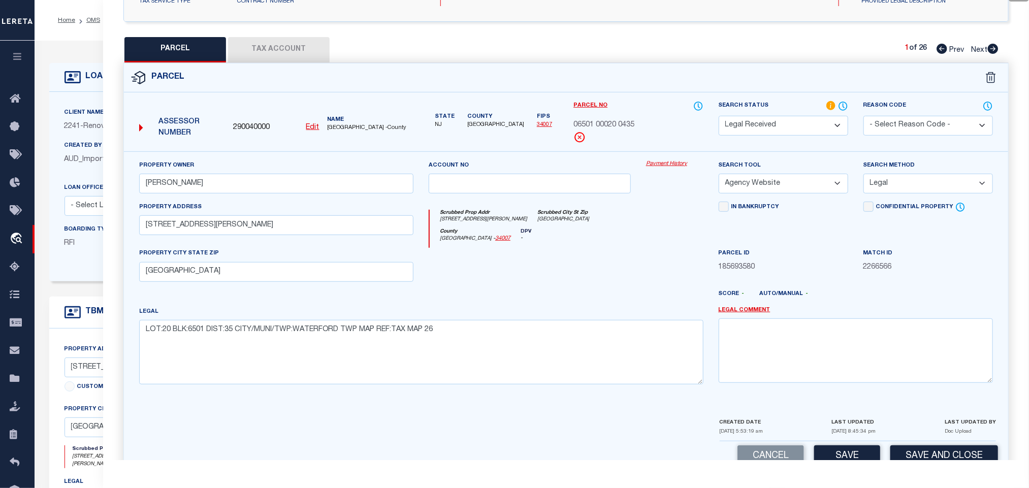
click at [864, 177] on select "-- Select Search Method -- Property Address Legal Liability Info Provided" at bounding box center [929, 184] width 130 height 20
click at [854, 456] on button "Save" at bounding box center [847, 456] width 66 height 22
click at [284, 46] on button "Tax Account" at bounding box center [279, 49] width 102 height 25
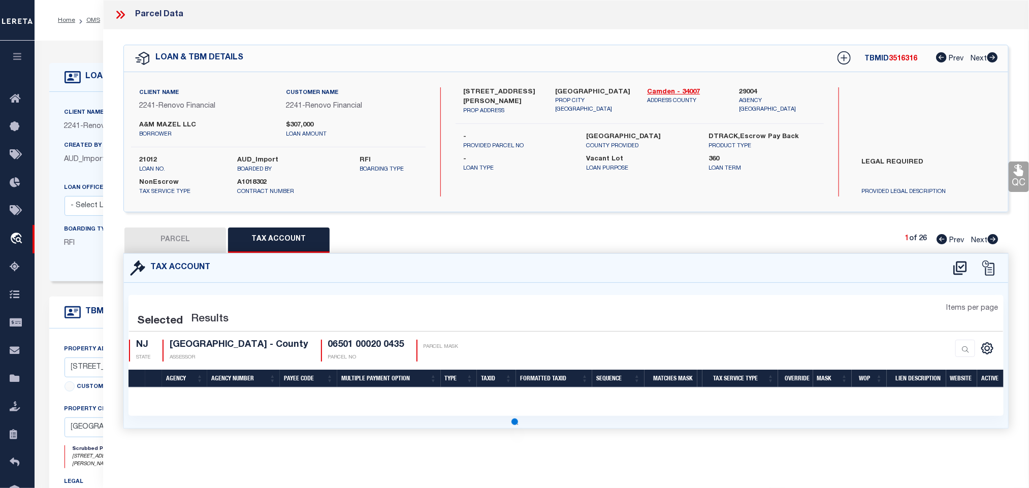
scroll to position [0, 0]
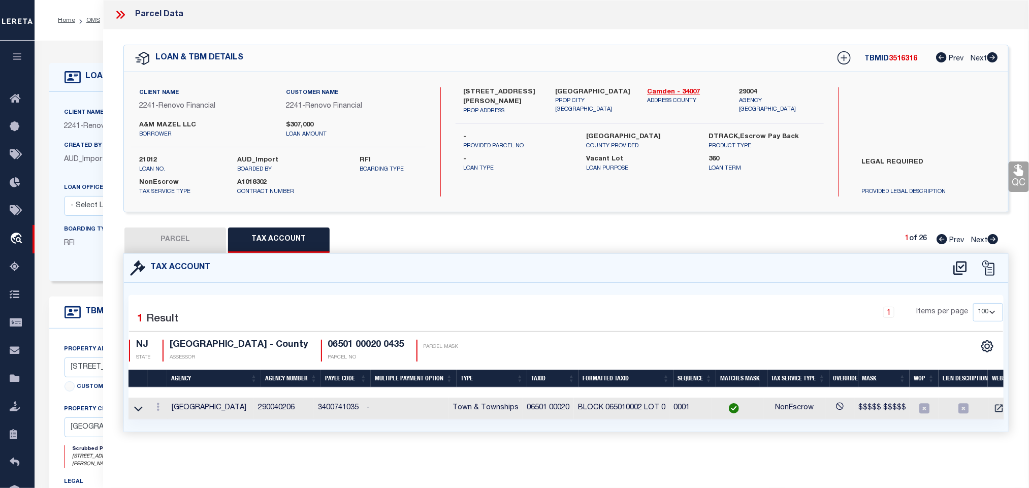
click at [169, 237] on button "PARCEL" at bounding box center [175, 240] width 102 height 25
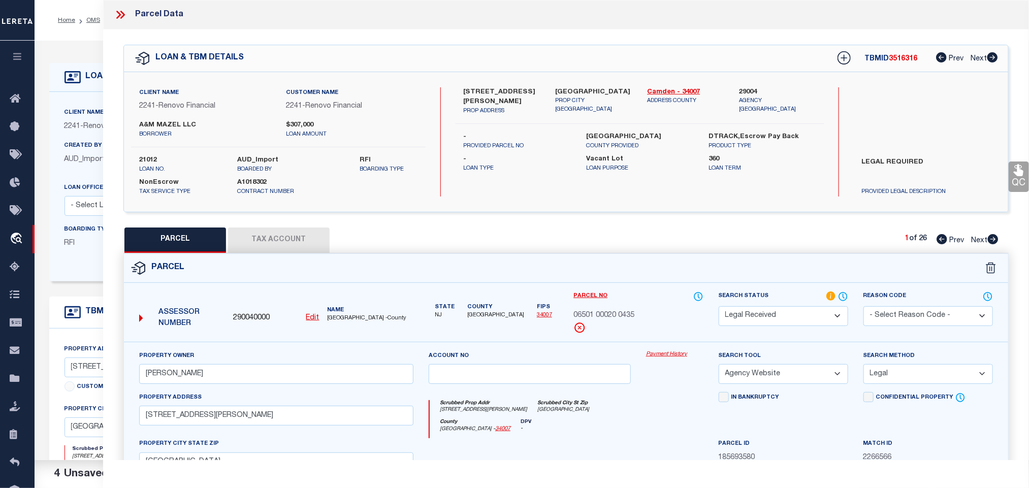
click at [776, 312] on select "Automated Search Bad Parcel Complete Duplicate Parcel High Dollar Reporting In …" at bounding box center [784, 316] width 130 height 20
click at [719, 307] on select "Automated Search Bad Parcel Complete Duplicate Parcel High Dollar Reporting In …" at bounding box center [784, 316] width 130 height 20
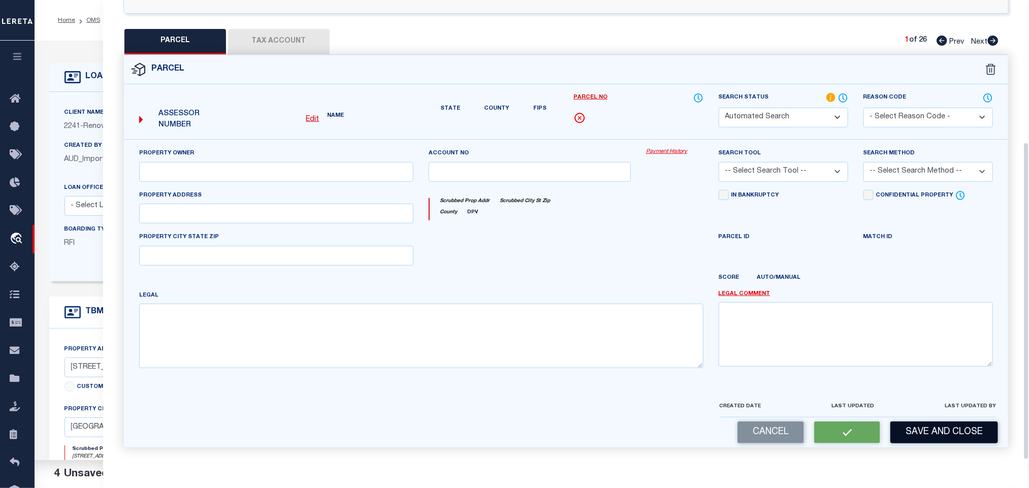
click at [920, 423] on button "Save and Close" at bounding box center [944, 433] width 108 height 22
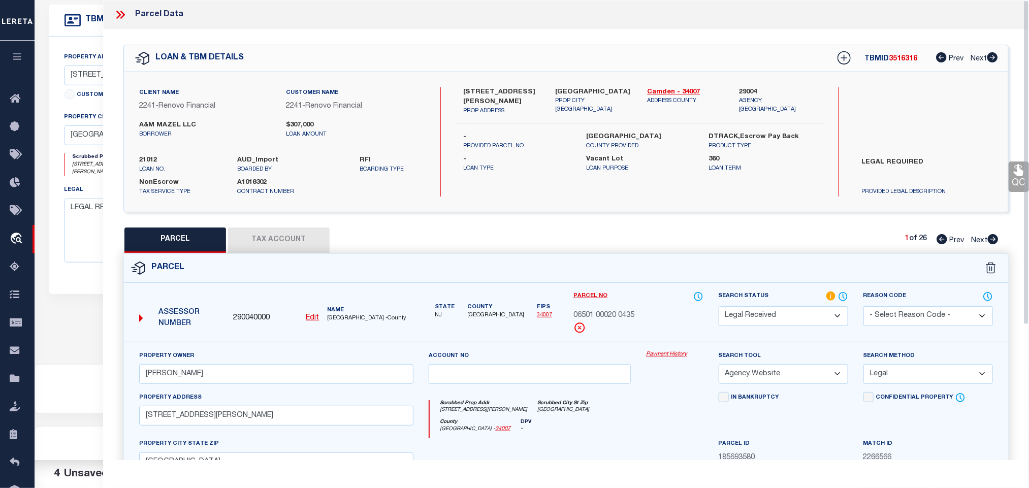
click at [753, 308] on select "Automated Search Bad Parcel Complete Duplicate Parcel High Dollar Reporting In …" at bounding box center [784, 316] width 130 height 20
click at [719, 307] on select "Automated Search Bad Parcel Complete Duplicate Parcel High Dollar Reporting In …" at bounding box center [784, 316] width 130 height 20
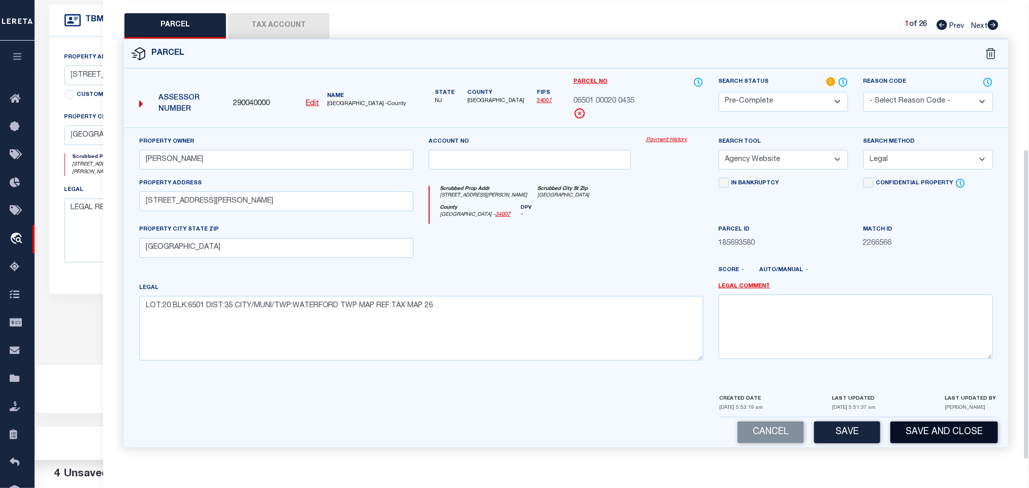
click at [910, 433] on button "Save and Close" at bounding box center [944, 433] width 108 height 22
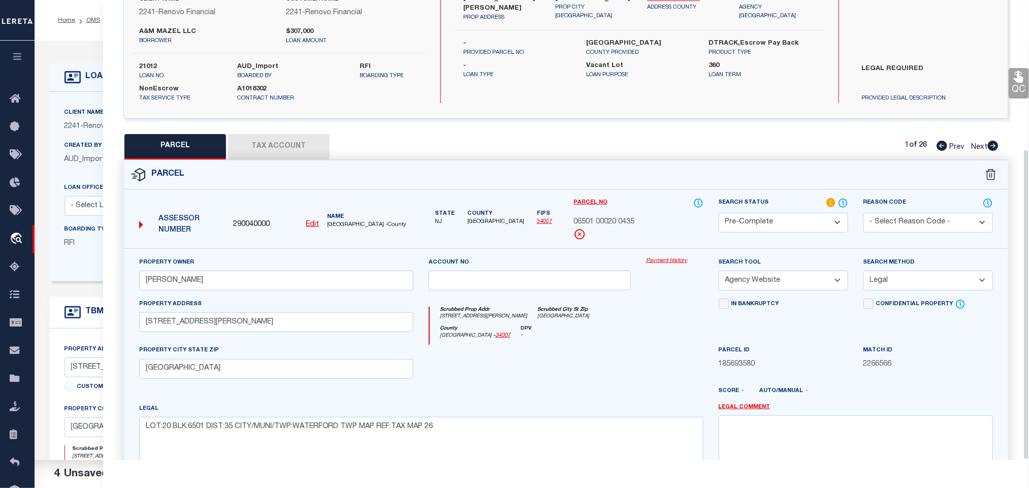
scroll to position [0, 0]
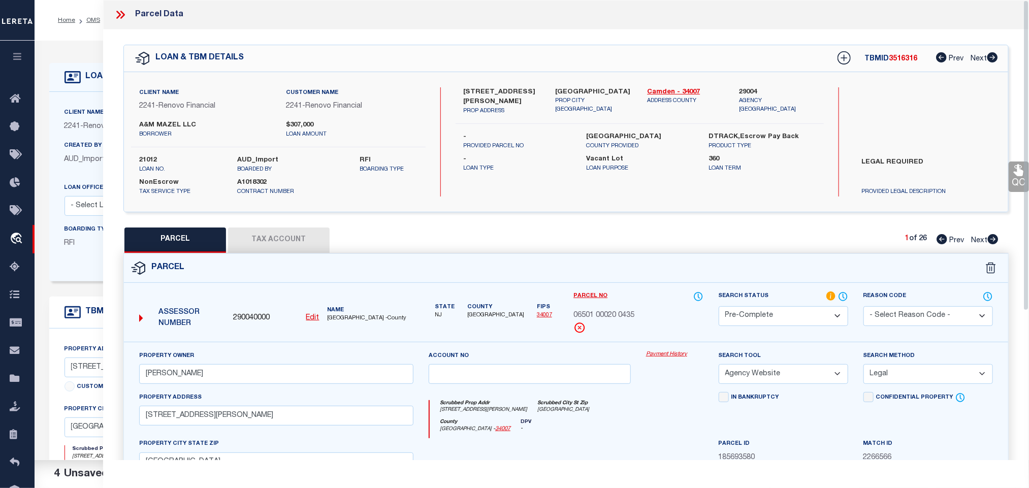
click at [145, 157] on label "21012" at bounding box center [180, 160] width 83 height 10
click at [898, 64] on div "TBMID 3516316 Prev Next" at bounding box center [911, 58] width 174 height 18
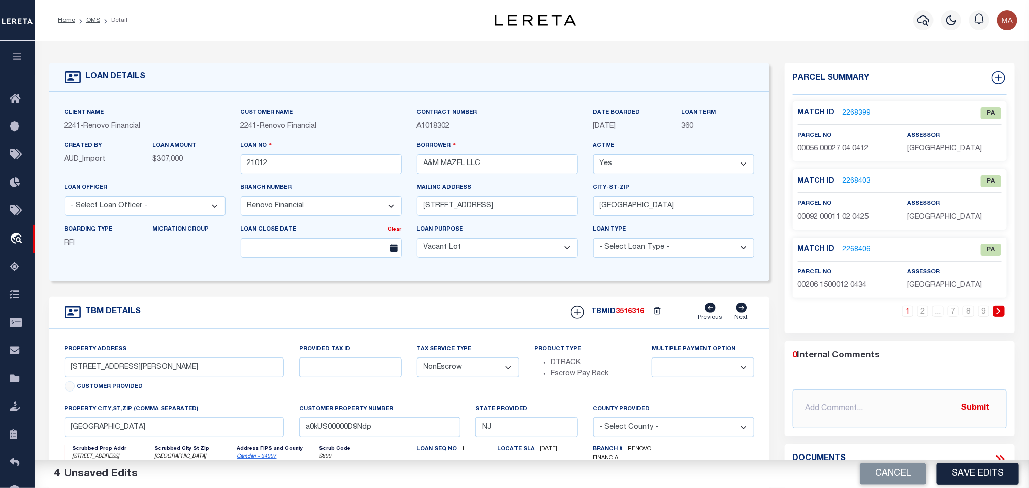
click at [875, 470] on button "Cancel" at bounding box center [893, 474] width 67 height 22
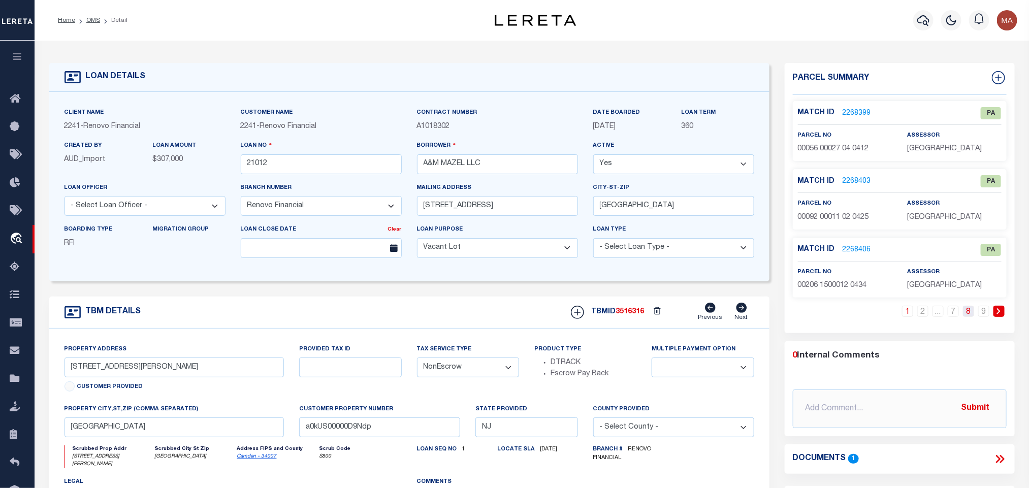
click at [970, 313] on link "8" at bounding box center [968, 311] width 11 height 11
click at [927, 284] on span "[GEOGRAPHIC_DATA]" at bounding box center [944, 285] width 75 height 7
click at [829, 289] on span "06501 00020 0435" at bounding box center [828, 285] width 61 height 7
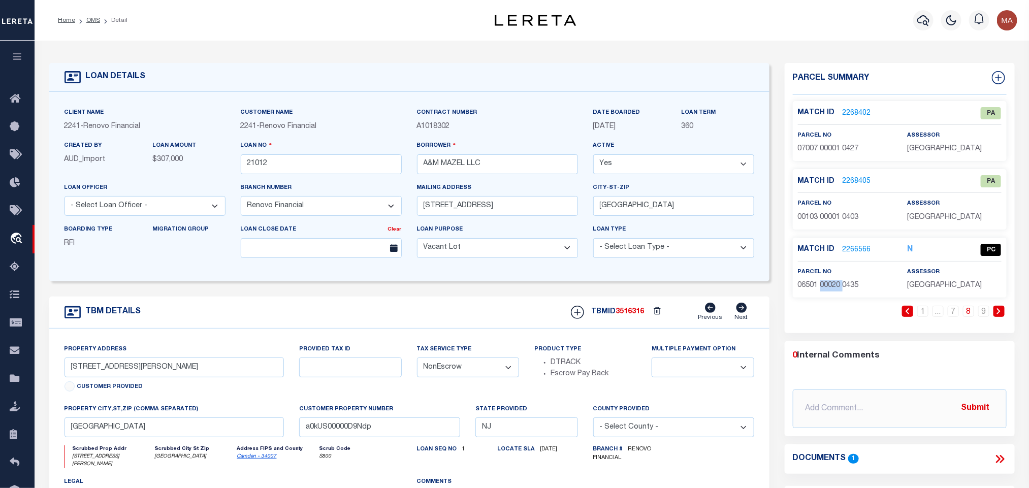
click at [829, 289] on span "06501 00020 0435" at bounding box center [828, 285] width 61 height 7
click at [91, 21] on link "OMS" at bounding box center [93, 20] width 14 height 6
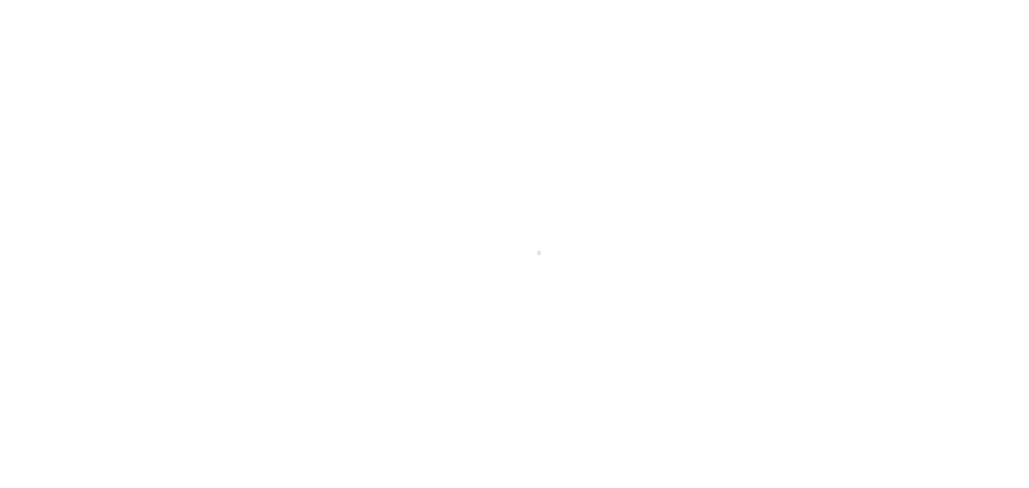
select select "100"
select select "NonEscrow"
select select "164191"
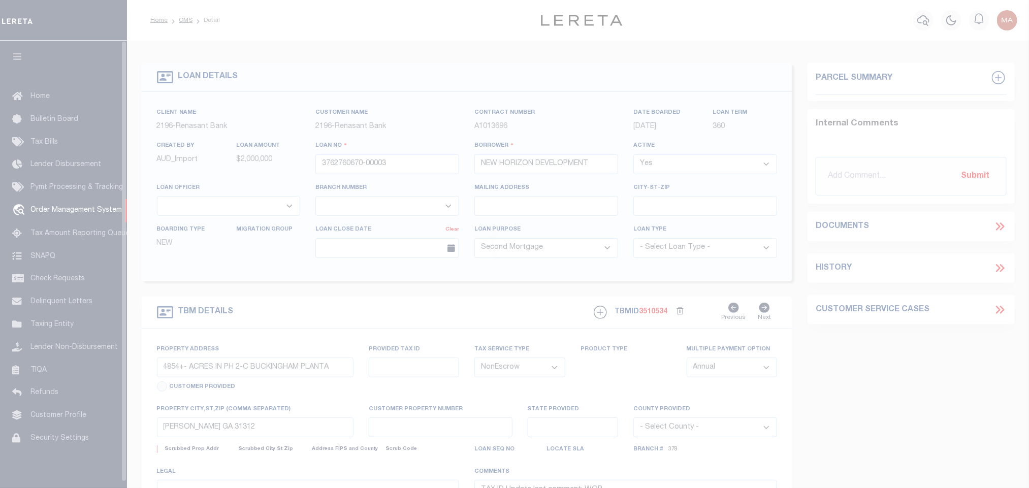
select select "16643"
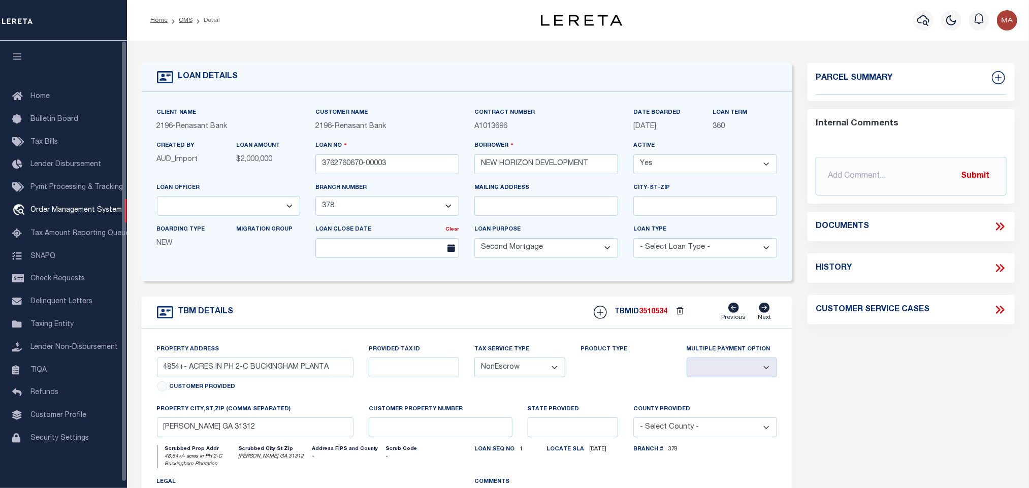
select select
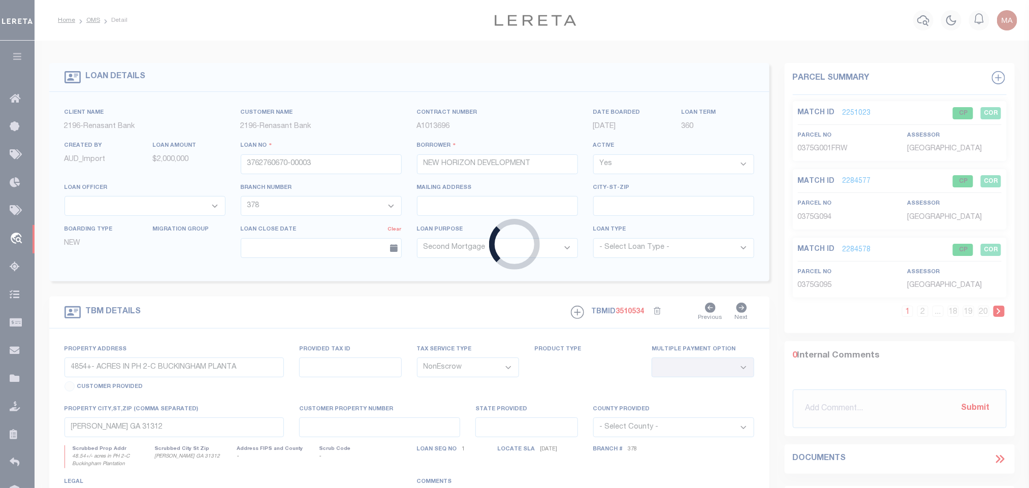
type input "174982579-00001"
type input "BAKER AMANDA DAWN/WORTHA"
select select "5070"
select select "400"
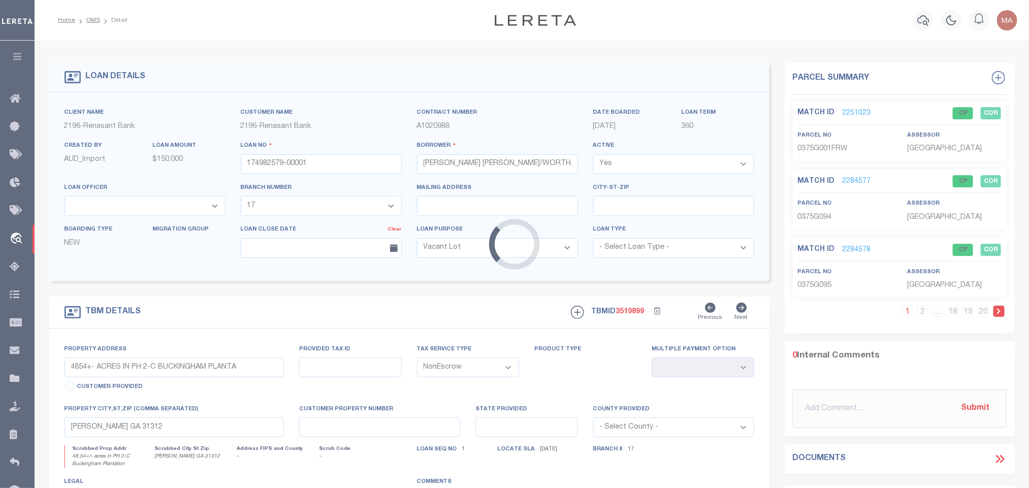
type input "HWY 330"
select select
type input "COFFEEVILLE MS 38922"
select select "5070"
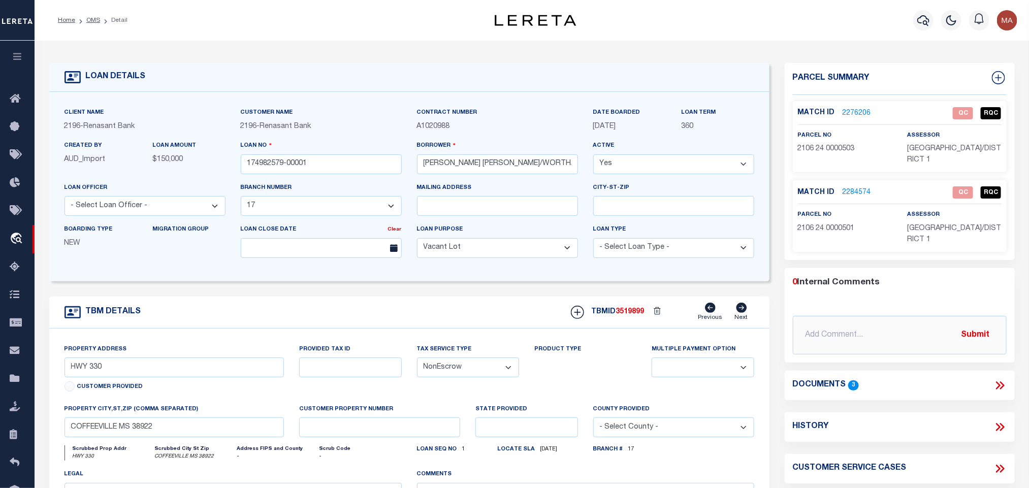
click at [917, 148] on span "YALOBUSHA COUNTY/DISTRICT 1" at bounding box center [954, 154] width 94 height 18
copy div "YALOBUSHA COUNTY/DISTRICT 1"
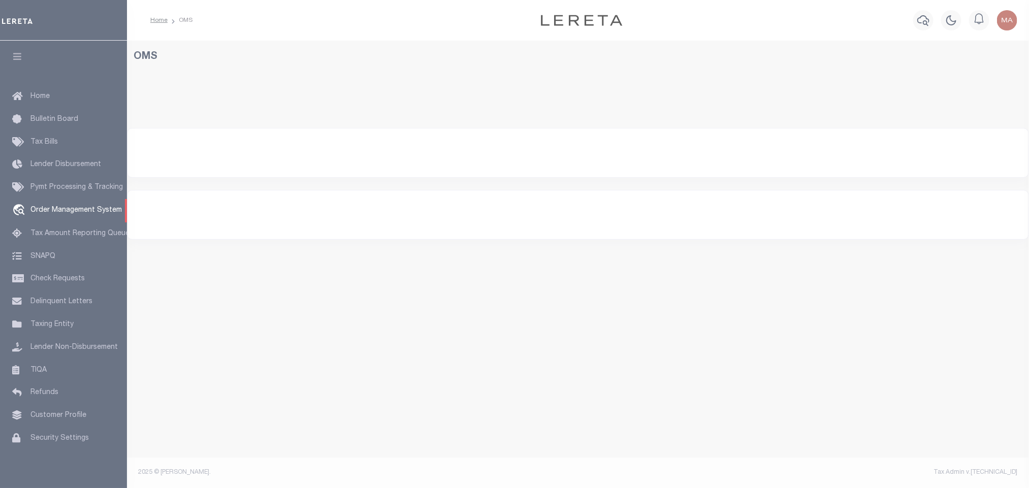
select select "200"
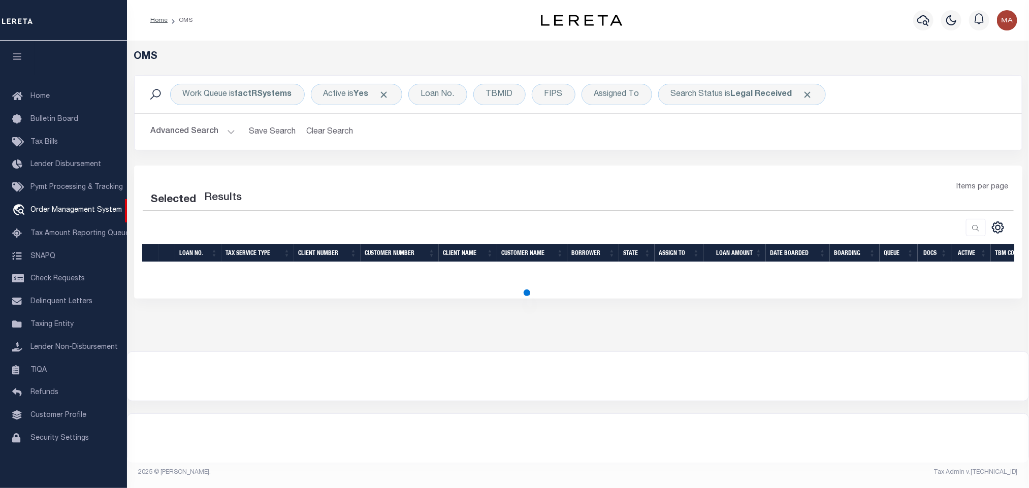
scroll to position [6, 0]
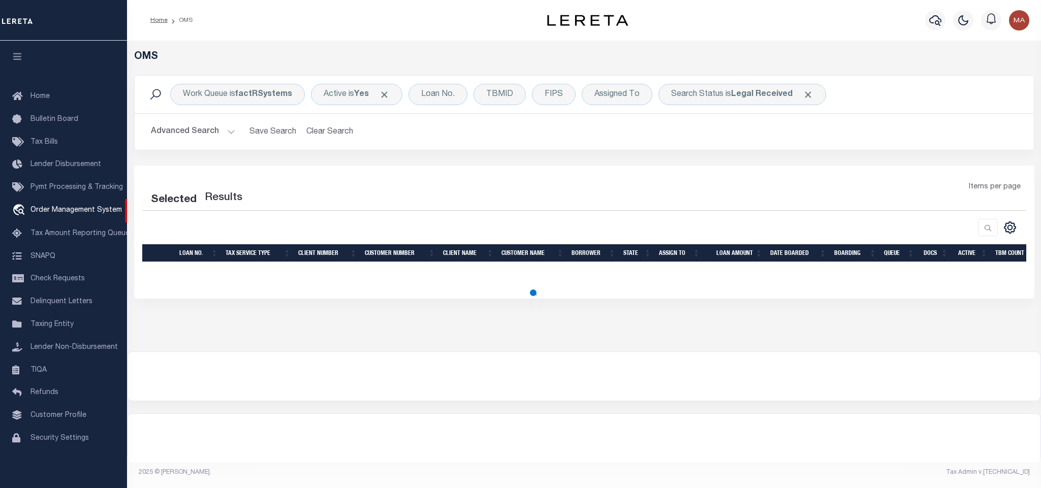
select select "200"
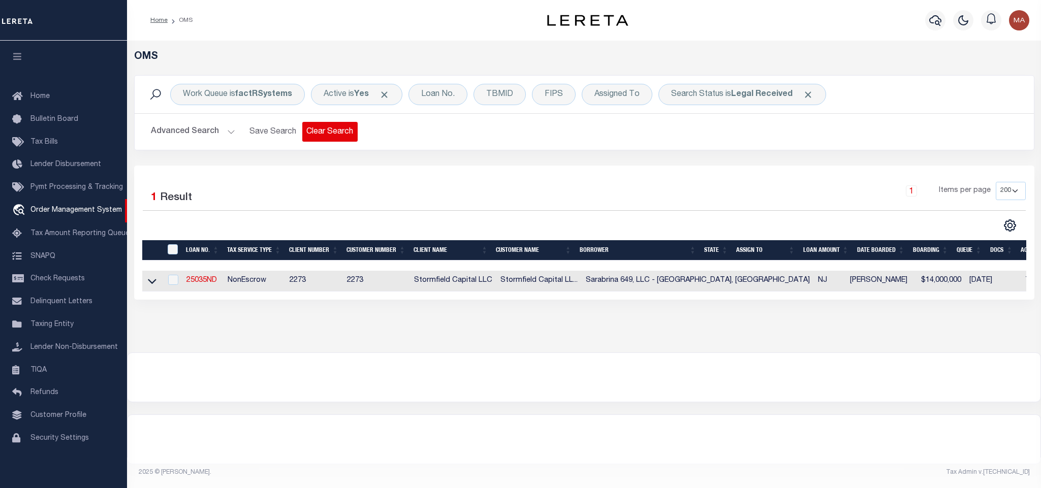
click at [322, 136] on button "Clear Search" at bounding box center [329, 132] width 55 height 20
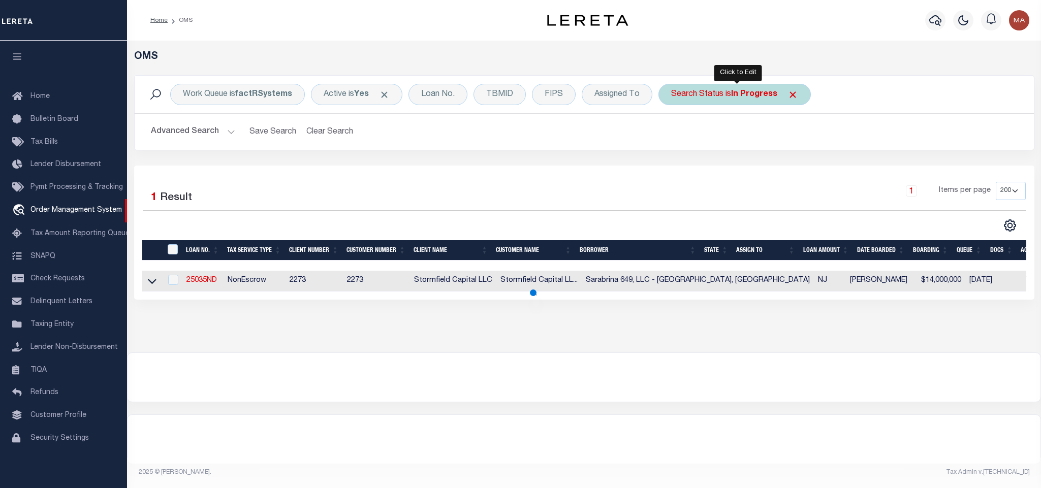
click at [720, 100] on div "Search Status is In Progress" at bounding box center [734, 94] width 152 height 21
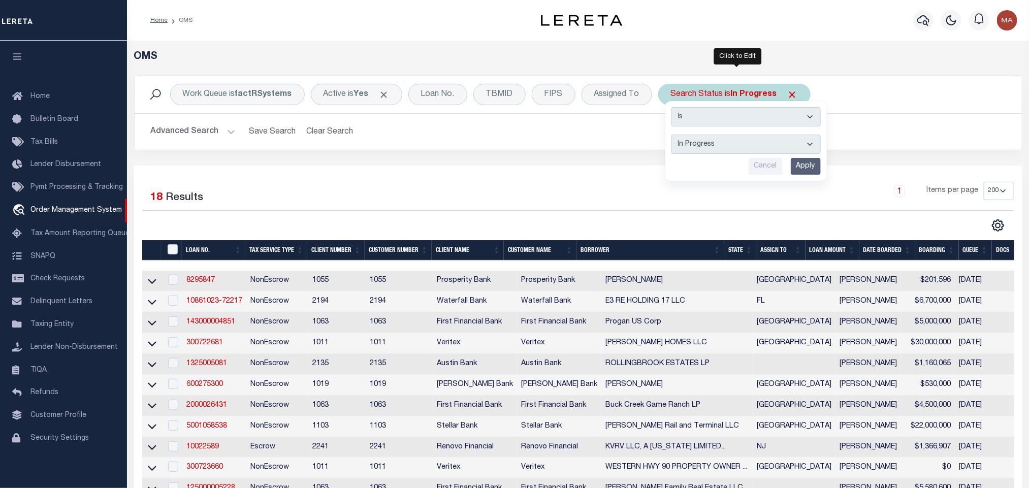
click at [729, 141] on select "Automated Search Bad Parcel Complete Duplicate Parcel High Dollar Reporting In …" at bounding box center [746, 144] width 149 height 19
select select "RD"
click at [674, 136] on select "Automated Search Bad Parcel Complete Duplicate Parcel High Dollar Reporting In …" at bounding box center [746, 144] width 149 height 19
click at [806, 169] on input "Apply" at bounding box center [806, 166] width 30 height 17
